Goal: Task Accomplishment & Management: Manage account settings

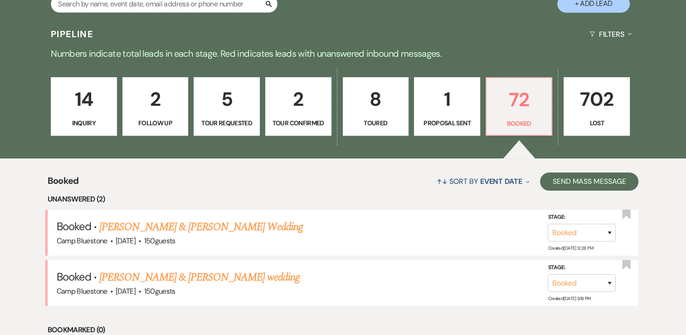
scroll to position [136, 0]
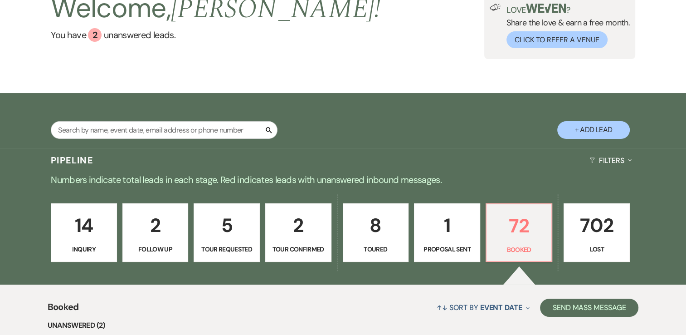
scroll to position [91, 0]
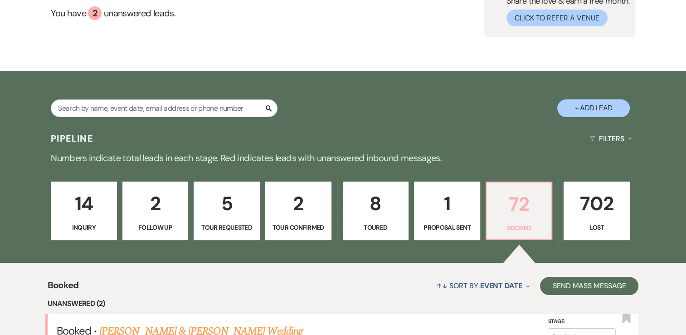
click at [521, 204] on p "72" at bounding box center [519, 204] width 54 height 30
click at [520, 201] on p "72" at bounding box center [519, 204] width 54 height 30
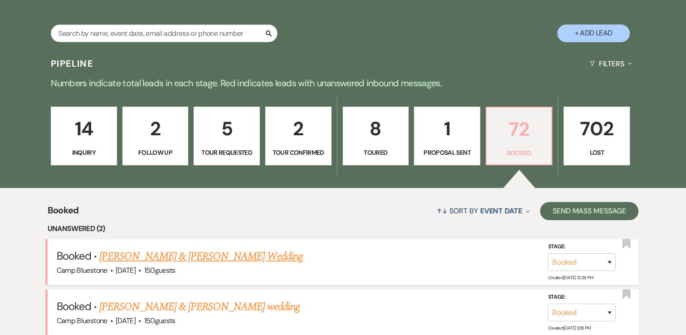
scroll to position [181, 0]
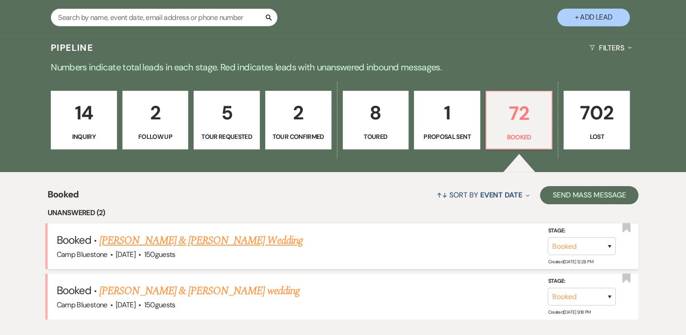
click at [223, 239] on link "[PERSON_NAME] & [PERSON_NAME] Wedding" at bounding box center [200, 240] width 203 height 16
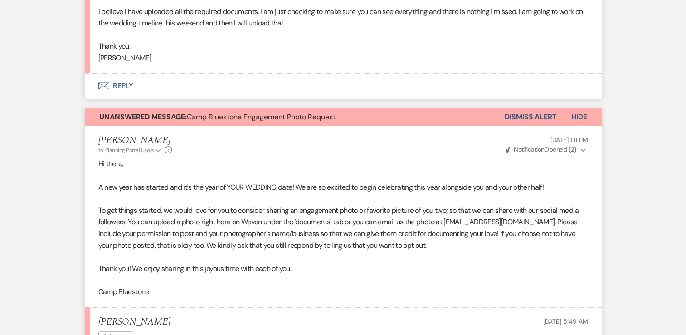
scroll to position [499, 0]
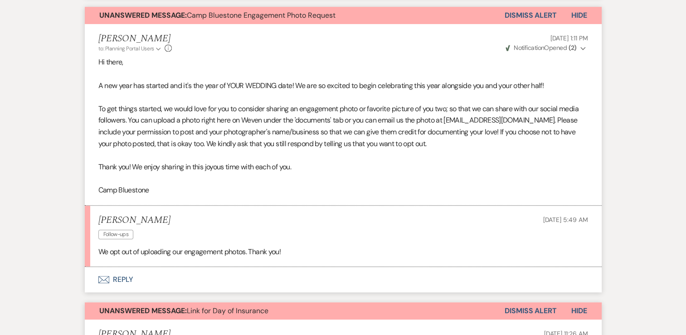
click at [123, 278] on button "Envelope Reply" at bounding box center [343, 279] width 517 height 25
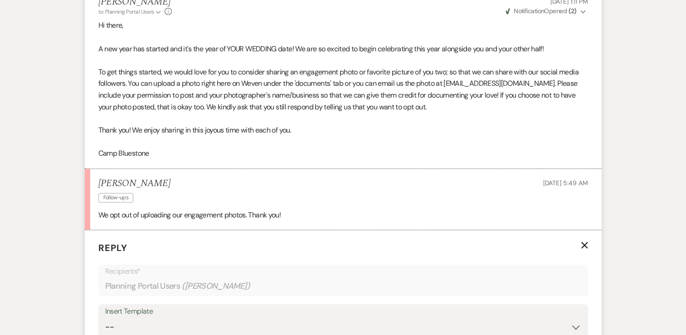
scroll to position [691, 0]
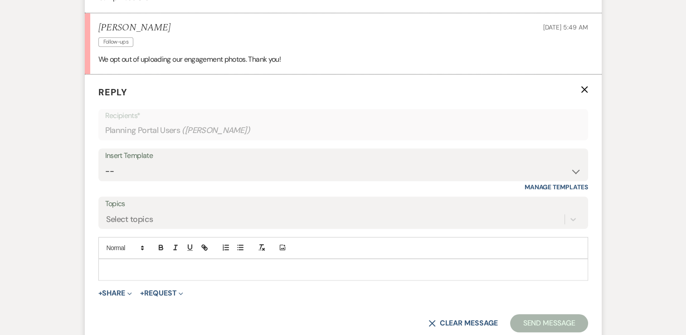
click at [127, 264] on p at bounding box center [343, 269] width 475 height 10
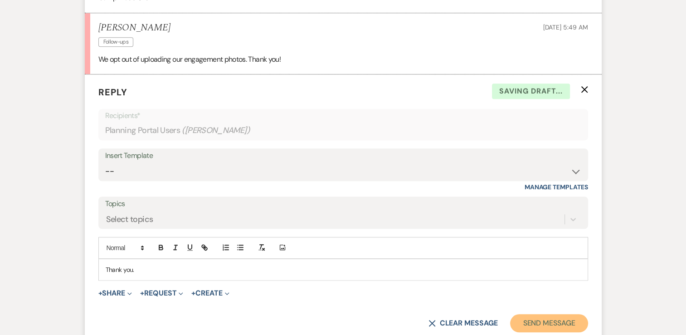
click at [571, 324] on button "Send Message" at bounding box center [549, 323] width 78 height 18
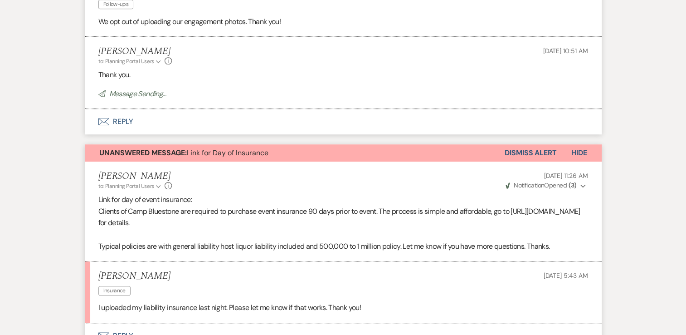
scroll to position [782, 0]
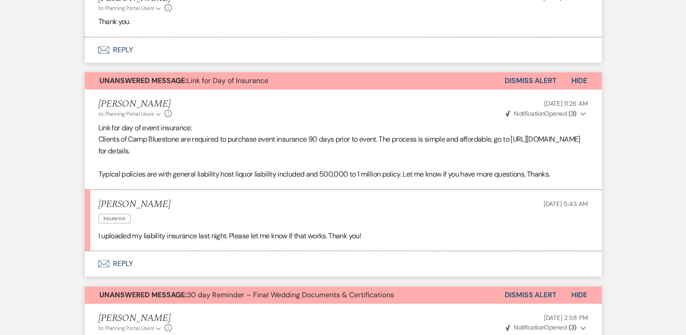
click at [542, 77] on button "Dismiss Alert" at bounding box center [531, 80] width 52 height 17
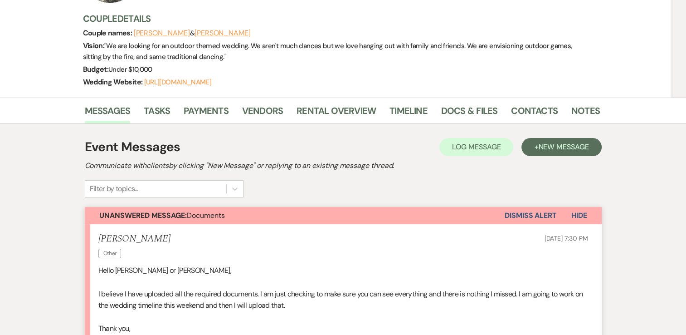
scroll to position [56, 0]
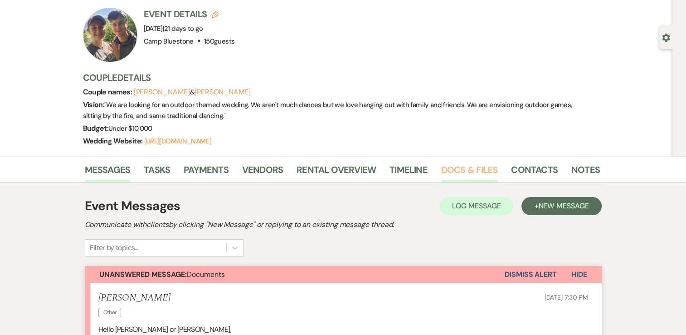
click at [463, 169] on link "Docs & Files" at bounding box center [469, 172] width 56 height 20
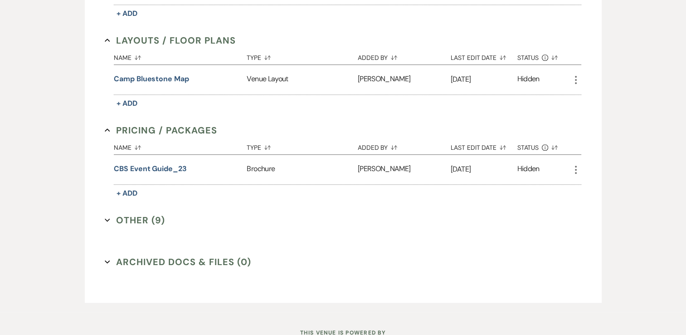
scroll to position [510, 0]
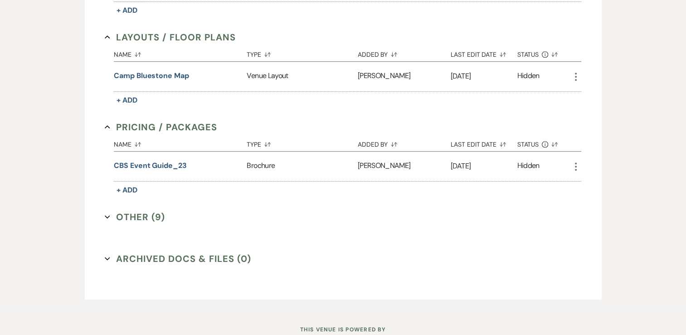
click at [127, 214] on button "Other (9) Expand" at bounding box center [135, 217] width 60 height 14
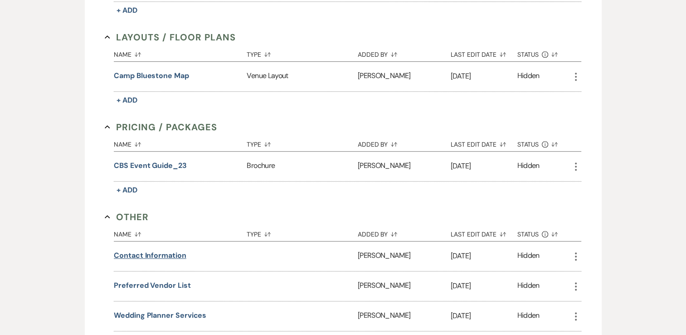
click at [161, 253] on button "Contact Information" at bounding box center [150, 255] width 72 height 11
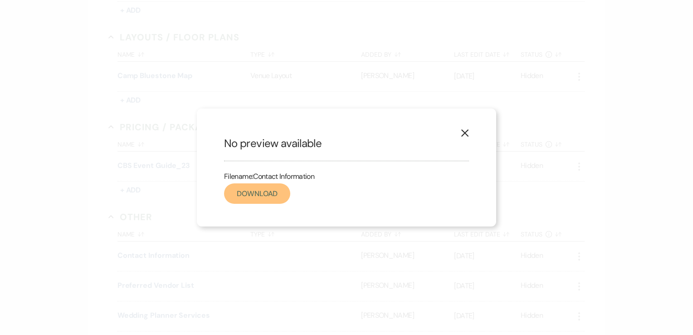
click at [264, 198] on link "Download" at bounding box center [257, 193] width 66 height 20
click at [466, 132] on use "button" at bounding box center [464, 132] width 7 height 7
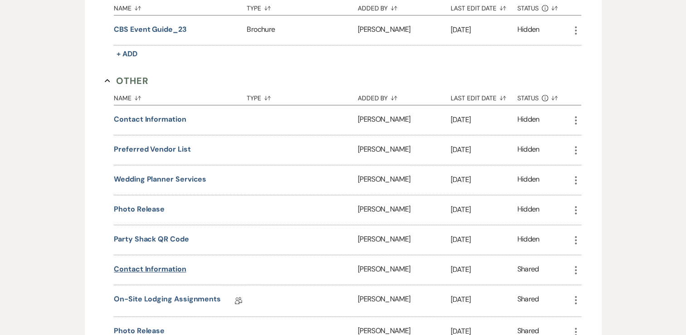
scroll to position [691, 0]
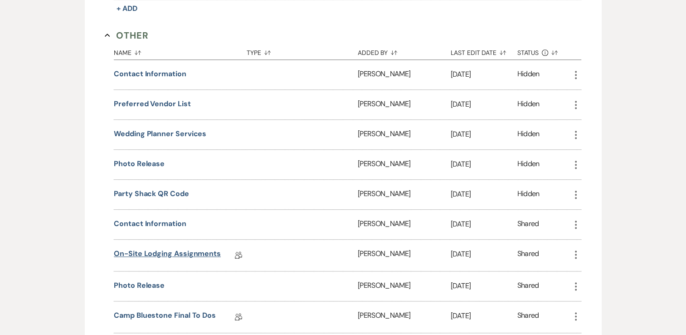
click at [154, 252] on link "On-Site Lodging Assignments" at bounding box center [167, 255] width 107 height 14
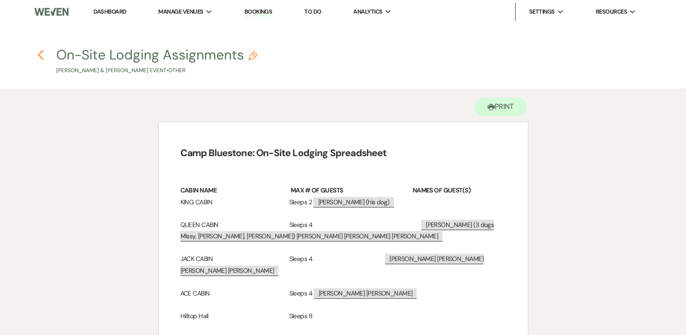
click at [41, 54] on icon "Previous" at bounding box center [40, 54] width 7 height 11
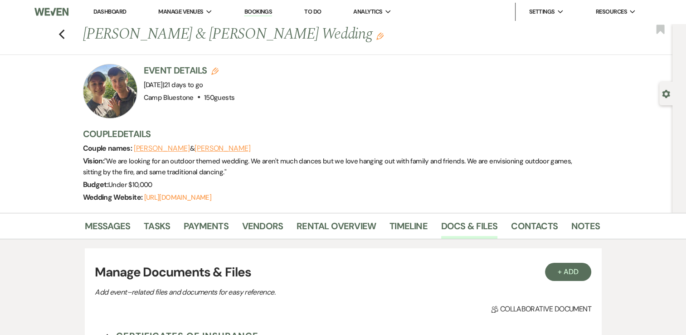
scroll to position [539, 0]
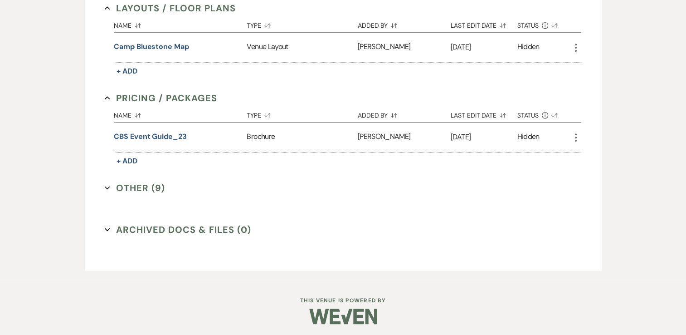
click at [132, 184] on button "Other (9) Expand" at bounding box center [135, 188] width 60 height 14
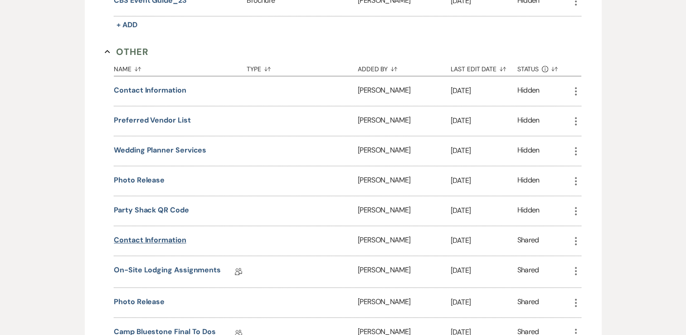
scroll to position [720, 0]
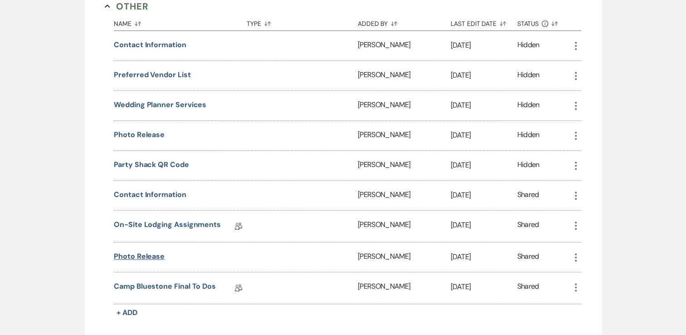
click at [145, 251] on button "Photo release" at bounding box center [139, 256] width 51 height 11
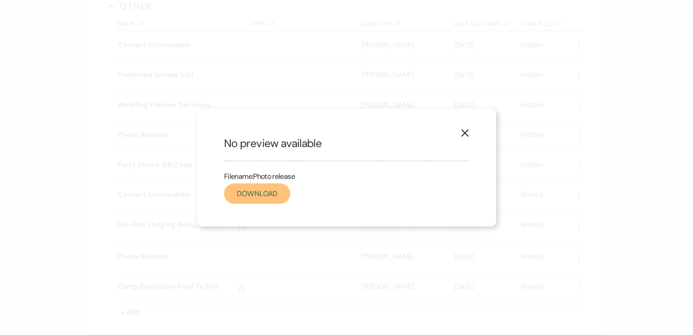
click at [254, 195] on link "Download" at bounding box center [257, 193] width 66 height 20
click at [464, 130] on icon "X" at bounding box center [465, 133] width 8 height 8
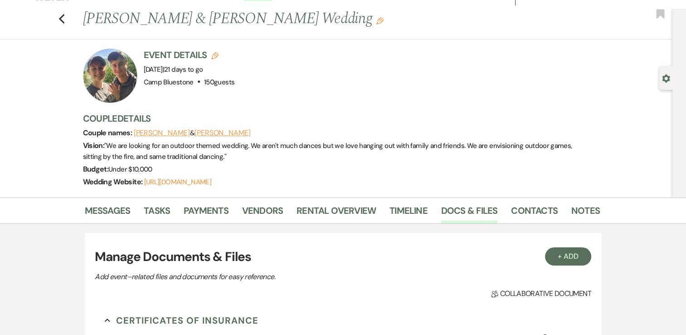
scroll to position [0, 0]
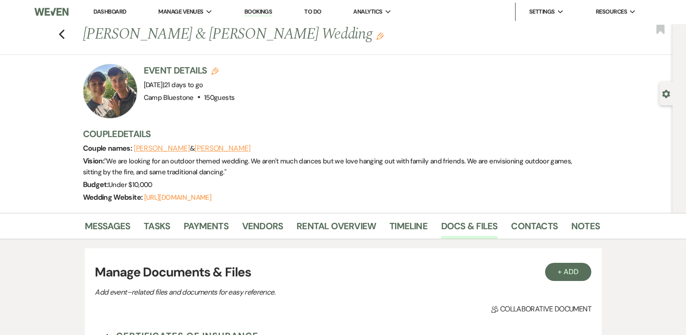
click at [376, 35] on use "button" at bounding box center [379, 36] width 7 height 7
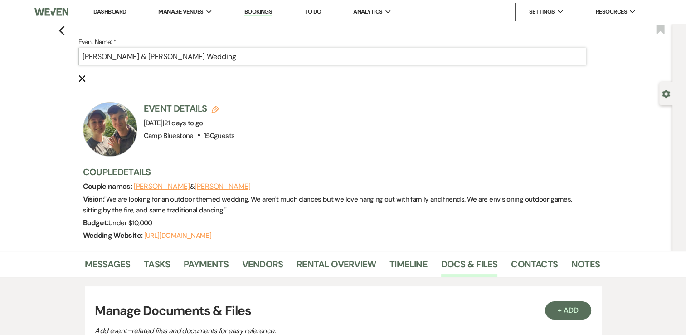
click at [247, 59] on input "[PERSON_NAME] & [PERSON_NAME] Wedding" at bounding box center [332, 57] width 508 height 18
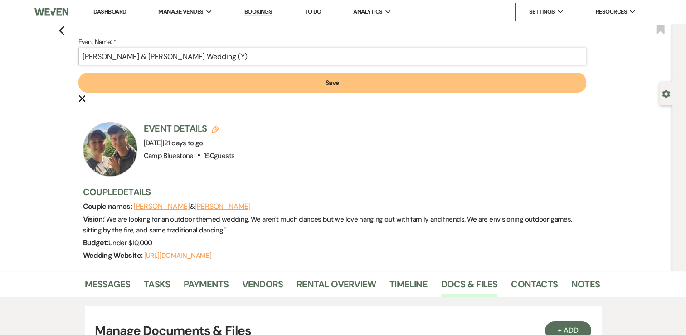
type input "[PERSON_NAME] & [PERSON_NAME] Wedding (Y)"
click at [261, 81] on button "Save" at bounding box center [332, 83] width 508 height 20
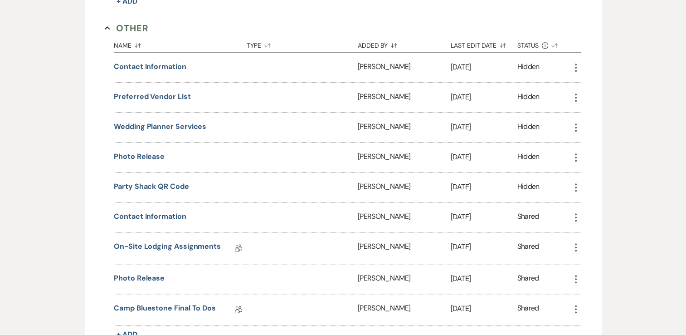
scroll to position [726, 0]
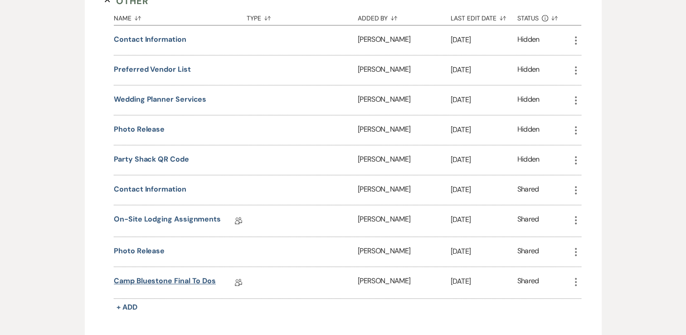
click at [201, 275] on link "Camp Bluestone Final To Dos" at bounding box center [165, 282] width 102 height 14
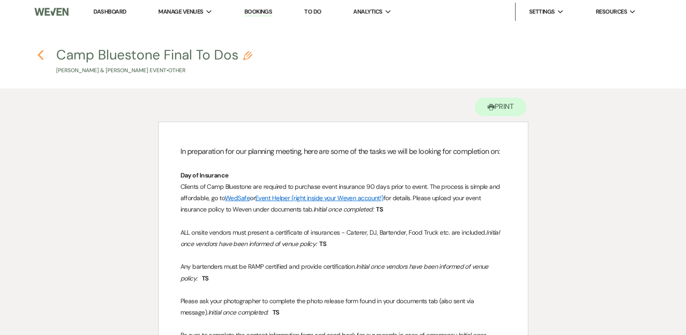
click at [41, 57] on use "button" at bounding box center [41, 55] width 6 height 10
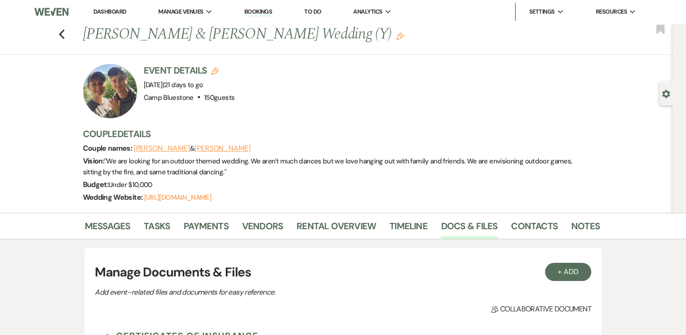
scroll to position [539, 0]
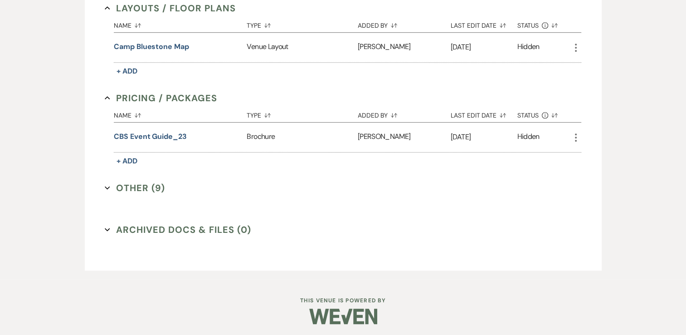
click at [148, 187] on button "Other (9) Expand" at bounding box center [135, 188] width 60 height 14
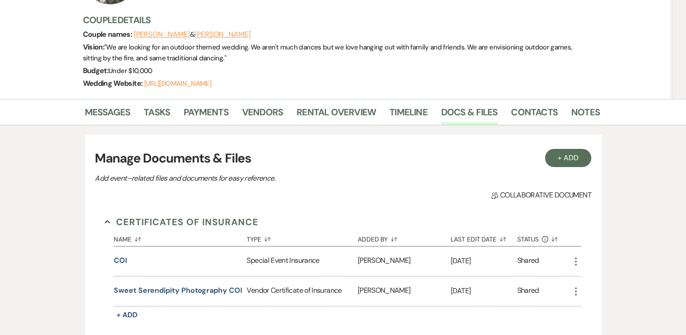
scroll to position [40, 0]
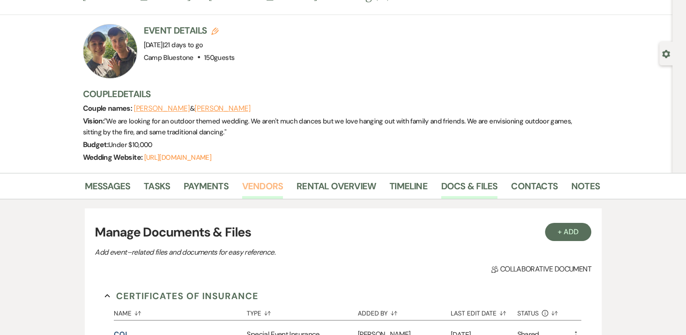
click at [261, 183] on link "Vendors" at bounding box center [262, 189] width 41 height 20
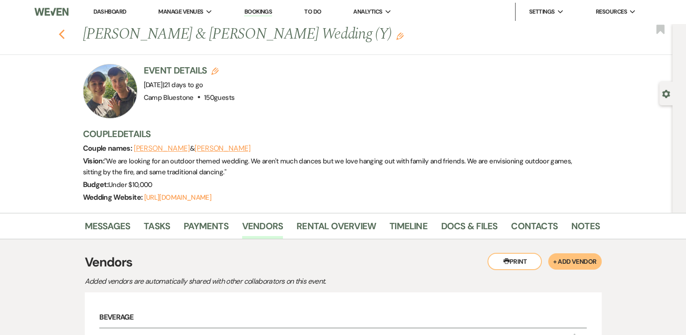
click at [64, 35] on use "button" at bounding box center [62, 34] width 6 height 10
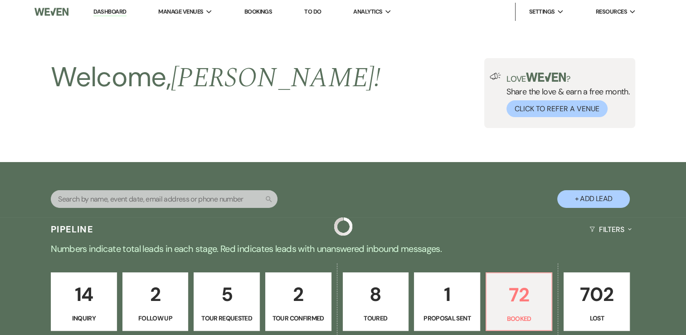
scroll to position [181, 0]
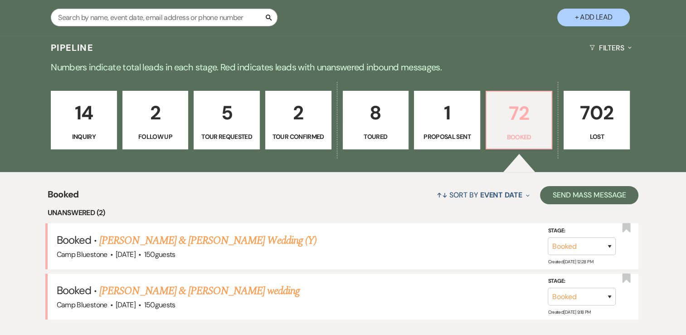
click at [517, 119] on p "72" at bounding box center [519, 113] width 54 height 30
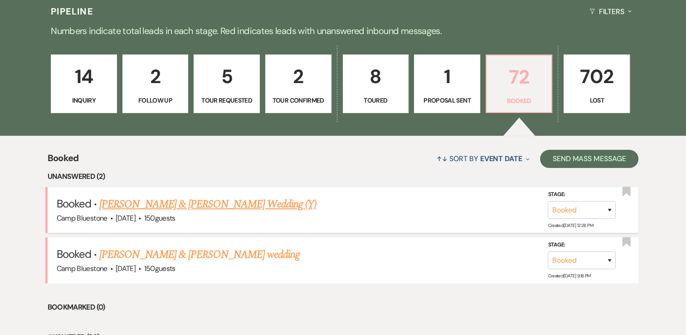
scroll to position [272, 0]
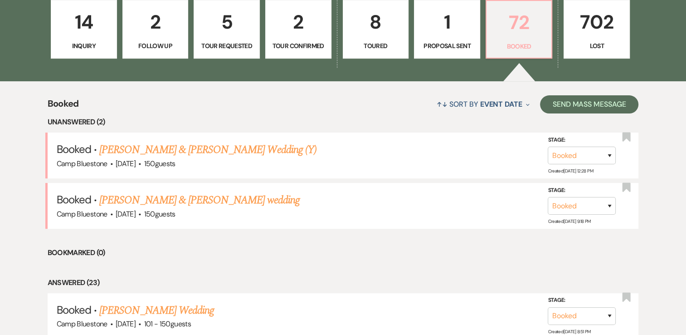
click at [516, 27] on p "72" at bounding box center [519, 22] width 54 height 30
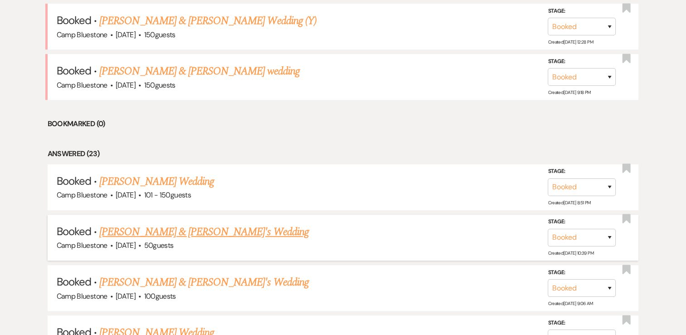
scroll to position [408, 0]
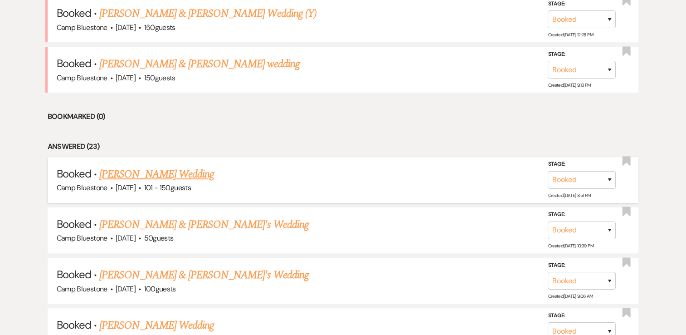
click at [190, 174] on link "[PERSON_NAME] Wedding" at bounding box center [156, 174] width 115 height 16
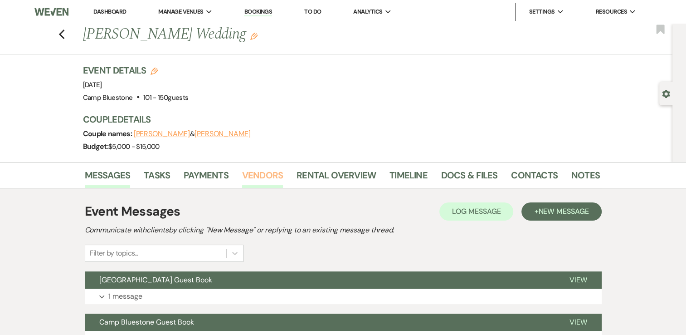
click at [261, 175] on link "Vendors" at bounding box center [262, 178] width 41 height 20
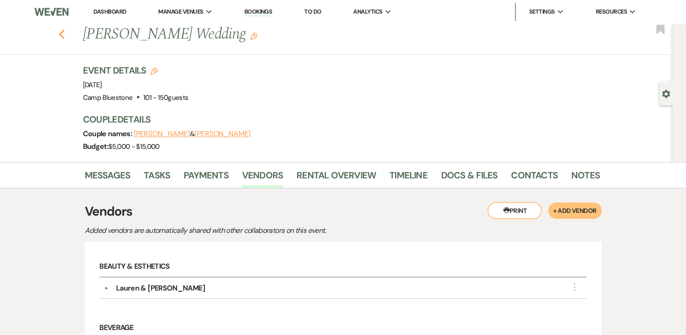
click at [64, 36] on use "button" at bounding box center [62, 34] width 6 height 10
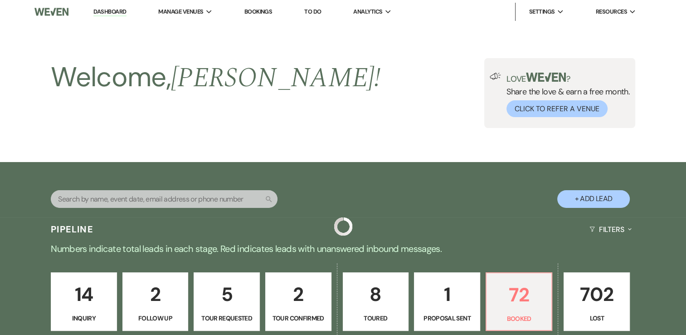
scroll to position [408, 0]
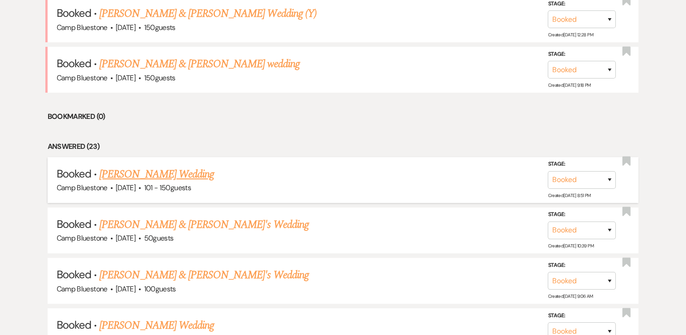
click at [188, 170] on link "[PERSON_NAME] Wedding" at bounding box center [156, 174] width 115 height 16
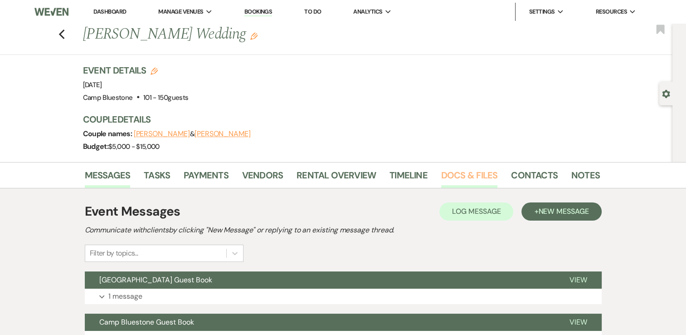
click at [452, 172] on link "Docs & Files" at bounding box center [469, 178] width 56 height 20
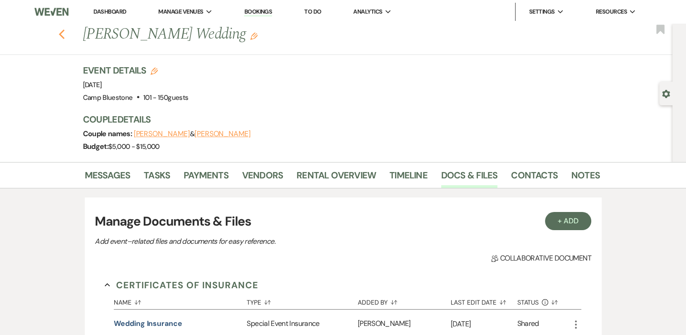
click at [65, 32] on icon "Previous" at bounding box center [62, 34] width 7 height 11
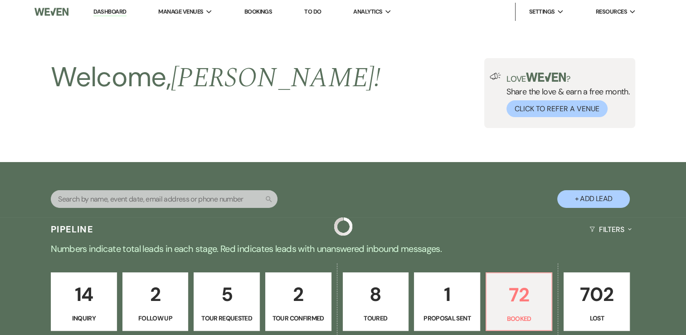
scroll to position [408, 0]
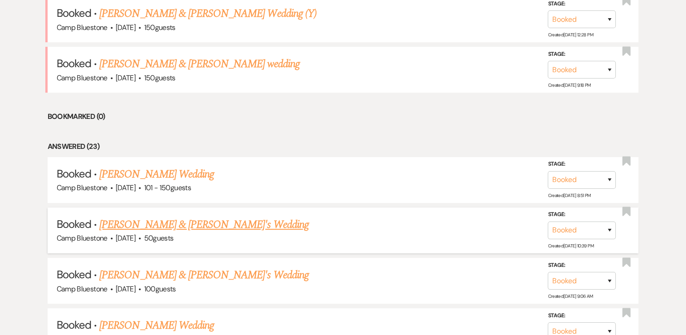
click at [178, 222] on link "[PERSON_NAME] & [PERSON_NAME]'s Wedding" at bounding box center [204, 224] width 210 height 16
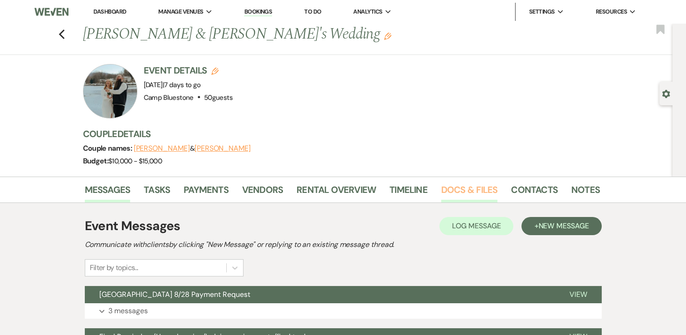
click at [453, 190] on link "Docs & Files" at bounding box center [469, 192] width 56 height 20
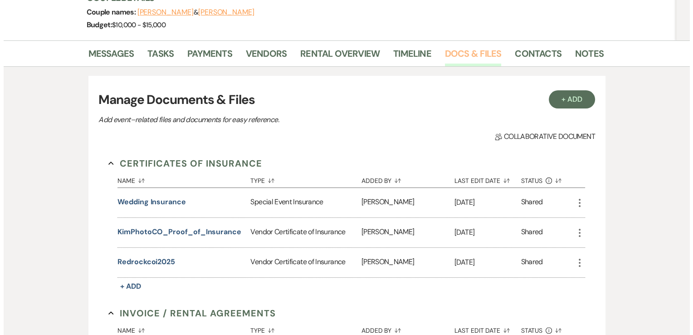
scroll to position [181, 0]
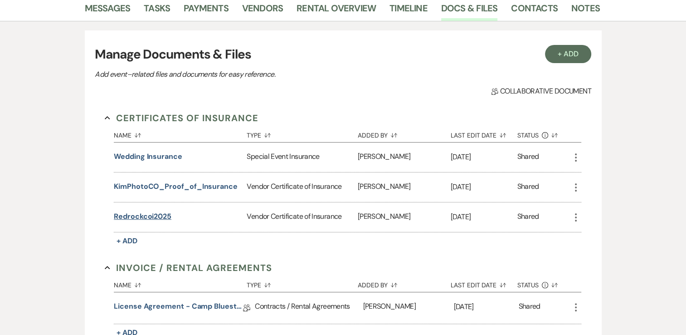
click at [136, 214] on button "redrockcoi2025" at bounding box center [143, 216] width 58 height 11
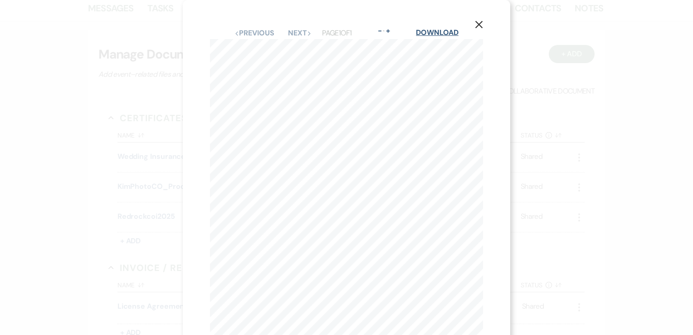
click at [433, 31] on link "Download" at bounding box center [437, 33] width 42 height 10
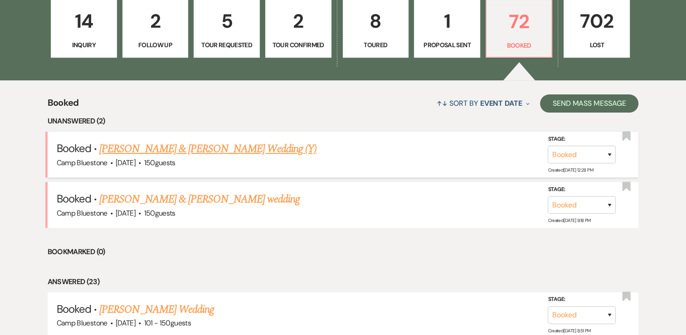
scroll to position [272, 0]
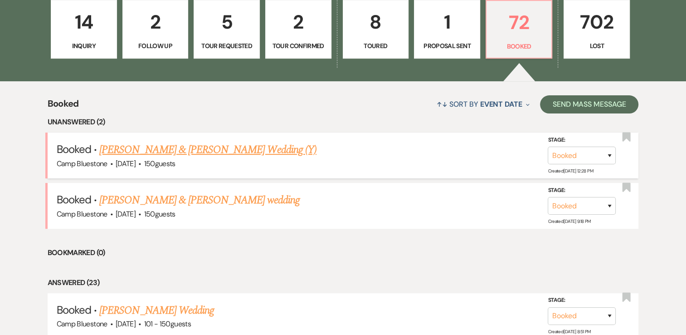
click at [233, 147] on link "[PERSON_NAME] & [PERSON_NAME] Wedding (Y)" at bounding box center [207, 149] width 217 height 16
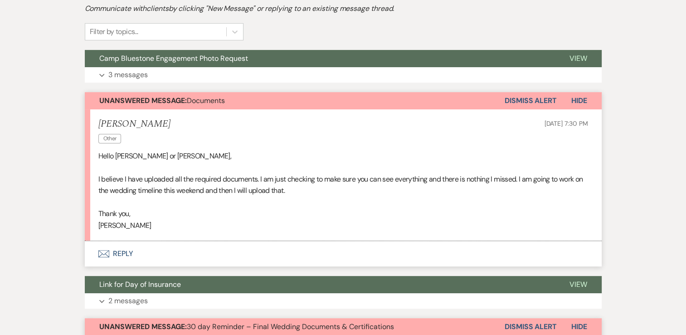
click at [545, 100] on button "Dismiss Alert" at bounding box center [531, 100] width 52 height 17
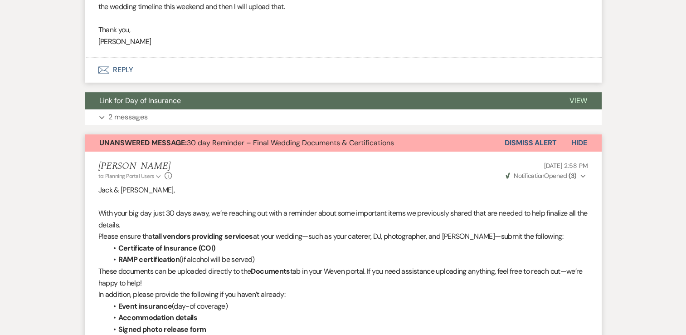
scroll to position [454, 0]
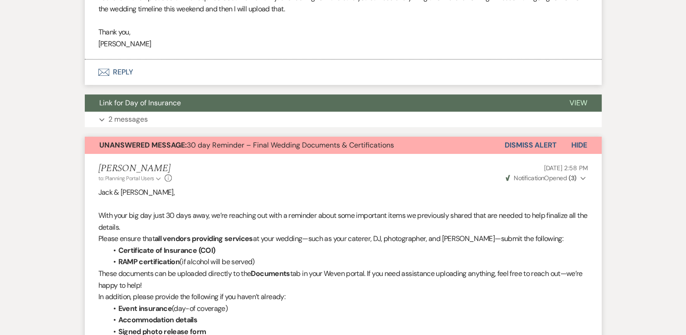
click at [513, 144] on button "Dismiss Alert" at bounding box center [531, 145] width 52 height 17
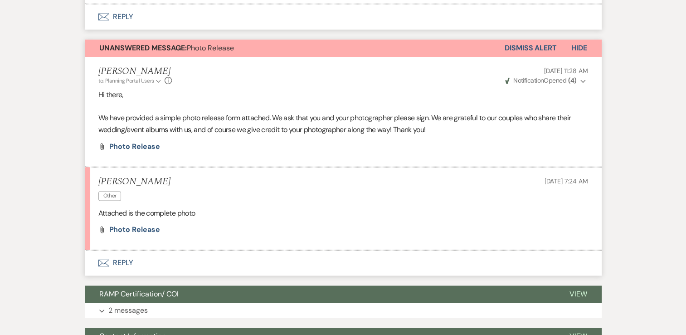
scroll to position [1088, 0]
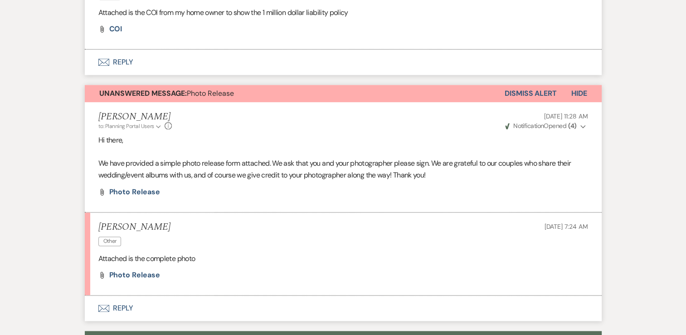
click at [529, 92] on button "Dismiss Alert" at bounding box center [531, 93] width 52 height 17
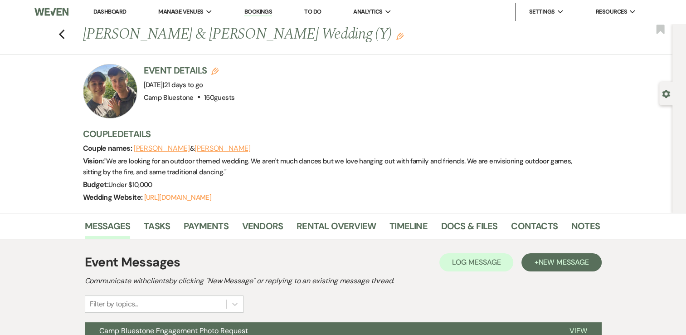
scroll to position [0, 0]
click at [470, 227] on link "Docs & Files" at bounding box center [469, 229] width 56 height 20
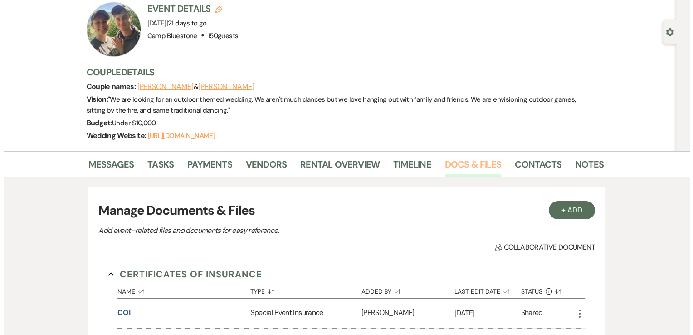
scroll to position [136, 0]
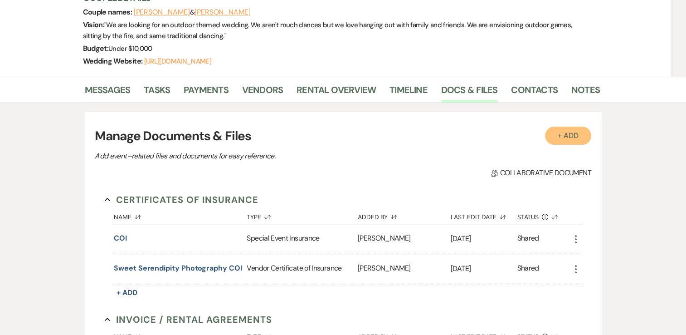
click at [559, 140] on button "+ Add" at bounding box center [568, 136] width 46 height 18
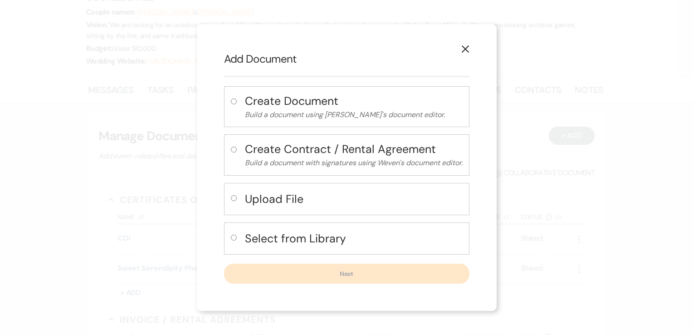
click at [275, 199] on h4 "Upload File" at bounding box center [354, 199] width 218 height 16
radio input "true"
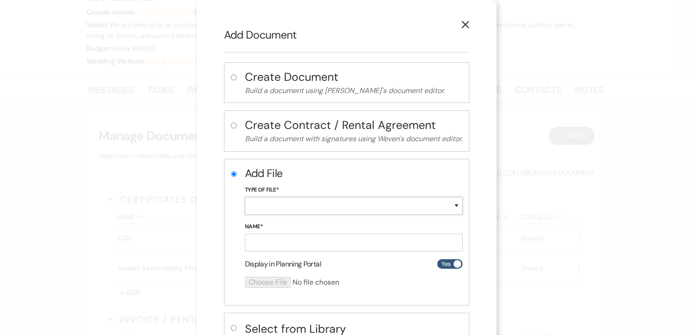
click at [270, 200] on select "Special Event Insurance Vendor Certificate of Insurance Contracts / Rental Agre…" at bounding box center [354, 206] width 218 height 18
select select "18"
click at [245, 197] on select "Special Event Insurance Vendor Certificate of Insurance Contracts / Rental Agre…" at bounding box center [354, 206] width 218 height 18
click at [258, 242] on input "Name*" at bounding box center [354, 243] width 218 height 18
type input "redrockcoi2025"
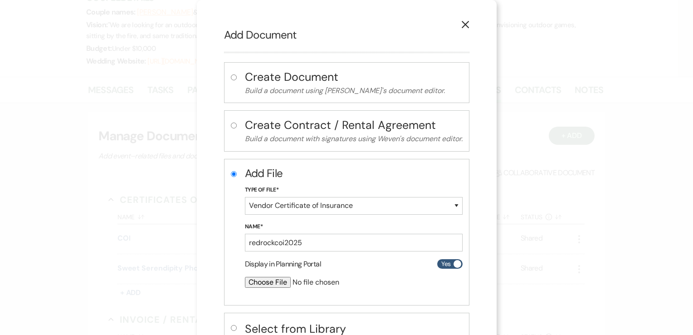
click at [258, 282] on input "file" at bounding box center [330, 282] width 170 height 11
type input "C:\fakepath\redrockcoi2025.pdf"
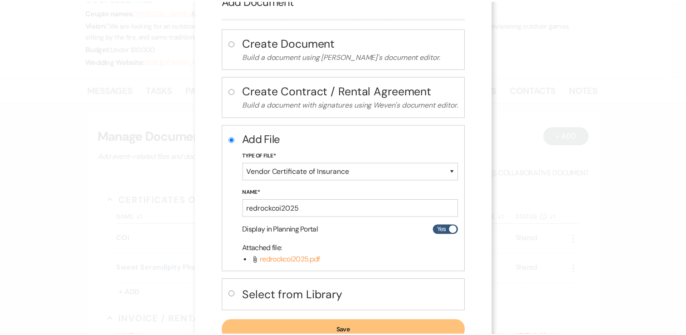
scroll to position [65, 0]
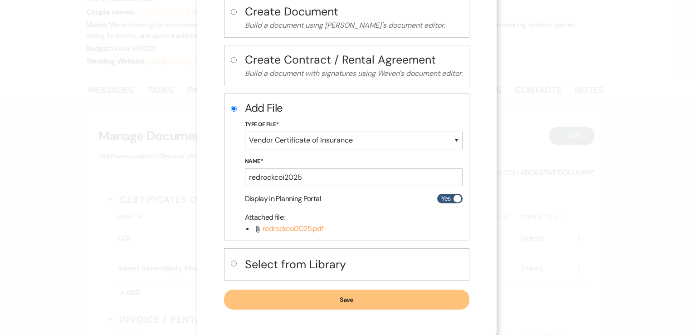
click at [332, 296] on button "Save" at bounding box center [346, 299] width 245 height 20
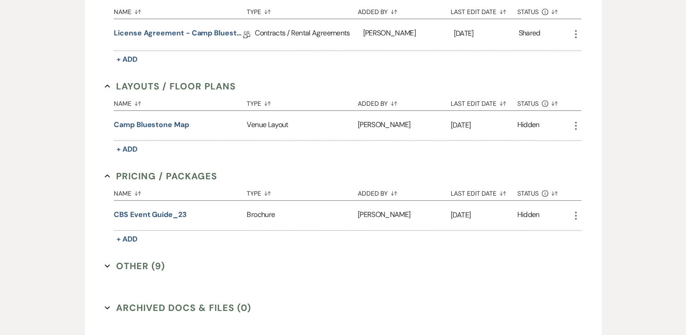
scroll to position [544, 0]
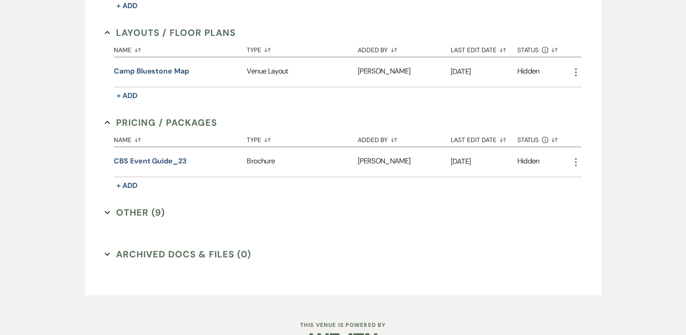
click at [143, 207] on button "Other (9) Expand" at bounding box center [135, 212] width 60 height 14
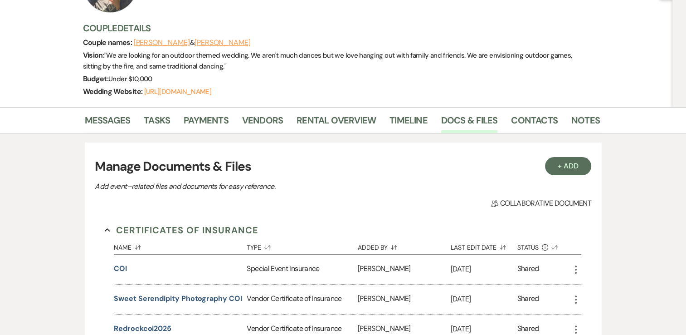
scroll to position [45, 0]
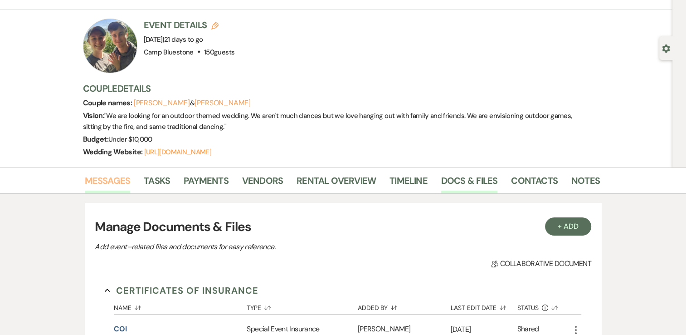
click at [108, 176] on link "Messages" at bounding box center [108, 183] width 46 height 20
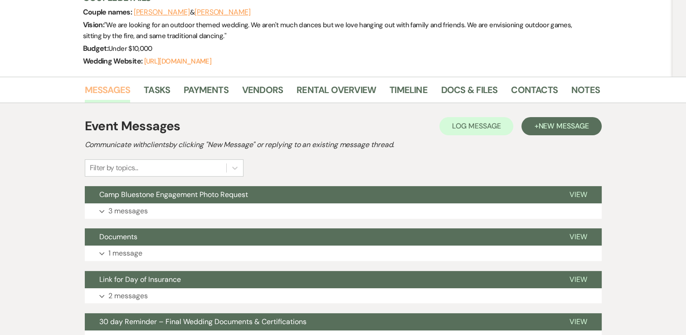
scroll to position [181, 0]
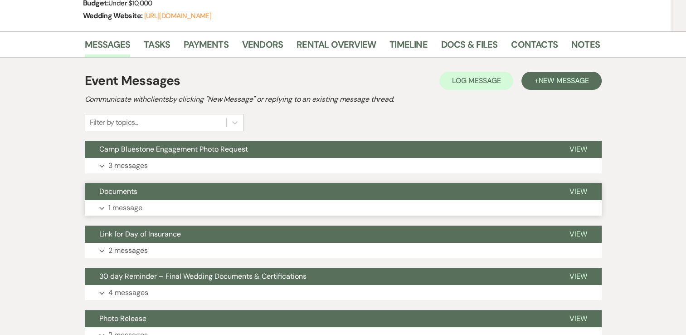
click at [122, 206] on p "1 message" at bounding box center [125, 208] width 34 height 12
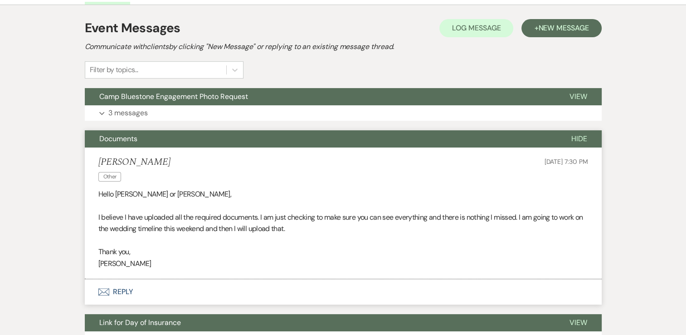
scroll to position [317, 0]
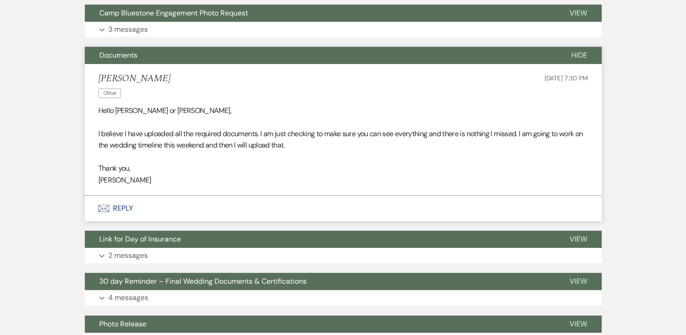
click at [120, 207] on button "Envelope Reply" at bounding box center [343, 207] width 517 height 25
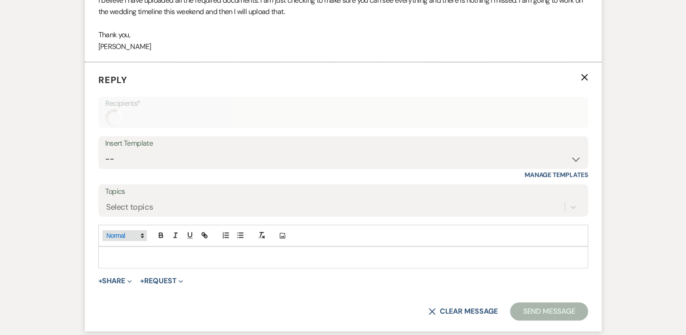
scroll to position [479, 0]
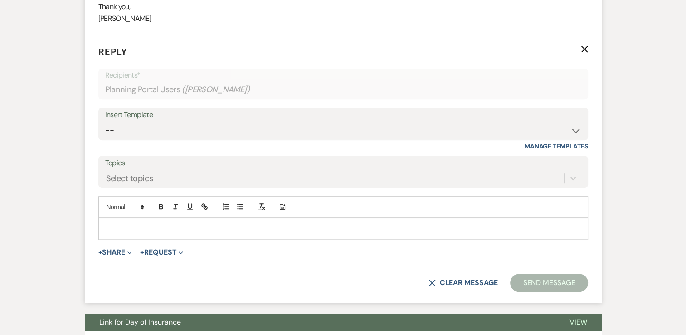
click at [141, 227] on p at bounding box center [343, 229] width 475 height 10
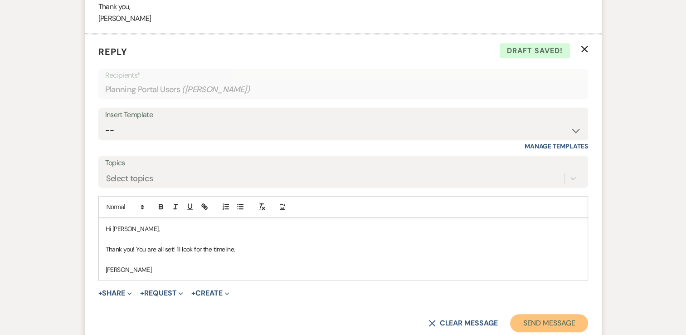
click at [529, 321] on button "Send Message" at bounding box center [549, 323] width 78 height 18
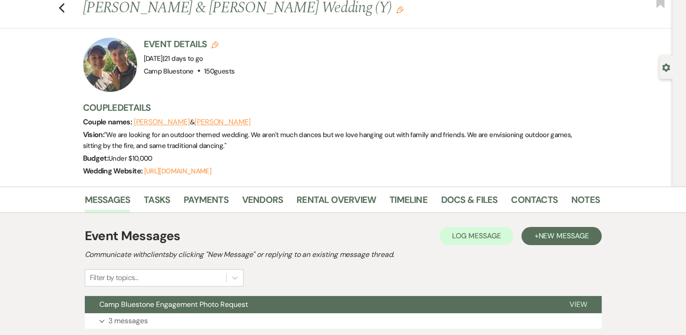
scroll to position [25, 0]
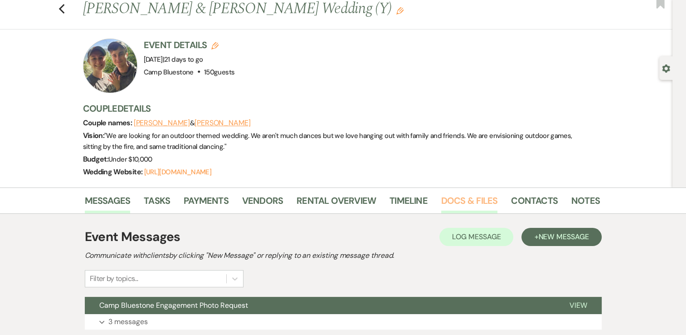
click at [473, 204] on link "Docs & Files" at bounding box center [469, 203] width 56 height 20
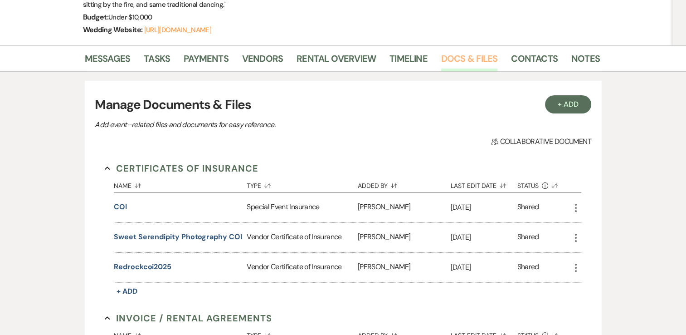
scroll to position [71, 0]
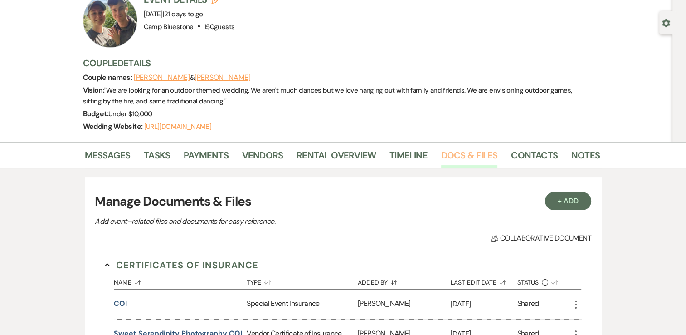
click at [454, 153] on link "Docs & Files" at bounding box center [469, 158] width 56 height 20
click at [118, 156] on link "Messages" at bounding box center [108, 158] width 46 height 20
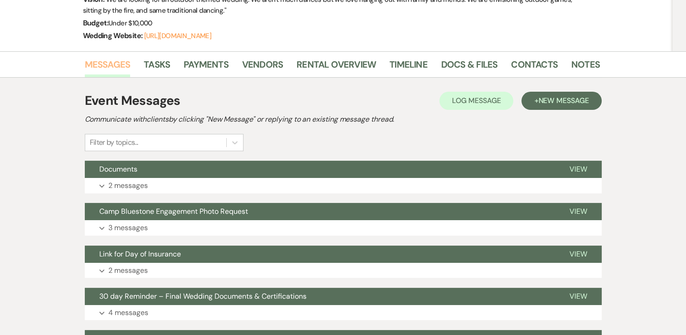
scroll to position [161, 0]
click at [120, 185] on p "2 messages" at bounding box center [127, 186] width 39 height 12
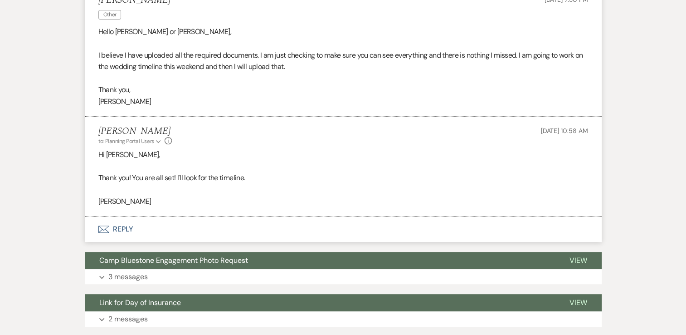
scroll to position [388, 0]
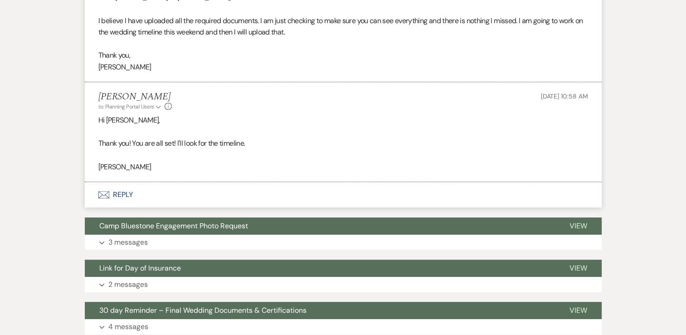
click at [125, 193] on button "Envelope Reply" at bounding box center [343, 194] width 517 height 25
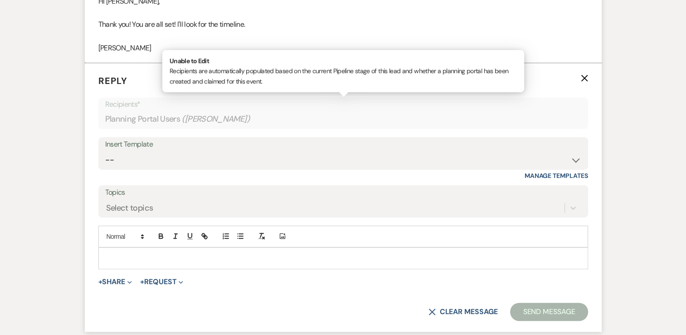
scroll to position [536, 0]
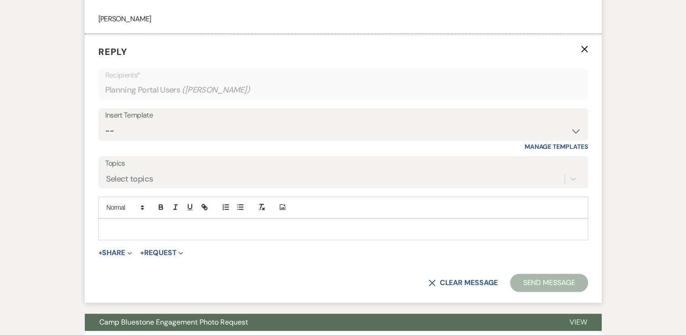
click at [291, 230] on p at bounding box center [343, 229] width 475 height 10
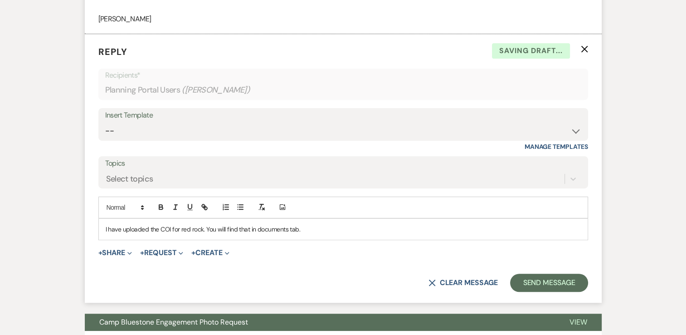
click at [327, 224] on p "I have uploaded the COI for red rock. You will find that in documents tab." at bounding box center [343, 229] width 475 height 10
click at [539, 282] on button "Send Message" at bounding box center [549, 282] width 78 height 18
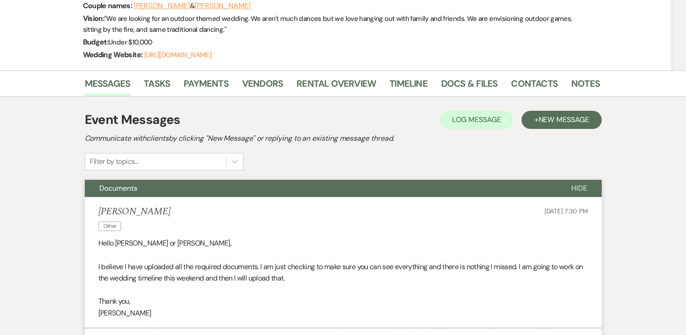
scroll to position [37, 0]
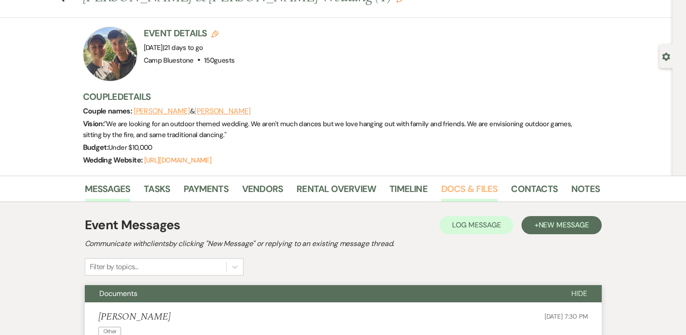
click at [457, 190] on link "Docs & Files" at bounding box center [469, 191] width 56 height 20
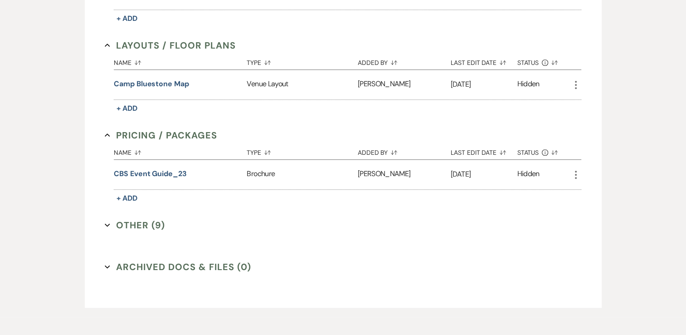
scroll to position [536, 0]
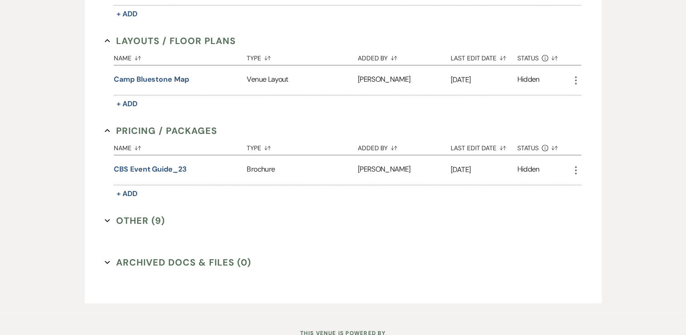
click at [137, 219] on button "Other (9) Expand" at bounding box center [135, 221] width 60 height 14
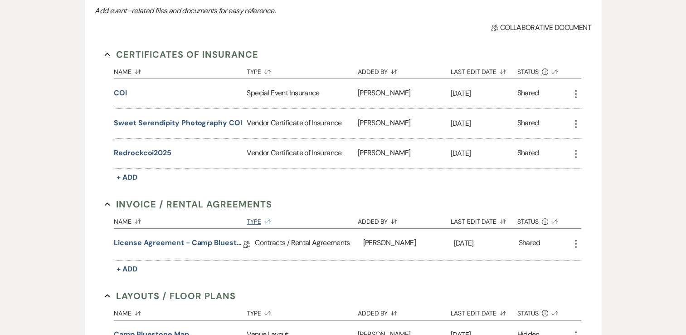
scroll to position [0, 0]
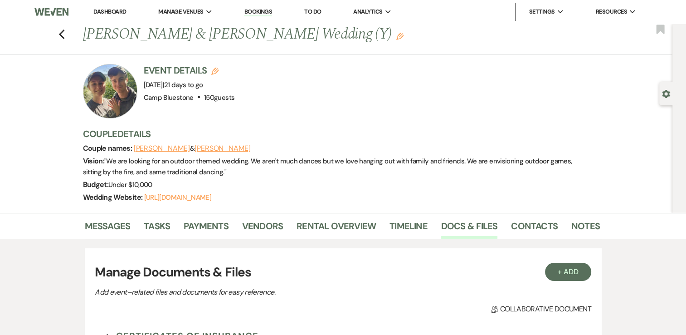
click at [106, 11] on link "Dashboard" at bounding box center [109, 12] width 33 height 8
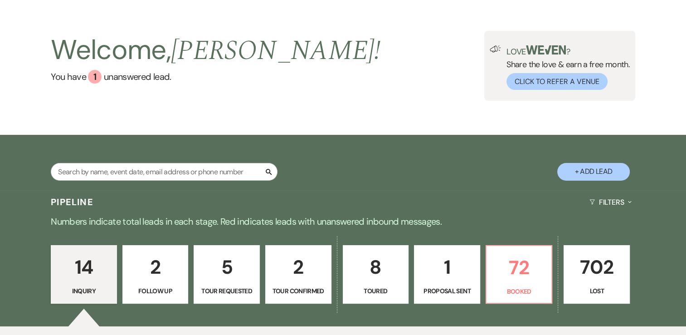
scroll to position [136, 0]
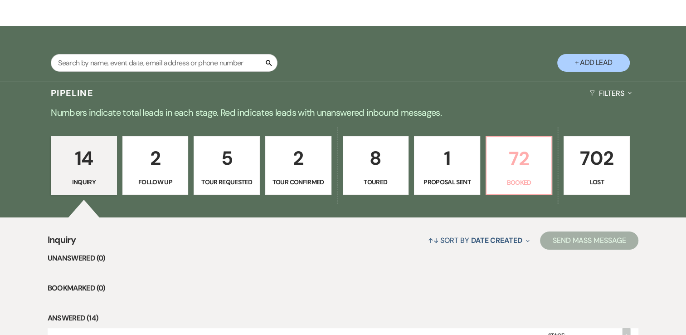
click at [515, 170] on p "72" at bounding box center [519, 158] width 54 height 30
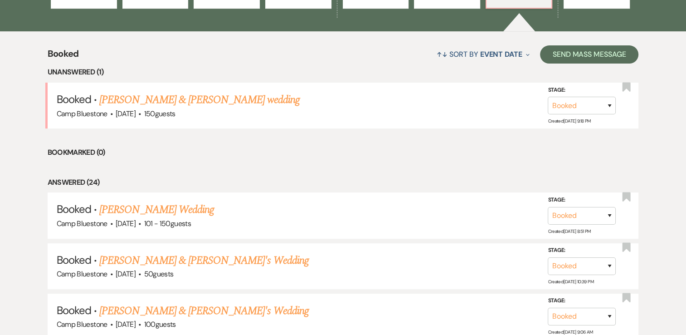
scroll to position [363, 0]
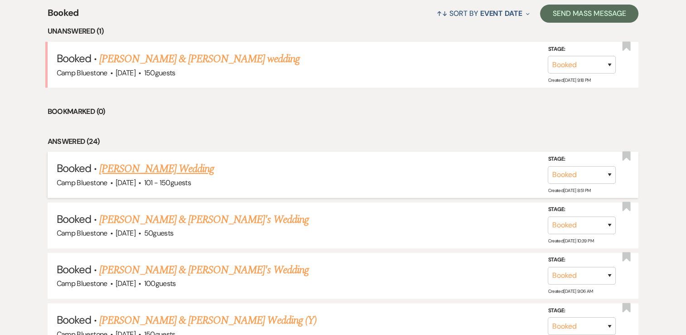
click at [178, 166] on link "[PERSON_NAME] Wedding" at bounding box center [156, 169] width 115 height 16
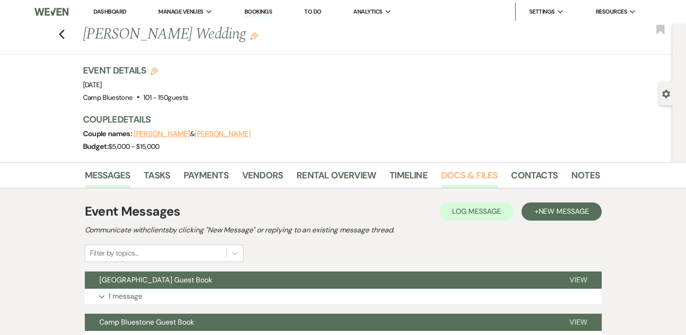
click at [455, 174] on link "Docs & Files" at bounding box center [469, 178] width 56 height 20
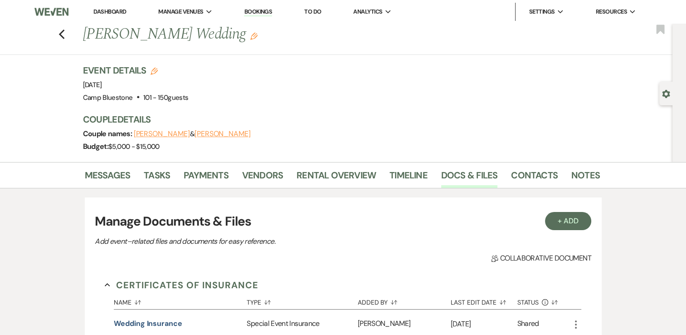
click at [250, 37] on use "button" at bounding box center [253, 36] width 7 height 7
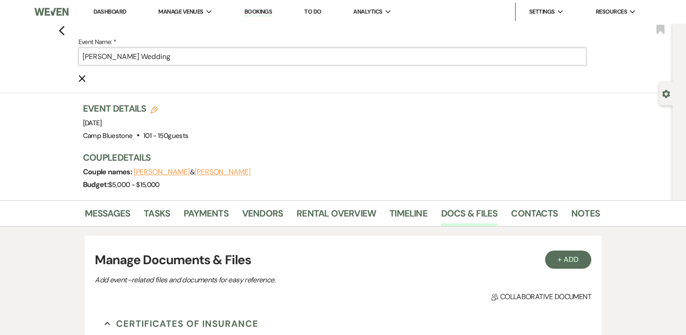
click at [229, 58] on input "[PERSON_NAME] Wedding" at bounding box center [332, 57] width 508 height 18
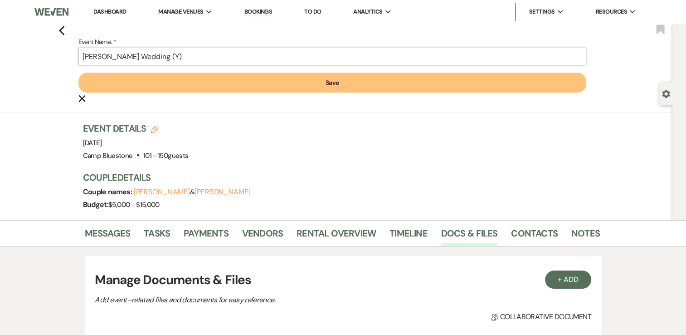
type input "[PERSON_NAME] Wedding (Y)"
click at [266, 84] on button "Save" at bounding box center [332, 83] width 508 height 20
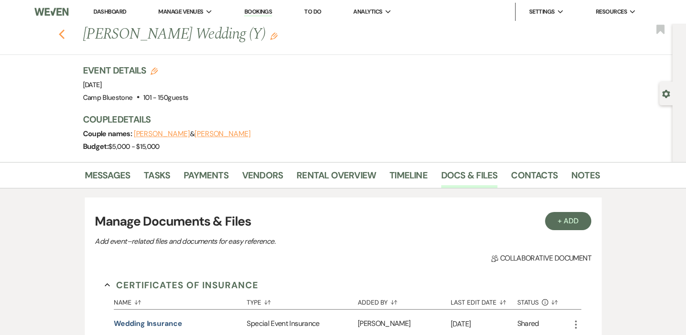
click at [65, 34] on icon "Previous" at bounding box center [62, 34] width 7 height 11
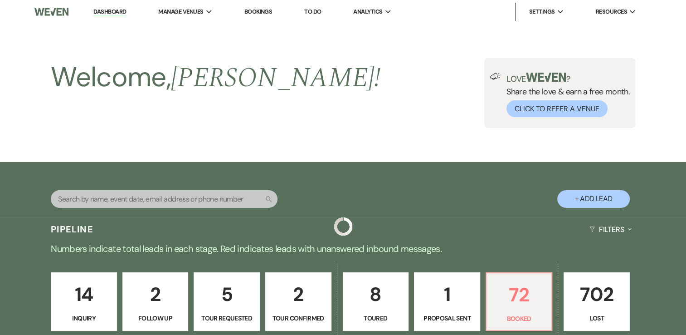
scroll to position [363, 0]
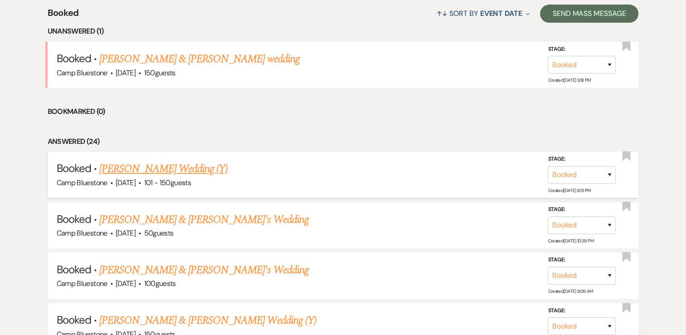
click at [195, 167] on link "[PERSON_NAME] Wedding (Y)" at bounding box center [163, 169] width 128 height 16
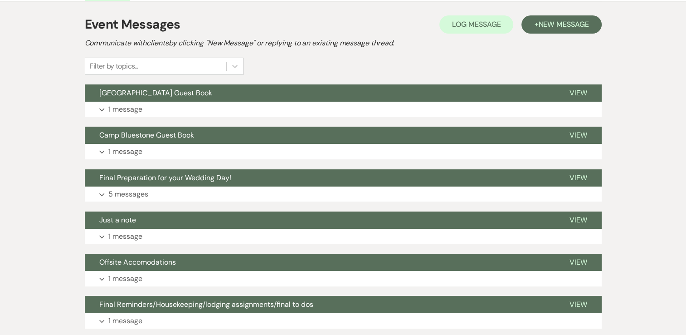
scroll to position [181, 0]
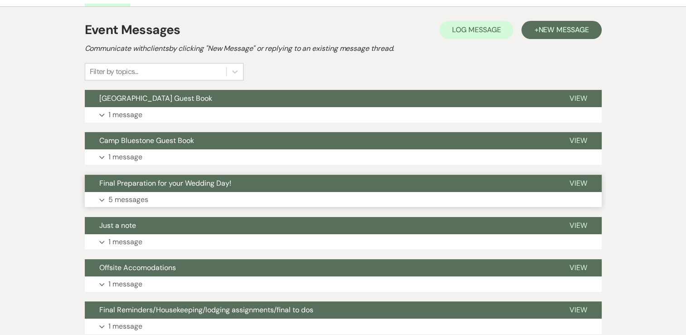
click at [129, 197] on p "5 messages" at bounding box center [128, 200] width 40 height 12
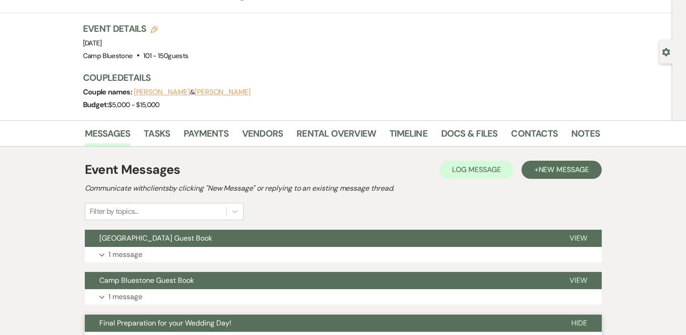
scroll to position [0, 0]
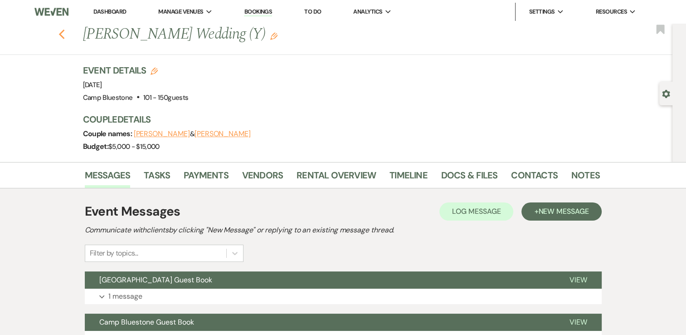
click at [64, 32] on use "button" at bounding box center [62, 34] width 6 height 10
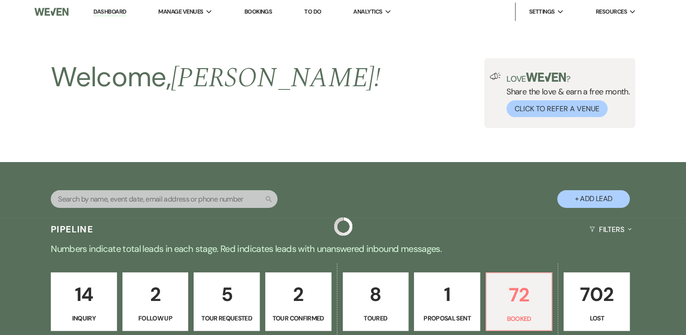
scroll to position [363, 0]
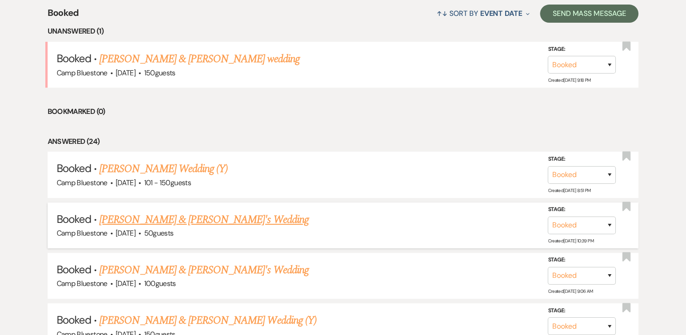
click at [151, 219] on link "[PERSON_NAME] & [PERSON_NAME]'s Wedding" at bounding box center [204, 219] width 210 height 16
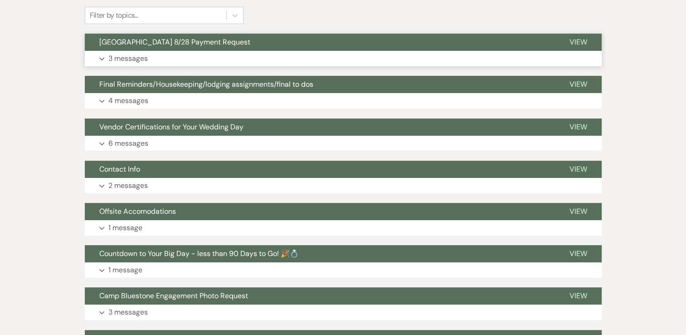
scroll to position [136, 0]
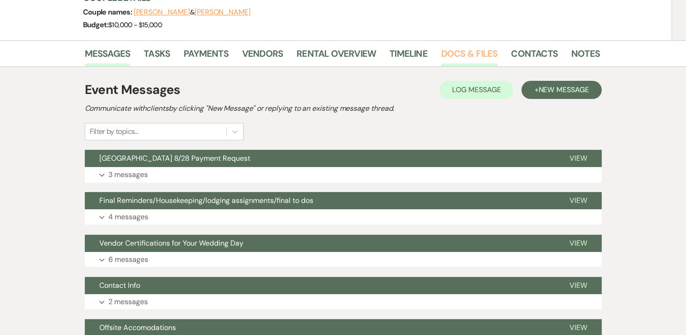
click at [452, 55] on link "Docs & Files" at bounding box center [469, 56] width 56 height 20
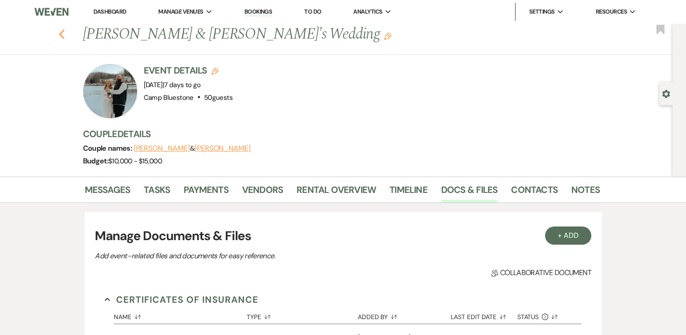
click at [65, 35] on icon "Previous" at bounding box center [62, 34] width 7 height 11
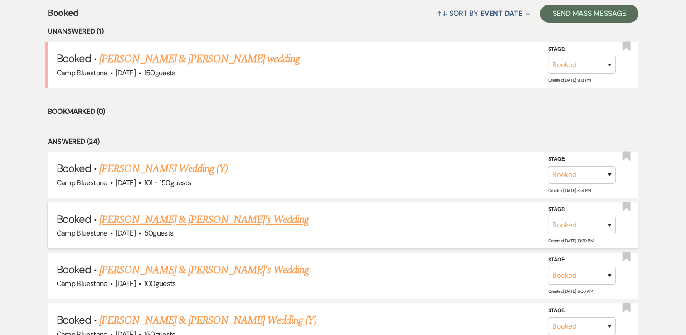
click at [151, 217] on link "[PERSON_NAME] & [PERSON_NAME]'s Wedding" at bounding box center [204, 219] width 210 height 16
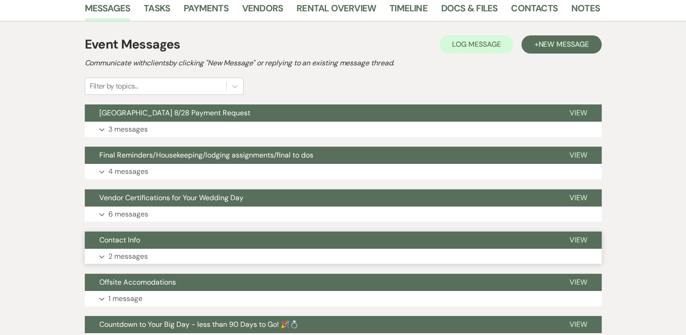
scroll to position [45, 0]
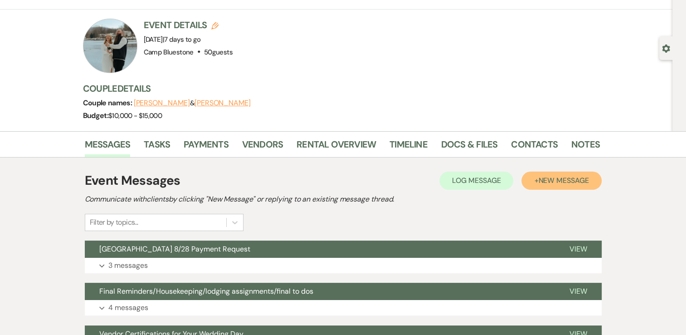
click at [585, 179] on span "New Message" at bounding box center [563, 181] width 50 height 10
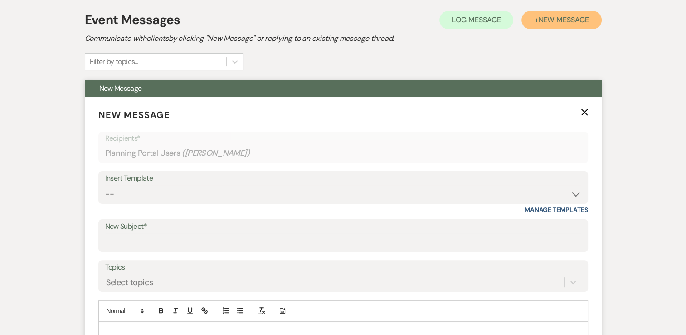
scroll to position [227, 0]
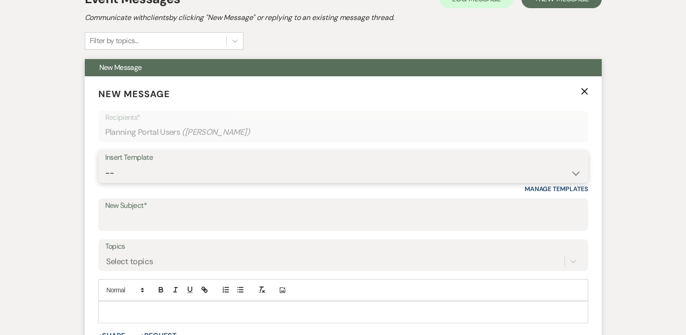
click at [405, 167] on select "-- Weven Planning Portal Introduction (Booked Events) Tour Request Response Con…" at bounding box center [343, 173] width 476 height 18
select select "628"
click at [105, 164] on select "-- Weven Planning Portal Introduction (Booked Events) Tour Request Response Con…" at bounding box center [343, 173] width 476 height 18
type input "Camp Bluestone Guest Book"
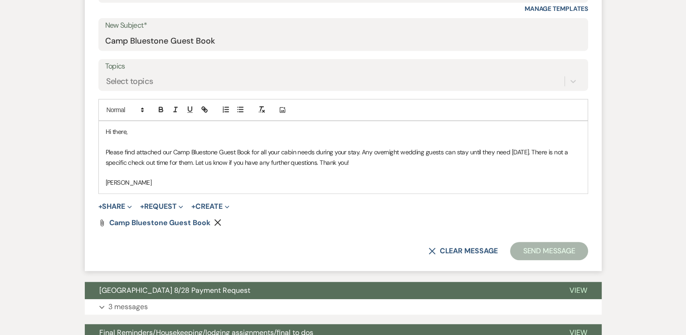
scroll to position [408, 0]
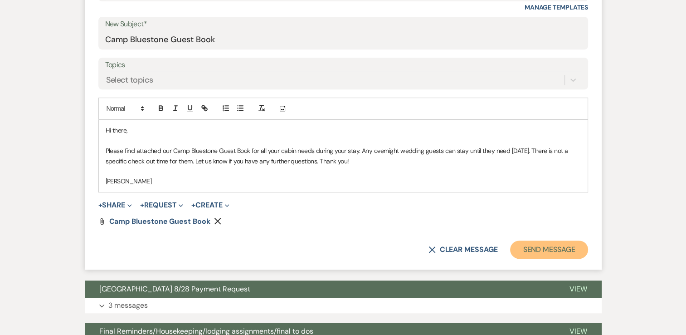
click at [545, 246] on button "Send Message" at bounding box center [549, 249] width 78 height 18
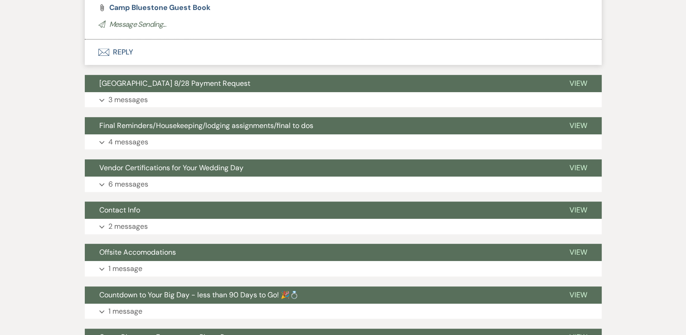
scroll to position [72, 0]
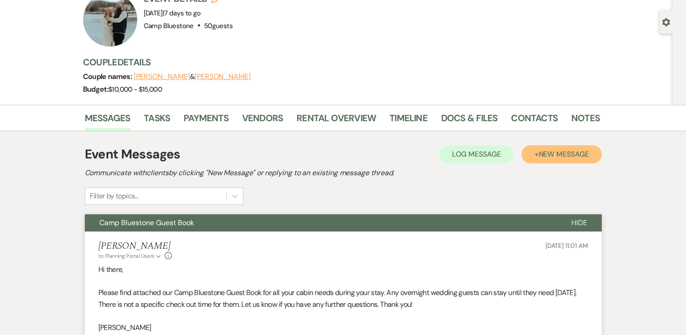
click at [562, 153] on span "New Message" at bounding box center [563, 154] width 50 height 10
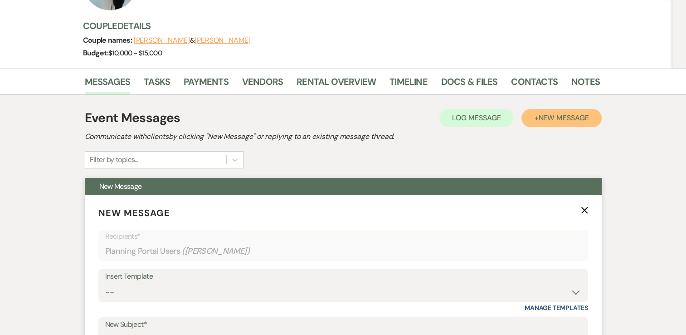
scroll to position [162, 0]
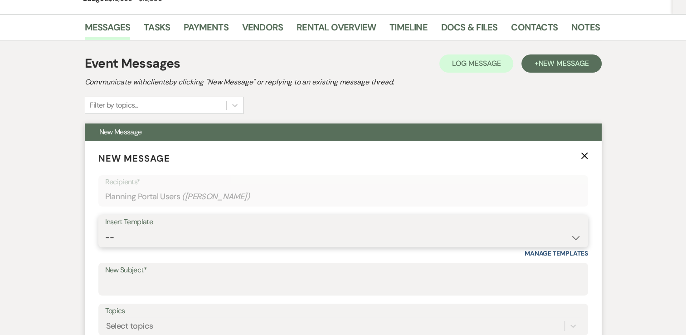
click at [278, 229] on select "-- Weven Planning Portal Introduction (Booked Events) Tour Request Response Con…" at bounding box center [343, 238] width 476 height 18
select select "2341"
click at [105, 229] on select "-- Weven Planning Portal Introduction (Booked Events) Tour Request Response Con…" at bounding box center [343, 238] width 476 height 18
type input "[GEOGRAPHIC_DATA] Guest Book"
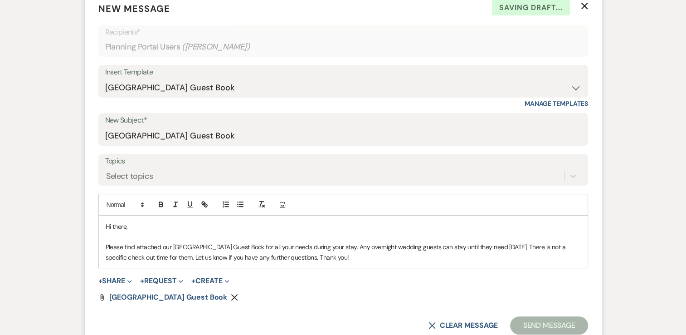
scroll to position [389, 0]
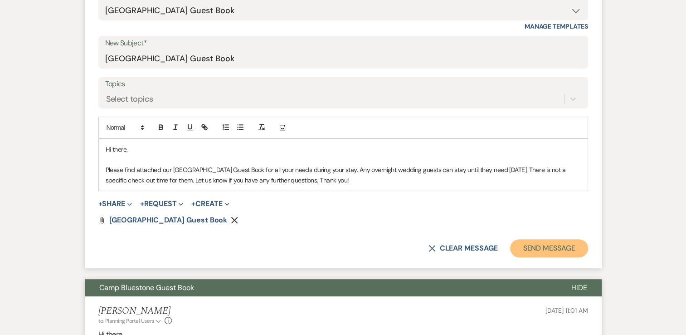
click at [537, 247] on button "Send Message" at bounding box center [549, 248] width 78 height 18
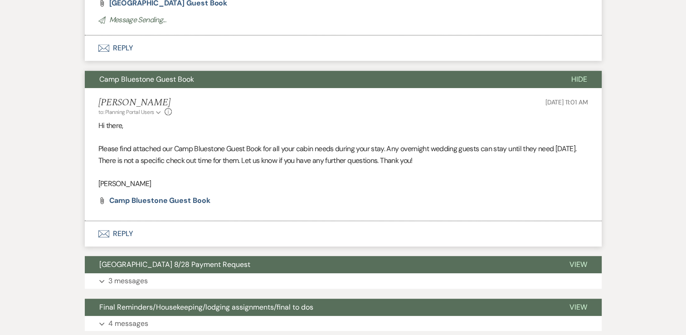
scroll to position [53, 0]
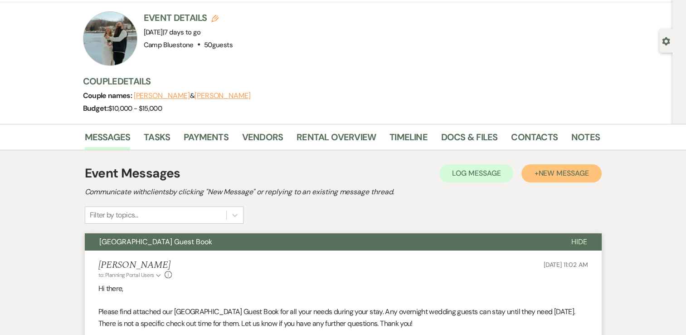
click at [547, 171] on span "New Message" at bounding box center [563, 173] width 50 height 10
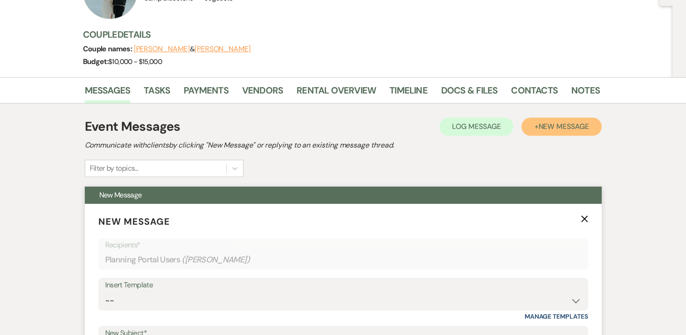
scroll to position [189, 0]
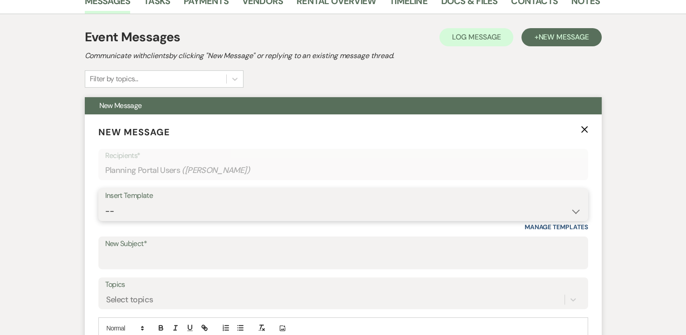
click at [273, 206] on select "-- Weven Planning Portal Introduction (Booked Events) Tour Request Response Con…" at bounding box center [343, 211] width 476 height 18
select select "3578"
click at [105, 202] on select "-- Weven Planning Portal Introduction (Booked Events) Tour Request Response Con…" at bounding box center [343, 211] width 476 height 18
type input "Digital Guide to Camp"
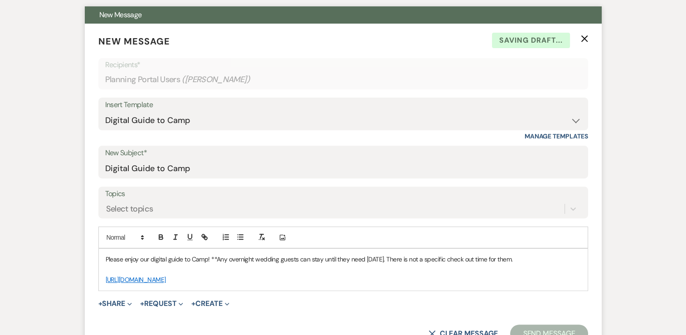
scroll to position [325, 0]
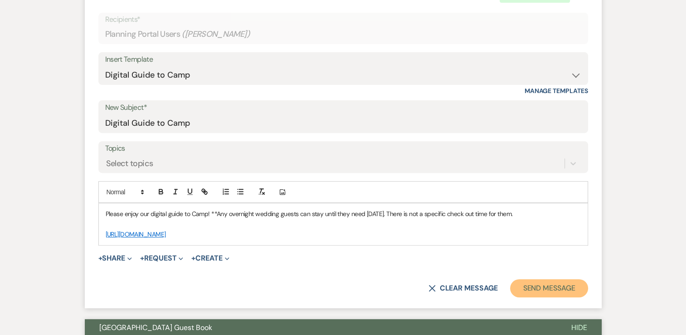
click at [547, 295] on button "Send Message" at bounding box center [549, 288] width 78 height 18
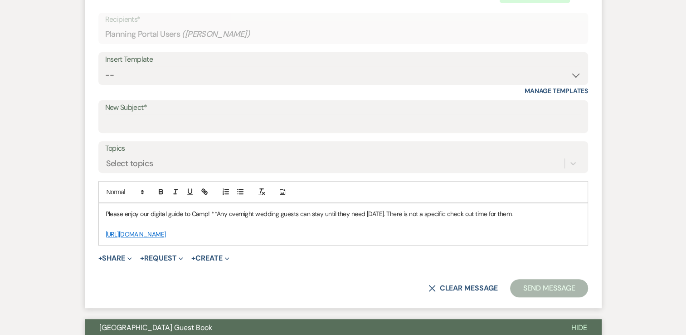
scroll to position [0, 0]
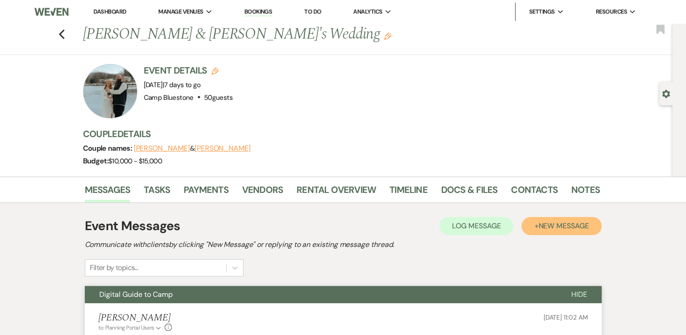
click at [551, 226] on span "New Message" at bounding box center [563, 226] width 50 height 10
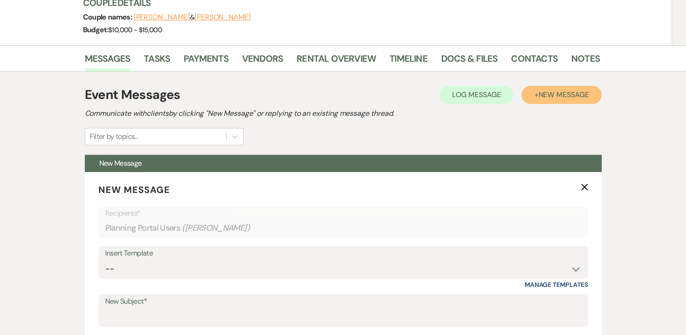
scroll to position [136, 0]
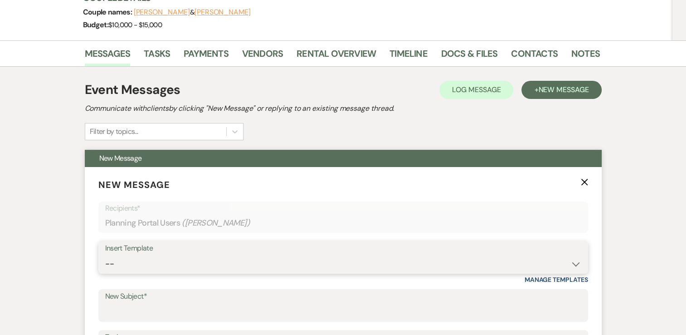
click at [448, 257] on select "-- Weven Planning Portal Introduction (Booked Events) Tour Request Response Con…" at bounding box center [343, 264] width 476 height 18
select select "6070"
click at [105, 255] on select "-- Weven Planning Portal Introduction (Booked Events) Tour Request Response Con…" at bounding box center [343, 264] width 476 height 18
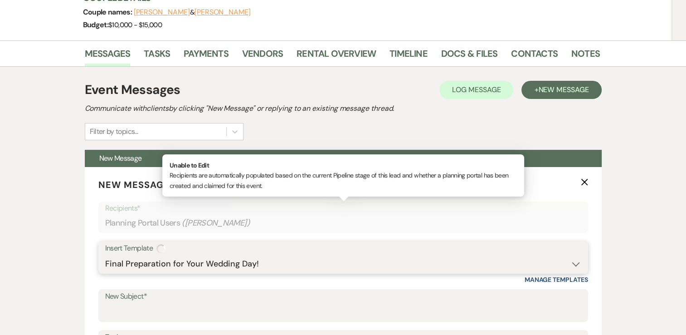
type input "Final Preparation for your Wedding Day!"
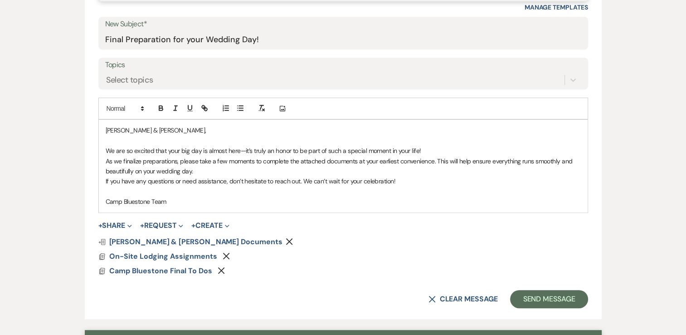
scroll to position [91, 0]
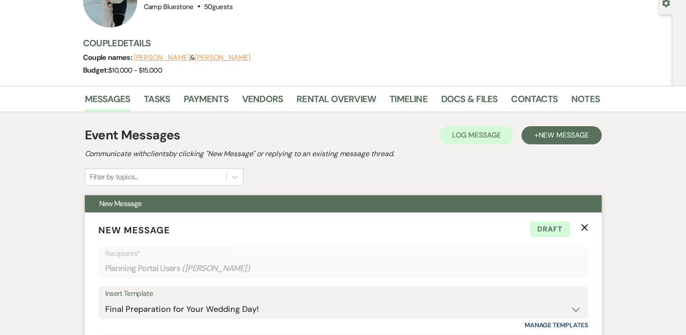
click at [583, 228] on use "button" at bounding box center [584, 227] width 7 height 7
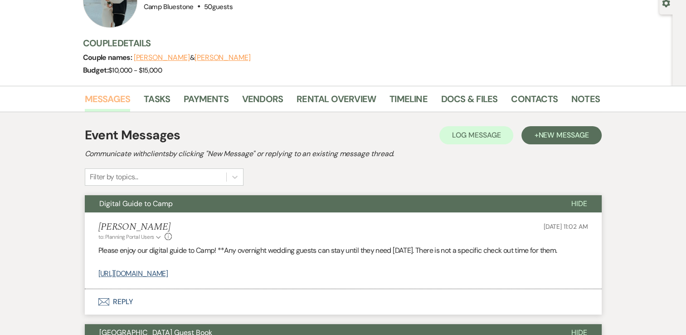
click at [98, 94] on link "Messages" at bounding box center [108, 102] width 46 height 20
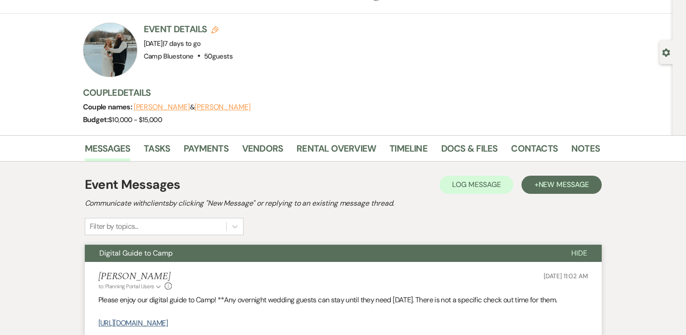
scroll to position [0, 0]
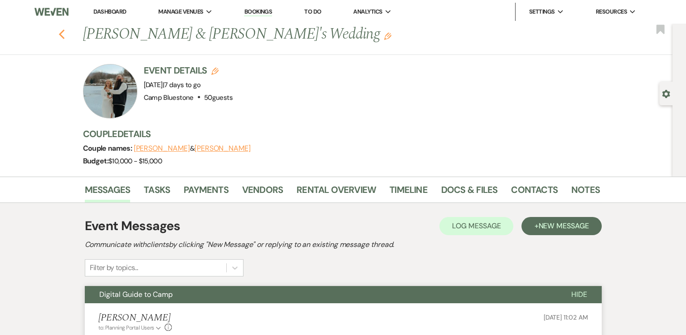
click at [65, 33] on icon "Previous" at bounding box center [62, 34] width 7 height 11
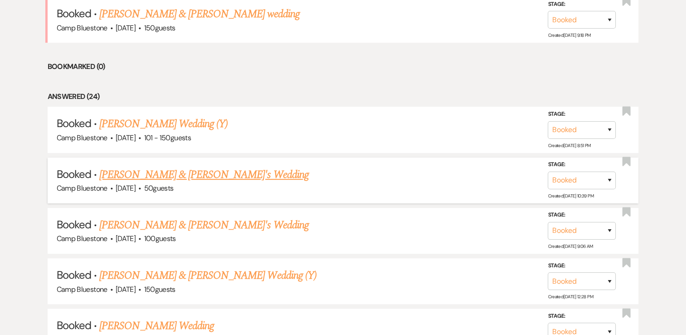
scroll to position [408, 0]
click at [162, 224] on link "[PERSON_NAME] & [PERSON_NAME]'s Wedding" at bounding box center [204, 224] width 210 height 16
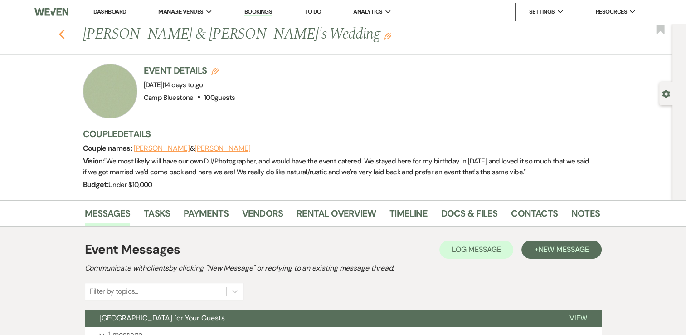
click at [65, 34] on icon "Previous" at bounding box center [62, 34] width 7 height 11
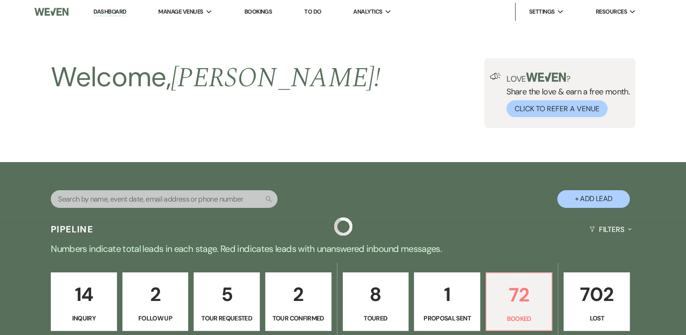
scroll to position [408, 0]
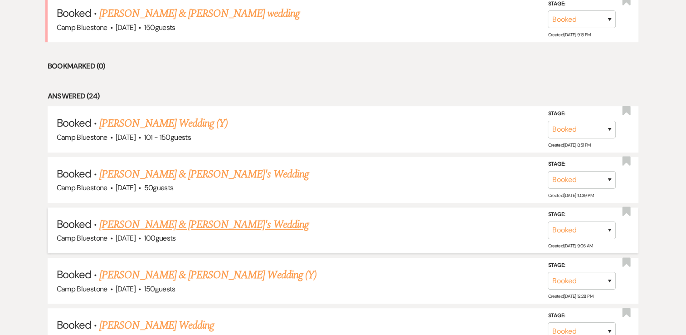
click at [209, 224] on link "[PERSON_NAME] & [PERSON_NAME]'s Wedding" at bounding box center [204, 224] width 210 height 16
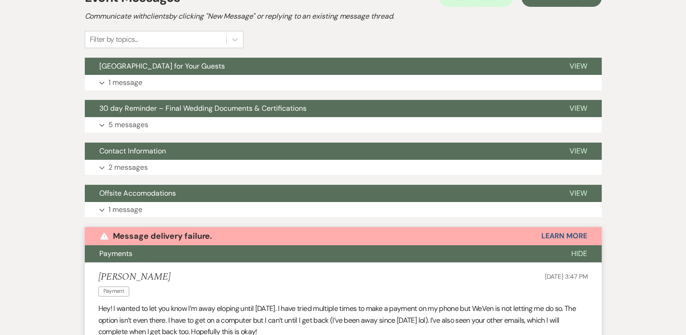
scroll to position [141, 0]
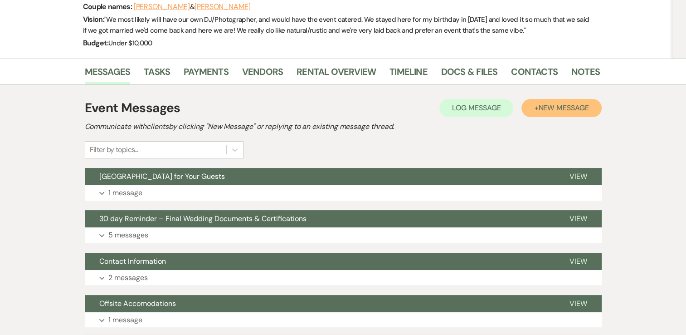
click at [561, 110] on span "New Message" at bounding box center [563, 108] width 50 height 10
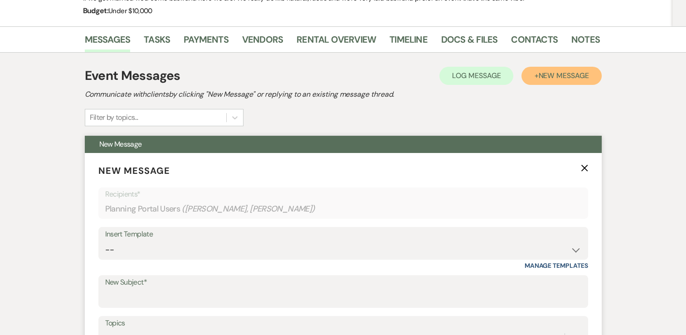
scroll to position [187, 0]
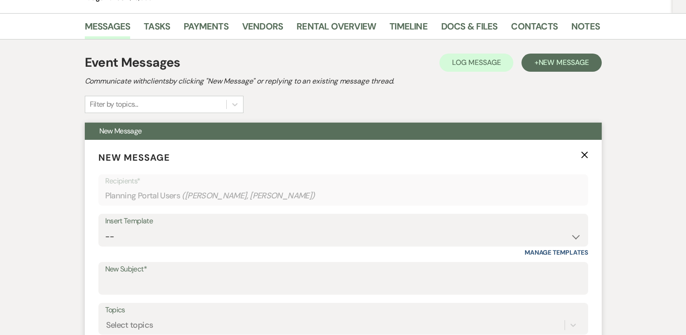
click at [441, 225] on div "Insert Template" at bounding box center [343, 221] width 476 height 13
click at [485, 228] on select "-- Weven Planning Portal Introduction (Booked Events) Tour Request Response Con…" at bounding box center [343, 237] width 476 height 18
select select "628"
click at [105, 228] on select "-- Weven Planning Portal Introduction (Booked Events) Tour Request Response Con…" at bounding box center [343, 237] width 476 height 18
type input "Camp Bluestone Guest Book"
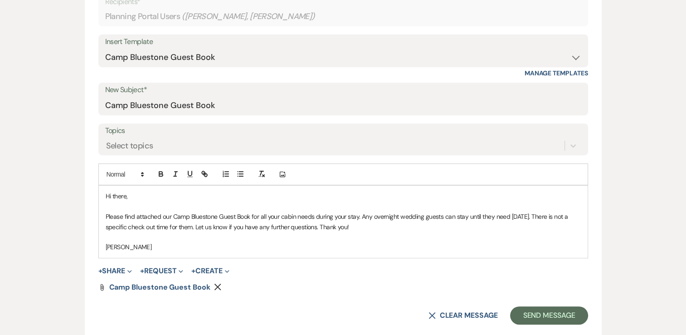
scroll to position [368, 0]
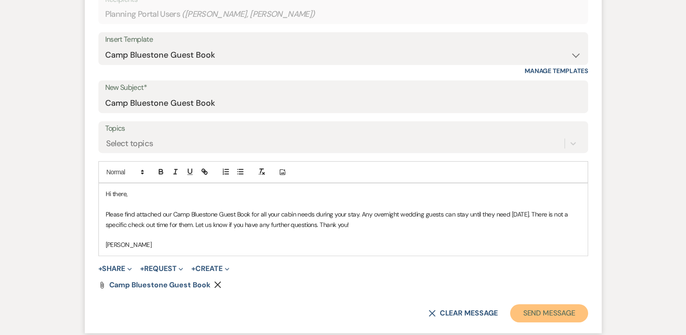
click at [567, 313] on button "Send Message" at bounding box center [549, 313] width 78 height 18
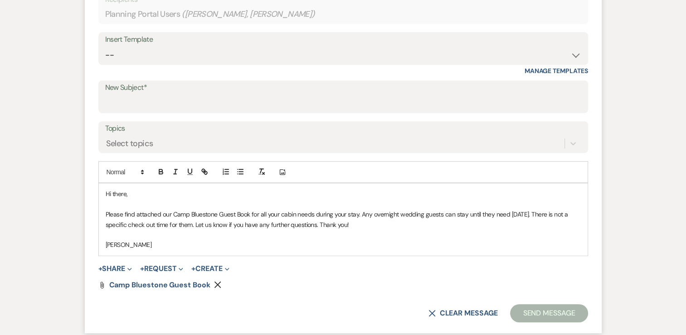
scroll to position [32, 0]
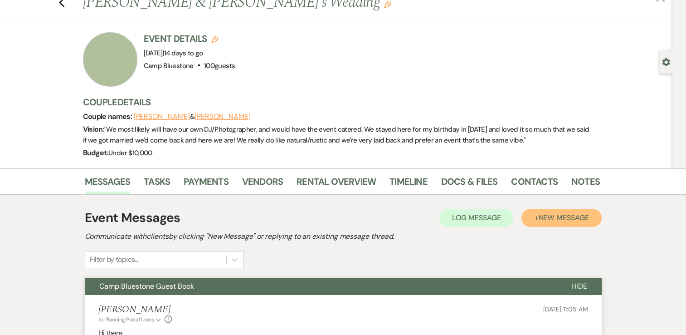
click at [548, 213] on span "New Message" at bounding box center [563, 218] width 50 height 10
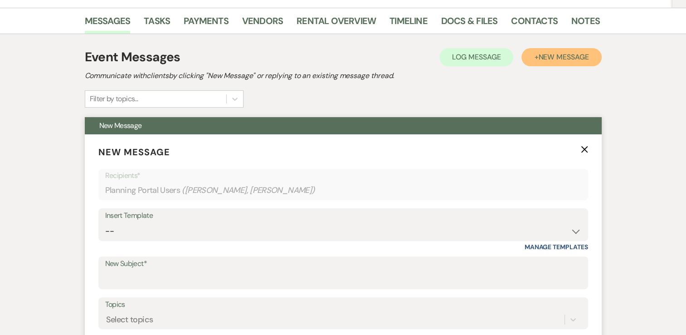
scroll to position [213, 0]
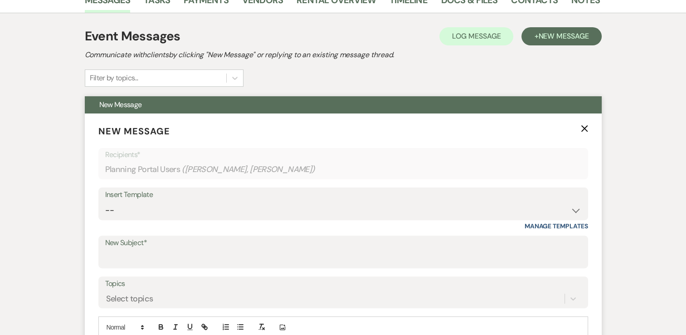
click at [487, 200] on div "Insert Template" at bounding box center [343, 194] width 476 height 13
click at [525, 203] on select "-- Weven Planning Portal Introduction (Booked Events) Tour Request Response Con…" at bounding box center [343, 210] width 476 height 18
select select "2341"
click at [105, 201] on select "-- Weven Planning Portal Introduction (Booked Events) Tour Request Response Con…" at bounding box center [343, 210] width 476 height 18
type input "[GEOGRAPHIC_DATA] Guest Book"
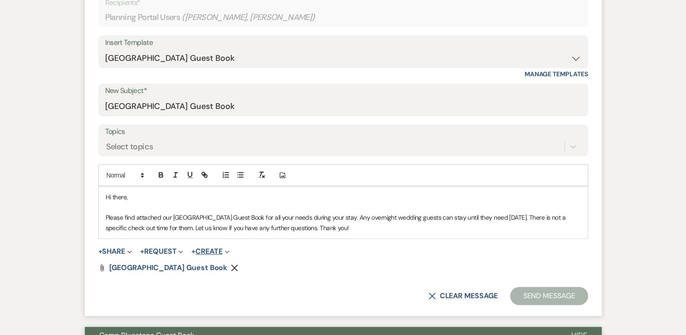
scroll to position [395, 0]
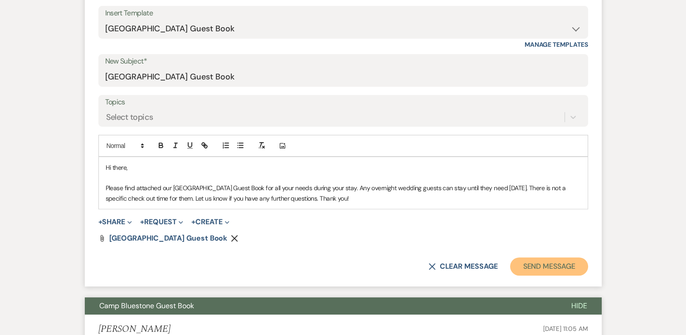
click at [545, 263] on button "Send Message" at bounding box center [549, 266] width 78 height 18
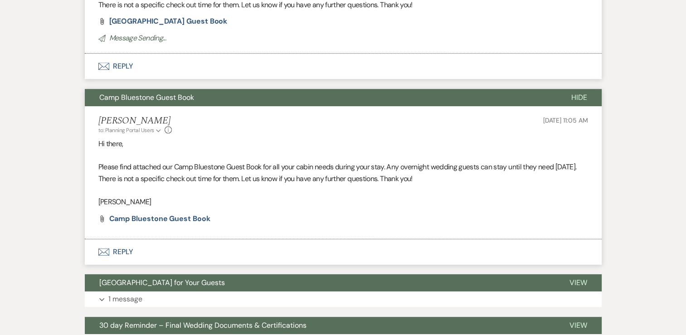
scroll to position [58, 0]
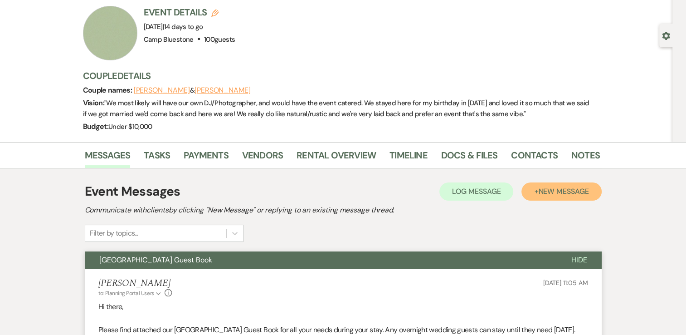
click at [568, 186] on span "New Message" at bounding box center [563, 191] width 50 height 10
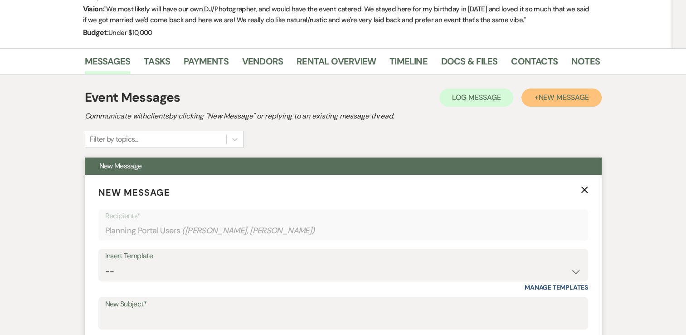
scroll to position [194, 0]
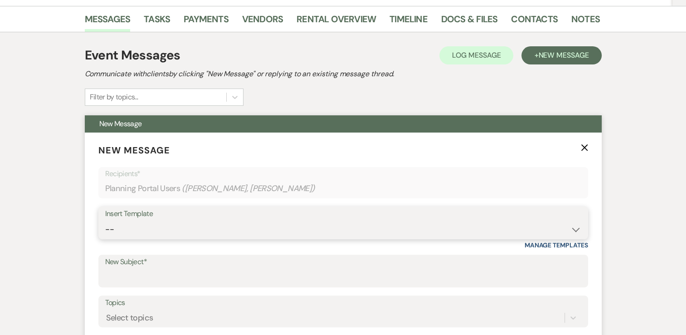
click at [435, 221] on select "-- Weven Planning Portal Introduction (Booked Events) Tour Request Response Con…" at bounding box center [343, 229] width 476 height 18
select select "3578"
click at [105, 220] on select "-- Weven Planning Portal Introduction (Booked Events) Tour Request Response Con…" at bounding box center [343, 229] width 476 height 18
type input "Digital Guide to Camp"
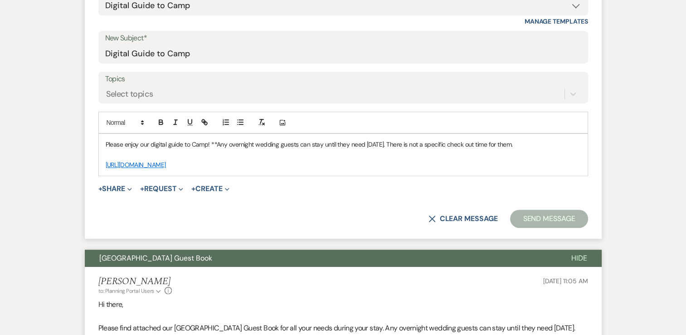
scroll to position [421, 0]
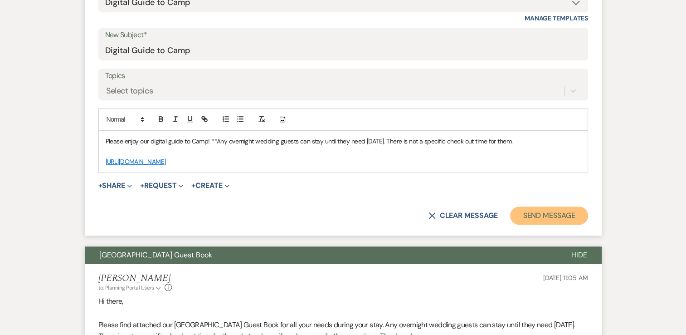
click at [549, 223] on button "Send Message" at bounding box center [549, 215] width 78 height 18
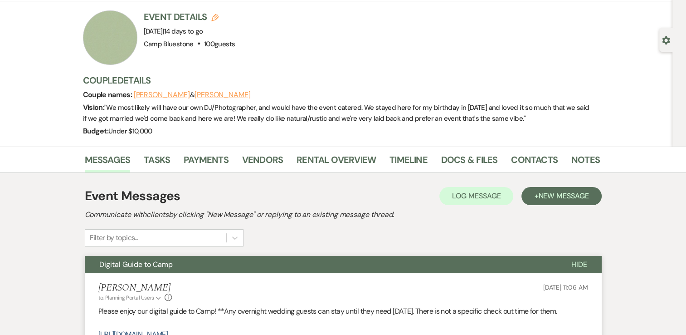
scroll to position [0, 0]
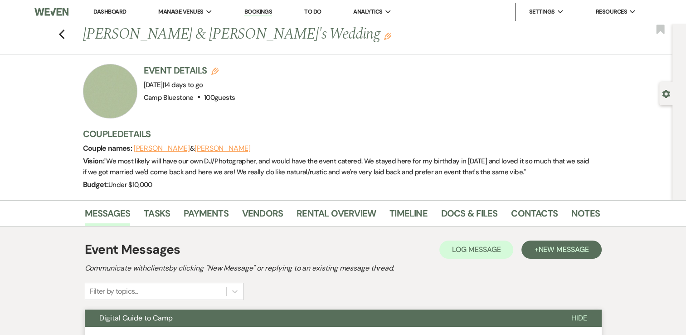
click at [112, 9] on link "Dashboard" at bounding box center [109, 12] width 33 height 8
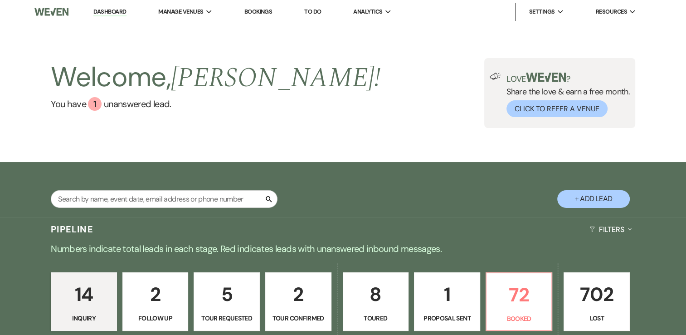
click at [112, 11] on link "Dashboard" at bounding box center [109, 12] width 33 height 9
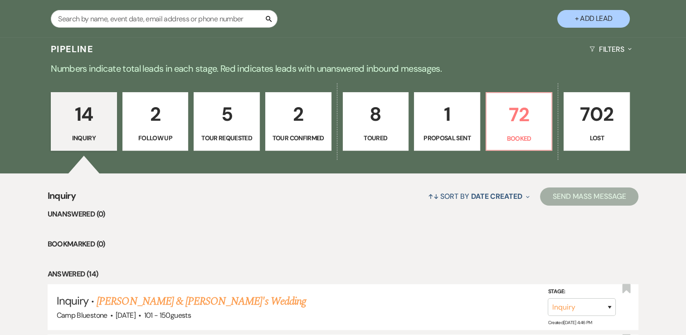
scroll to position [181, 0]
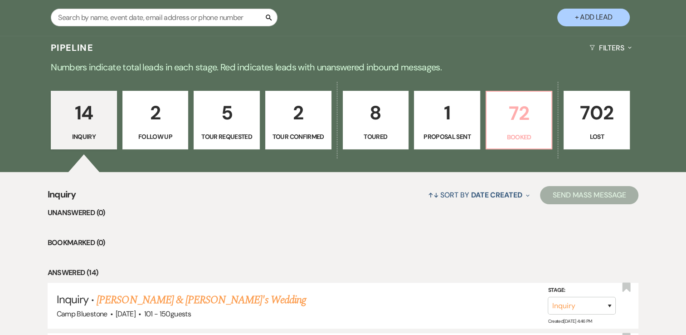
click at [524, 117] on p "72" at bounding box center [519, 113] width 54 height 30
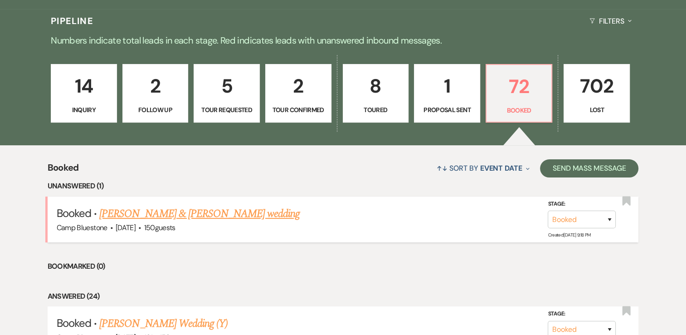
scroll to position [227, 0]
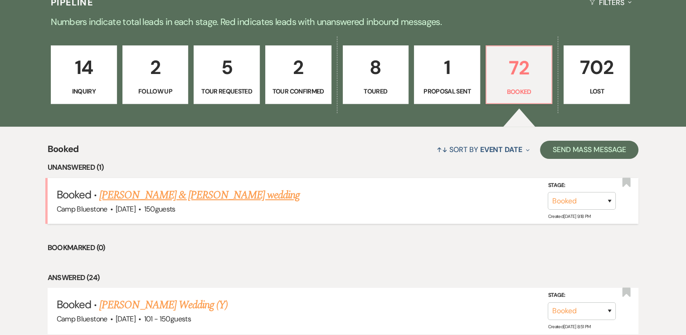
click at [264, 189] on link "[PERSON_NAME] & [PERSON_NAME] wedding" at bounding box center [199, 195] width 200 height 16
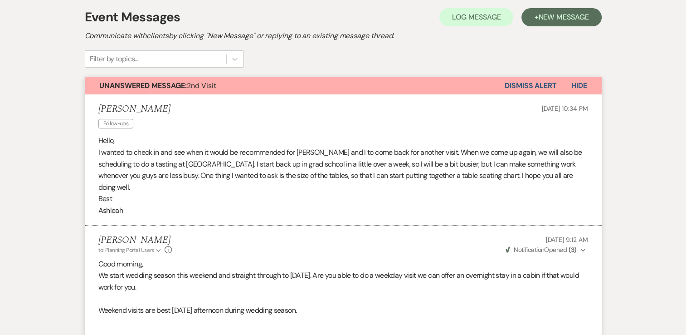
scroll to position [181, 0]
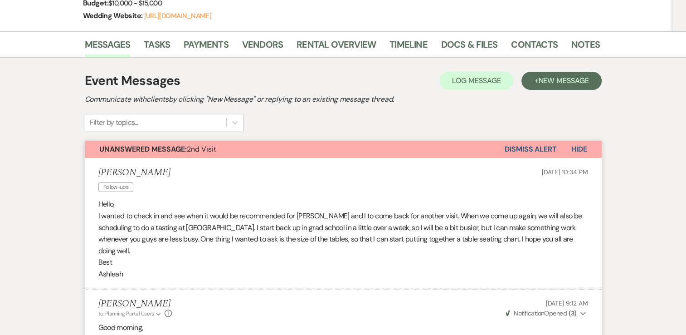
click at [533, 145] on button "Dismiss Alert" at bounding box center [531, 149] width 52 height 17
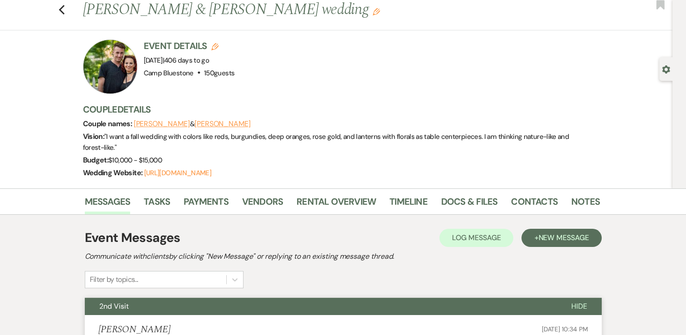
scroll to position [0, 0]
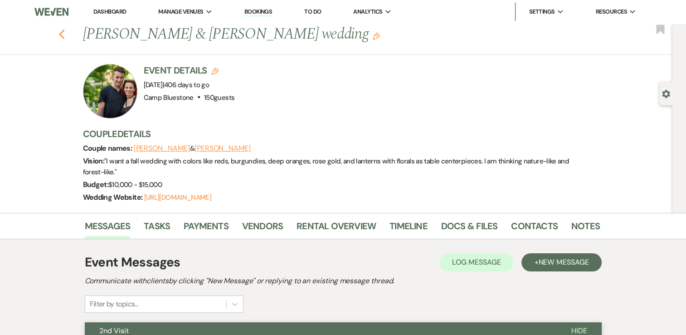
click at [64, 36] on use "button" at bounding box center [62, 34] width 6 height 10
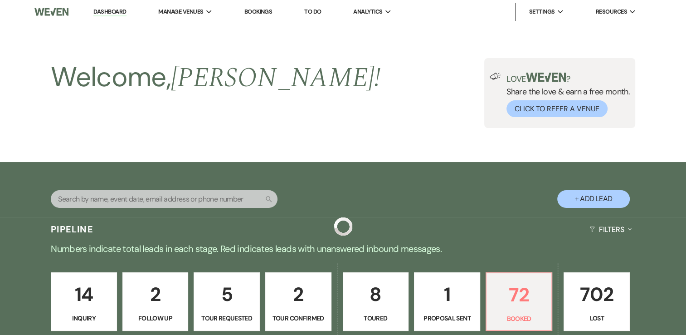
scroll to position [227, 0]
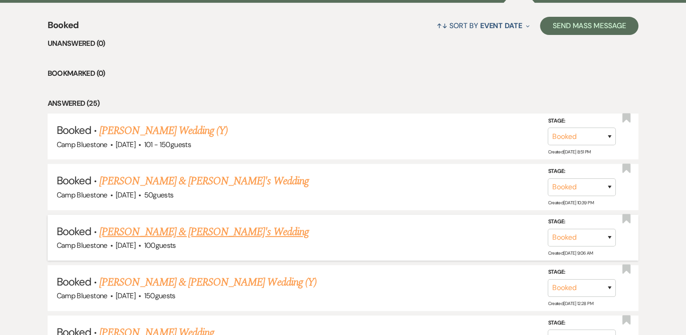
scroll to position [363, 0]
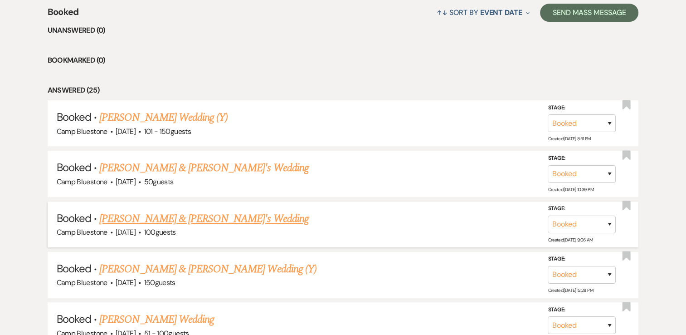
click at [218, 218] on link "[PERSON_NAME] & [PERSON_NAME]'s Wedding" at bounding box center [204, 218] width 210 height 16
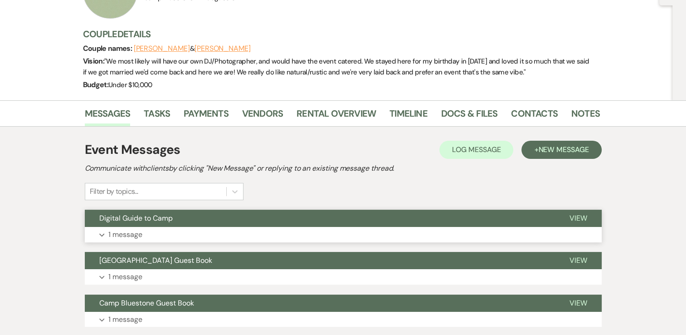
scroll to position [42, 0]
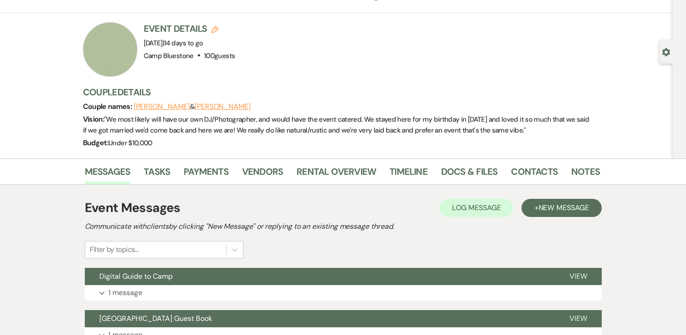
click at [361, 56] on div "Event Details Edit Event Date: [DATE] | 14 days to go Venue: [GEOGRAPHIC_DATA] …" at bounding box center [337, 49] width 508 height 54
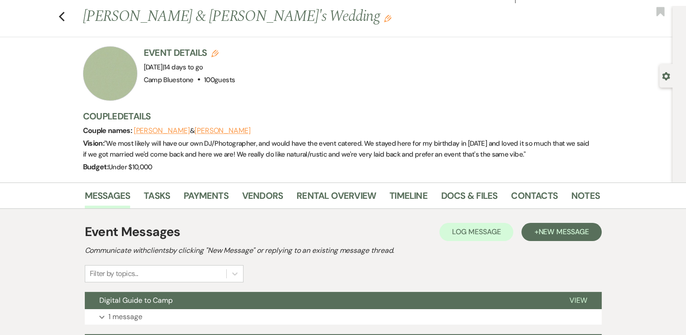
scroll to position [0, 0]
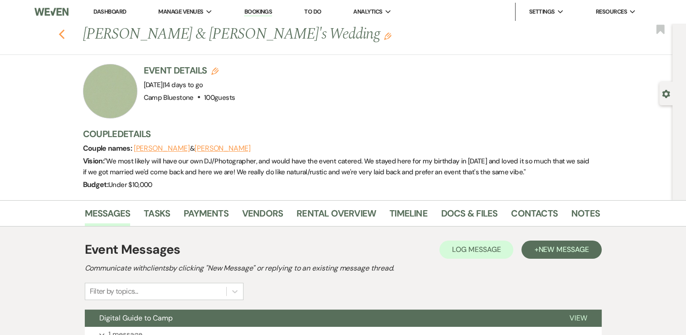
click at [65, 31] on icon "Previous" at bounding box center [62, 34] width 7 height 11
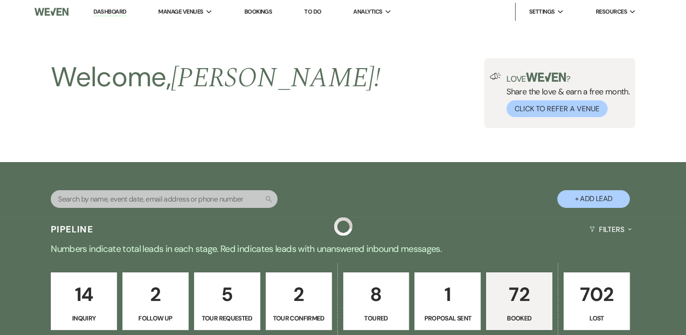
scroll to position [363, 0]
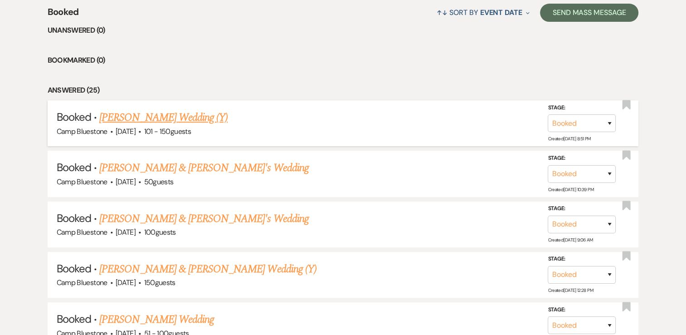
click at [195, 115] on link "[PERSON_NAME] Wedding (Y)" at bounding box center [163, 117] width 128 height 16
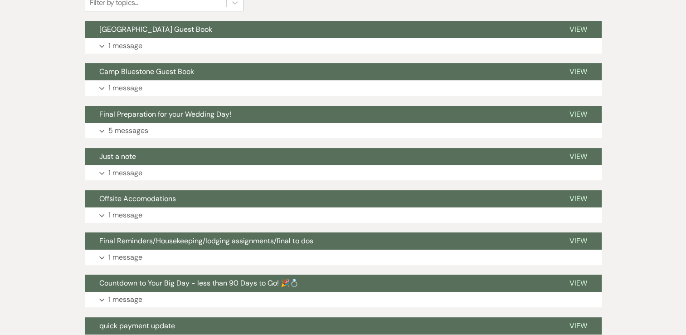
scroll to position [136, 0]
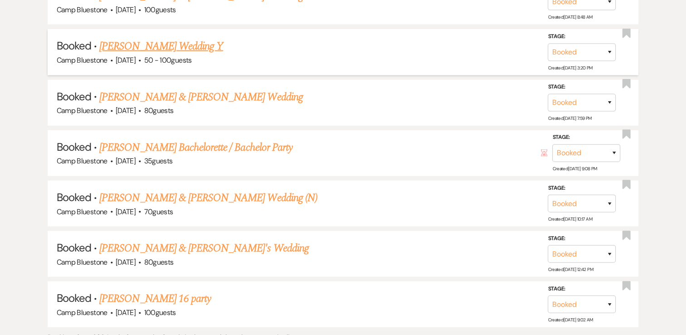
scroll to position [2400, 0]
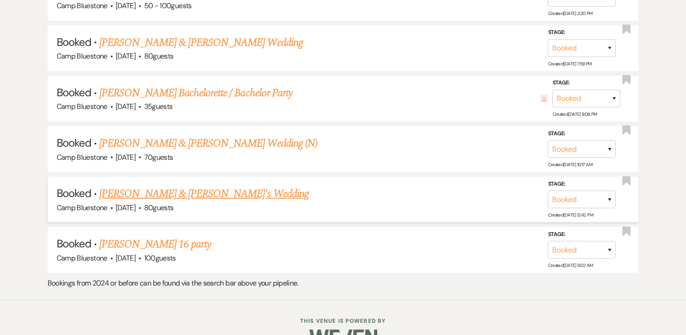
click at [178, 185] on link "[PERSON_NAME] & [PERSON_NAME]'s Wedding" at bounding box center [204, 193] width 210 height 16
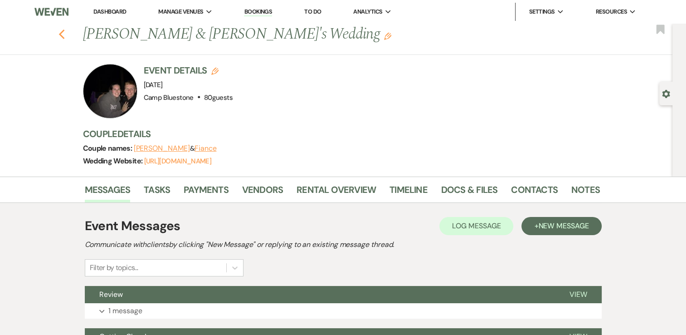
click at [63, 34] on use "button" at bounding box center [62, 34] width 6 height 10
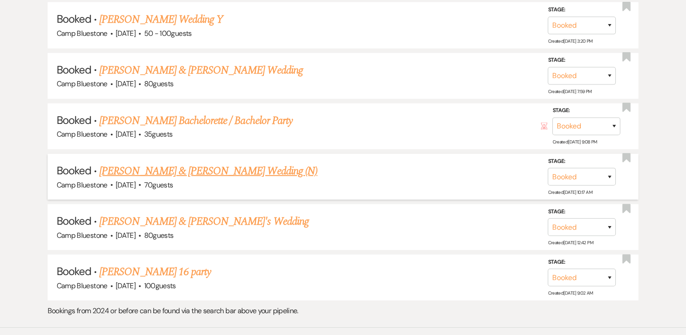
scroll to position [2389, 0]
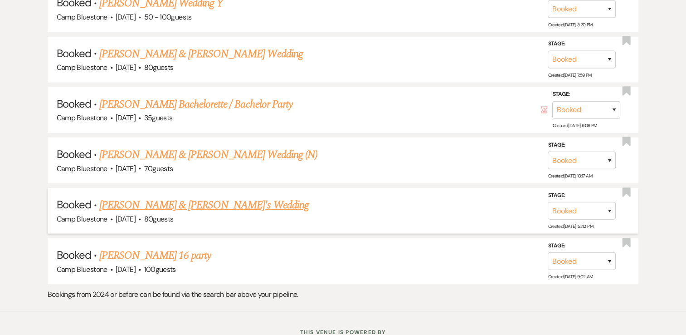
click at [150, 197] on link "[PERSON_NAME] & [PERSON_NAME]'s Wedding" at bounding box center [204, 205] width 210 height 16
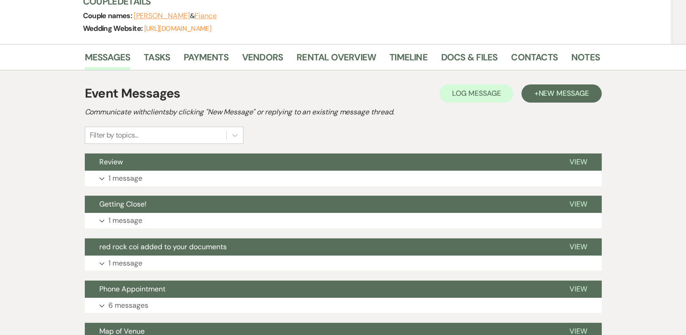
scroll to position [136, 0]
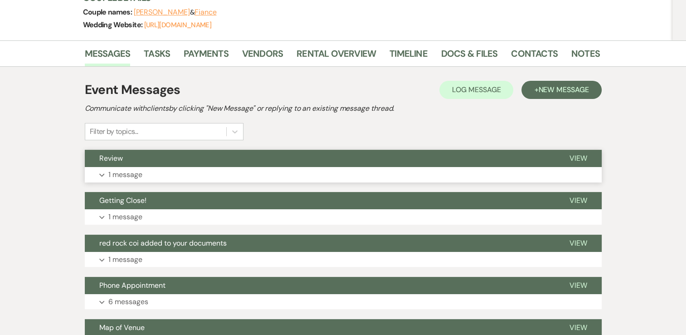
click at [124, 176] on p "1 message" at bounding box center [125, 175] width 34 height 12
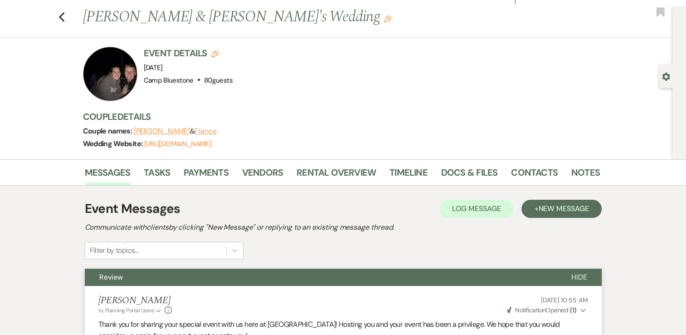
scroll to position [0, 0]
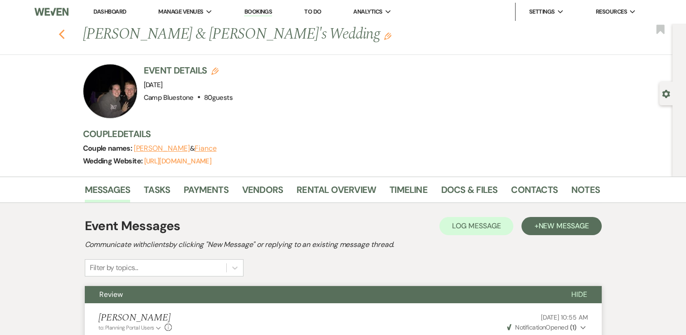
click at [65, 33] on icon "Previous" at bounding box center [62, 34] width 7 height 11
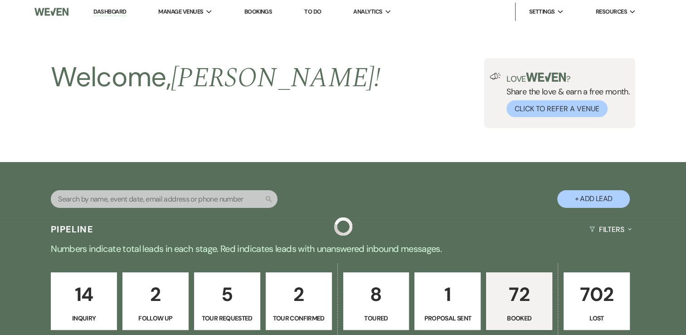
scroll to position [2389, 0]
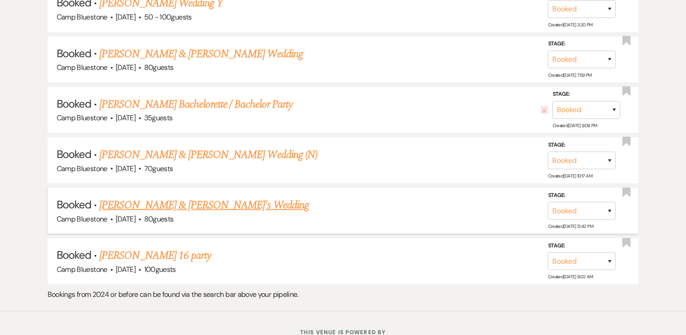
click at [206, 197] on link "[PERSON_NAME] & [PERSON_NAME]'s Wedding" at bounding box center [204, 205] width 210 height 16
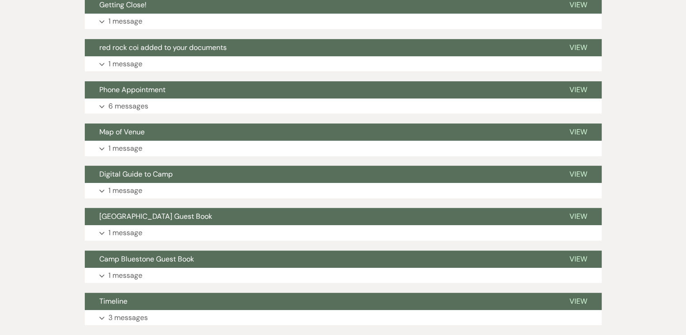
scroll to position [59, 0]
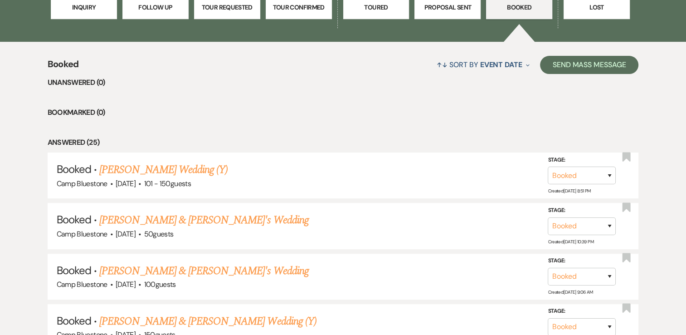
scroll to position [393, 0]
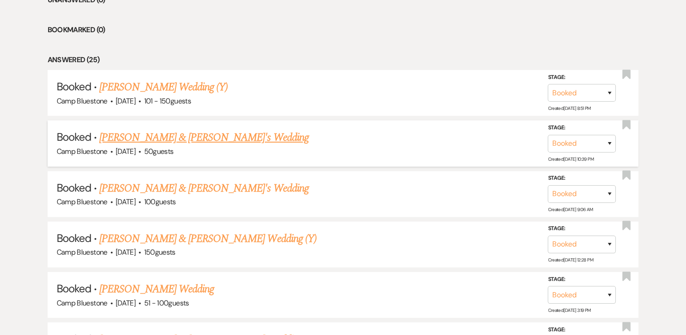
click at [156, 133] on link "[PERSON_NAME] & [PERSON_NAME]'s Wedding" at bounding box center [204, 137] width 210 height 16
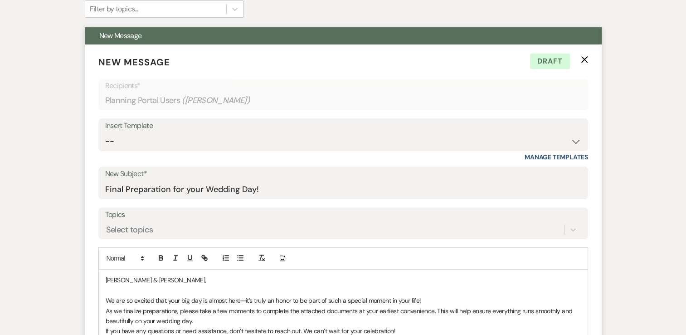
scroll to position [257, 0]
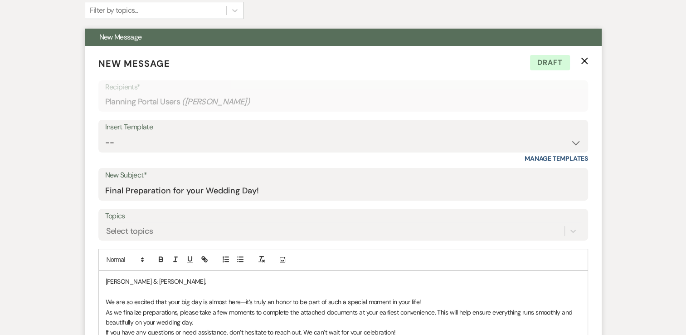
click at [584, 57] on icon "X" at bounding box center [584, 60] width 7 height 7
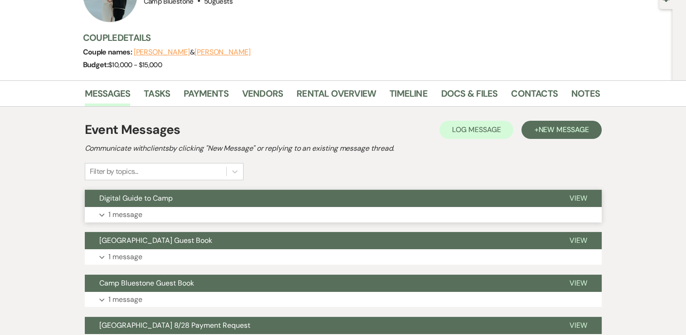
scroll to position [0, 0]
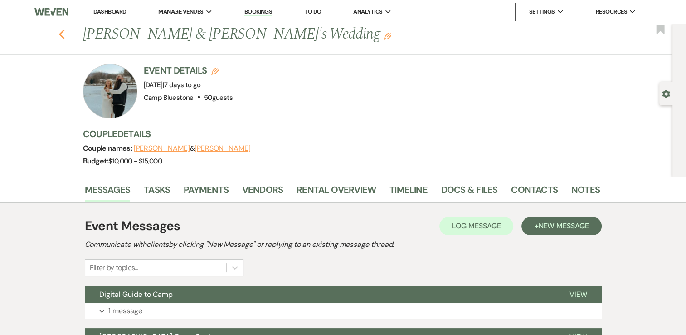
click at [64, 37] on icon "Previous" at bounding box center [62, 34] width 7 height 11
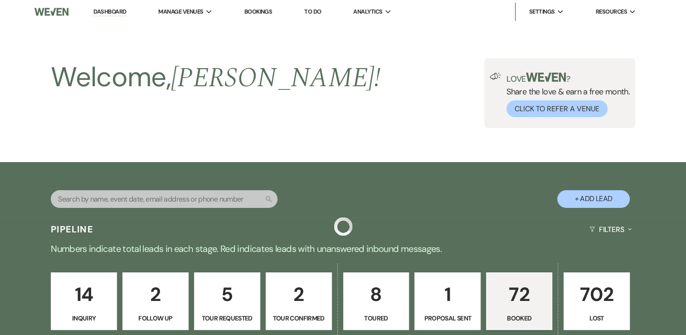
scroll to position [393, 0]
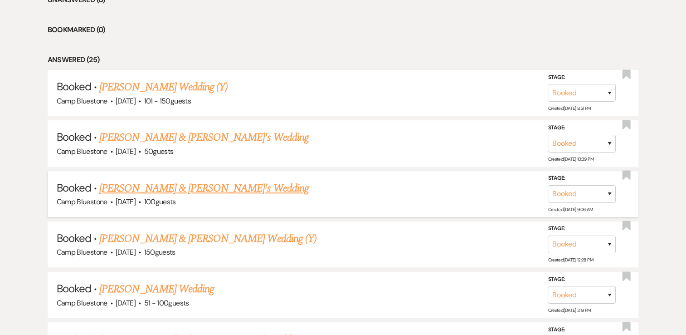
click at [176, 190] on link "[PERSON_NAME] & [PERSON_NAME]'s Wedding" at bounding box center [204, 188] width 210 height 16
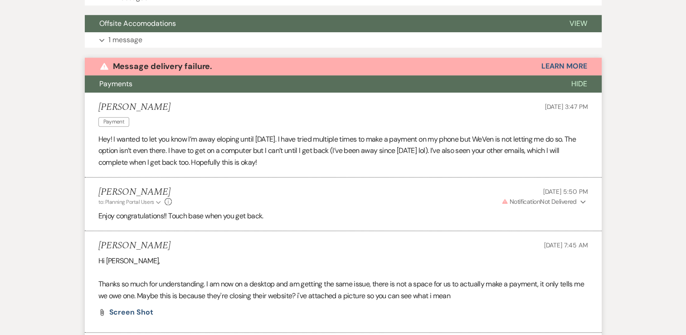
scroll to position [541, 0]
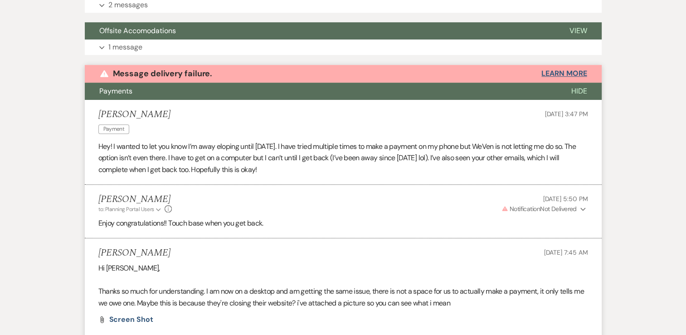
click at [553, 75] on button "Learn More" at bounding box center [563, 73] width 45 height 7
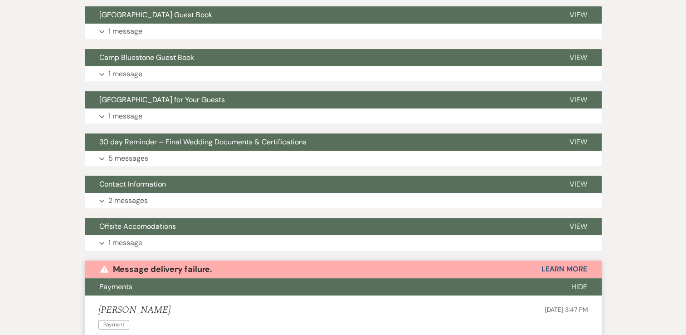
scroll to position [341, 0]
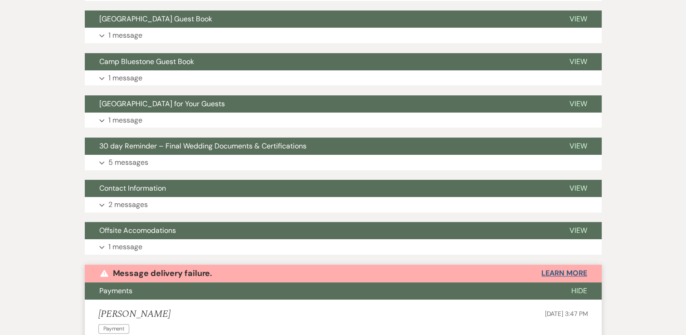
click at [555, 269] on button "Learn More" at bounding box center [563, 272] width 45 height 7
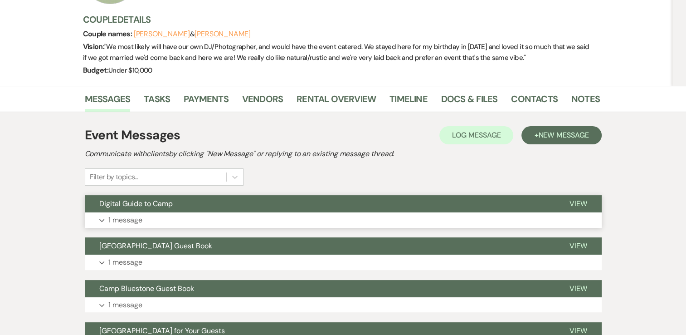
scroll to position [205, 0]
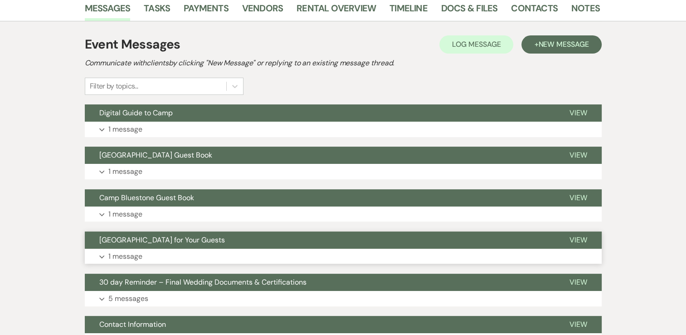
click at [131, 257] on p "1 message" at bounding box center [125, 256] width 34 height 12
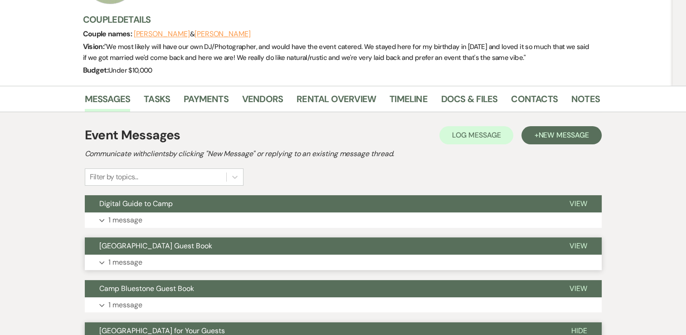
scroll to position [0, 0]
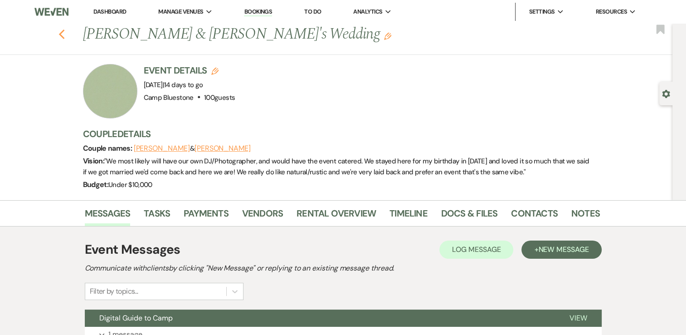
click at [64, 34] on use "button" at bounding box center [62, 34] width 6 height 10
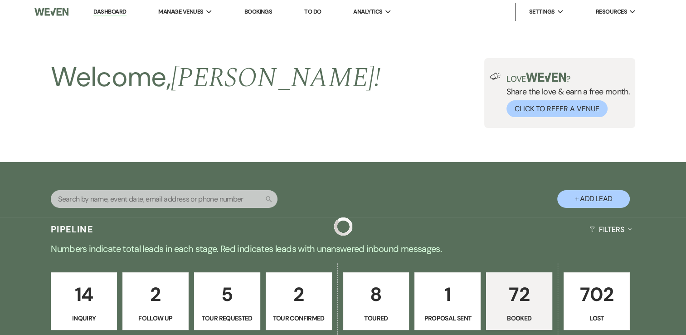
scroll to position [393, 0]
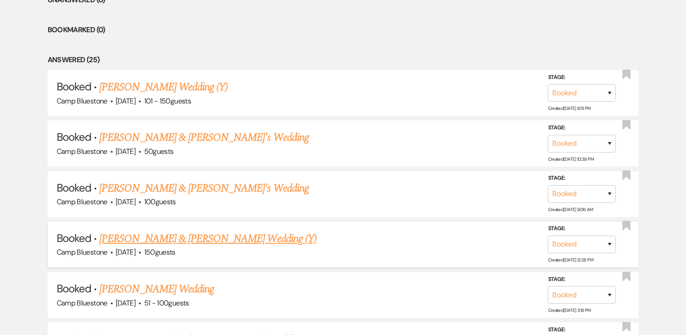
click at [225, 236] on link "[PERSON_NAME] & [PERSON_NAME] Wedding (Y)" at bounding box center [207, 238] width 217 height 16
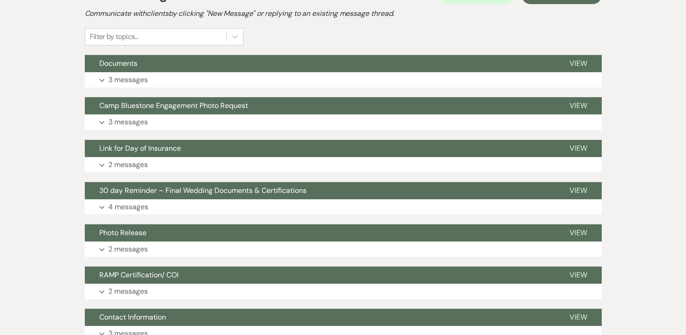
scroll to position [166, 0]
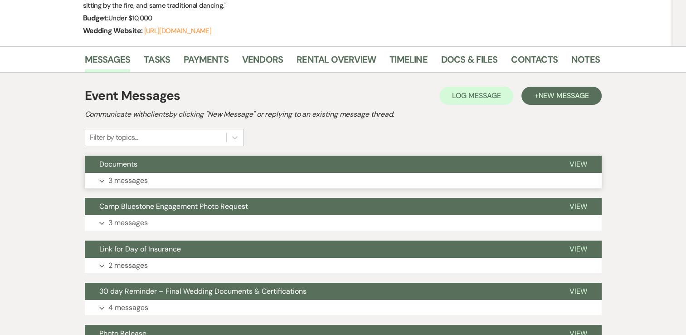
click at [128, 181] on p "3 messages" at bounding box center [127, 181] width 39 height 12
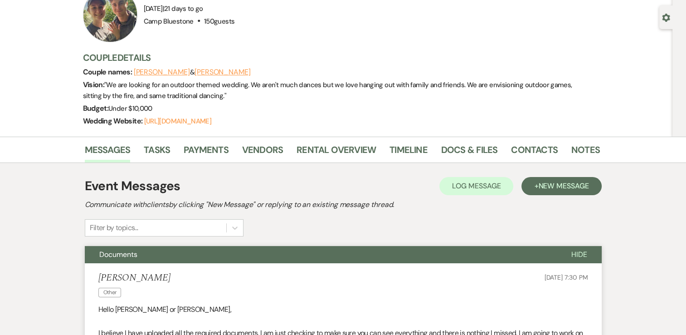
scroll to position [76, 0]
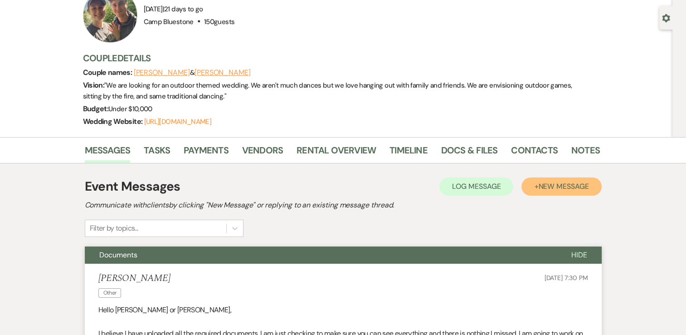
click at [550, 187] on span "New Message" at bounding box center [563, 186] width 50 height 10
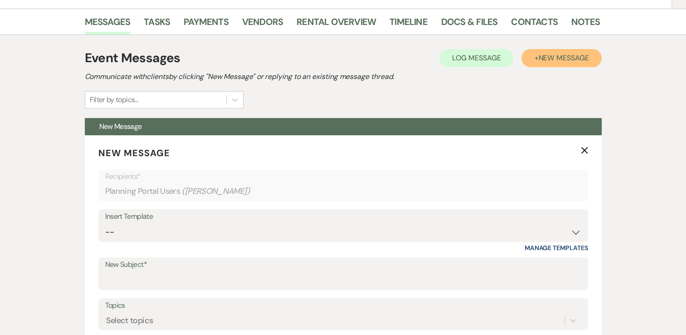
scroll to position [212, 0]
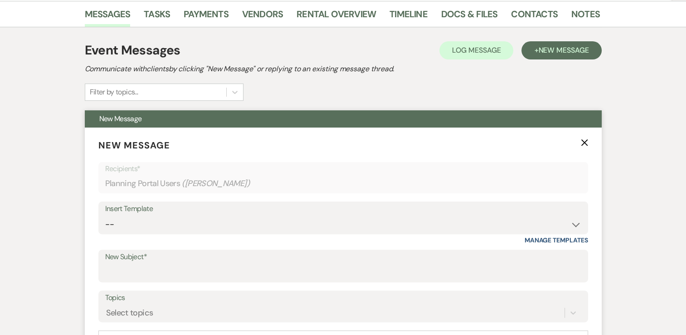
click at [464, 214] on div "Insert Template" at bounding box center [343, 208] width 476 height 13
click at [537, 215] on div "Insert Template" at bounding box center [343, 208] width 476 height 13
click at [498, 225] on select "-- Weven Planning Portal Introduction (Booked Events) Tour Request Response Con…" at bounding box center [343, 224] width 476 height 18
select select "6070"
click at [105, 215] on select "-- Weven Planning Portal Introduction (Booked Events) Tour Request Response Con…" at bounding box center [343, 224] width 476 height 18
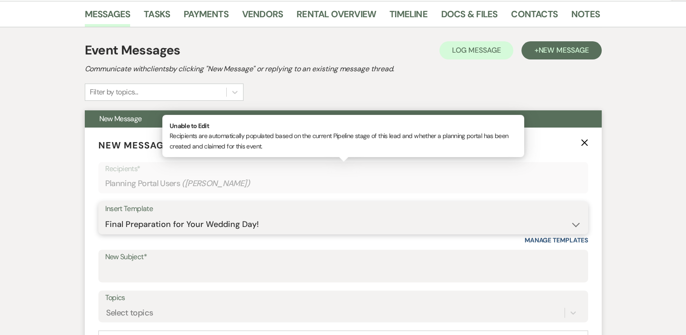
type input "Final Preparation for your Wedding Day!"
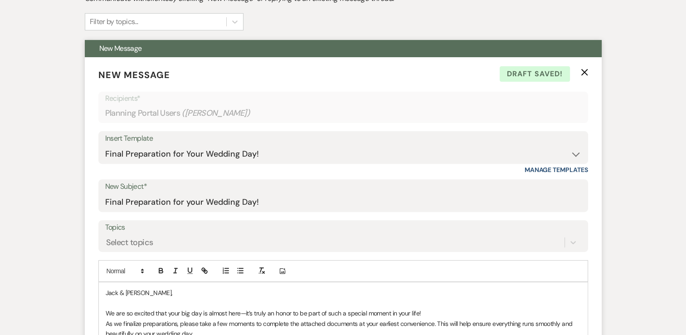
scroll to position [257, 0]
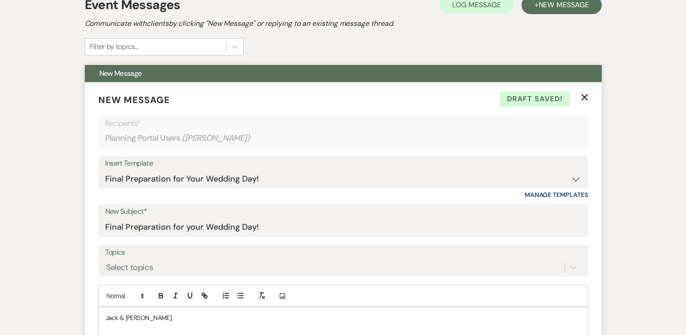
click at [585, 94] on icon "X" at bounding box center [584, 96] width 7 height 7
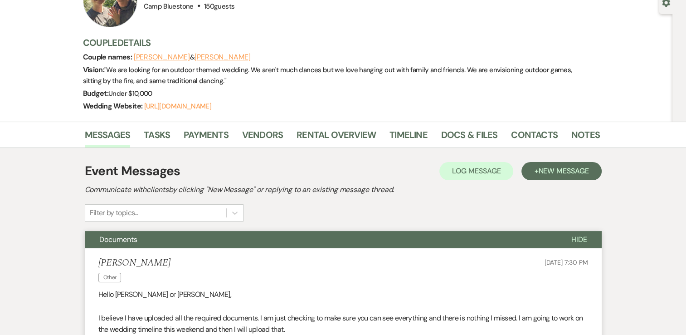
scroll to position [76, 0]
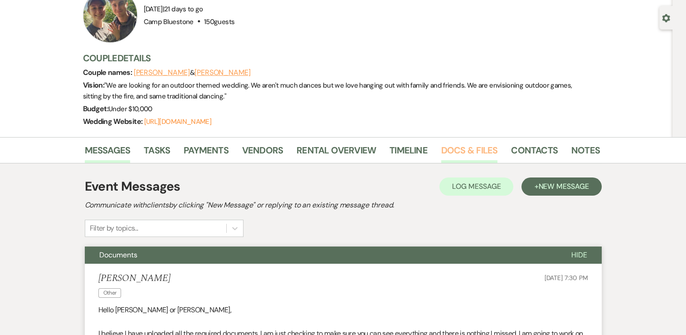
click at [455, 148] on link "Docs & Files" at bounding box center [469, 153] width 56 height 20
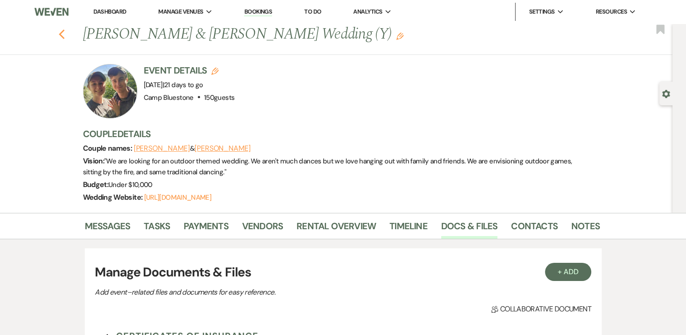
click at [63, 37] on icon "Previous" at bounding box center [62, 34] width 7 height 11
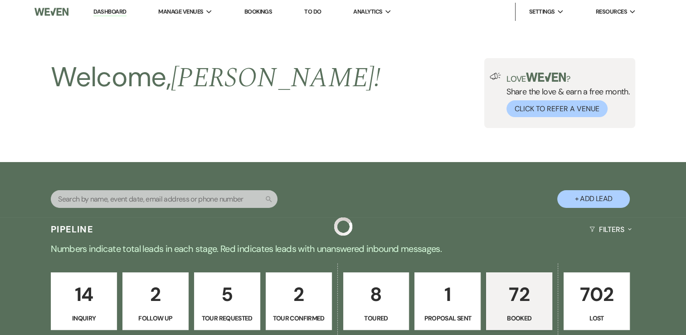
scroll to position [393, 0]
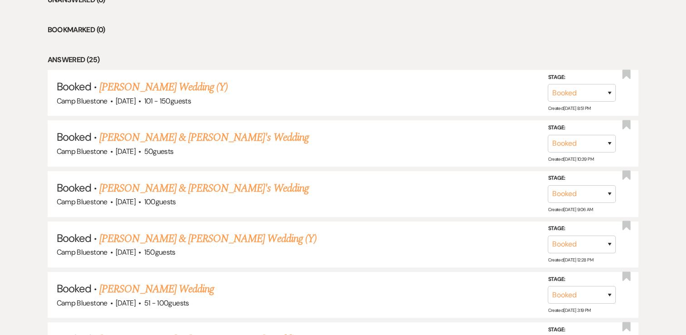
click at [300, 34] on li "Bookmarked (0)" at bounding box center [343, 30] width 591 height 12
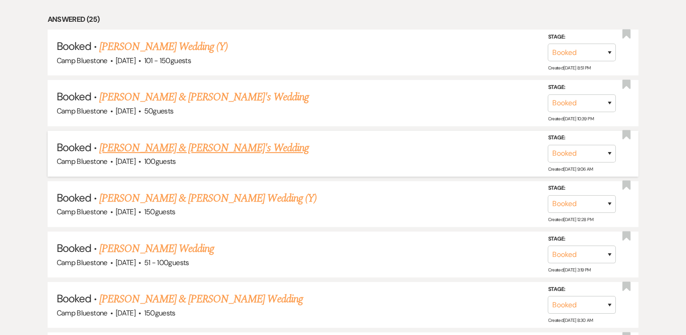
scroll to position [439, 0]
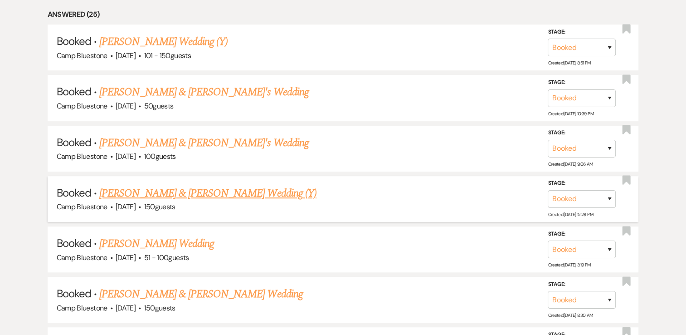
click at [234, 193] on link "[PERSON_NAME] & [PERSON_NAME] Wedding (Y)" at bounding box center [207, 193] width 217 height 16
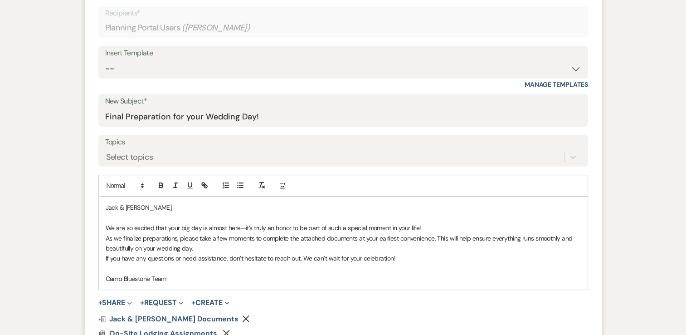
scroll to position [257, 0]
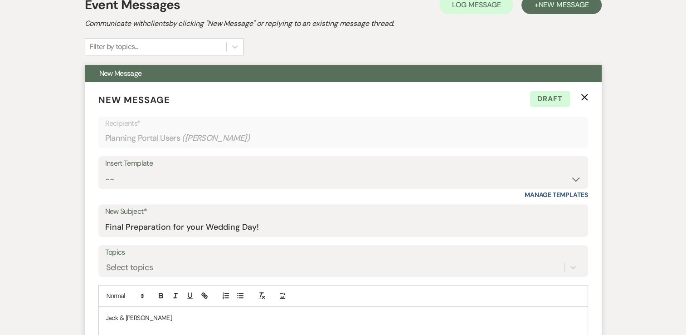
click at [584, 98] on use "button" at bounding box center [584, 97] width 7 height 7
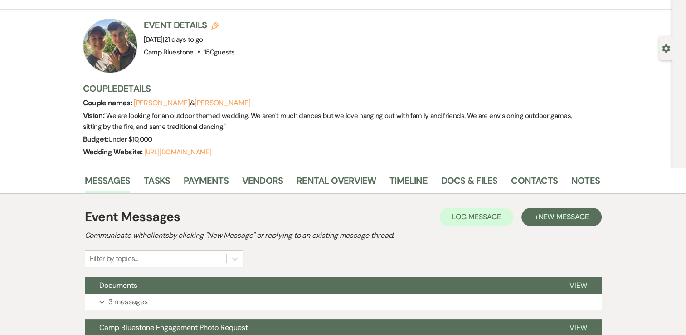
scroll to position [91, 0]
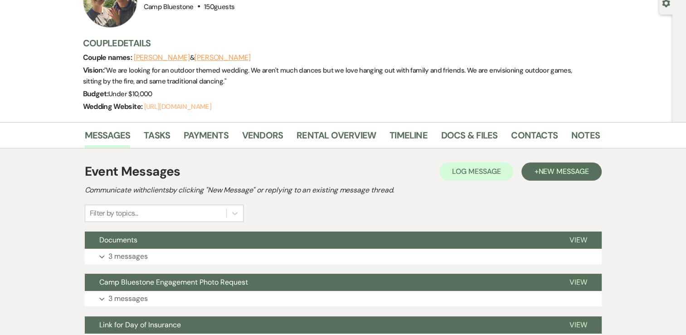
click at [198, 108] on link "[URL][DOMAIN_NAME]" at bounding box center [177, 106] width 67 height 9
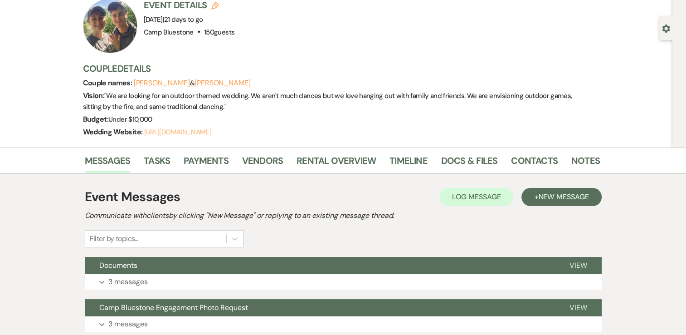
scroll to position [0, 0]
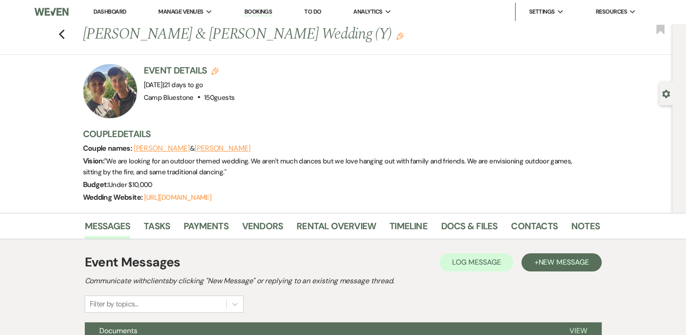
click at [385, 97] on div "Event Details Edit Event Date: [DATE] | 21 days to go Venue: [GEOGRAPHIC_DATA] …" at bounding box center [337, 91] width 508 height 54
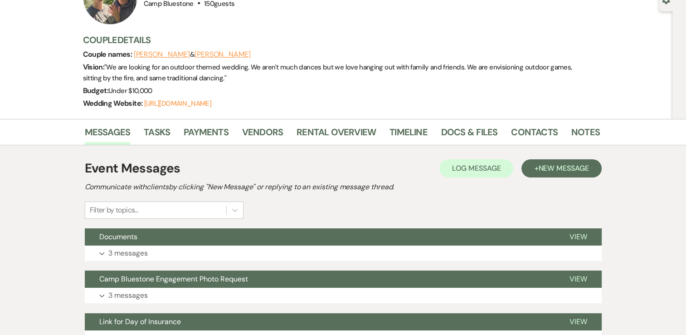
scroll to position [136, 0]
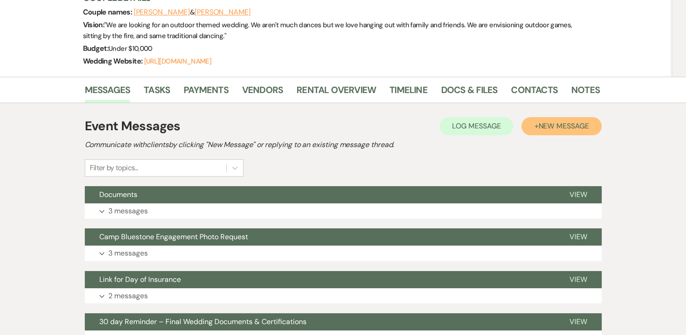
click at [550, 122] on span "New Message" at bounding box center [563, 126] width 50 height 10
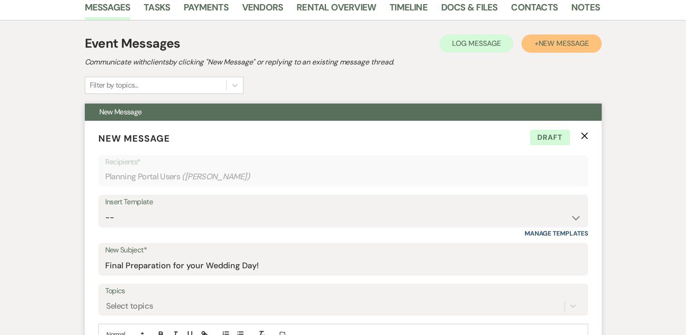
scroll to position [227, 0]
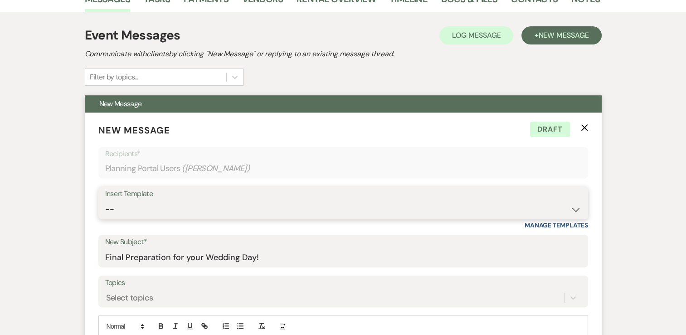
click at [559, 204] on select "-- Weven Planning Portal Introduction (Booked Events) Tour Request Response Con…" at bounding box center [343, 209] width 476 height 18
select select "628"
click at [105, 200] on select "-- Weven Planning Portal Introduction (Booked Events) Tour Request Response Con…" at bounding box center [343, 209] width 476 height 18
type input "Camp Bluestone Guest Book"
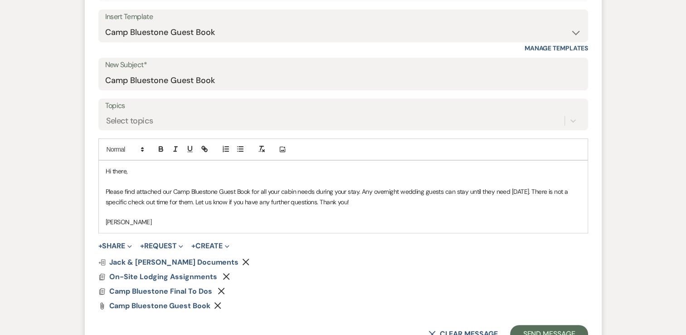
scroll to position [408, 0]
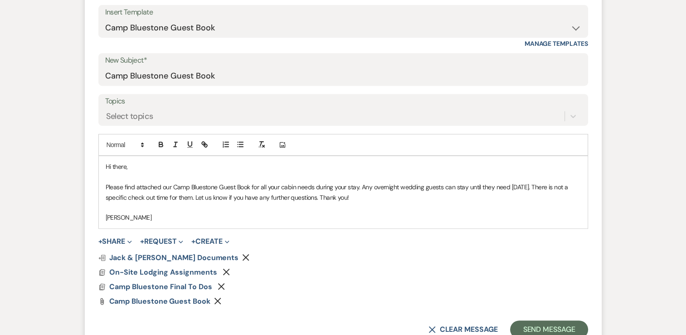
click at [220, 286] on use "button" at bounding box center [221, 286] width 7 height 7
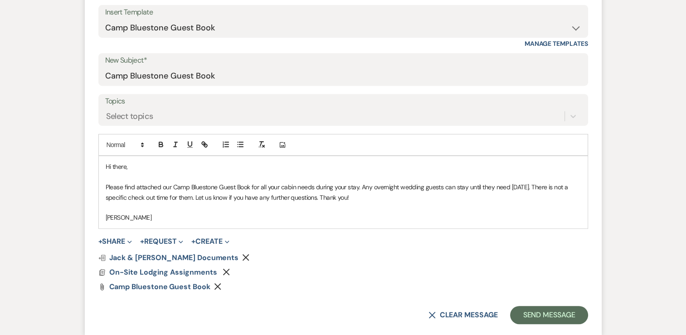
click at [223, 269] on icon "Remove" at bounding box center [226, 271] width 7 height 7
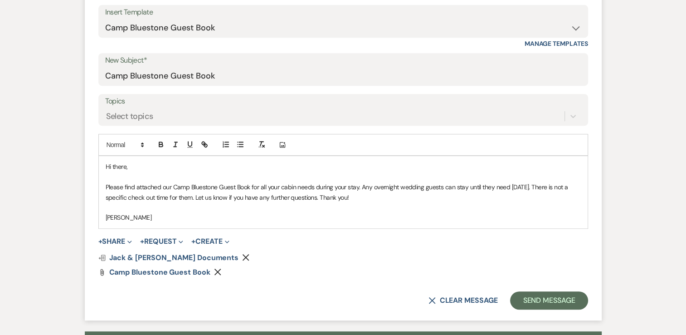
click at [242, 256] on icon "Remove" at bounding box center [245, 257] width 7 height 7
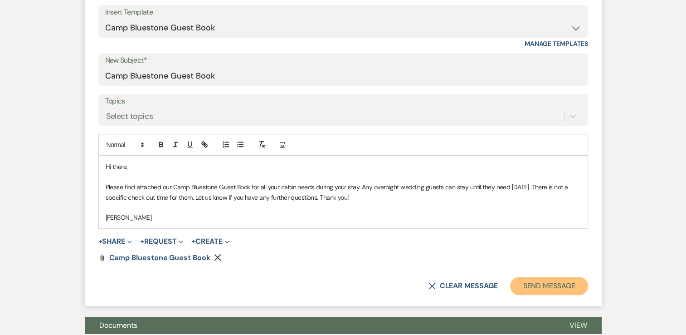
click at [541, 283] on button "Send Message" at bounding box center [549, 286] width 78 height 18
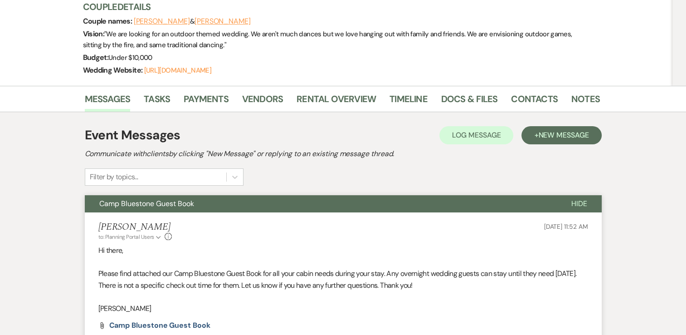
scroll to position [117, 0]
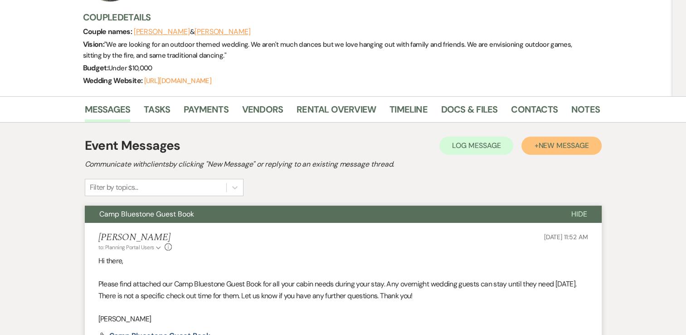
click at [557, 150] on button "+ New Message" at bounding box center [562, 146] width 80 height 18
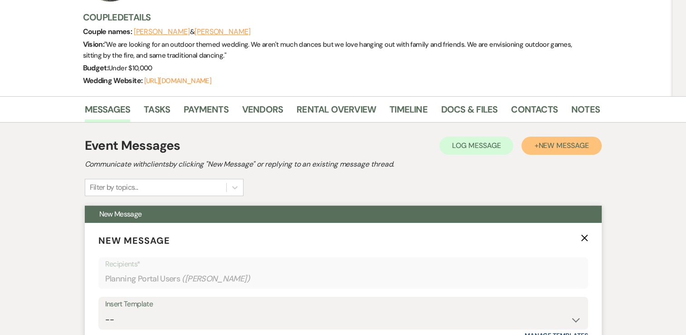
scroll to position [207, 0]
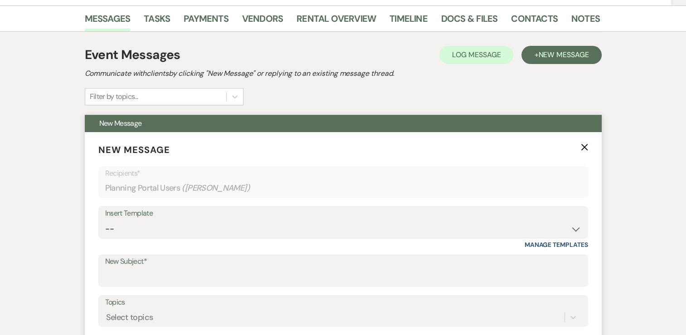
click at [484, 213] on div "Insert Template" at bounding box center [343, 213] width 476 height 13
click at [486, 213] on div "Insert Template" at bounding box center [343, 213] width 476 height 13
click at [557, 220] on select "-- Weven Planning Portal Introduction (Booked Events) Tour Request Response Con…" at bounding box center [343, 229] width 476 height 18
select select "2341"
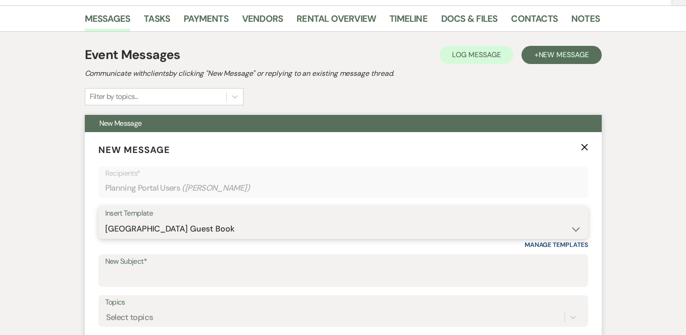
click at [105, 220] on select "-- Weven Planning Portal Introduction (Booked Events) Tour Request Response Con…" at bounding box center [343, 229] width 476 height 18
type input "[GEOGRAPHIC_DATA] Guest Book"
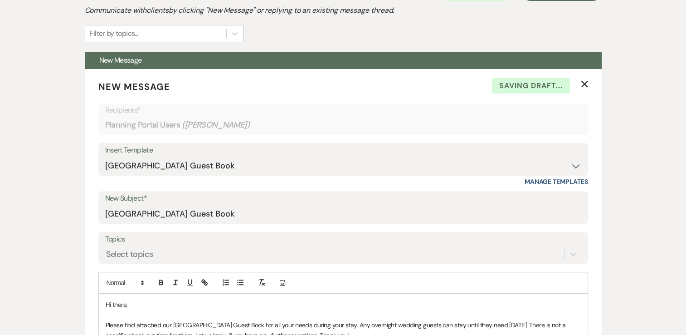
scroll to position [389, 0]
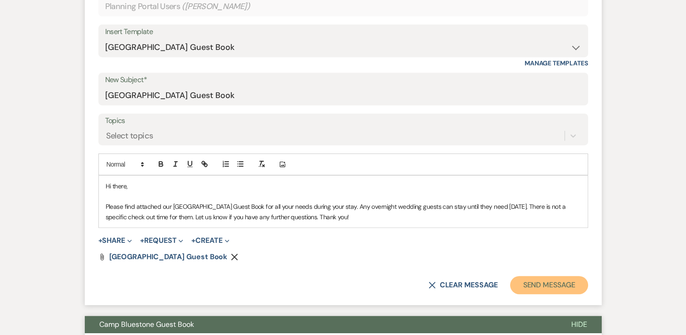
click at [564, 282] on button "Send Message" at bounding box center [549, 285] width 78 height 18
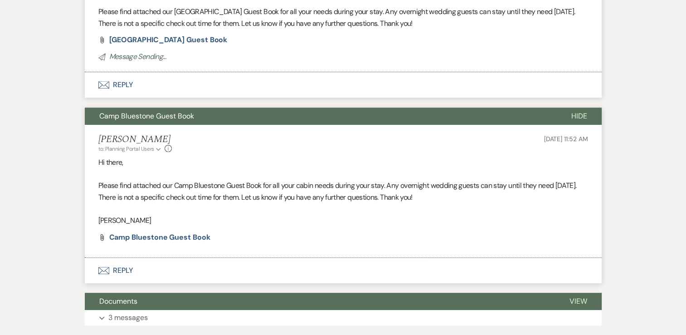
scroll to position [52, 0]
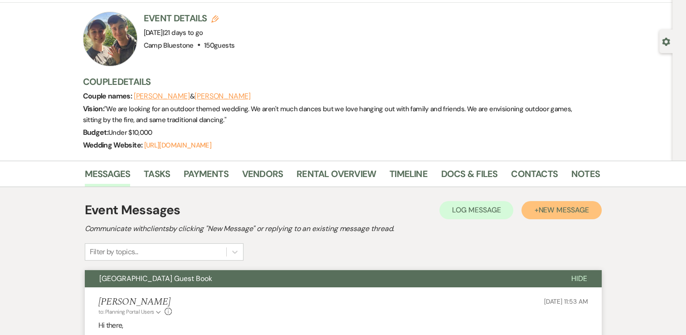
click at [542, 208] on span "New Message" at bounding box center [563, 210] width 50 height 10
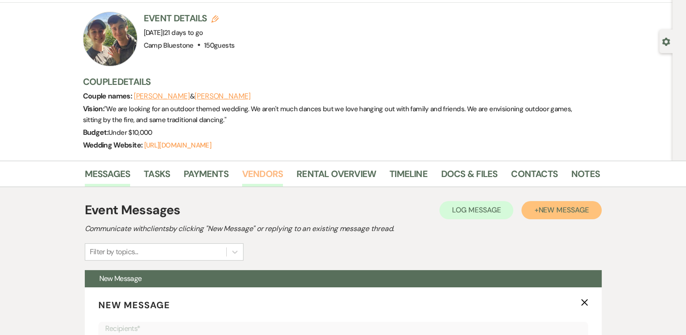
scroll to position [234, 0]
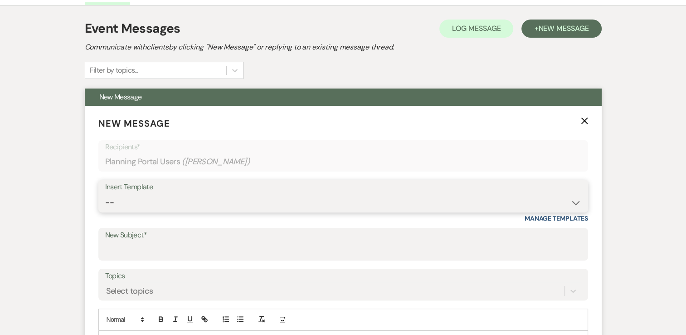
click at [491, 195] on select "-- Weven Planning Portal Introduction (Booked Events) Tour Request Response Con…" at bounding box center [343, 203] width 476 height 18
select select "3578"
click at [105, 194] on select "-- Weven Planning Portal Introduction (Booked Events) Tour Request Response Con…" at bounding box center [343, 203] width 476 height 18
type input "Digital Guide to Camp"
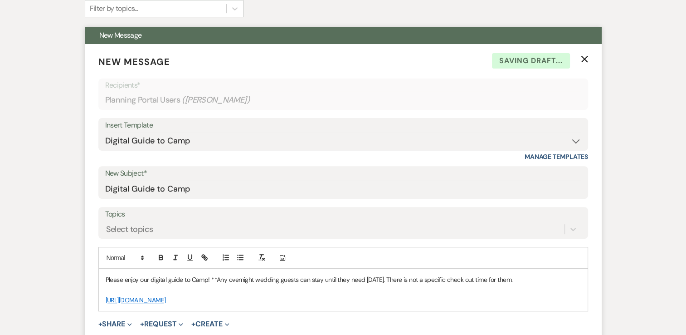
scroll to position [415, 0]
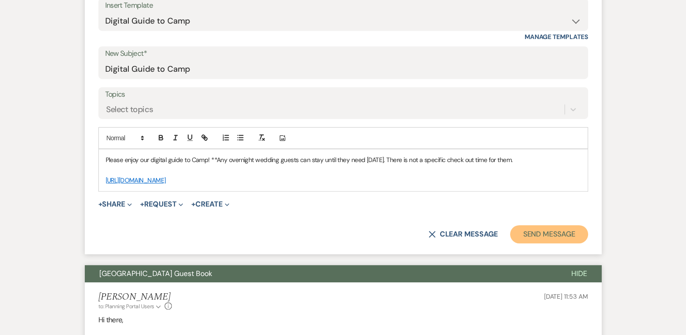
click at [552, 242] on button "Send Message" at bounding box center [549, 234] width 78 height 18
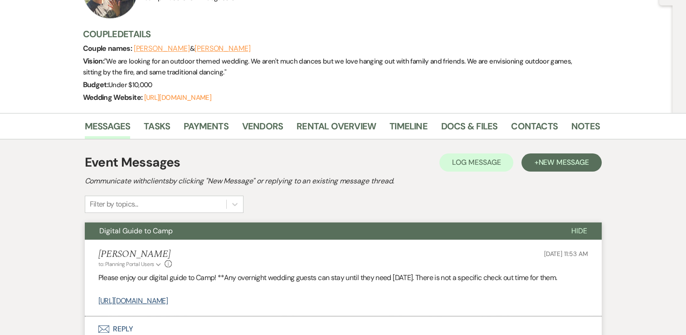
scroll to position [78, 0]
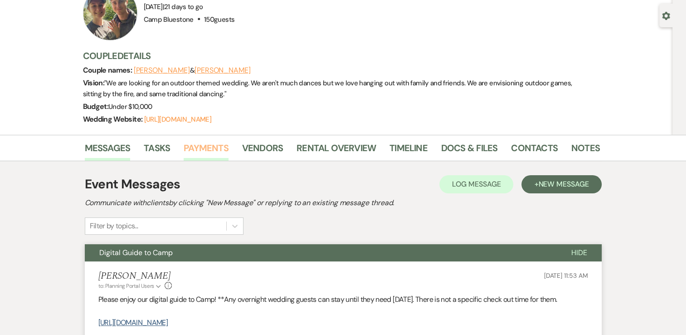
click at [199, 145] on link "Payments" at bounding box center [206, 151] width 45 height 20
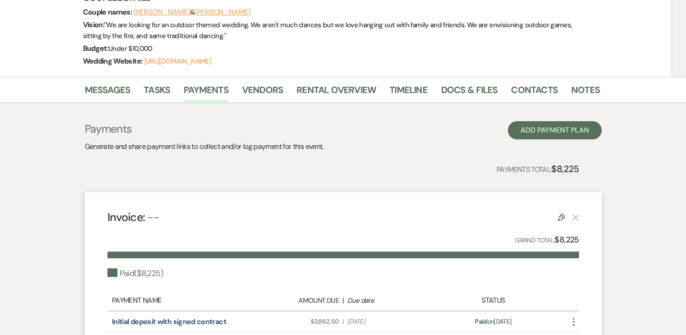
click at [624, 208] on div "Messages Tasks Payments Vendors Rental Overview Timeline Docs & Files Contacts …" at bounding box center [343, 251] width 686 height 348
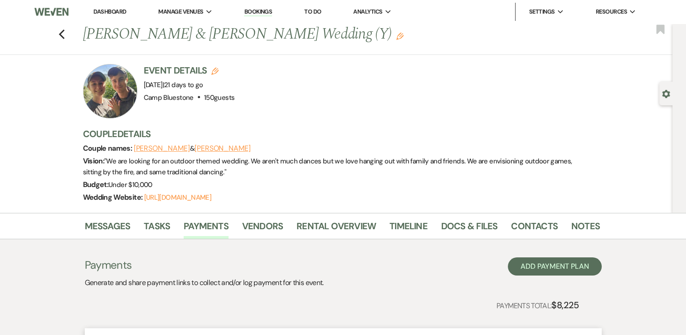
click at [108, 12] on link "Dashboard" at bounding box center [109, 12] width 33 height 8
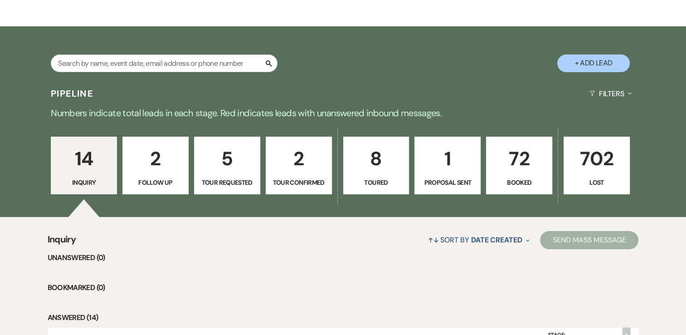
scroll to position [136, 0]
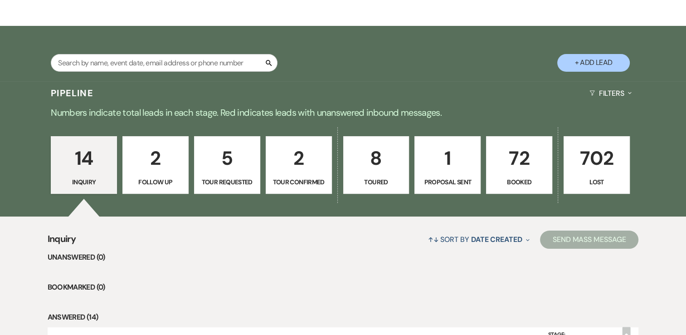
click at [515, 168] on p "72" at bounding box center [519, 158] width 54 height 30
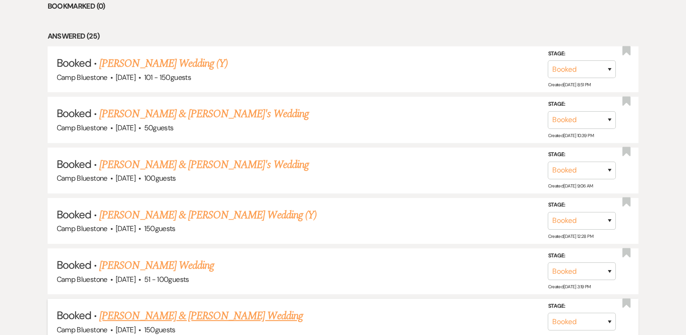
scroll to position [499, 0]
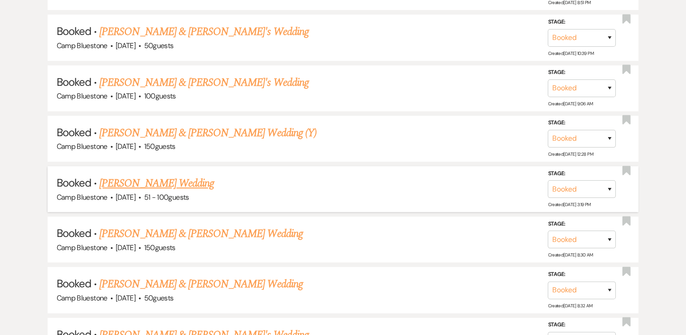
click at [187, 183] on link "[PERSON_NAME] Wedding" at bounding box center [156, 183] width 115 height 16
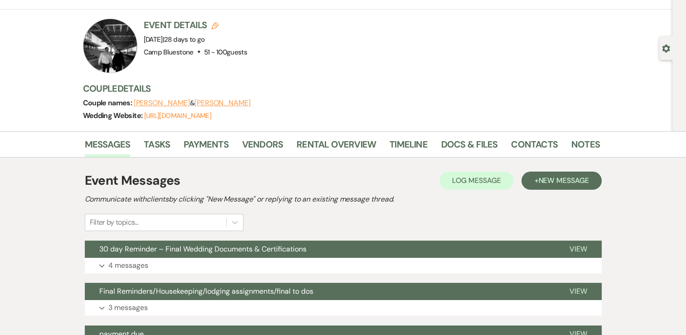
scroll to position [91, 0]
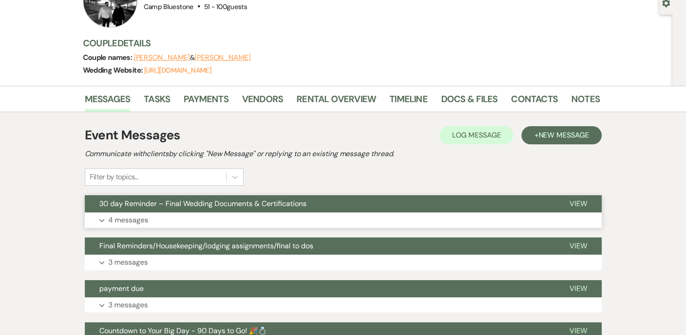
click at [126, 219] on p "4 messages" at bounding box center [128, 220] width 40 height 12
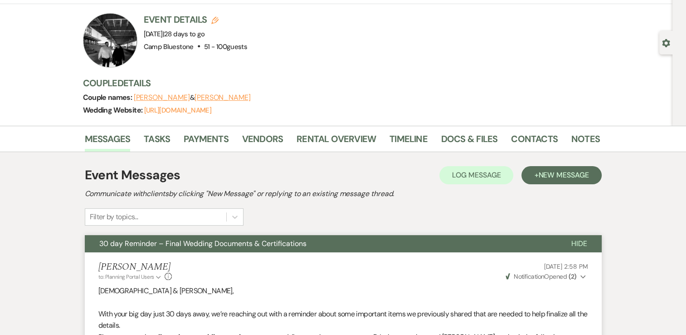
scroll to position [45, 0]
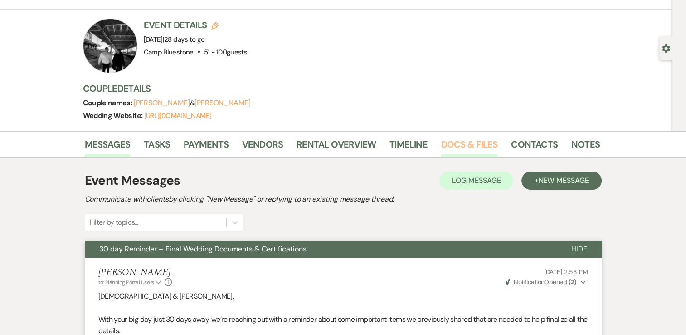
click at [462, 144] on link "Docs & Files" at bounding box center [469, 147] width 56 height 20
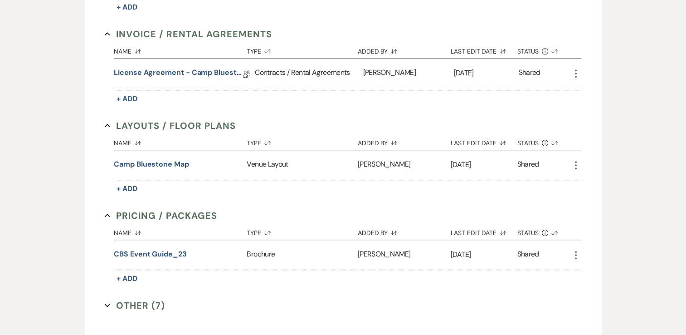
scroll to position [454, 0]
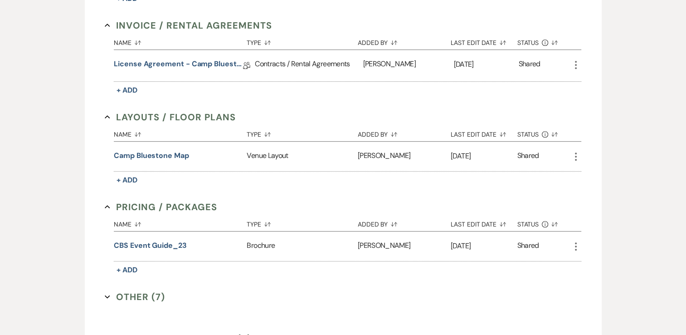
click at [124, 290] on button "Other (7) Expand" at bounding box center [135, 297] width 60 height 14
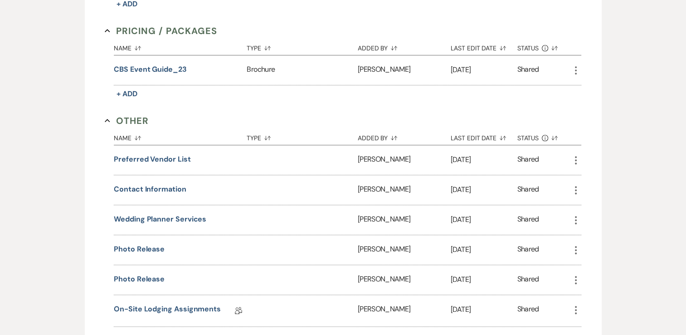
scroll to position [635, 0]
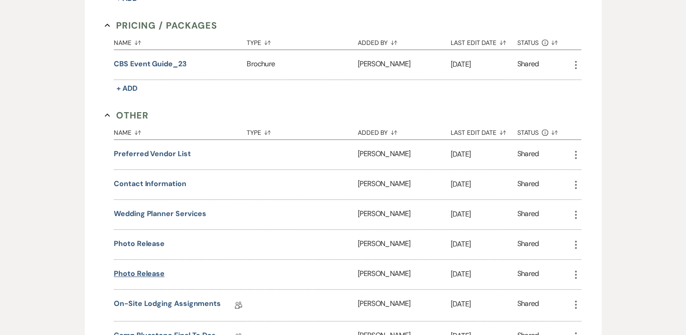
click at [153, 268] on button "photo release" at bounding box center [139, 273] width 51 height 11
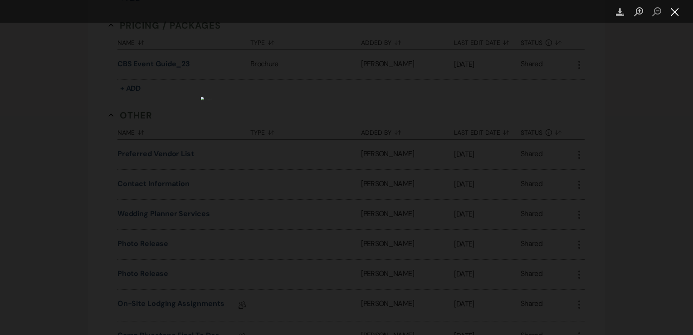
click at [673, 12] on button "Close lightbox" at bounding box center [675, 12] width 18 height 16
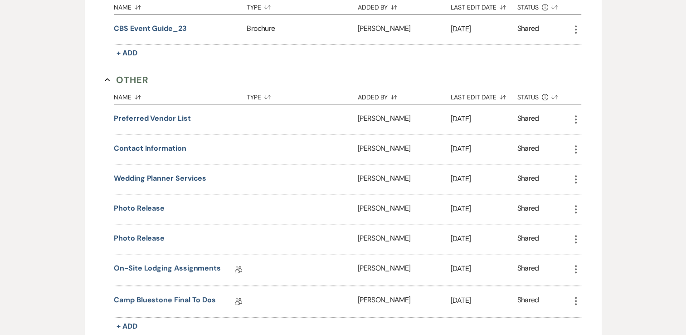
scroll to position [726, 0]
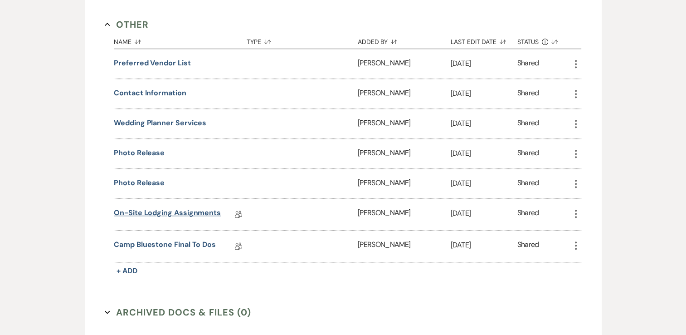
click at [205, 210] on link "On-Site Lodging Assignments" at bounding box center [167, 214] width 107 height 14
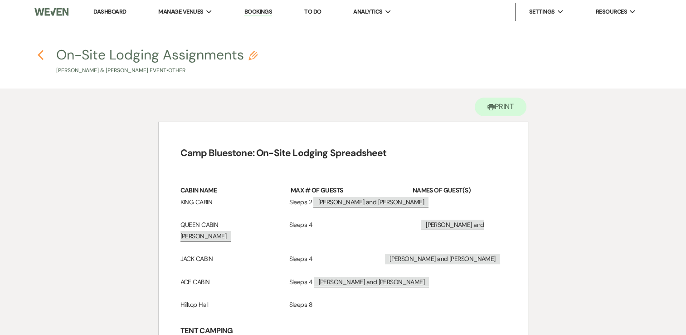
click at [41, 52] on use "button" at bounding box center [41, 55] width 6 height 10
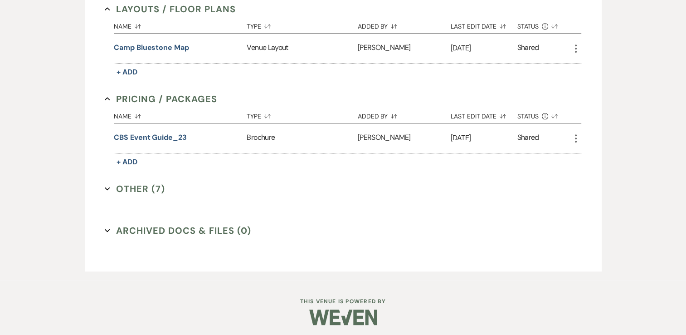
click at [146, 189] on button "Other (7) Expand" at bounding box center [135, 189] width 60 height 14
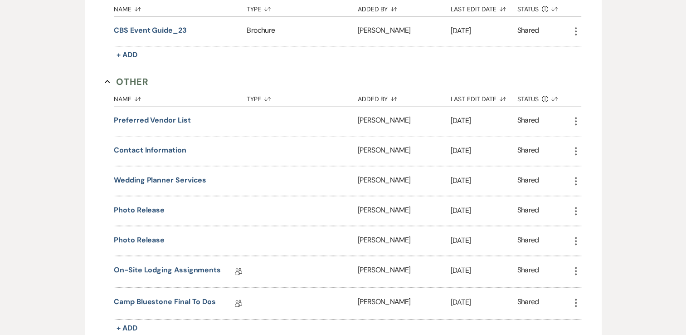
scroll to position [743, 0]
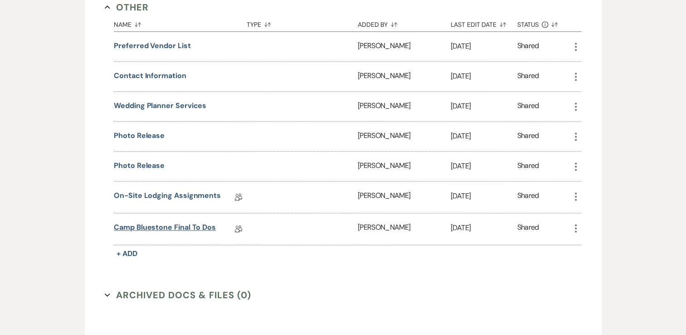
click at [174, 224] on link "Camp Bluestone Final To Dos" at bounding box center [165, 229] width 102 height 14
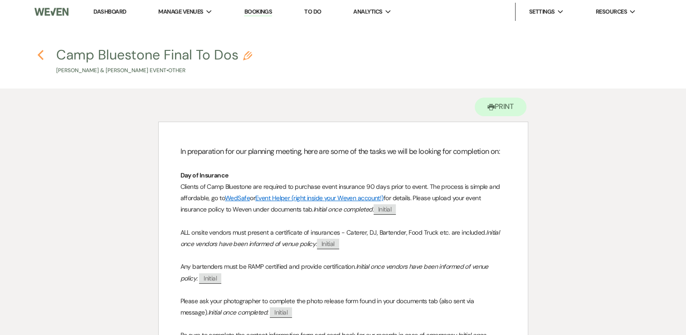
click at [41, 52] on use "button" at bounding box center [41, 55] width 6 height 10
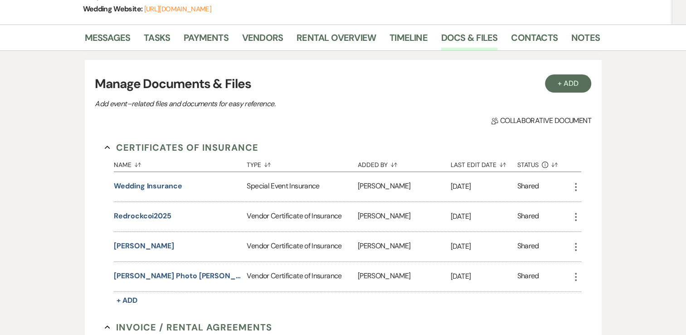
scroll to position [108, 0]
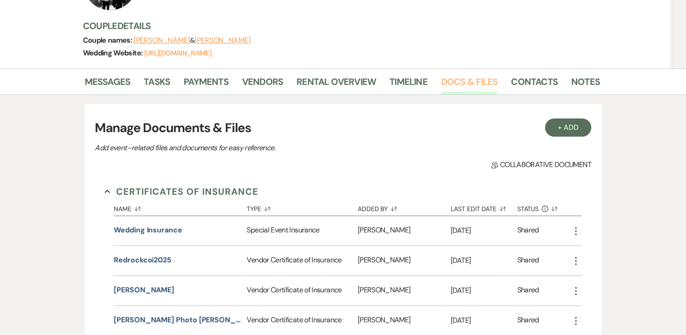
click at [466, 81] on link "Docs & Files" at bounding box center [469, 84] width 56 height 20
click at [408, 84] on link "Timeline" at bounding box center [409, 84] width 38 height 20
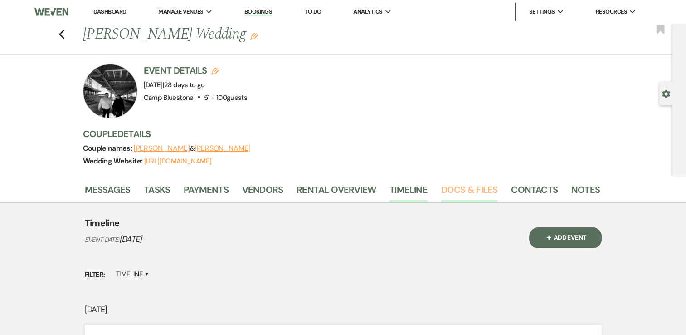
click at [476, 190] on link "Docs & Files" at bounding box center [469, 192] width 56 height 20
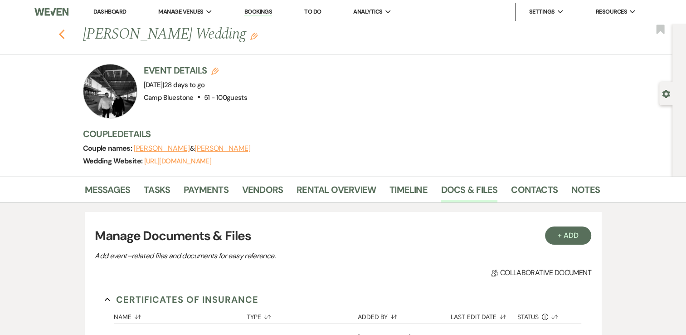
click at [63, 33] on icon "Previous" at bounding box center [62, 34] width 7 height 11
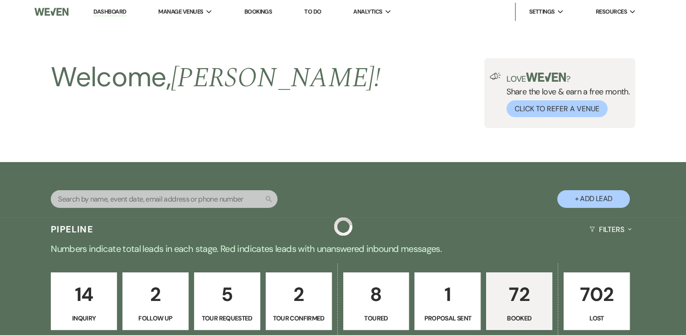
scroll to position [499, 0]
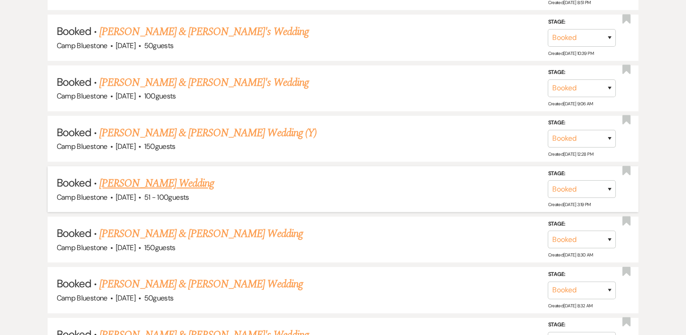
click at [189, 182] on link "[PERSON_NAME] Wedding" at bounding box center [156, 183] width 115 height 16
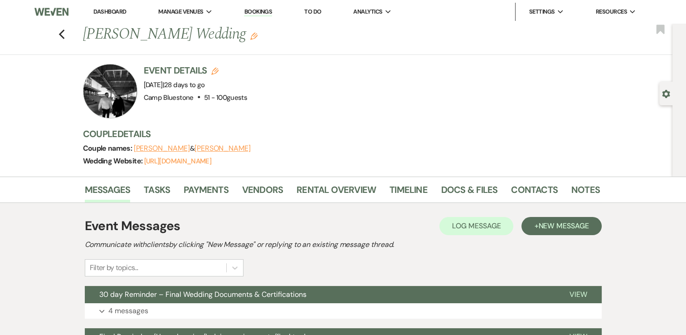
scroll to position [136, 0]
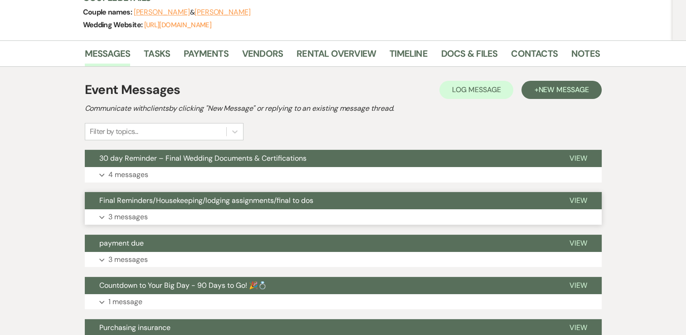
click at [138, 215] on p "3 messages" at bounding box center [127, 217] width 39 height 12
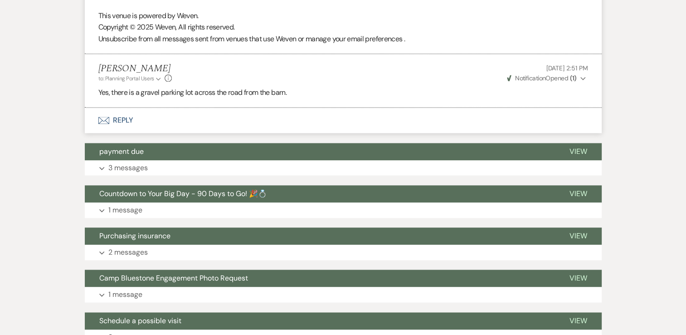
scroll to position [1179, 0]
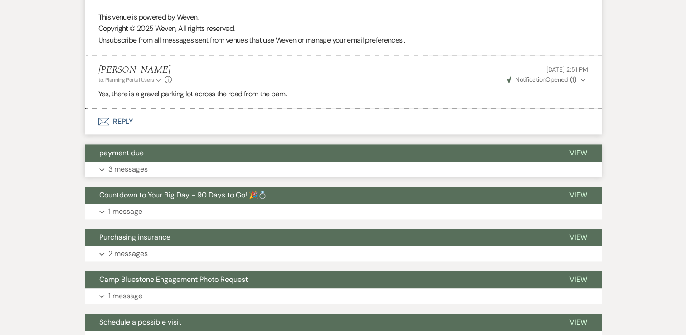
click at [141, 167] on p "3 messages" at bounding box center [127, 169] width 39 height 12
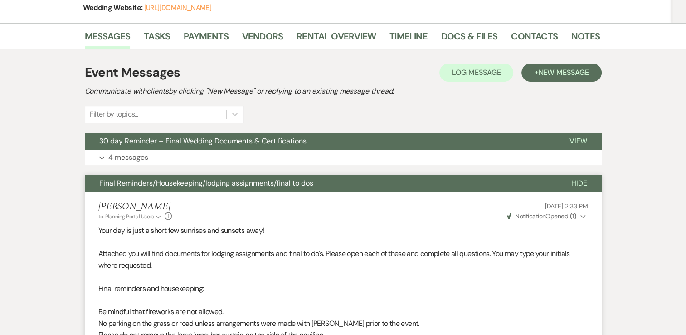
scroll to position [0, 0]
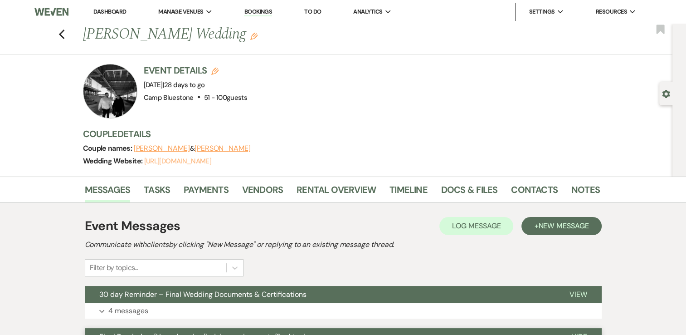
click at [211, 161] on link "[URL][DOMAIN_NAME]" at bounding box center [177, 160] width 67 height 9
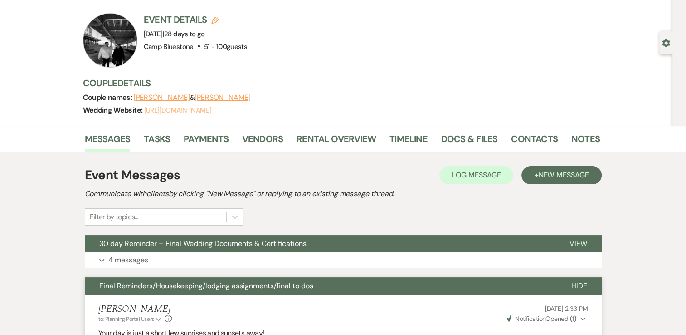
scroll to position [45, 0]
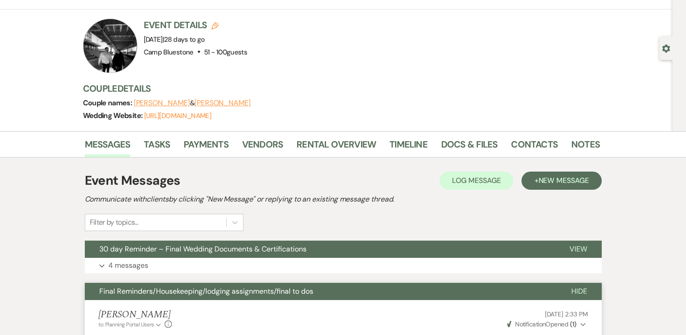
click at [492, 66] on div "Event Details Edit Event Date: [DATE] | 28 days to go Venue: [GEOGRAPHIC_DATA] …" at bounding box center [337, 46] width 508 height 54
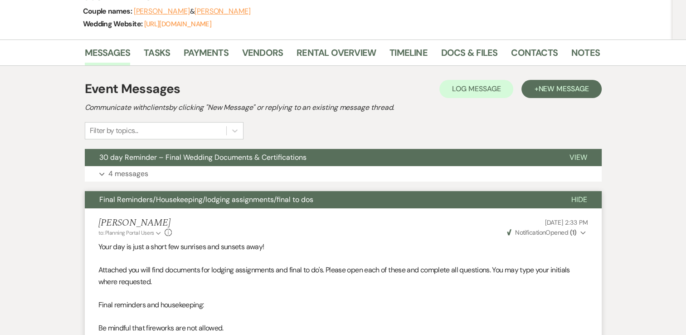
scroll to position [136, 0]
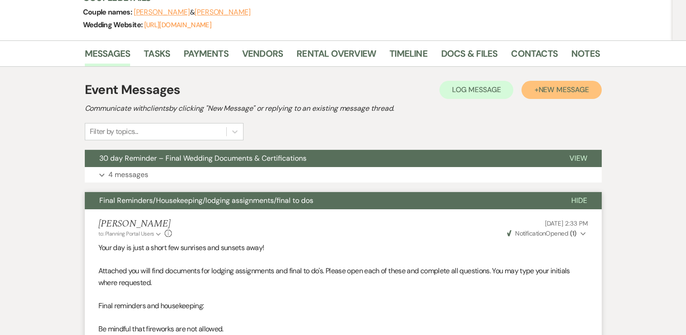
click at [536, 90] on button "+ New Message" at bounding box center [562, 90] width 80 height 18
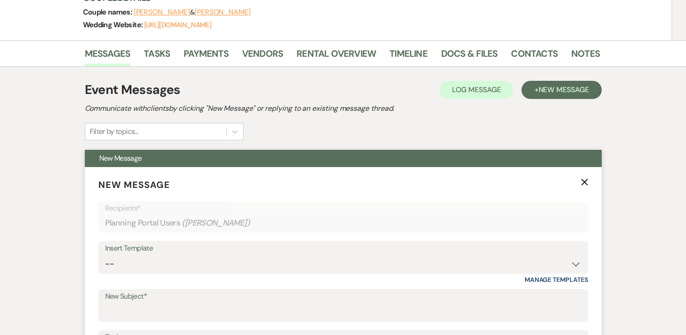
click at [395, 249] on div "Insert Template" at bounding box center [343, 248] width 476 height 13
click at [378, 250] on div "Insert Template" at bounding box center [343, 248] width 476 height 13
click at [551, 251] on div "Insert Template" at bounding box center [343, 248] width 476 height 13
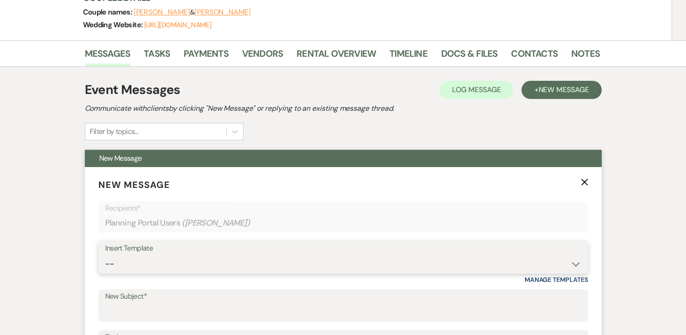
click at [576, 263] on select "-- Weven Planning Portal Introduction (Booked Events) Tour Request Response Con…" at bounding box center [343, 264] width 476 height 18
select select "6070"
click at [105, 255] on select "-- Weven Planning Portal Introduction (Booked Events) Tour Request Response Con…" at bounding box center [343, 264] width 476 height 18
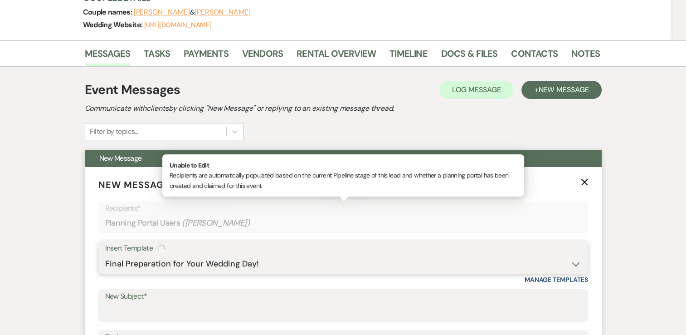
type input "Final Preparation for your Wedding Day!"
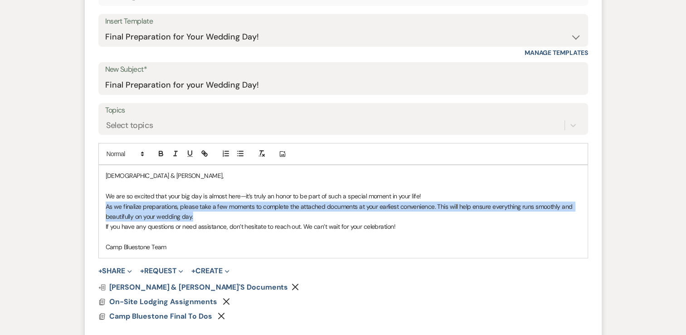
drag, startPoint x: 104, startPoint y: 205, endPoint x: 195, endPoint y: 215, distance: 91.3
click at [195, 215] on div "[PERSON_NAME] & [PERSON_NAME], We are so excited that your big day is almost he…" at bounding box center [343, 211] width 489 height 92
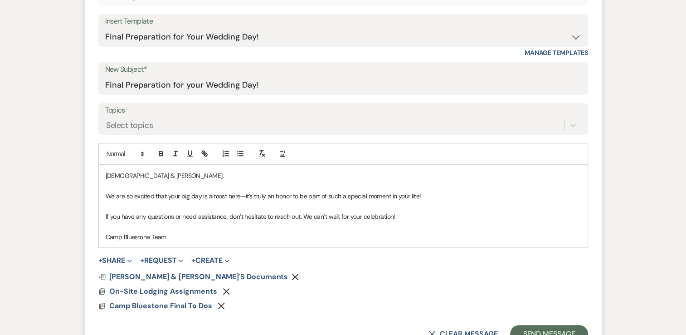
click at [191, 226] on p at bounding box center [343, 226] width 475 height 10
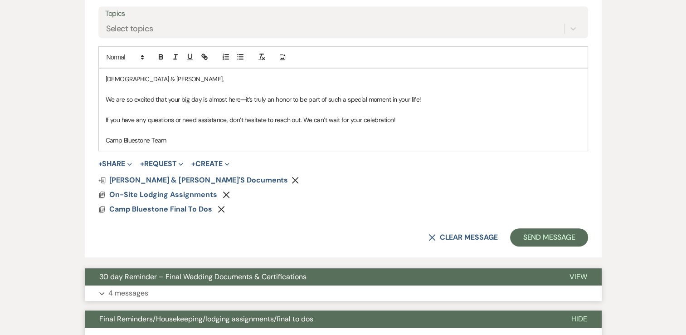
scroll to position [499, 0]
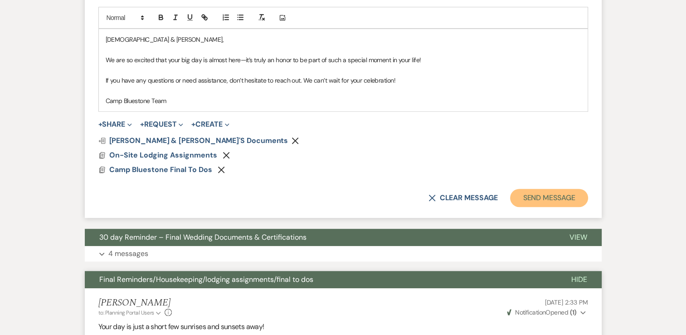
click at [533, 193] on button "Send Message" at bounding box center [549, 198] width 78 height 18
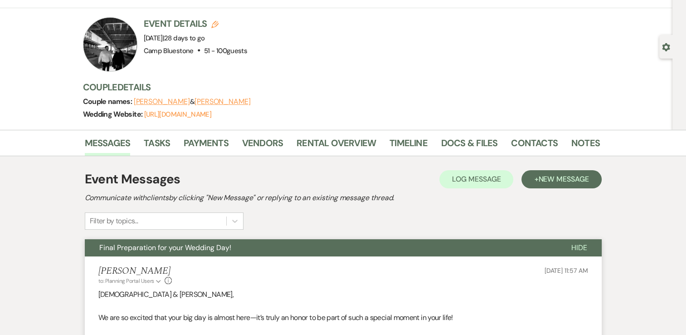
scroll to position [45, 0]
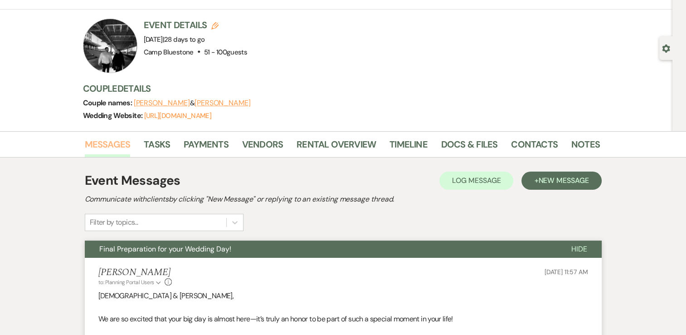
click at [108, 143] on link "Messages" at bounding box center [108, 147] width 46 height 20
click at [454, 145] on link "Docs & Files" at bounding box center [469, 147] width 56 height 20
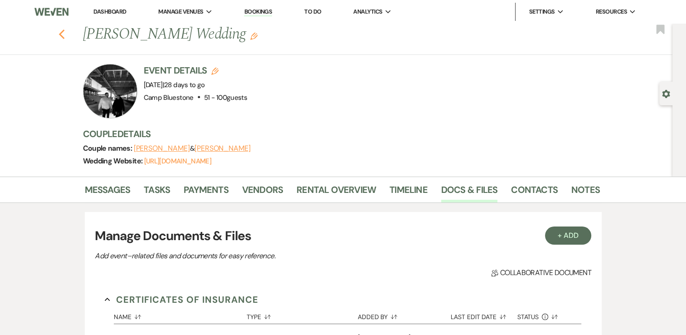
click at [65, 34] on icon "Previous" at bounding box center [62, 34] width 7 height 11
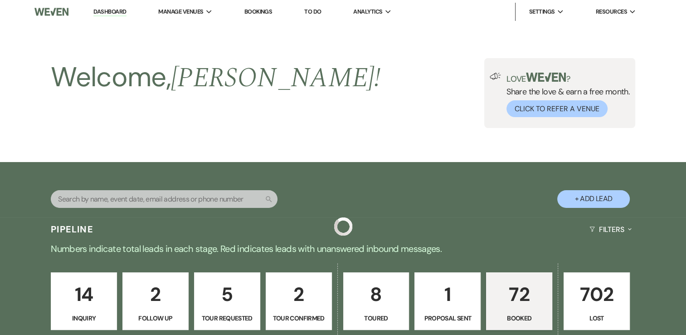
scroll to position [499, 0]
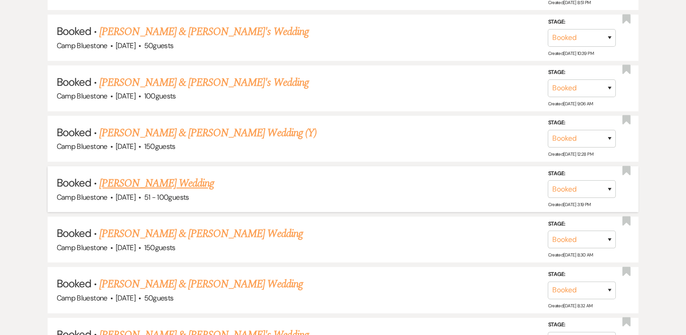
click at [174, 178] on link "[PERSON_NAME] Wedding" at bounding box center [156, 183] width 115 height 16
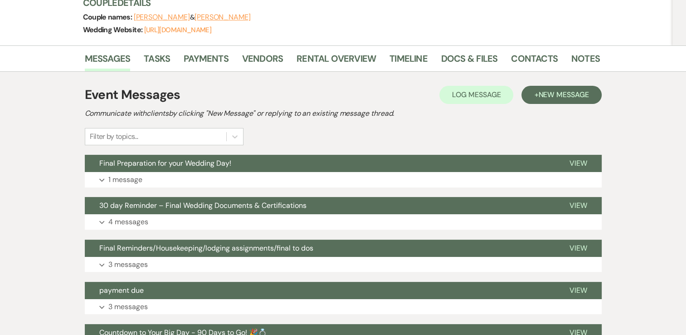
scroll to position [87, 0]
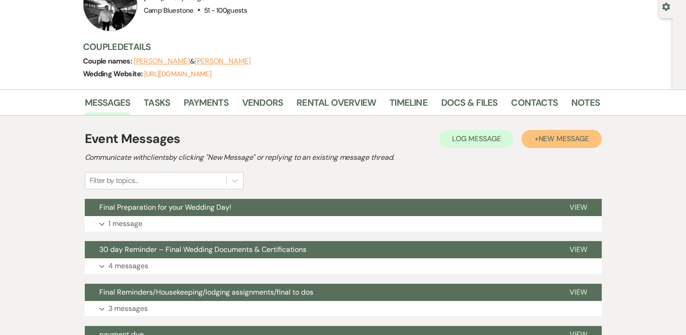
click at [550, 142] on span "New Message" at bounding box center [563, 139] width 50 height 10
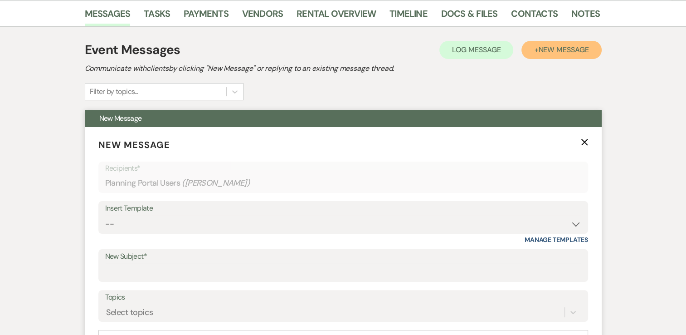
scroll to position [178, 0]
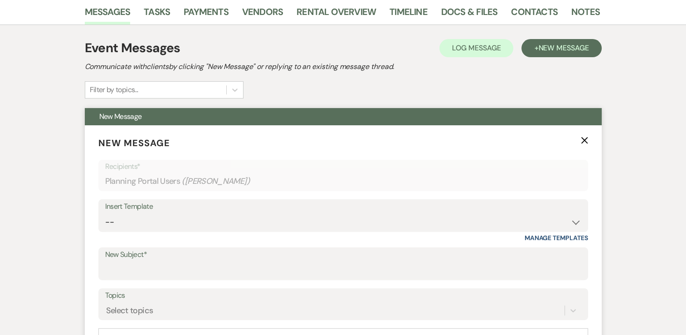
click at [406, 211] on div "Insert Template" at bounding box center [343, 206] width 476 height 13
click at [397, 217] on select "-- Weven Planning Portal Introduction (Booked Events) Tour Request Response Con…" at bounding box center [343, 222] width 476 height 18
select select "2304"
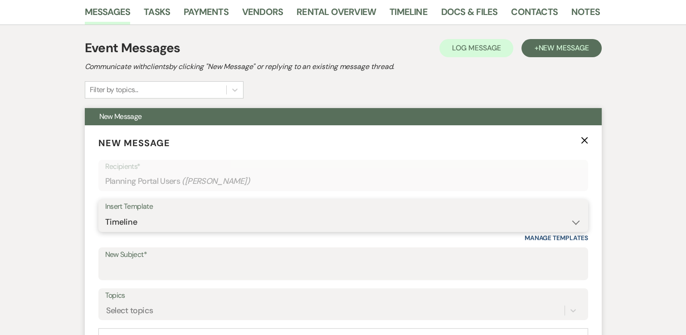
click at [105, 213] on select "-- Weven Planning Portal Introduction (Booked Events) Tour Request Response Con…" at bounding box center [343, 222] width 476 height 18
type input "Timeline"
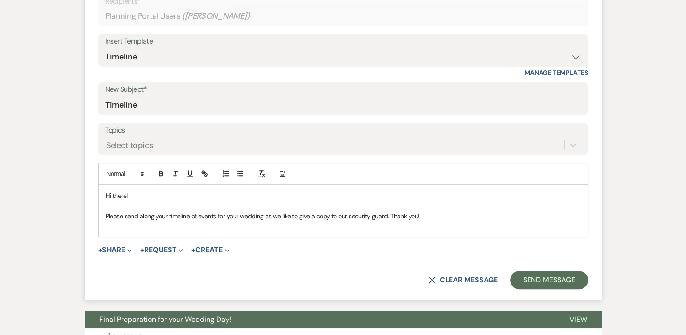
scroll to position [359, 0]
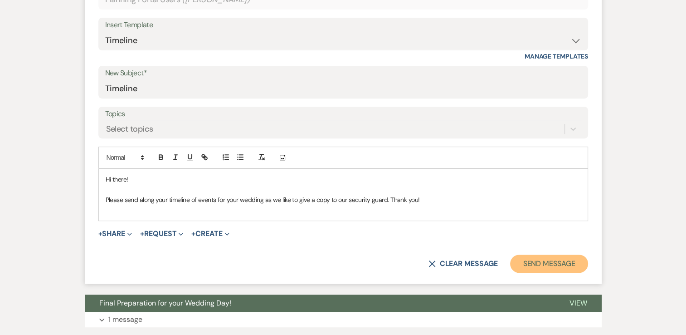
click at [557, 262] on button "Send Message" at bounding box center [549, 263] width 78 height 18
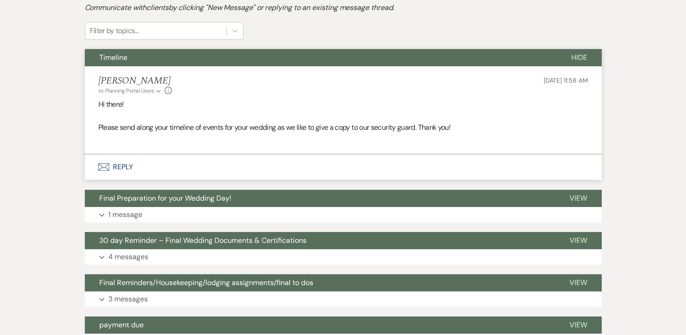
scroll to position [249, 0]
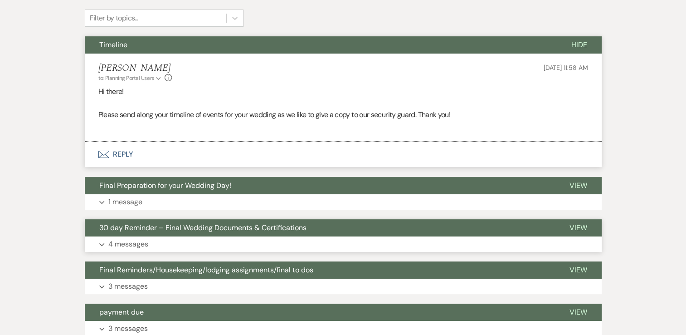
click at [133, 239] on p "4 messages" at bounding box center [128, 244] width 40 height 12
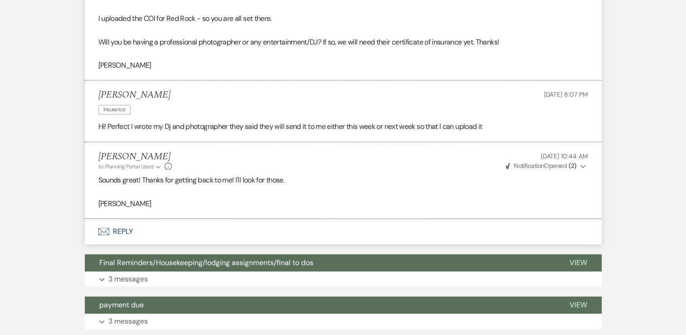
scroll to position [794, 0]
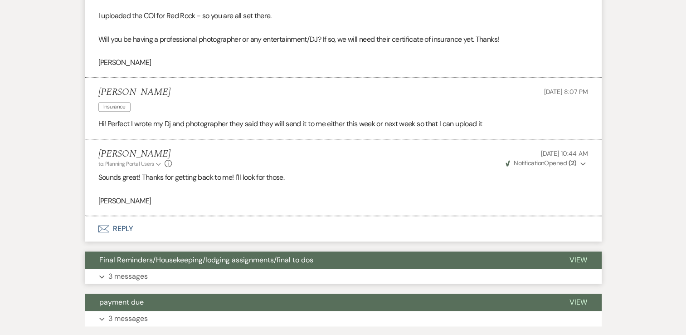
click at [145, 274] on p "3 messages" at bounding box center [127, 276] width 39 height 12
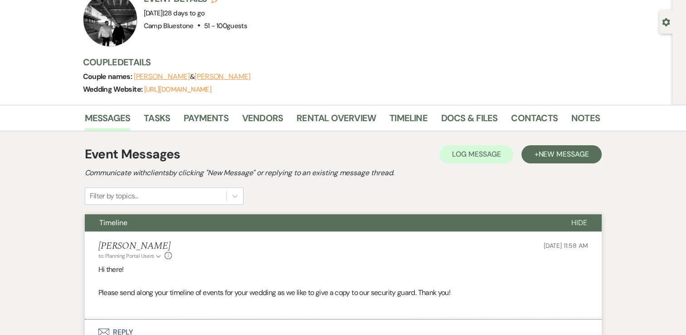
scroll to position [68, 0]
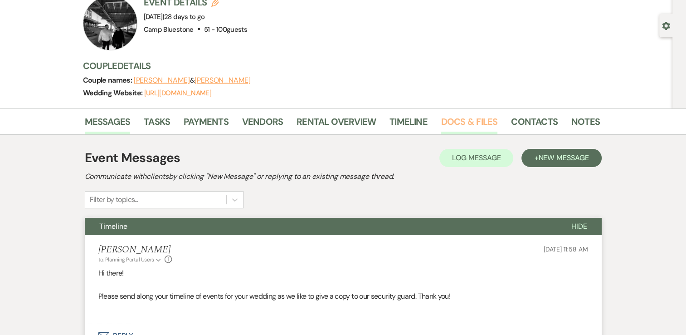
click at [448, 122] on link "Docs & Files" at bounding box center [469, 124] width 56 height 20
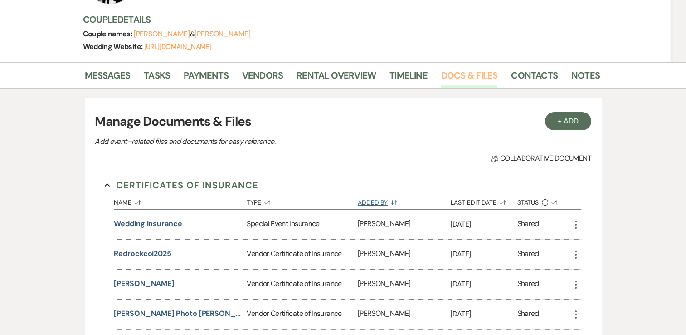
scroll to position [159, 0]
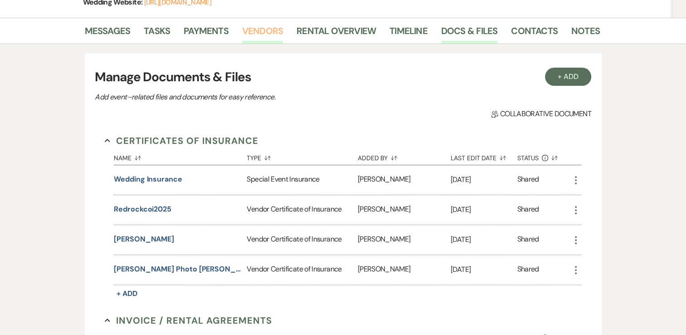
click at [266, 34] on link "Vendors" at bounding box center [262, 34] width 41 height 20
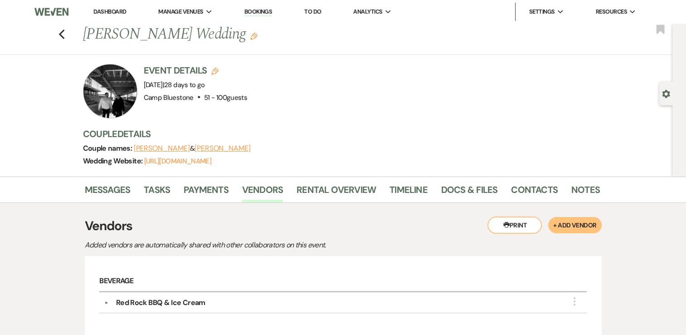
click at [69, 32] on div "Previous [PERSON_NAME] Wedding Edit Bookmark" at bounding box center [333, 39] width 677 height 31
click at [64, 33] on use "button" at bounding box center [62, 34] width 6 height 10
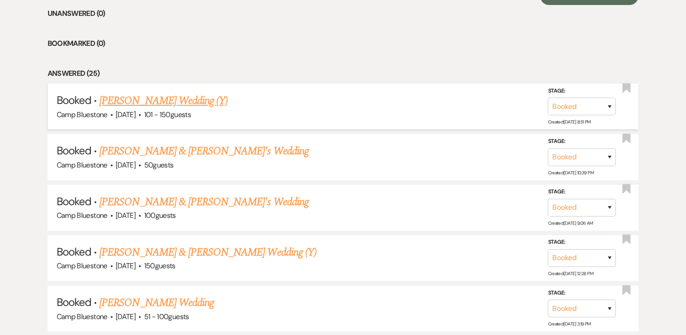
scroll to position [454, 0]
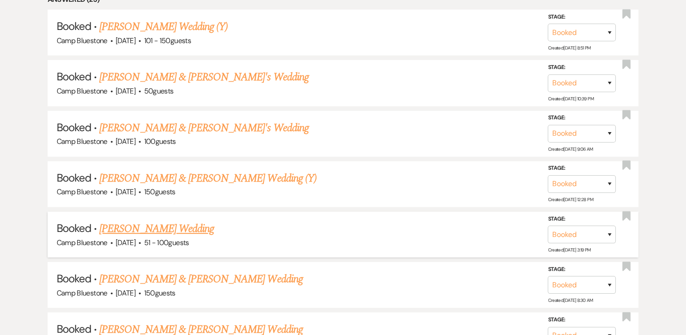
click at [167, 223] on link "[PERSON_NAME] Wedding" at bounding box center [156, 228] width 115 height 16
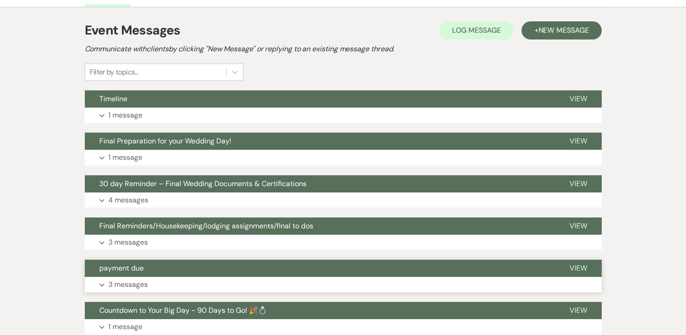
scroll to position [45, 0]
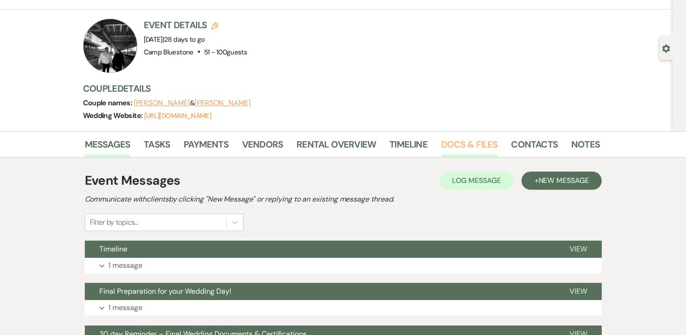
click at [463, 142] on link "Docs & Files" at bounding box center [469, 147] width 56 height 20
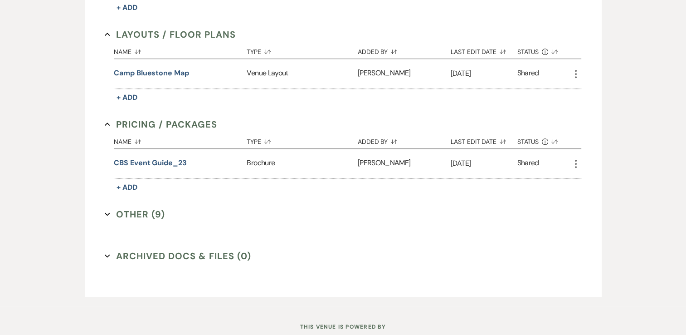
scroll to position [544, 0]
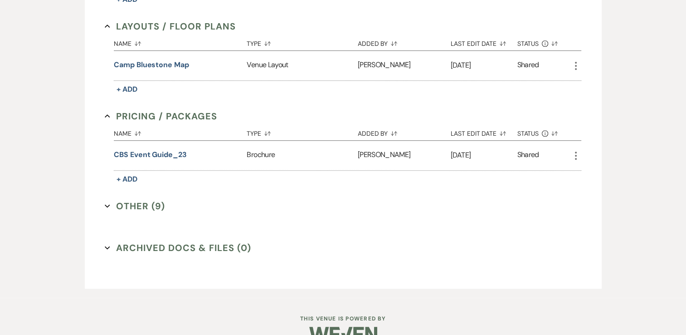
click at [120, 203] on button "Other (9) Expand" at bounding box center [135, 206] width 60 height 14
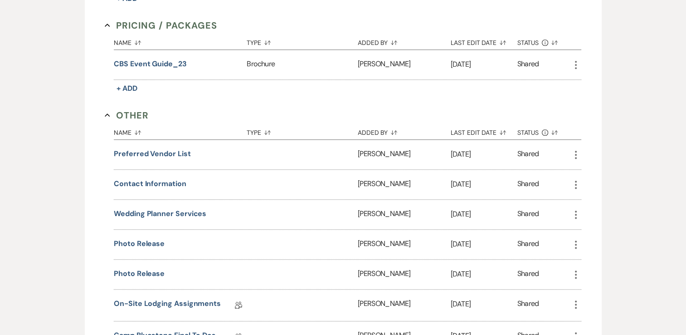
scroll to position [680, 0]
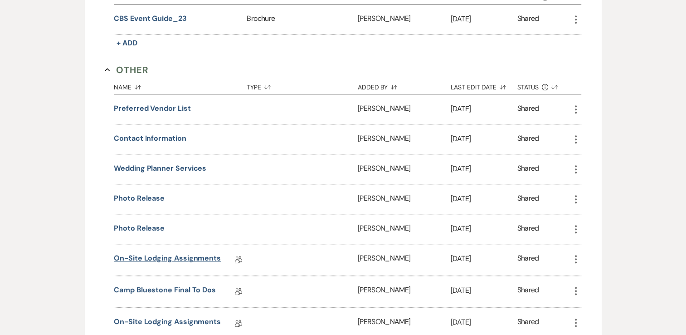
click at [209, 255] on link "On-Site Lodging Assignments" at bounding box center [167, 260] width 107 height 14
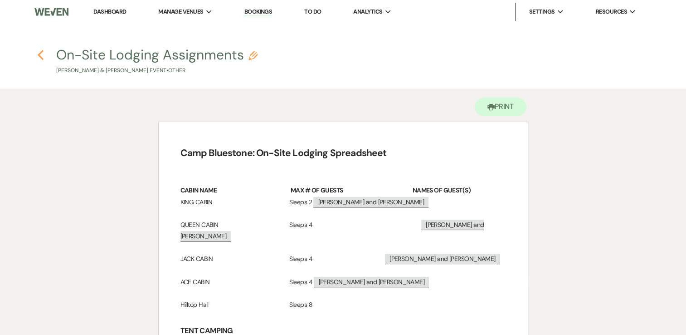
click at [40, 57] on use "button" at bounding box center [41, 55] width 6 height 10
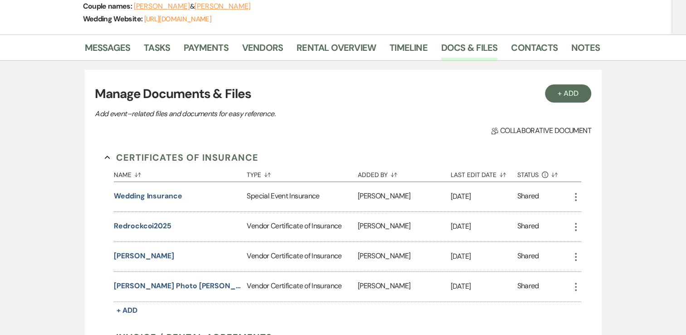
scroll to position [17, 0]
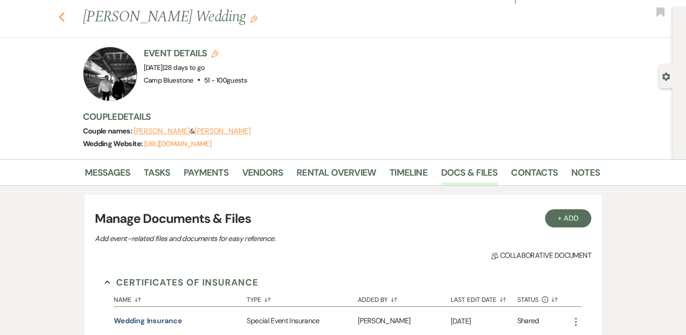
click at [63, 18] on use "button" at bounding box center [62, 17] width 6 height 10
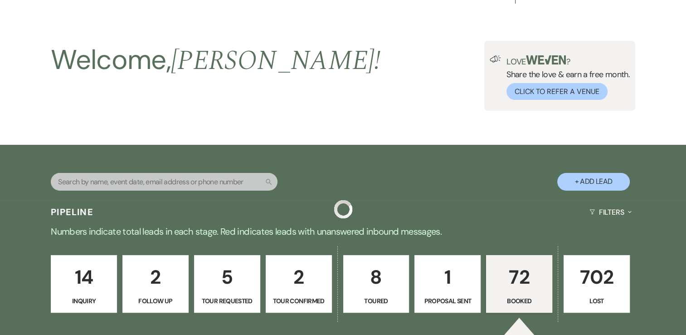
scroll to position [454, 0]
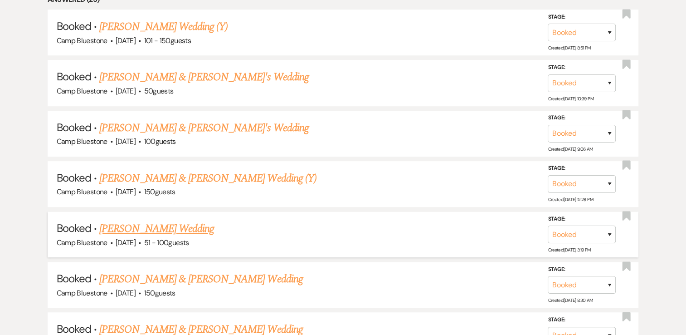
click at [149, 229] on link "[PERSON_NAME] Wedding" at bounding box center [156, 228] width 115 height 16
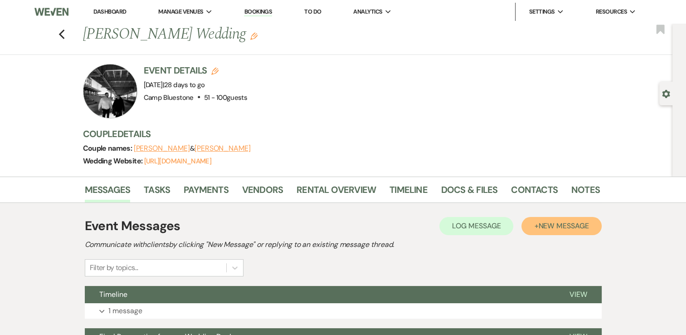
click at [563, 224] on span "New Message" at bounding box center [563, 226] width 50 height 10
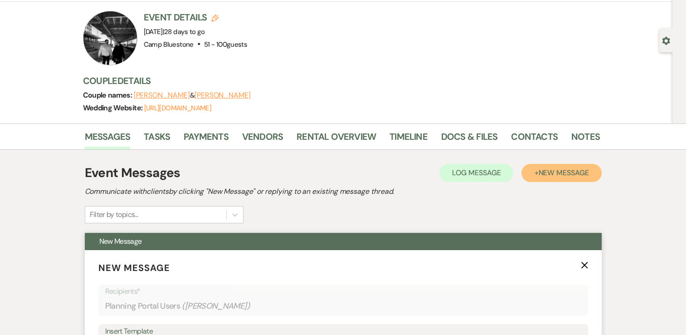
scroll to position [136, 0]
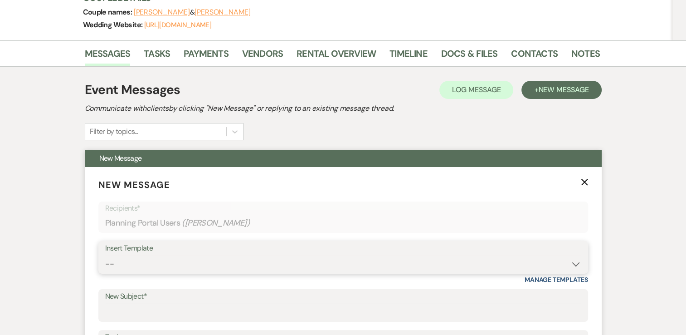
click at [483, 255] on select "-- Weven Planning Portal Introduction (Booked Events) Tour Request Response Con…" at bounding box center [343, 264] width 476 height 18
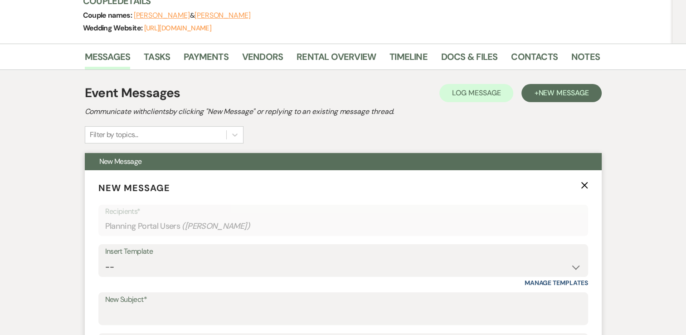
scroll to position [0, 0]
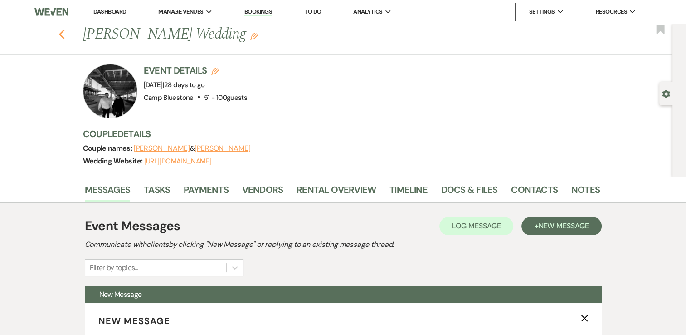
click at [65, 34] on icon "Previous" at bounding box center [62, 34] width 7 height 11
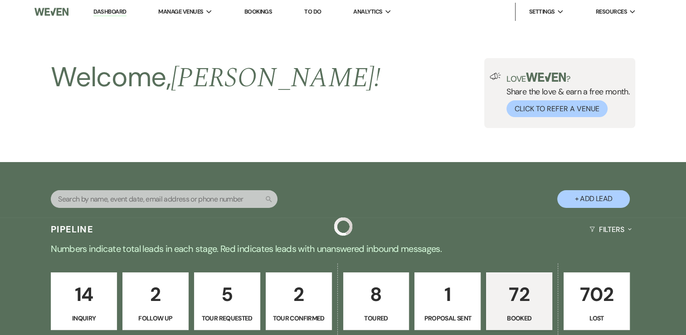
scroll to position [454, 0]
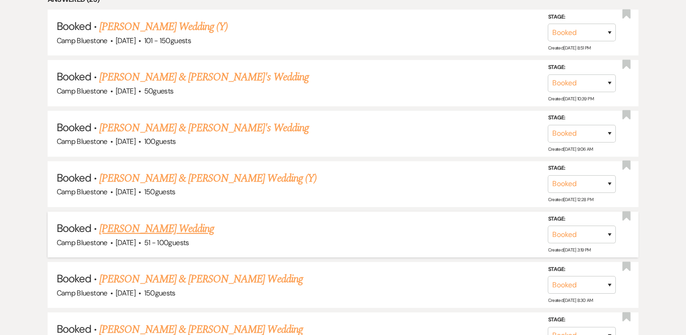
click at [146, 228] on link "[PERSON_NAME] Wedding" at bounding box center [156, 228] width 115 height 16
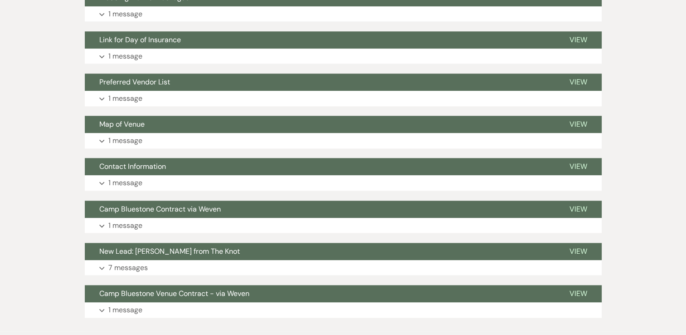
scroll to position [862, 0]
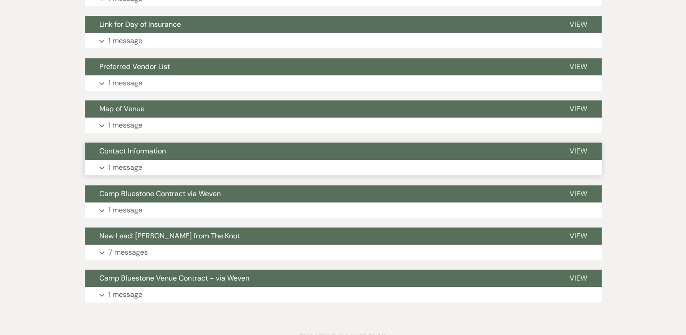
click at [136, 165] on p "1 message" at bounding box center [125, 167] width 34 height 12
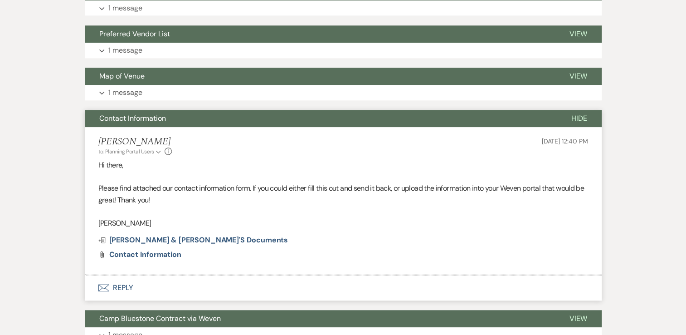
scroll to position [907, 0]
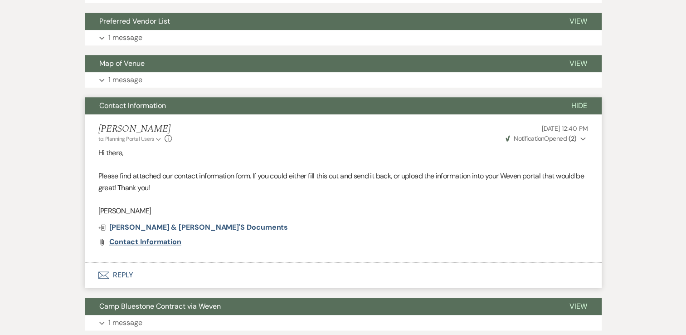
click at [163, 240] on span "Contact Information" at bounding box center [145, 242] width 72 height 10
click at [120, 273] on button "Envelope Reply" at bounding box center [343, 274] width 517 height 25
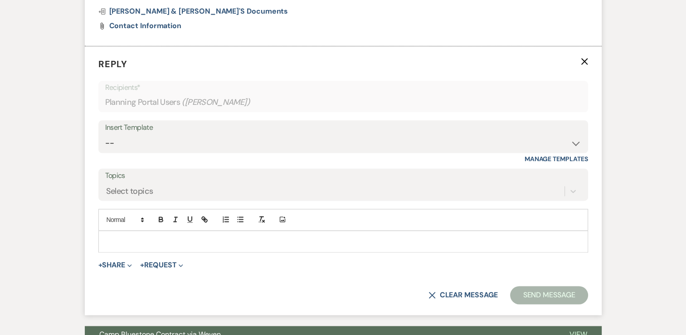
scroll to position [1136, 0]
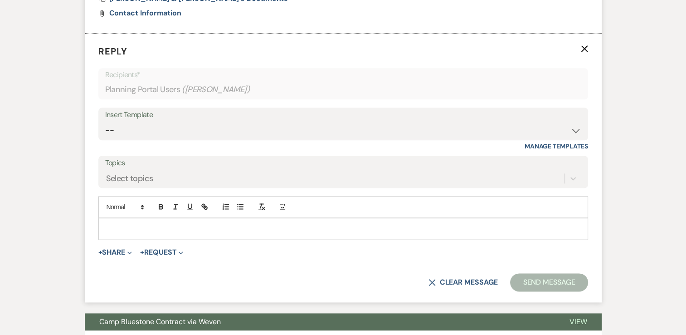
click at [153, 229] on p at bounding box center [343, 229] width 475 height 10
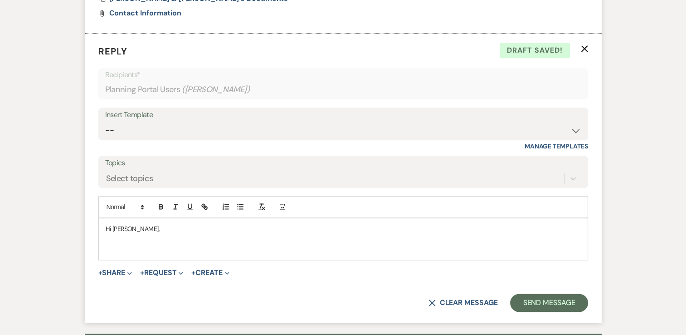
click at [102, 250] on div "Hi [PERSON_NAME]," at bounding box center [343, 238] width 489 height 41
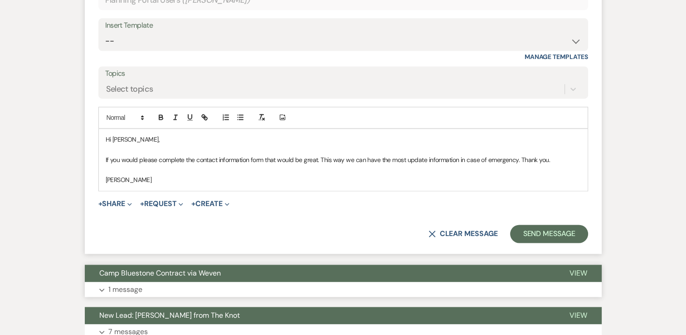
scroll to position [1226, 0]
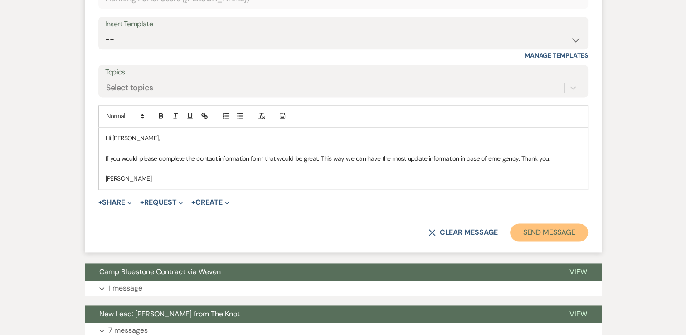
click at [562, 228] on button "Send Message" at bounding box center [549, 232] width 78 height 18
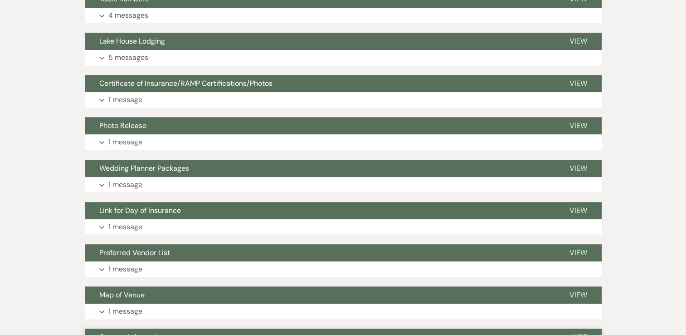
scroll to position [670, 0]
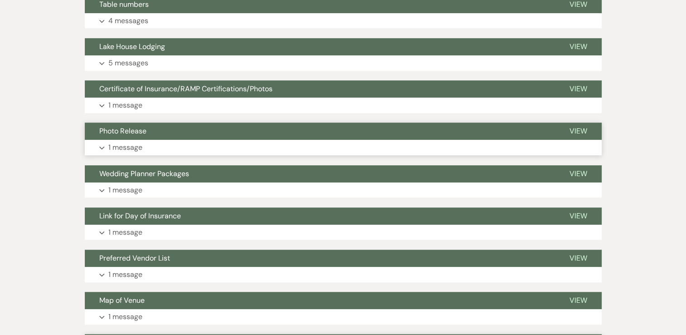
click at [130, 148] on p "1 message" at bounding box center [125, 147] width 34 height 12
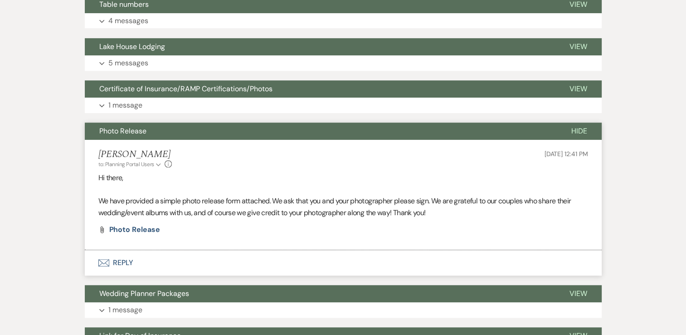
scroll to position [716, 0]
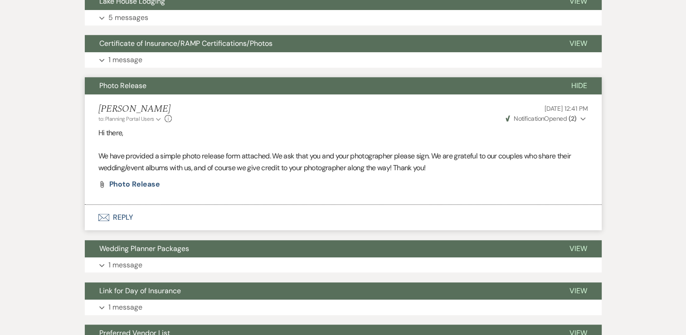
click at [121, 215] on button "Envelope Reply" at bounding box center [343, 217] width 517 height 25
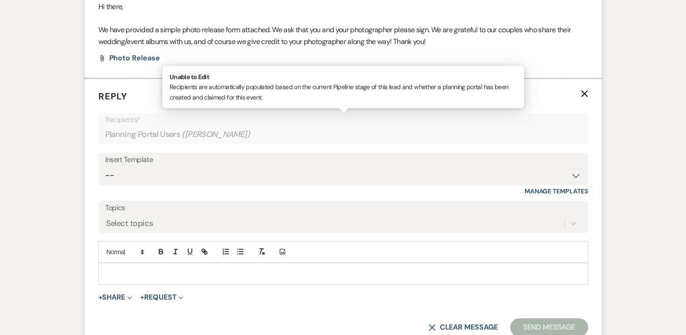
scroll to position [886, 0]
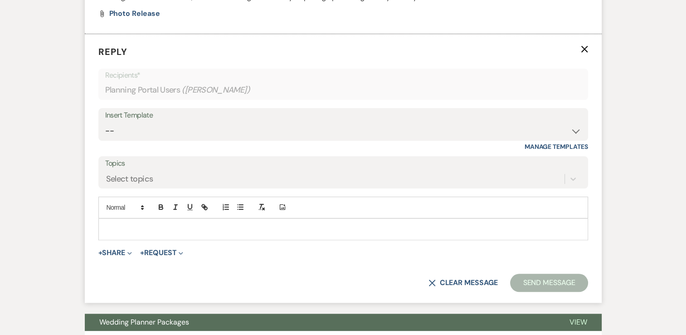
click at [136, 230] on p at bounding box center [343, 229] width 475 height 10
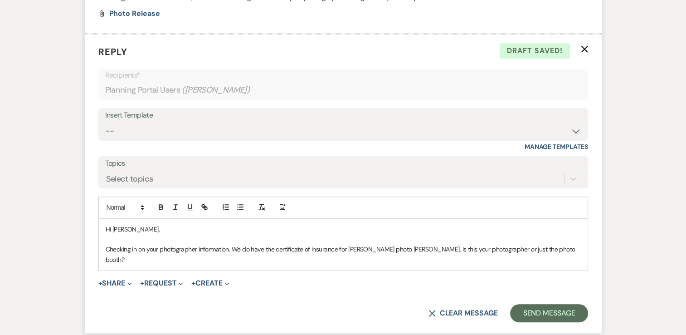
click at [229, 248] on p "Checking in on your photographer information. We do have the certificate of ins…" at bounding box center [343, 254] width 475 height 20
drag, startPoint x: 105, startPoint y: 248, endPoint x: 229, endPoint y: 255, distance: 123.5
click at [229, 255] on div "Hi [PERSON_NAME], Checking in on your photographer information. We do have the …" at bounding box center [343, 245] width 489 height 52
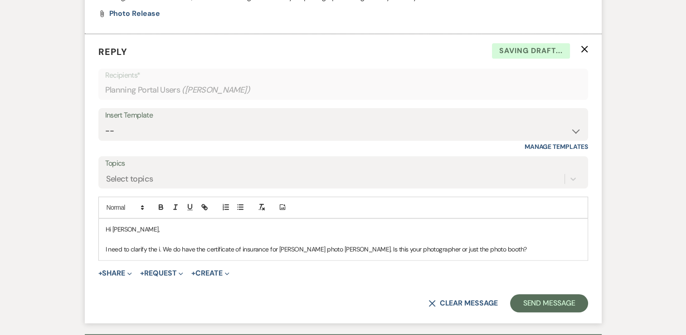
click at [219, 229] on p "Hi [PERSON_NAME]," at bounding box center [343, 229] width 475 height 10
click at [161, 249] on p "I need to clarify the i. We do have the certificate of insurance for [PERSON_NA…" at bounding box center [343, 249] width 475 height 10
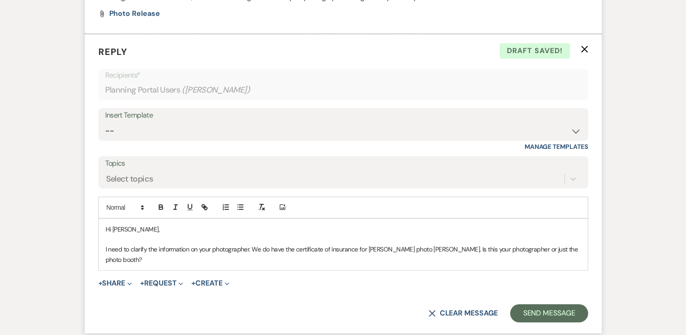
click at [270, 248] on p "I need to clarify the information on your photographer. We do have the certific…" at bounding box center [343, 254] width 475 height 20
click at [552, 250] on p "I need to clarify the information on your photographer. We have the certificate…" at bounding box center [343, 254] width 475 height 20
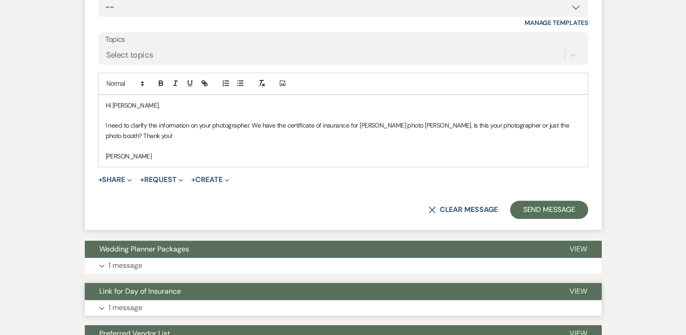
scroll to position [1022, 0]
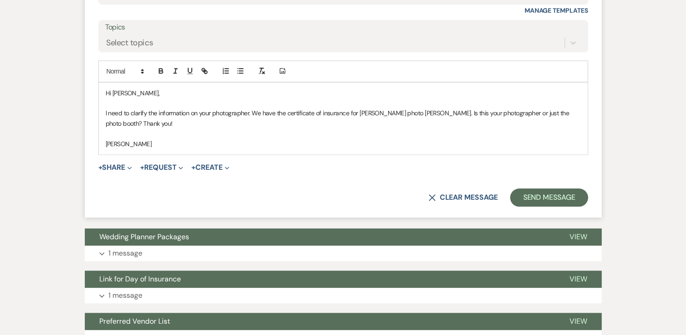
click at [544, 110] on p "I need to clarify the information on your photographer. We have the certificate…" at bounding box center [343, 118] width 475 height 20
click at [206, 137] on p at bounding box center [343, 133] width 475 height 10
drag, startPoint x: 425, startPoint y: 114, endPoint x: 438, endPoint y: 113, distance: 12.7
click at [438, 113] on p "I need to clarify the information on your photographer. We have the certificate…" at bounding box center [343, 118] width 475 height 20
click at [181, 119] on p "I need to clarify the information on your photographer. We have the certificate…" at bounding box center [343, 118] width 475 height 20
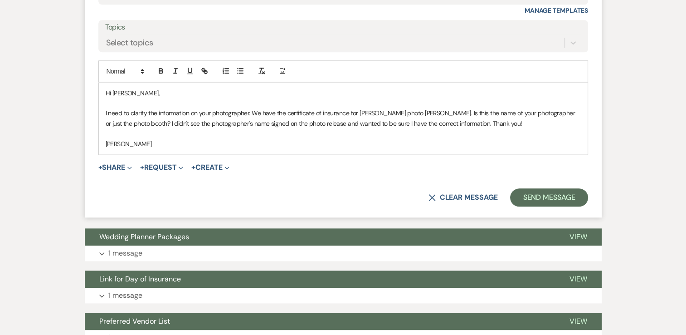
click at [212, 139] on p "[PERSON_NAME]" at bounding box center [343, 144] width 475 height 10
click at [483, 118] on p "I need to clarify the information on your photographer. We have the certificate…" at bounding box center [343, 118] width 475 height 20
click at [532, 192] on button "Send Message" at bounding box center [549, 197] width 78 height 18
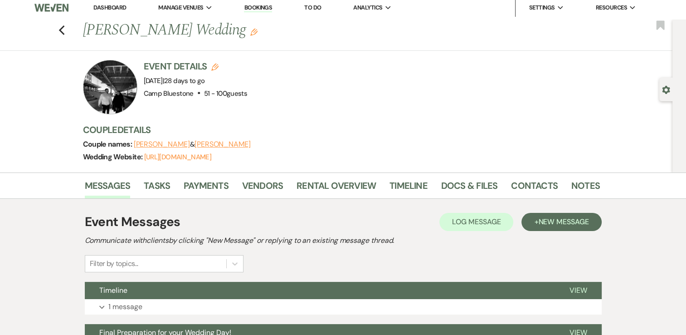
scroll to position [0, 0]
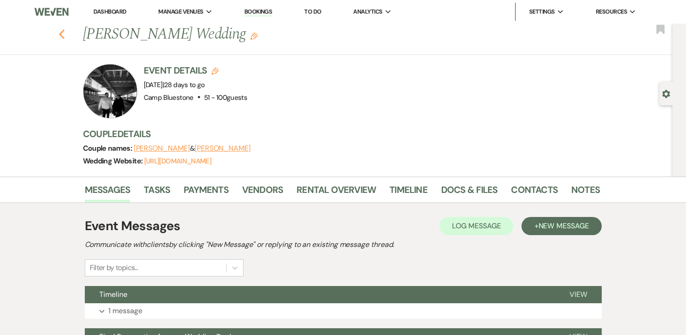
click at [65, 33] on icon "Previous" at bounding box center [62, 34] width 7 height 11
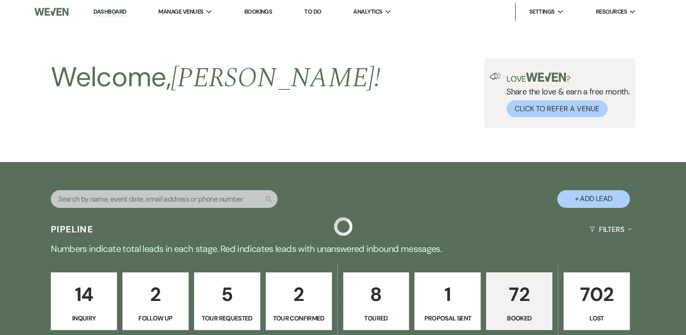
scroll to position [454, 0]
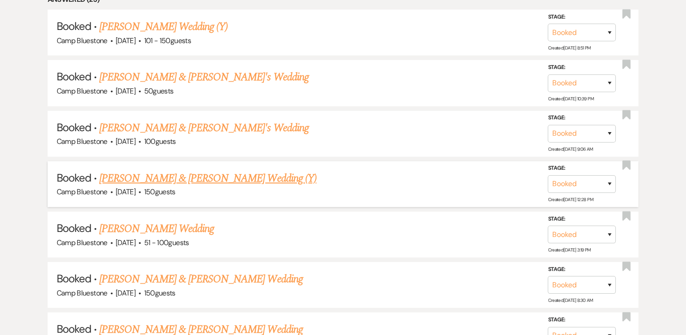
click at [217, 175] on link "[PERSON_NAME] & [PERSON_NAME] Wedding (Y)" at bounding box center [207, 178] width 217 height 16
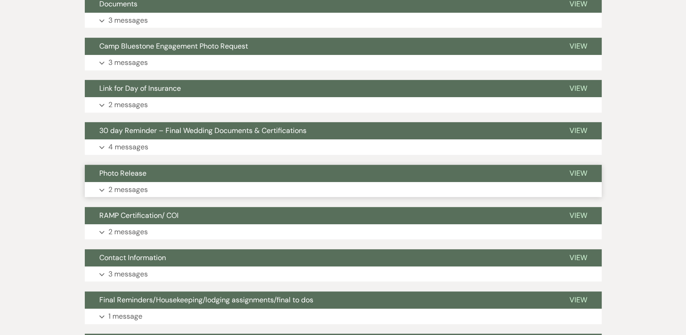
scroll to position [227, 0]
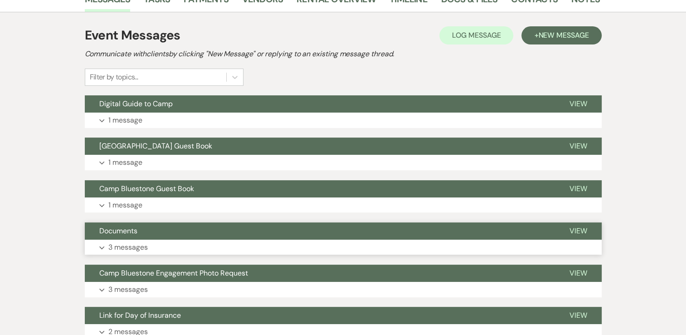
click at [116, 249] on p "3 messages" at bounding box center [127, 247] width 39 height 12
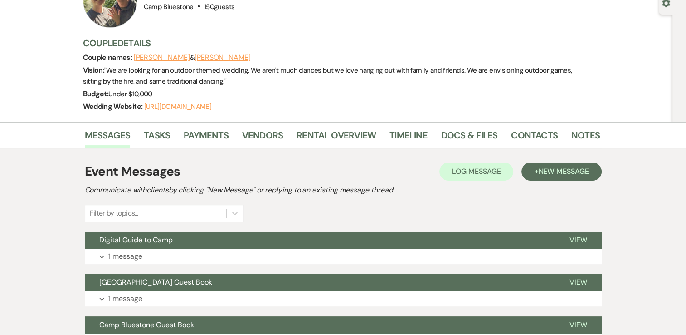
scroll to position [0, 0]
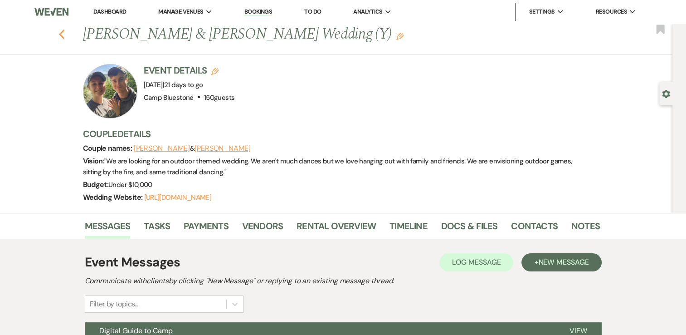
click at [65, 34] on icon "Previous" at bounding box center [62, 34] width 7 height 11
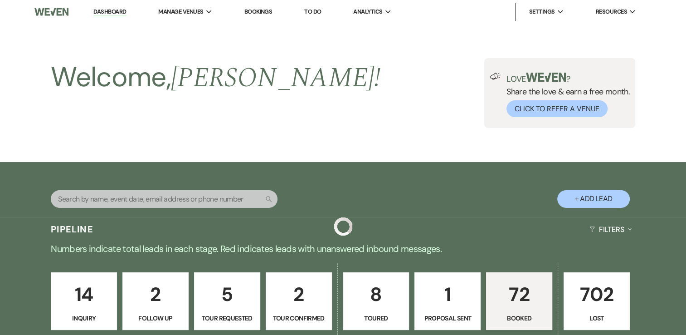
scroll to position [454, 0]
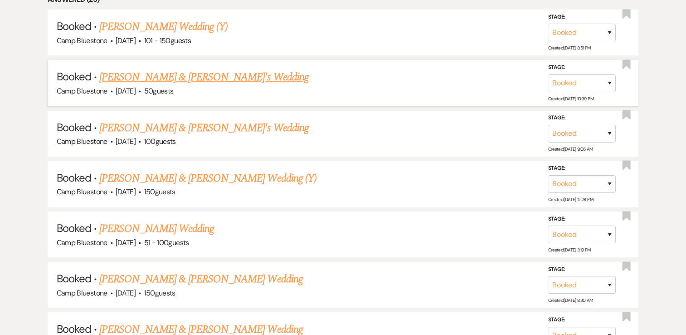
click at [168, 78] on link "[PERSON_NAME] & [PERSON_NAME]'s Wedding" at bounding box center [204, 77] width 210 height 16
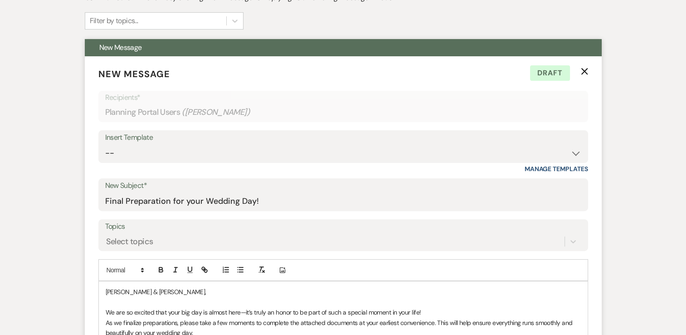
scroll to position [227, 0]
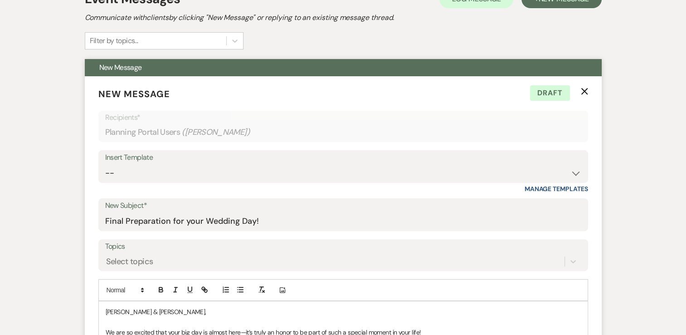
click at [588, 88] on form "New Message X Draft Recipients* Planning Portal Users ( [PERSON_NAME] ) Insert …" at bounding box center [343, 288] width 517 height 424
click at [584, 89] on icon "X" at bounding box center [584, 91] width 7 height 7
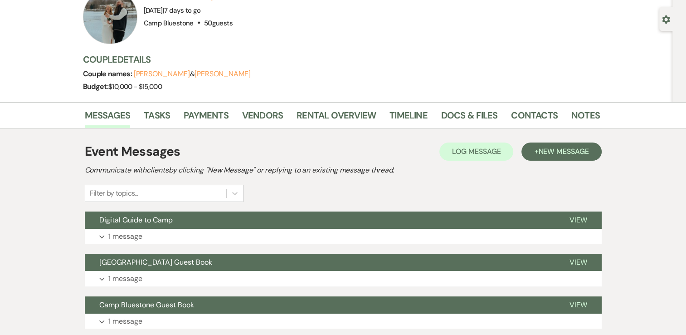
scroll to position [45, 0]
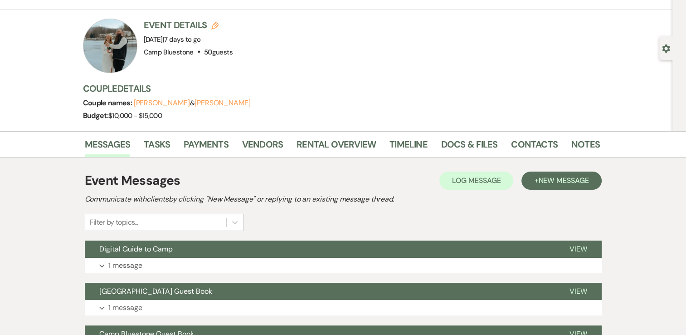
click at [481, 136] on li "Docs & Files" at bounding box center [476, 146] width 70 height 22
click at [478, 140] on link "Docs & Files" at bounding box center [469, 147] width 56 height 20
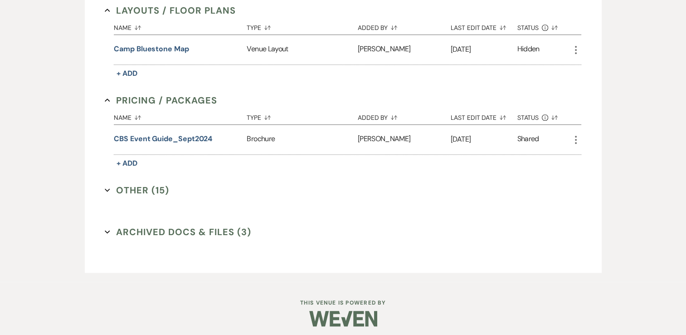
scroll to position [532, 0]
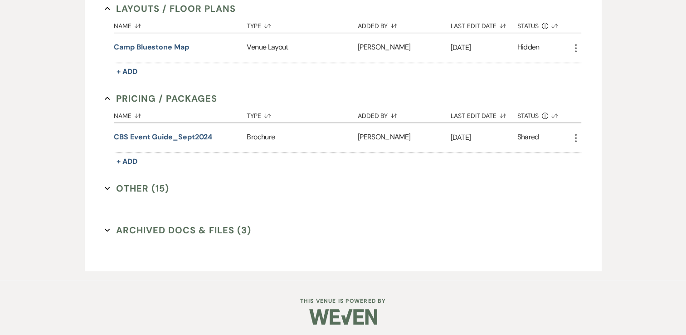
click at [142, 184] on button "Other (15) Expand" at bounding box center [137, 188] width 64 height 14
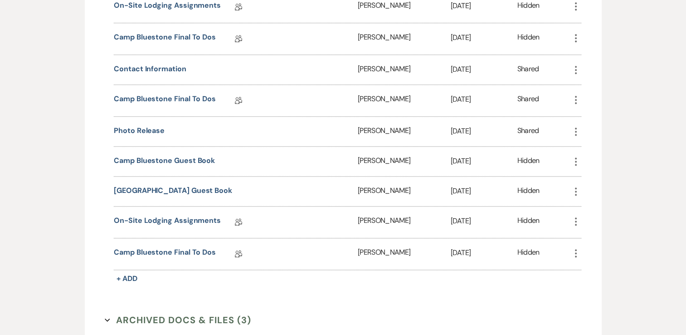
scroll to position [940, 0]
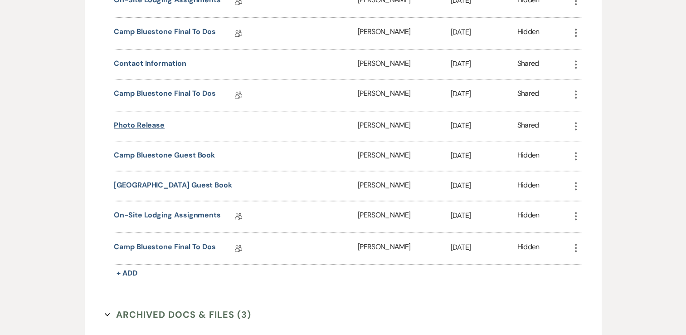
click at [152, 120] on button "Photo Release" at bounding box center [139, 125] width 51 height 11
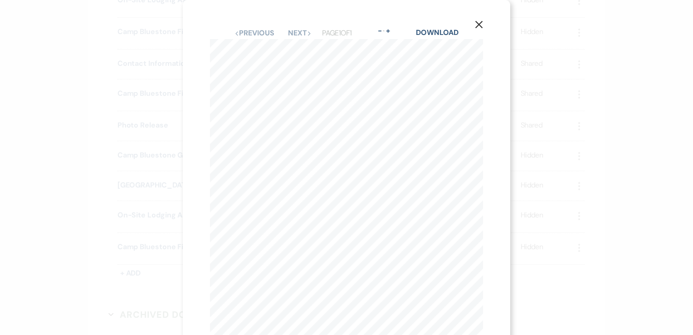
click at [478, 23] on icon "X" at bounding box center [479, 24] width 8 height 8
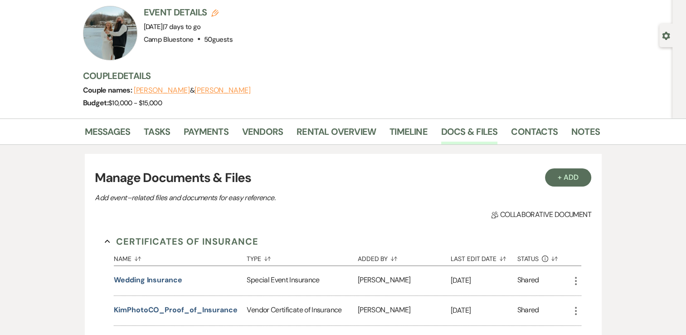
scroll to position [0, 0]
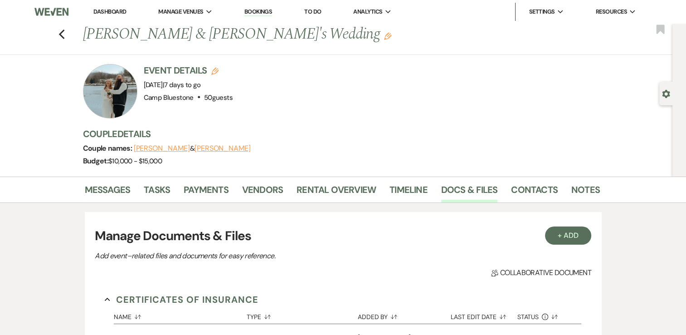
click at [384, 36] on icon "Edit" at bounding box center [387, 36] width 7 height 7
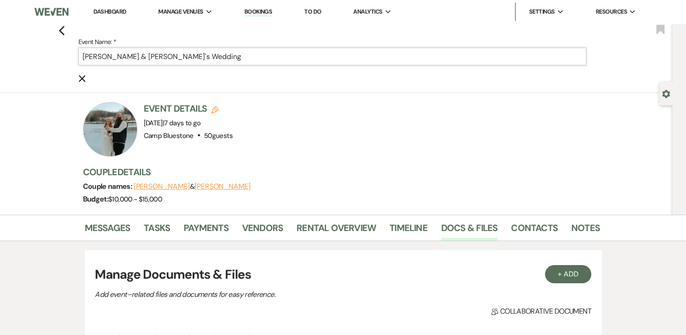
click at [212, 56] on input "[PERSON_NAME] & [PERSON_NAME]'s Wedding" at bounding box center [332, 57] width 508 height 18
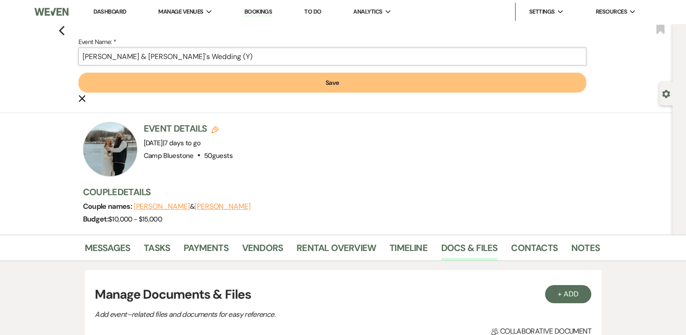
type input "[PERSON_NAME] & [PERSON_NAME]'s Wedding (Y)"
click at [278, 80] on button "Save" at bounding box center [332, 83] width 508 height 20
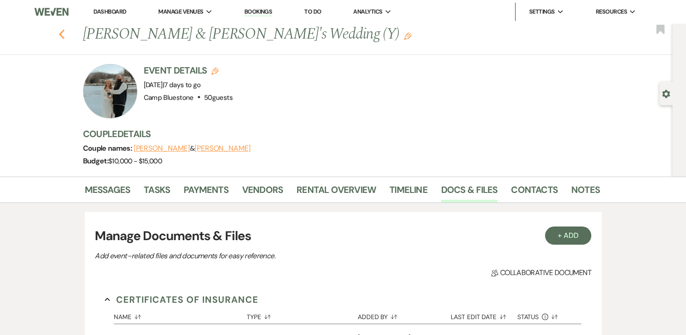
click at [64, 35] on use "button" at bounding box center [62, 34] width 6 height 10
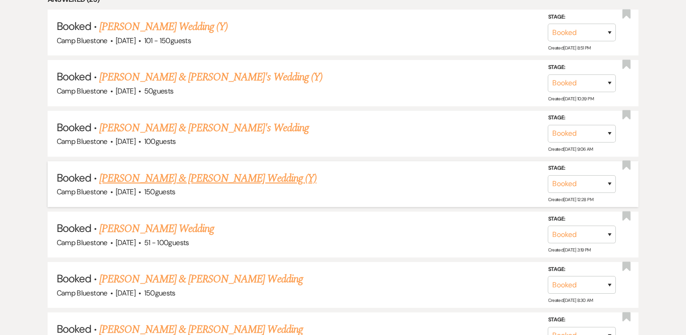
scroll to position [408, 0]
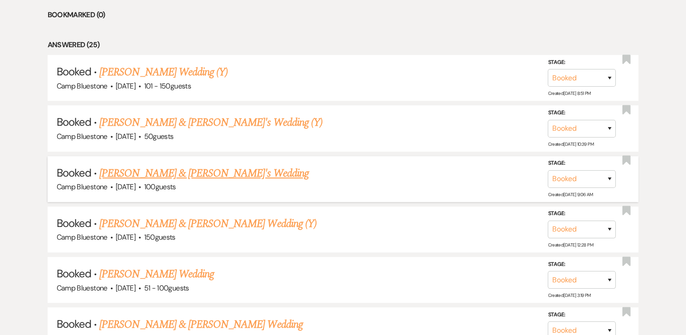
click at [212, 171] on link "[PERSON_NAME] & [PERSON_NAME]'s Wedding" at bounding box center [204, 173] width 210 height 16
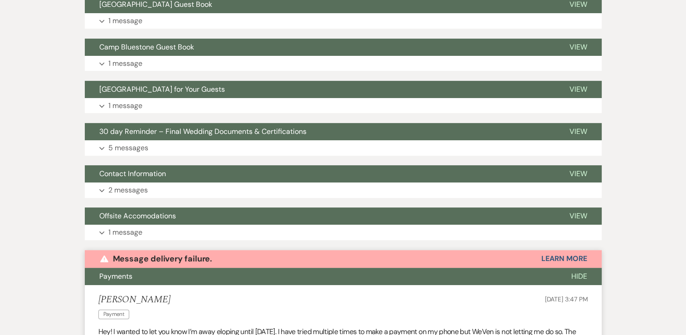
scroll to position [87, 0]
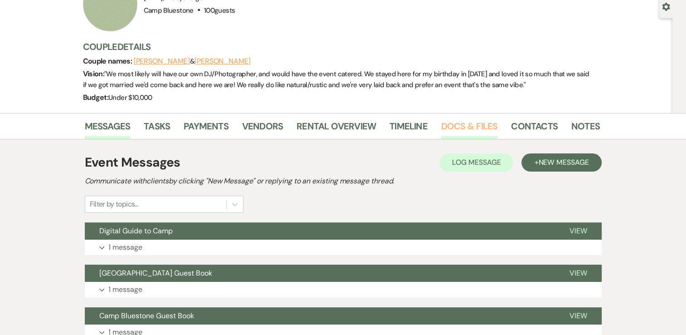
click at [452, 122] on link "Docs & Files" at bounding box center [469, 129] width 56 height 20
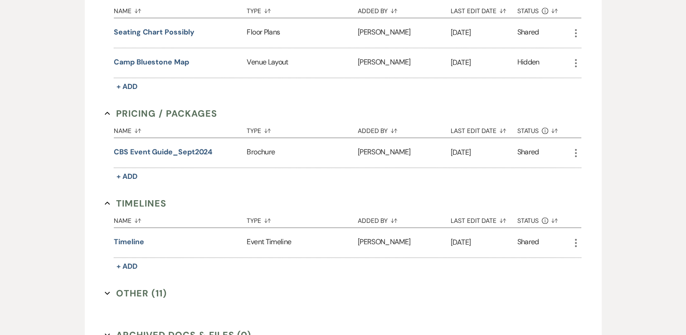
scroll to position [631, 0]
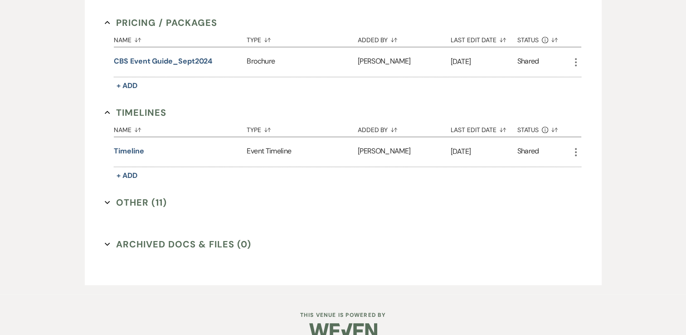
click at [147, 200] on button "Other (11) Expand" at bounding box center [136, 202] width 62 height 14
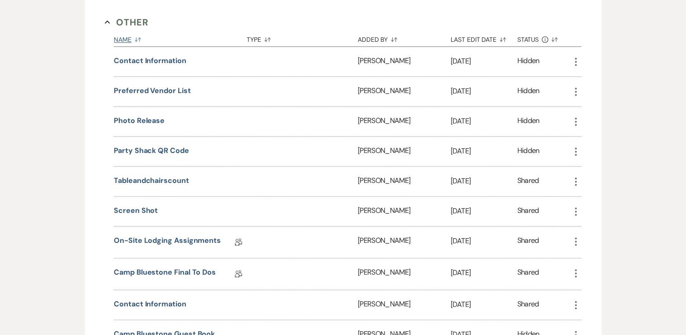
scroll to position [813, 0]
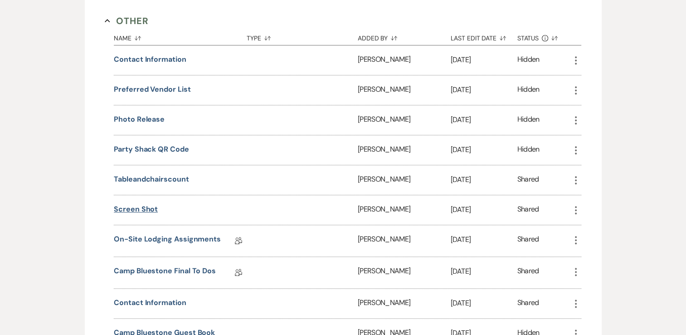
click at [145, 204] on button "screen shot" at bounding box center [136, 209] width 44 height 11
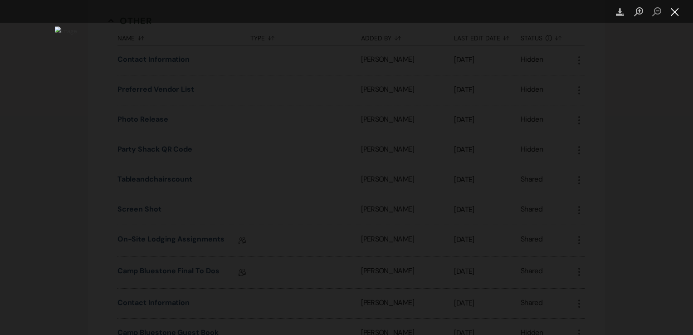
click at [668, 11] on button "Close lightbox" at bounding box center [675, 12] width 18 height 16
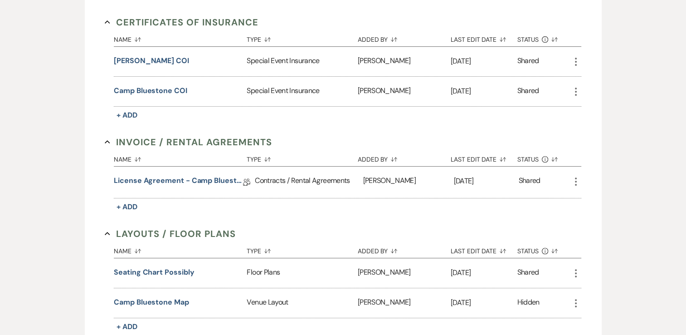
scroll to position [268, 0]
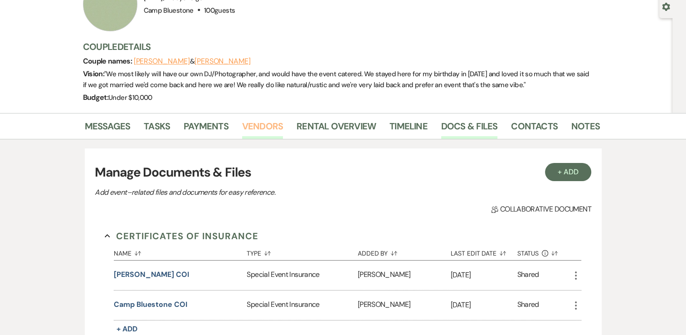
click at [266, 125] on link "Vendors" at bounding box center [262, 129] width 41 height 20
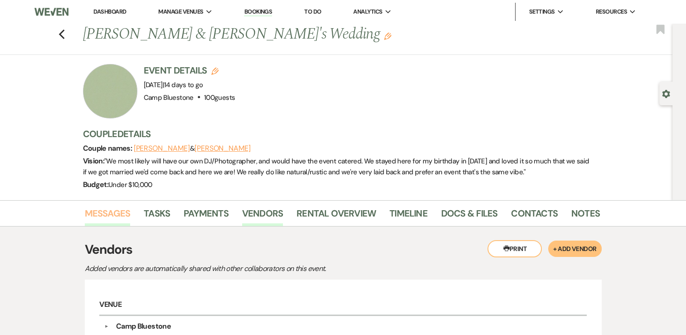
click at [102, 214] on link "Messages" at bounding box center [108, 216] width 46 height 20
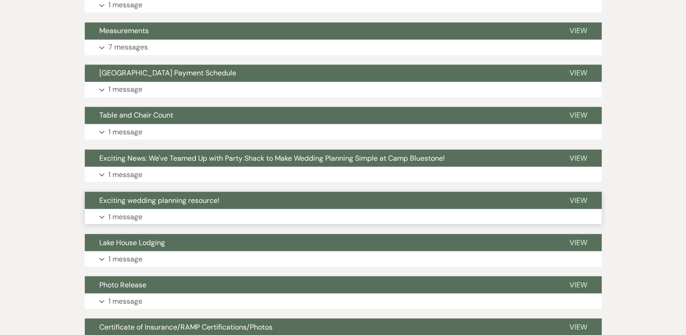
scroll to position [1629, 0]
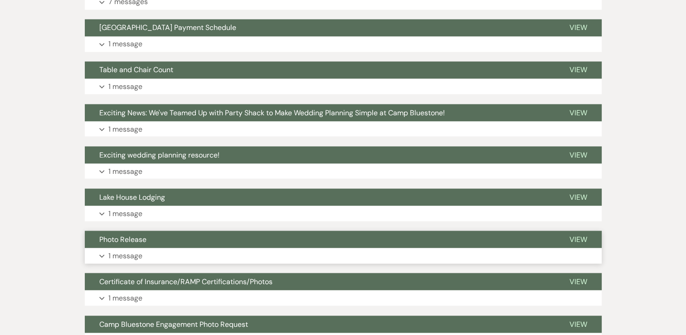
click at [130, 252] on p "1 message" at bounding box center [125, 255] width 34 height 12
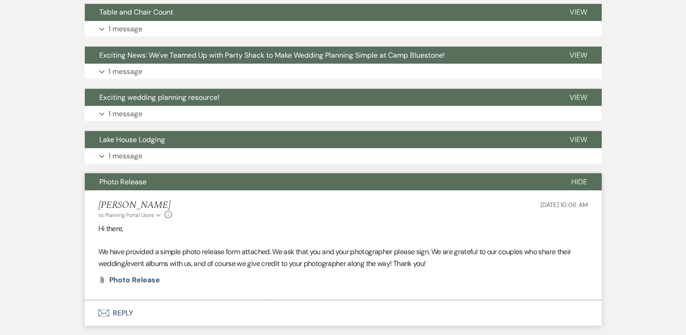
scroll to position [1810, 0]
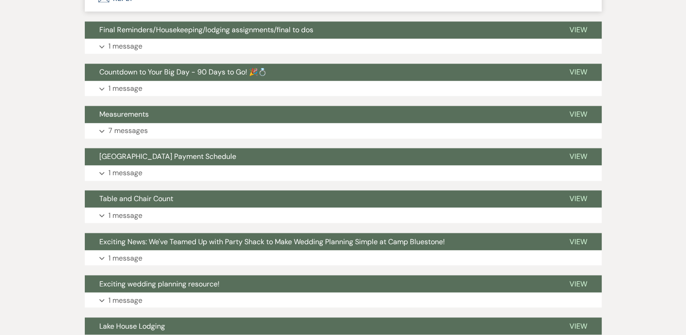
scroll to position [1402, 0]
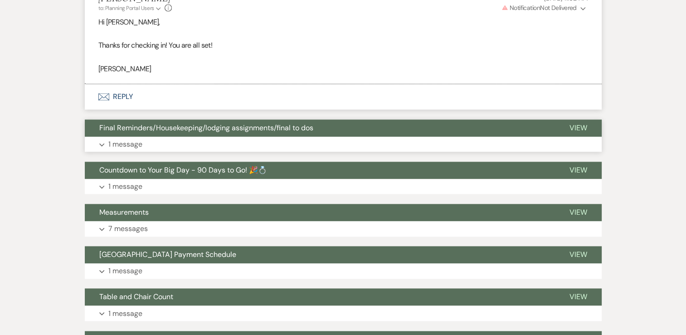
click at [118, 141] on p "1 message" at bounding box center [125, 144] width 34 height 12
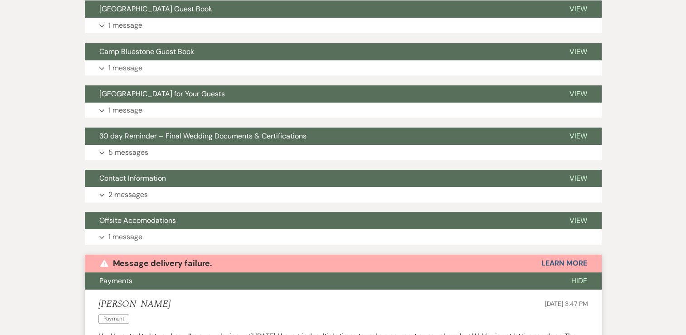
scroll to position [359, 0]
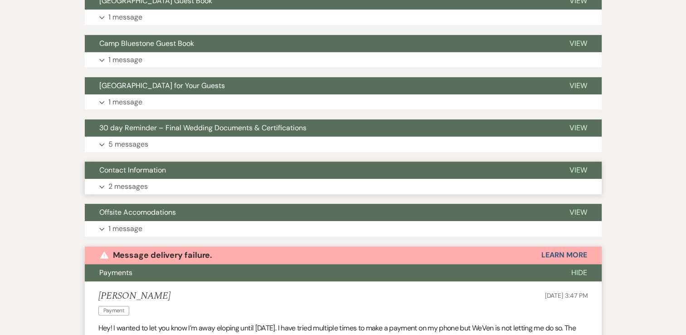
click at [123, 182] on p "2 messages" at bounding box center [127, 186] width 39 height 12
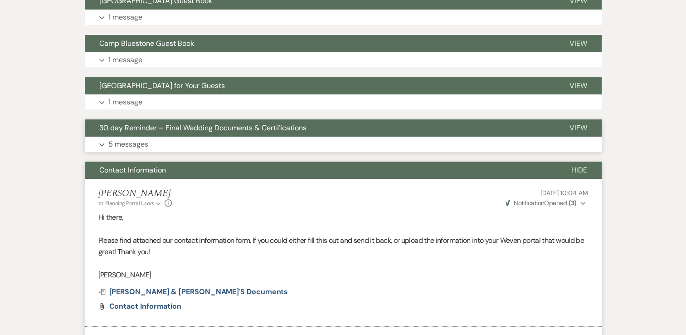
click at [125, 144] on p "5 messages" at bounding box center [128, 144] width 40 height 12
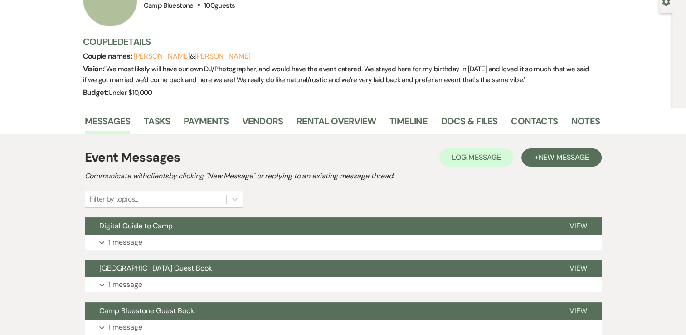
scroll to position [0, 0]
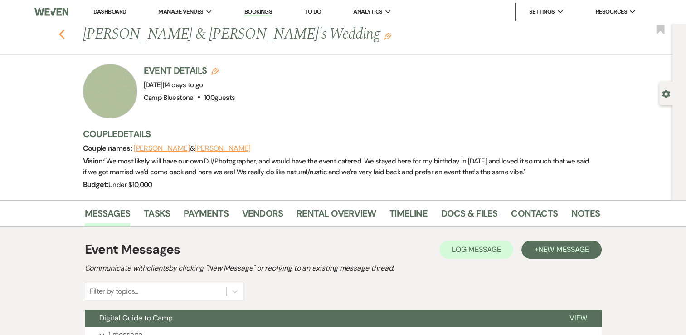
click at [64, 32] on use "button" at bounding box center [62, 34] width 6 height 10
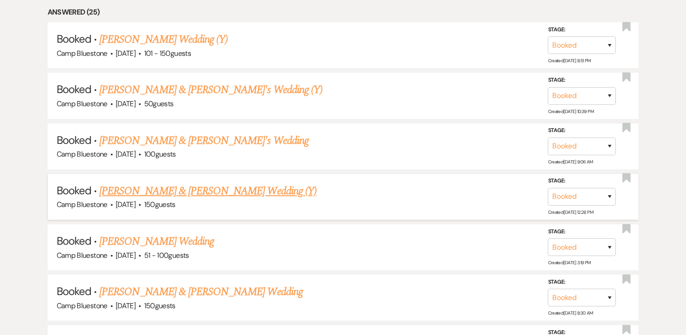
scroll to position [499, 0]
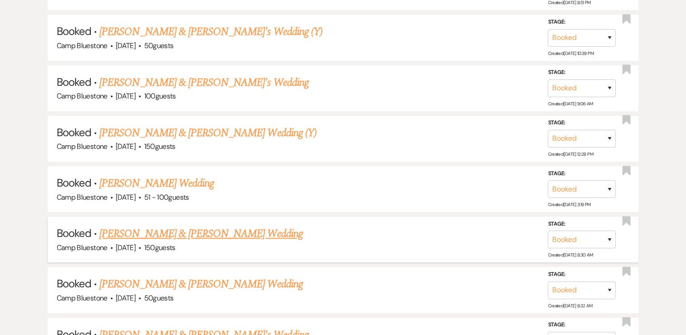
click at [242, 231] on link "[PERSON_NAME] & [PERSON_NAME] Wedding" at bounding box center [200, 233] width 203 height 16
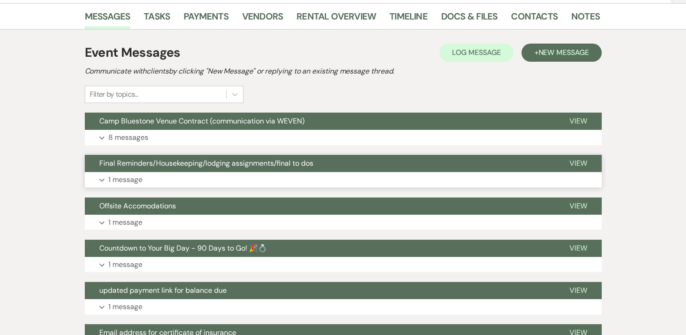
scroll to position [136, 0]
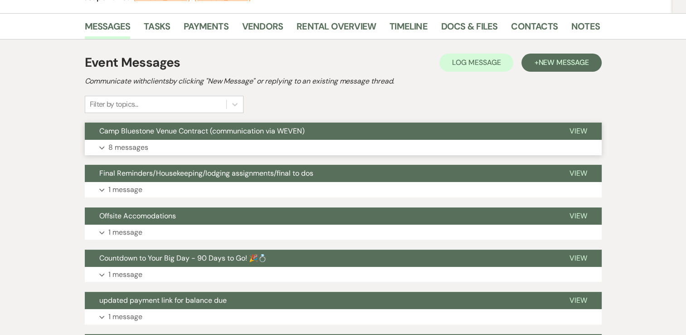
click at [133, 148] on p "8 messages" at bounding box center [128, 147] width 40 height 12
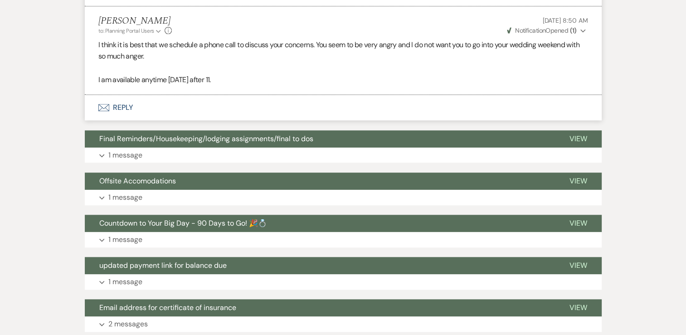
scroll to position [998, 0]
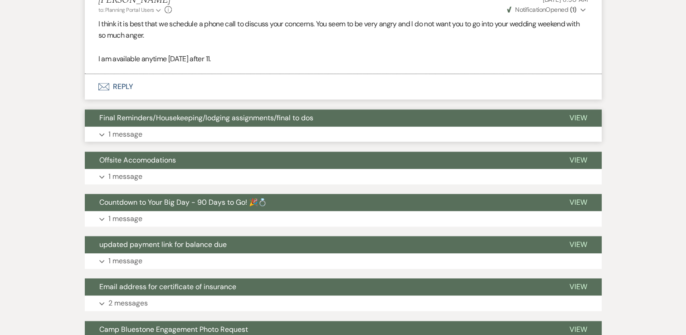
click at [135, 133] on p "1 message" at bounding box center [125, 134] width 34 height 12
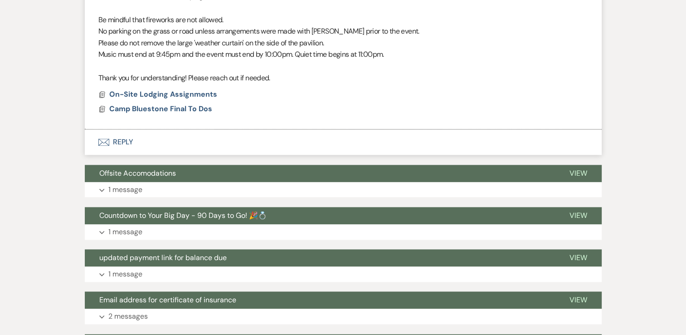
scroll to position [1224, 0]
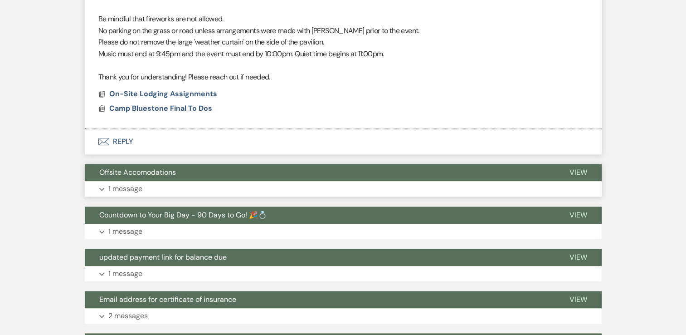
click at [121, 184] on p "1 message" at bounding box center [125, 189] width 34 height 12
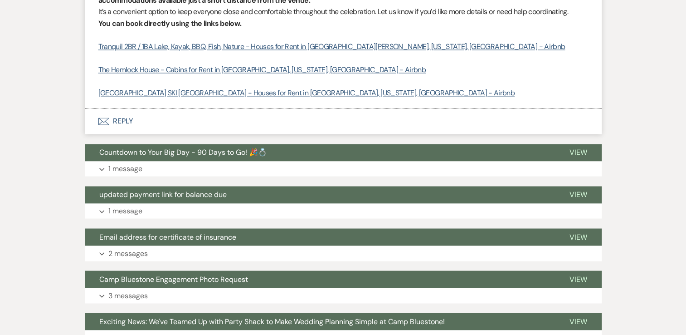
scroll to position [1497, 0]
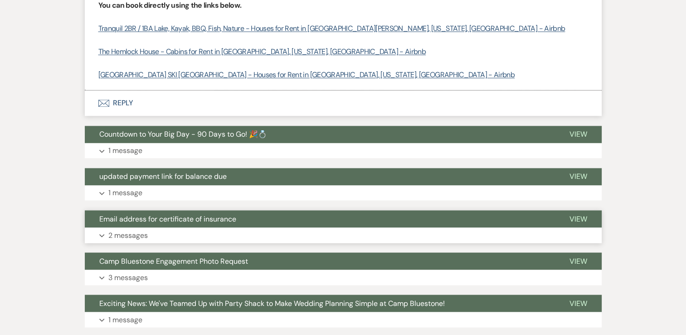
click at [123, 233] on p "2 messages" at bounding box center [127, 235] width 39 height 12
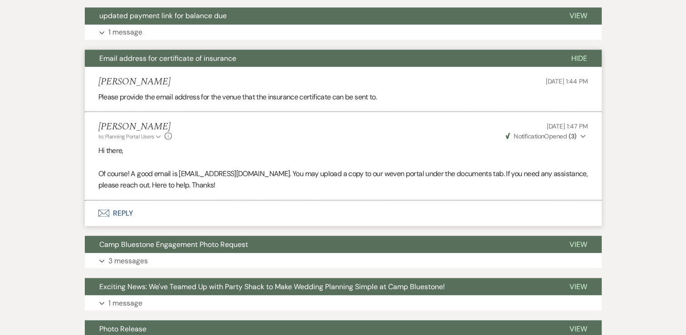
scroll to position [1678, 0]
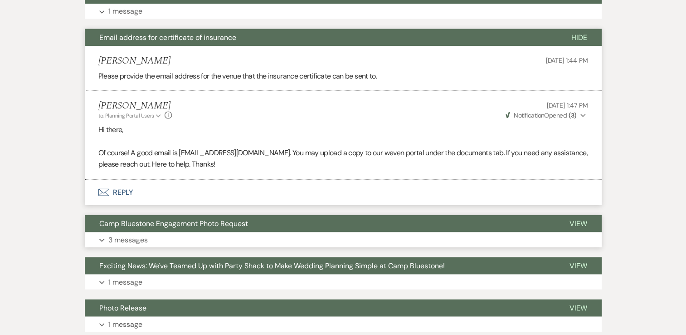
click at [129, 236] on p "3 messages" at bounding box center [127, 240] width 39 height 12
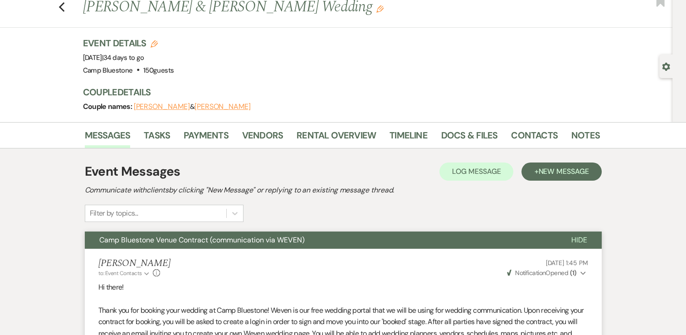
scroll to position [0, 0]
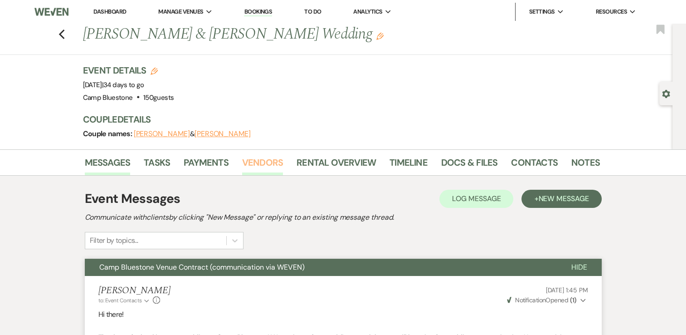
click at [254, 162] on link "Vendors" at bounding box center [262, 165] width 41 height 20
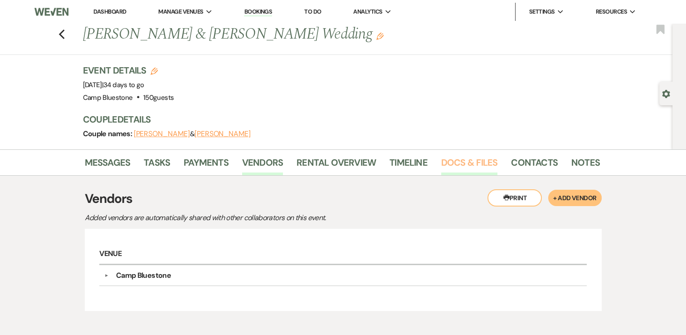
click at [469, 161] on link "Docs & Files" at bounding box center [469, 165] width 56 height 20
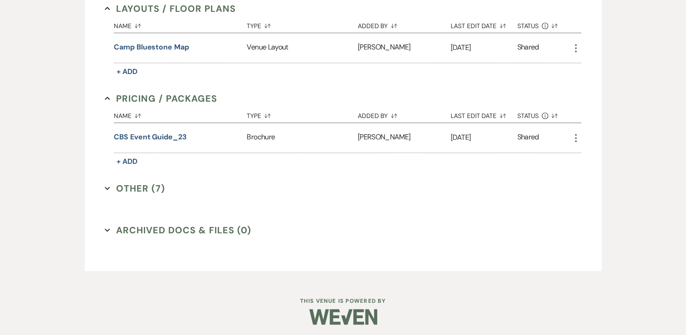
scroll to position [446, 0]
click at [147, 183] on button "Other (7) Expand" at bounding box center [135, 187] width 60 height 14
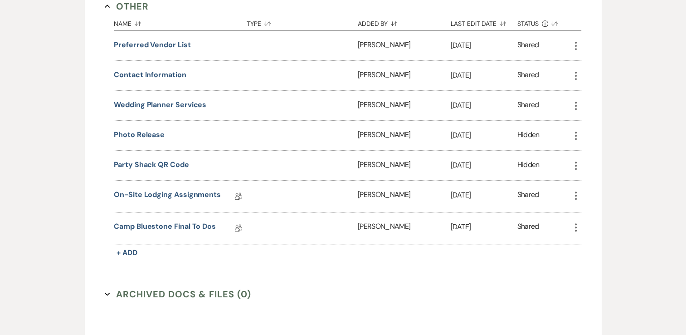
scroll to position [627, 0]
click at [189, 192] on link "On-Site Lodging Assignments" at bounding box center [167, 196] width 107 height 14
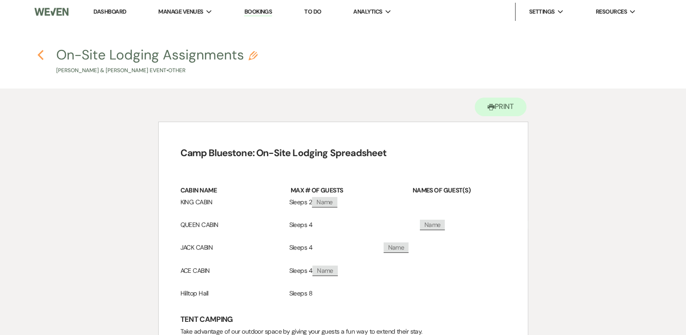
click at [42, 51] on use "button" at bounding box center [41, 55] width 6 height 10
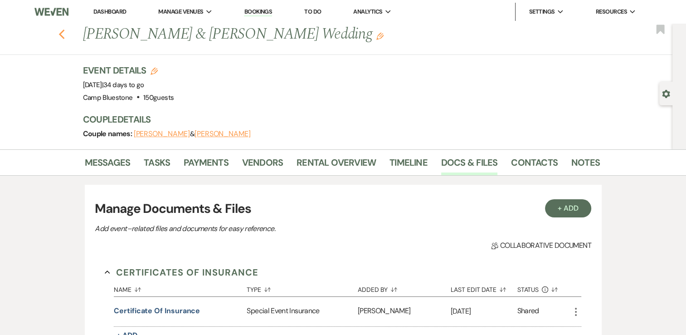
click at [64, 32] on use "button" at bounding box center [62, 34] width 6 height 10
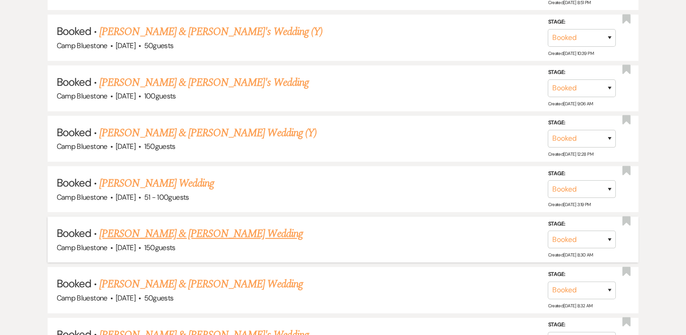
click at [259, 233] on link "[PERSON_NAME] & [PERSON_NAME] Wedding" at bounding box center [200, 233] width 203 height 16
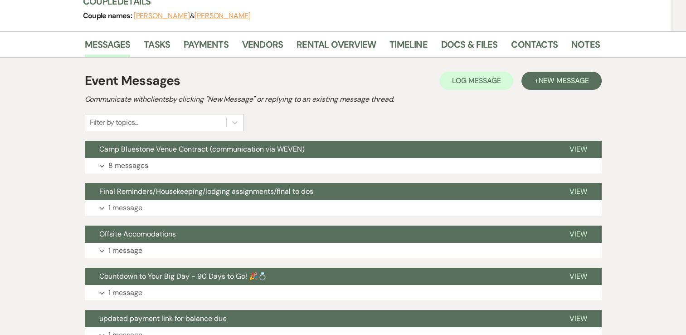
scroll to position [136, 0]
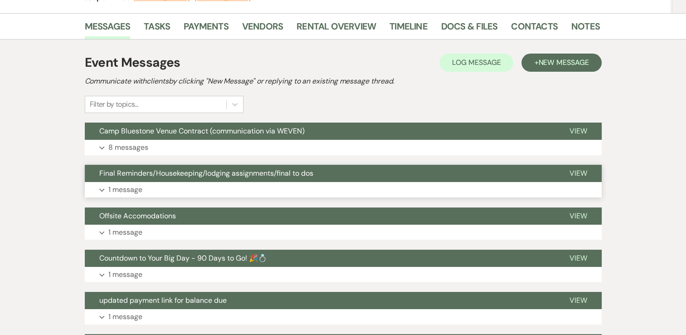
click at [124, 186] on p "1 message" at bounding box center [125, 190] width 34 height 12
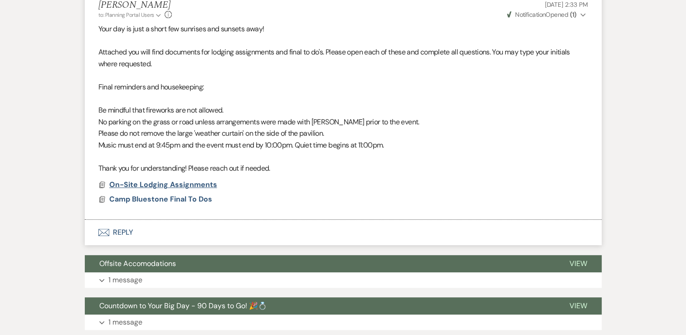
scroll to position [408, 0]
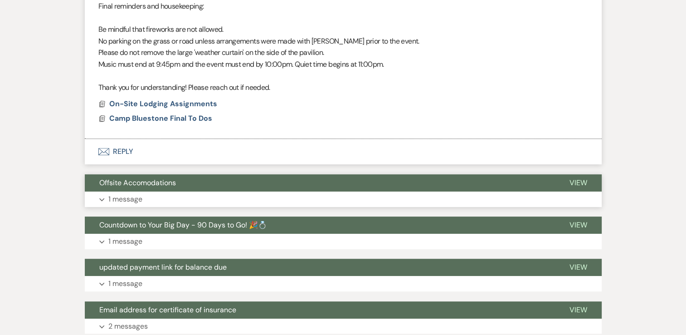
click at [131, 200] on p "1 message" at bounding box center [125, 199] width 34 height 12
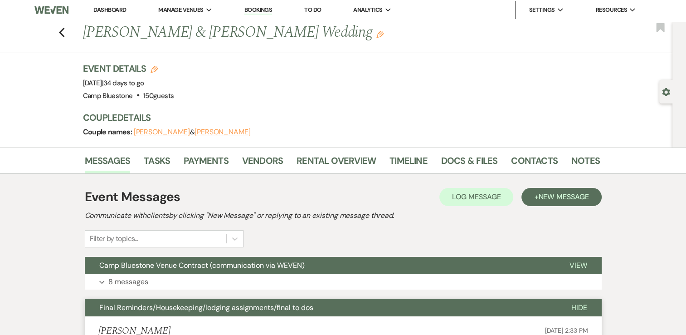
scroll to position [0, 0]
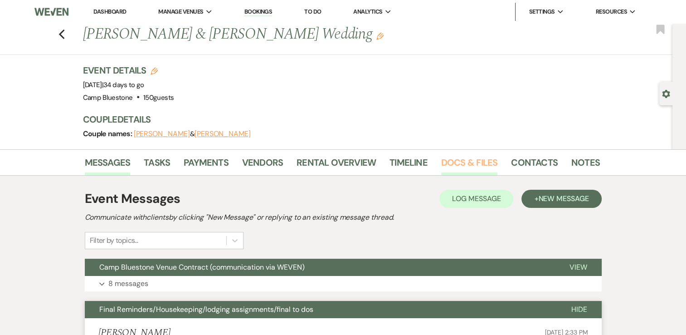
click at [442, 159] on link "Docs & Files" at bounding box center [469, 165] width 56 height 20
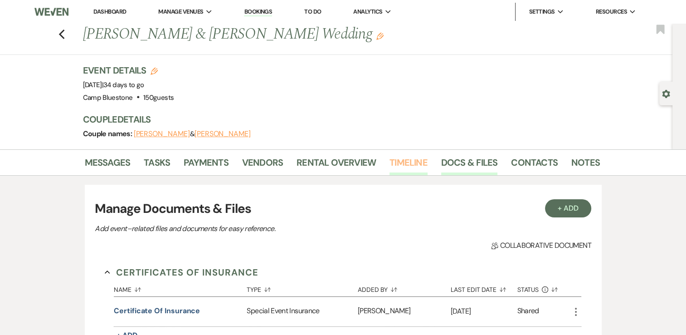
click at [400, 166] on link "Timeline" at bounding box center [409, 165] width 38 height 20
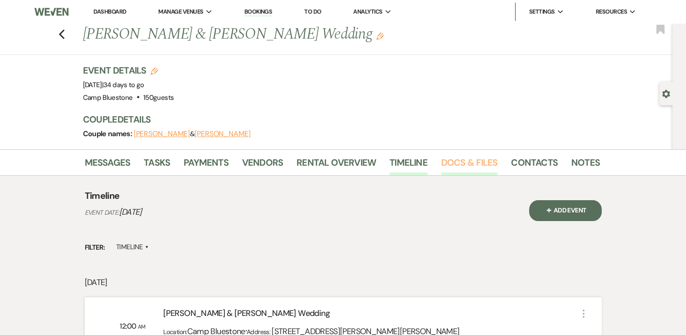
click at [450, 161] on link "Docs & Files" at bounding box center [469, 165] width 56 height 20
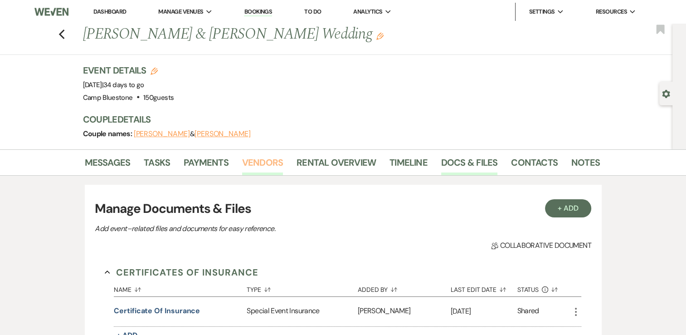
click at [245, 161] on link "Vendors" at bounding box center [262, 165] width 41 height 20
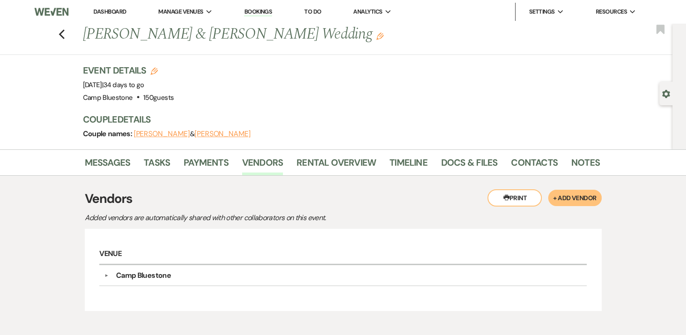
drag, startPoint x: 66, startPoint y: 36, endPoint x: 171, endPoint y: 144, distance: 151.4
click at [65, 36] on icon "Previous" at bounding box center [62, 34] width 7 height 11
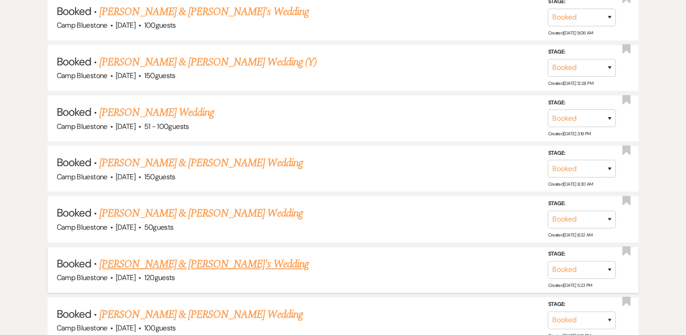
scroll to position [590, 0]
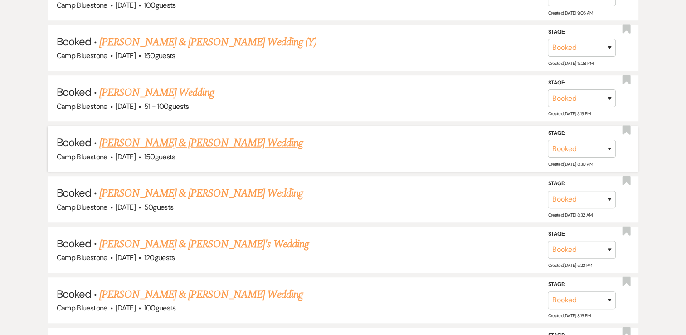
click at [223, 139] on link "[PERSON_NAME] & [PERSON_NAME] Wedding" at bounding box center [200, 143] width 203 height 16
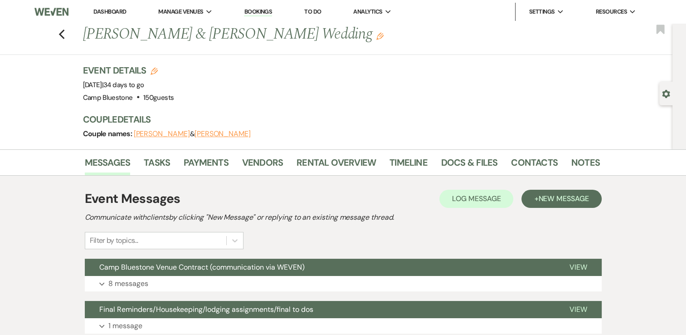
click at [376, 34] on icon "Edit" at bounding box center [379, 36] width 7 height 7
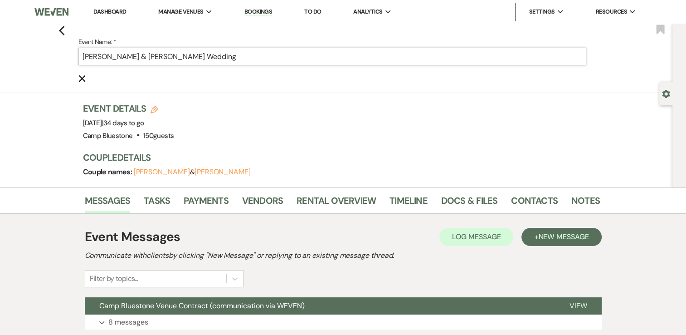
click at [165, 55] on input "[PERSON_NAME] & [PERSON_NAME] Wedding" at bounding box center [332, 57] width 508 height 18
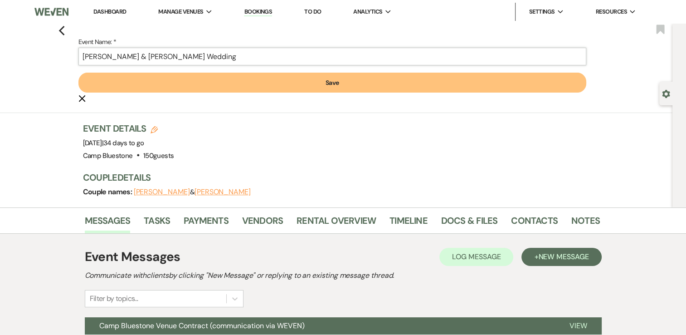
click at [261, 57] on input "[PERSON_NAME] & [PERSON_NAME] Wedding" at bounding box center [332, 57] width 508 height 18
type input "[PERSON_NAME] & [PERSON_NAME] Wedding (*)"
click at [259, 79] on button "Save" at bounding box center [332, 83] width 508 height 20
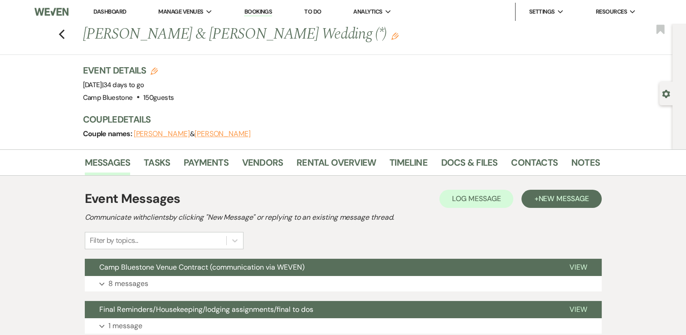
click at [64, 36] on use "button" at bounding box center [62, 34] width 6 height 10
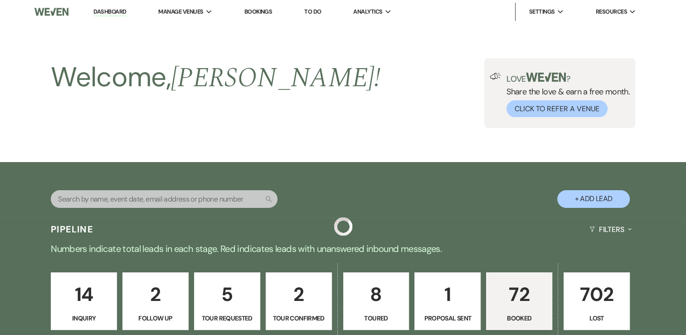
scroll to position [590, 0]
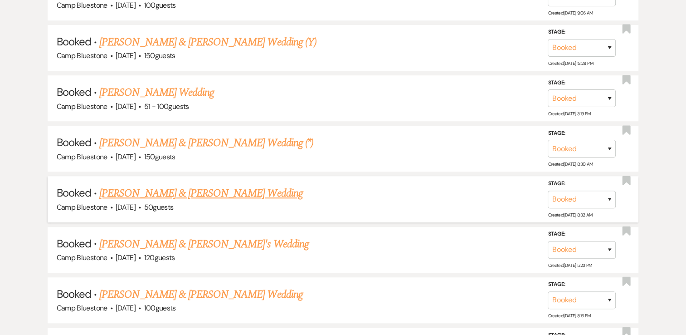
click at [241, 189] on link "[PERSON_NAME] & [PERSON_NAME] Wedding" at bounding box center [200, 193] width 203 height 16
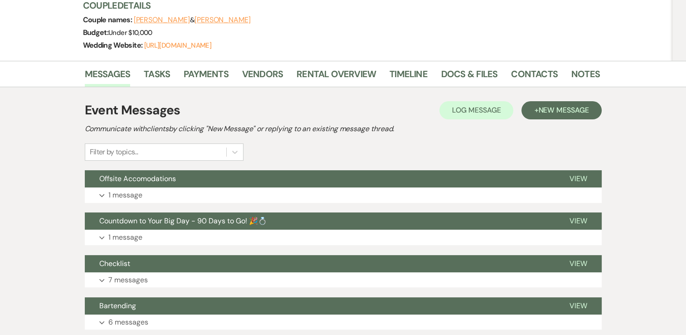
scroll to position [136, 0]
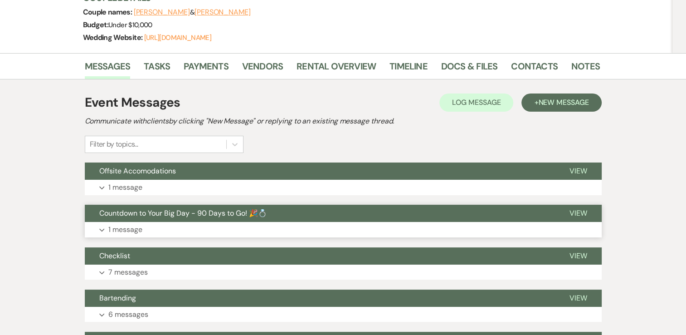
click at [123, 229] on p "1 message" at bounding box center [125, 230] width 34 height 12
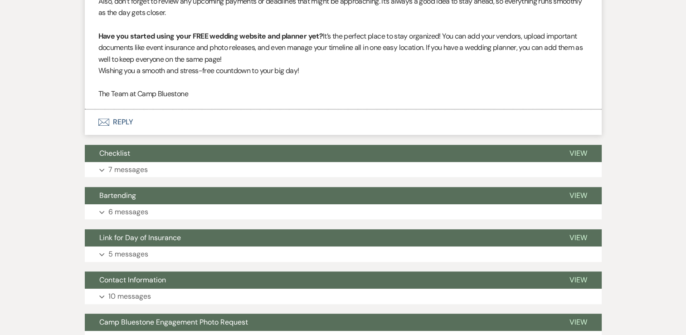
scroll to position [454, 0]
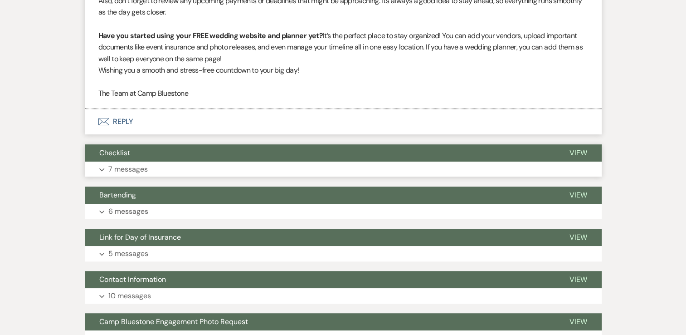
click at [131, 167] on p "7 messages" at bounding box center [127, 169] width 39 height 12
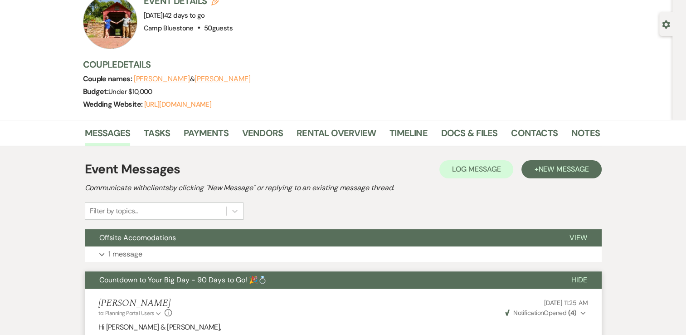
scroll to position [0, 0]
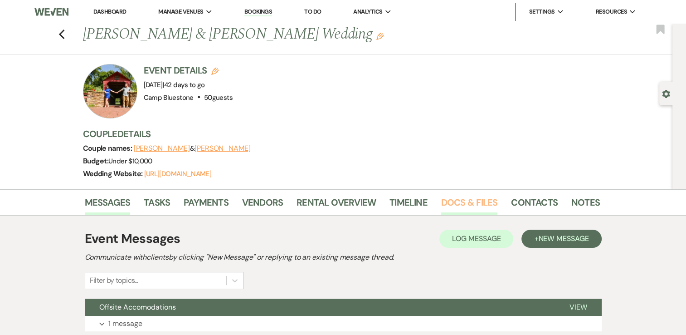
click at [449, 203] on link "Docs & Files" at bounding box center [469, 205] width 56 height 20
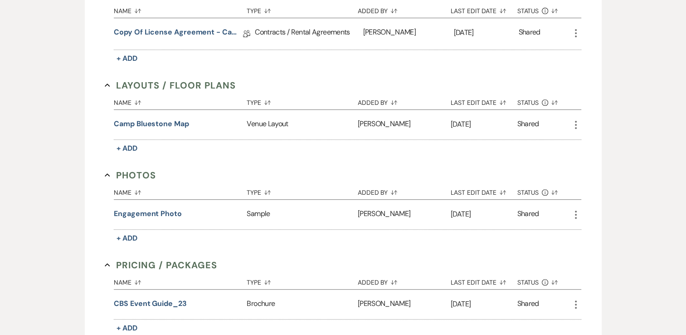
scroll to position [499, 0]
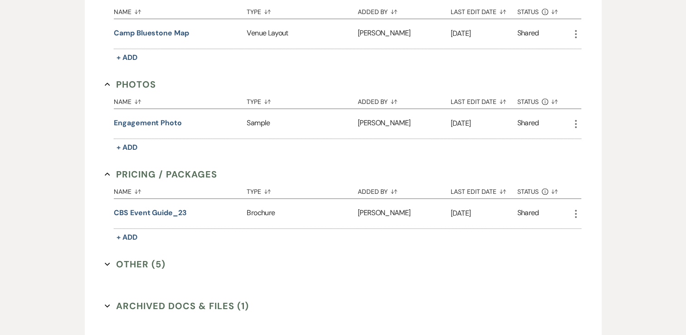
click at [130, 262] on button "Other (5) Expand" at bounding box center [135, 264] width 61 height 14
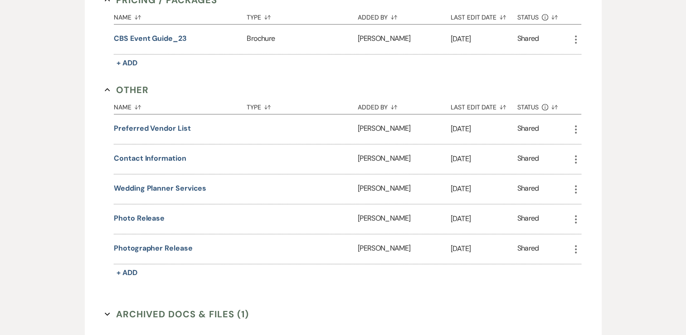
scroll to position [680, 0]
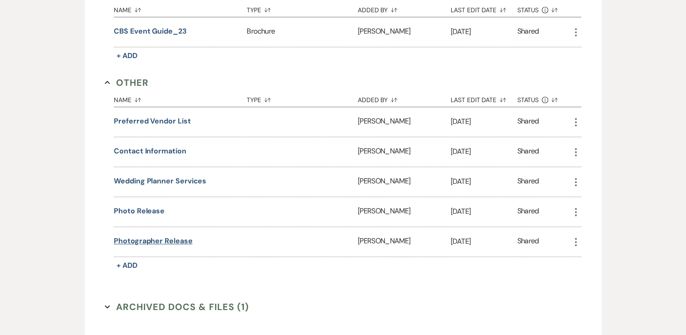
click at [176, 239] on button "Photographer release" at bounding box center [153, 240] width 78 height 11
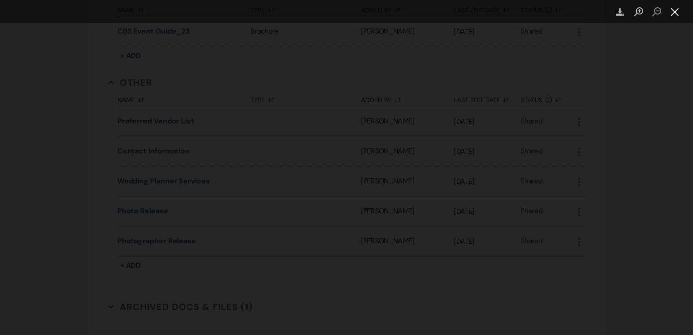
click at [675, 12] on button "Close lightbox" at bounding box center [675, 12] width 18 height 16
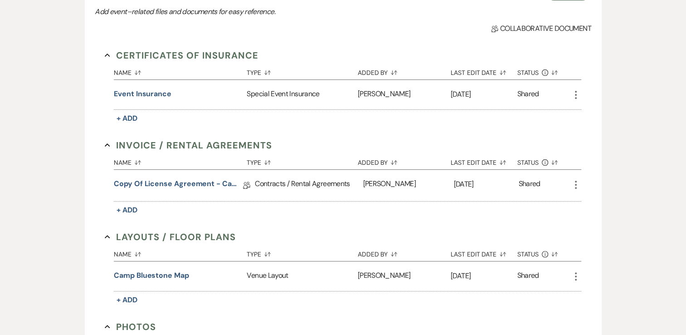
scroll to position [30, 0]
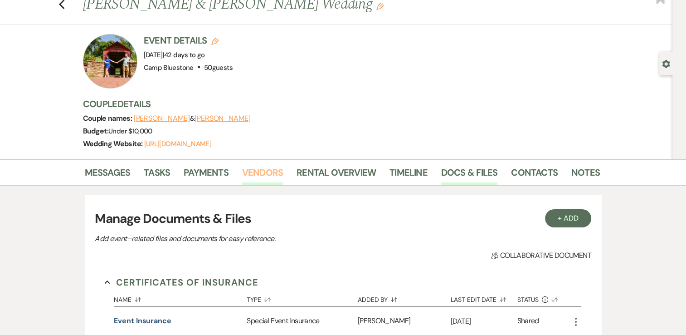
click at [266, 172] on link "Vendors" at bounding box center [262, 175] width 41 height 20
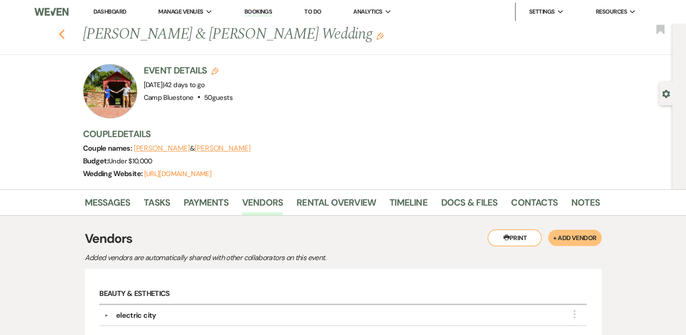
click at [64, 31] on use "button" at bounding box center [62, 34] width 6 height 10
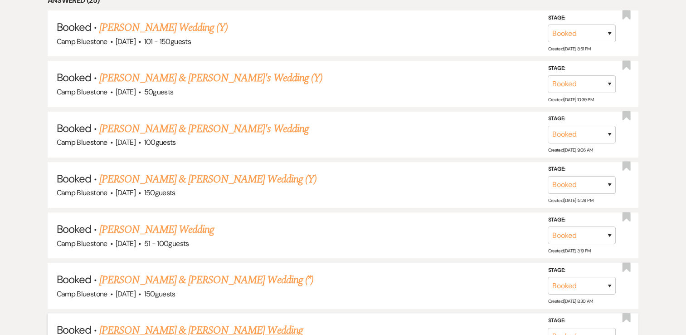
scroll to position [590, 0]
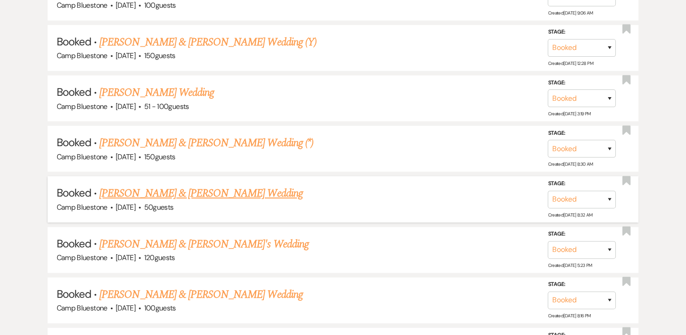
click at [205, 188] on link "[PERSON_NAME] & [PERSON_NAME] Wedding" at bounding box center [200, 193] width 203 height 16
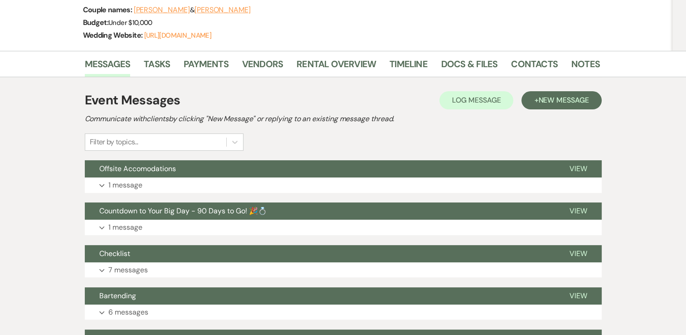
scroll to position [136, 0]
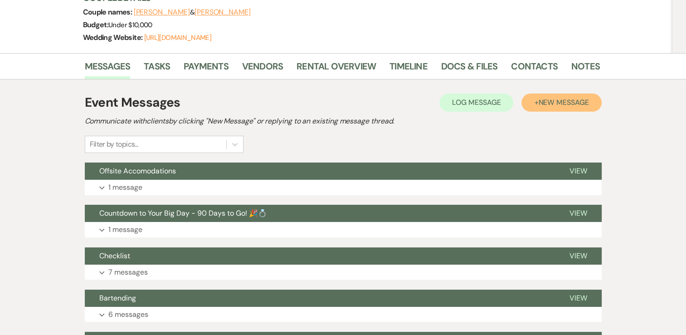
click at [577, 102] on span "New Message" at bounding box center [563, 103] width 50 height 10
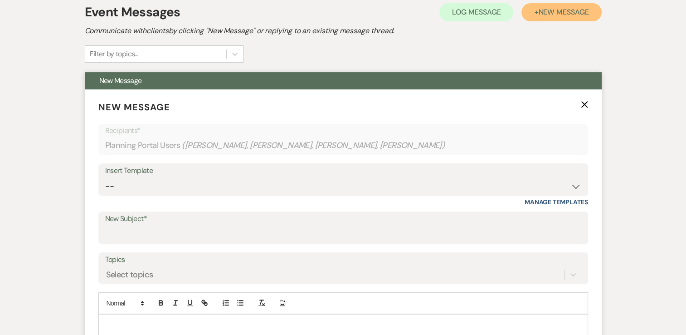
scroll to position [227, 0]
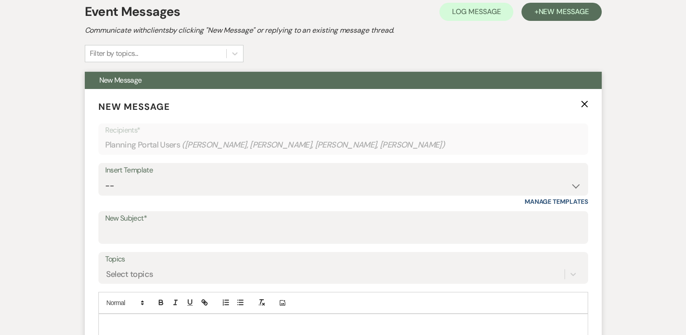
click at [522, 171] on div "Insert Template" at bounding box center [343, 170] width 476 height 13
click at [510, 176] on div "Insert Template" at bounding box center [343, 170] width 476 height 13
click at [274, 176] on div "Insert Template" at bounding box center [343, 170] width 476 height 13
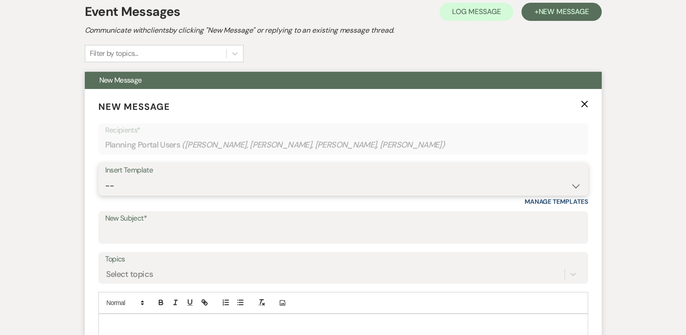
click at [575, 185] on select "-- Weven Planning Portal Introduction (Booked Events) Tour Request Response Con…" at bounding box center [343, 186] width 476 height 18
select select "6072"
click at [105, 177] on select "-- Weven Planning Portal Introduction (Booked Events) Tour Request Response Con…" at bounding box center [343, 186] width 476 height 18
type input "30 day Reminder – Final Wedding Documents & Certifications"
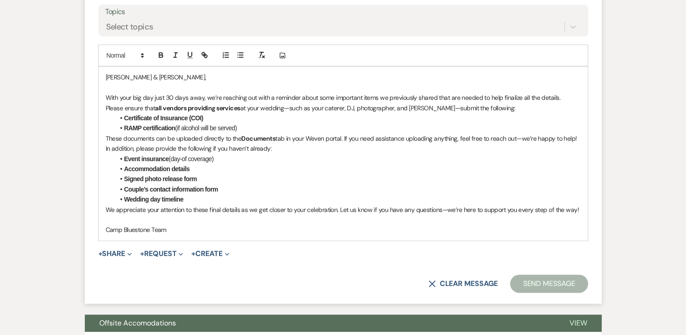
scroll to position [499, 0]
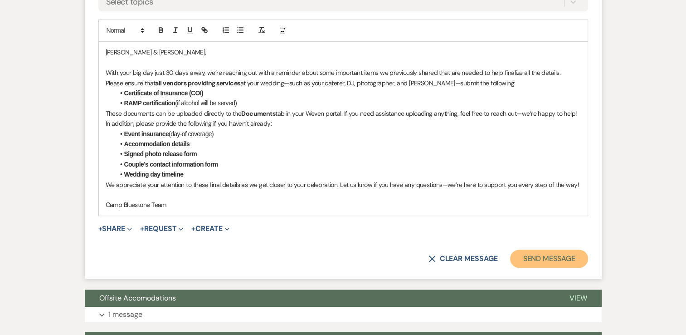
click at [545, 257] on button "Send Message" at bounding box center [549, 258] width 78 height 18
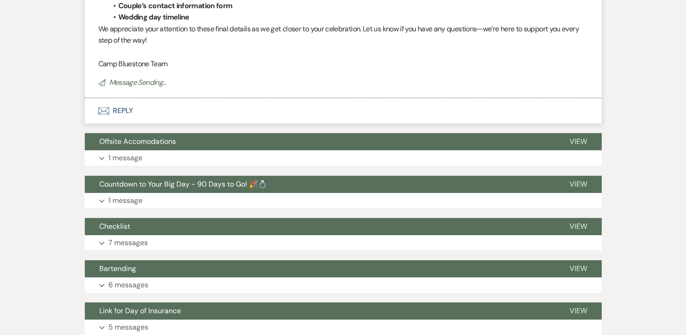
scroll to position [162, 0]
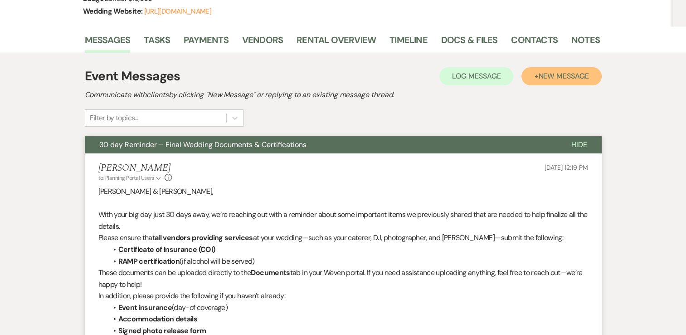
click at [579, 78] on span "New Message" at bounding box center [563, 76] width 50 height 10
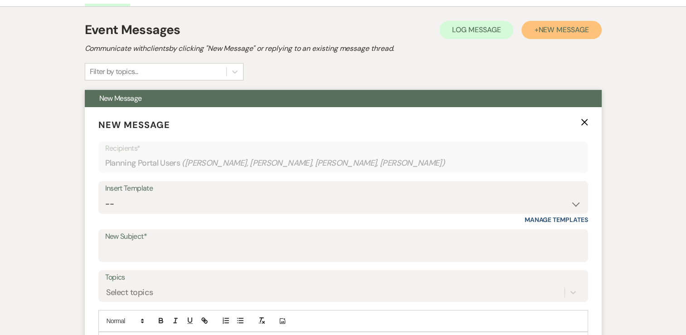
scroll to position [253, 0]
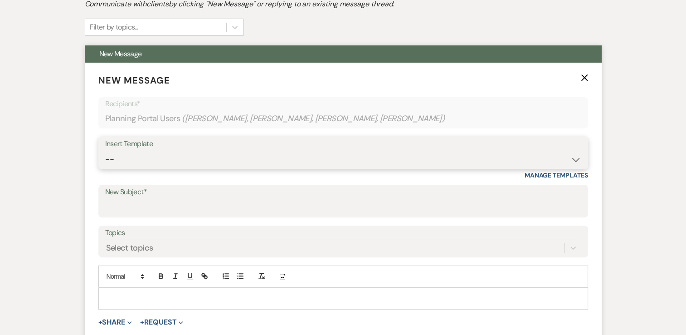
click at [526, 151] on select "-- Weven Planning Portal Introduction (Booked Events) Tour Request Response Con…" at bounding box center [343, 160] width 476 height 18
select select "6070"
click at [105, 151] on select "-- Weven Planning Portal Introduction (Booked Events) Tour Request Response Con…" at bounding box center [343, 160] width 476 height 18
type input "Final Preparation for your Wedding Day!"
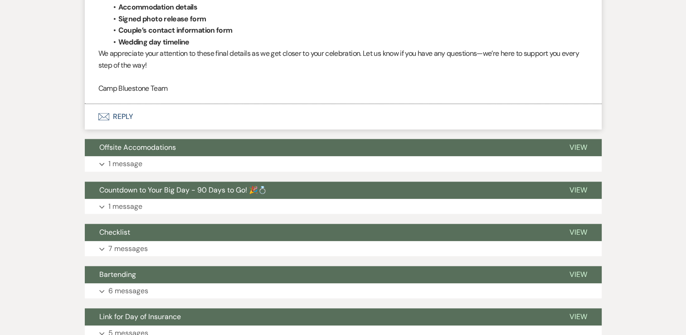
scroll to position [933, 0]
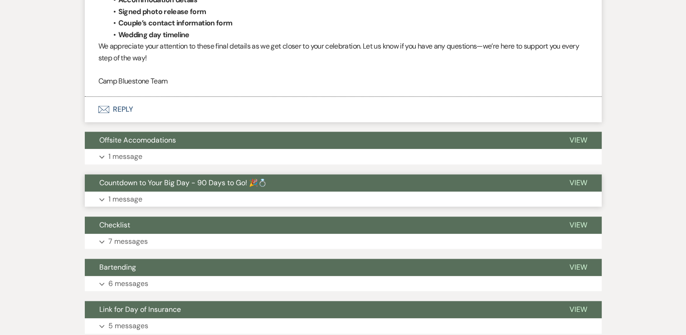
click at [134, 198] on p "1 message" at bounding box center [125, 199] width 34 height 12
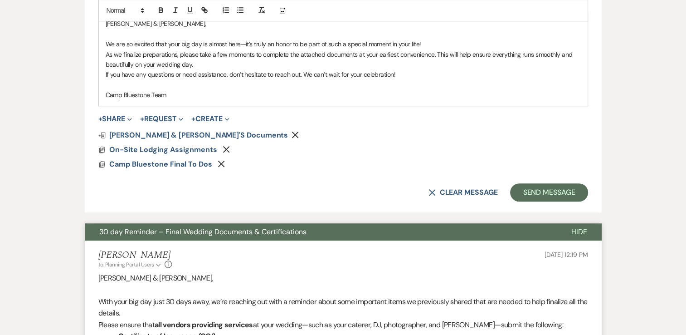
scroll to position [525, 0]
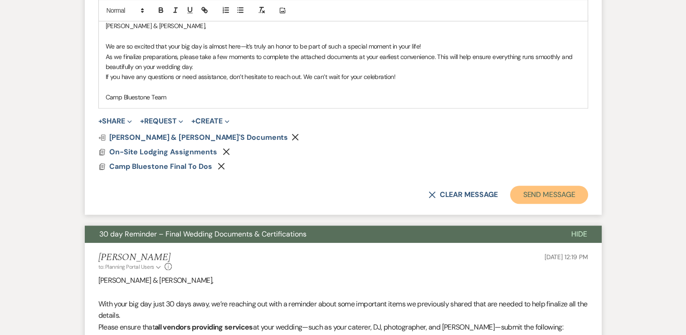
click at [532, 189] on button "Send Message" at bounding box center [549, 194] width 78 height 18
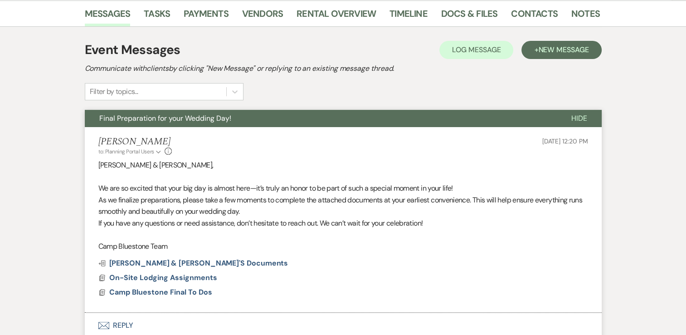
scroll to position [150, 0]
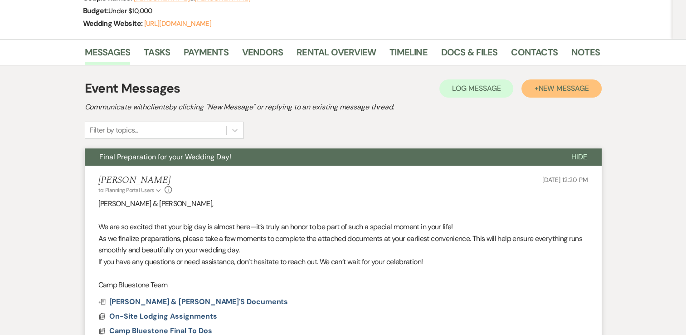
click at [551, 88] on span "New Message" at bounding box center [563, 88] width 50 height 10
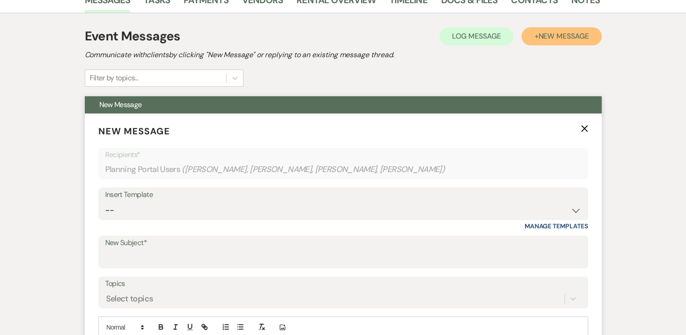
scroll to position [241, 0]
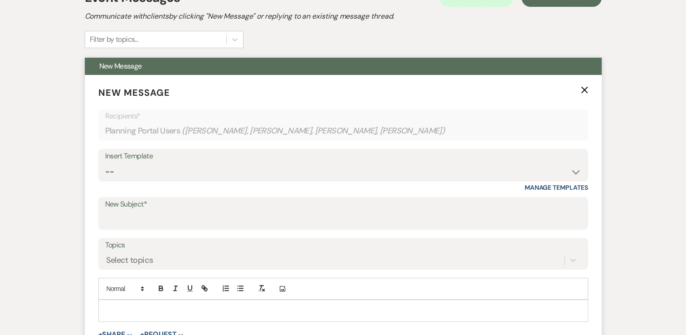
click at [407, 161] on div "Insert Template" at bounding box center [343, 156] width 476 height 13
click at [454, 161] on div "Insert Template" at bounding box center [343, 156] width 476 height 13
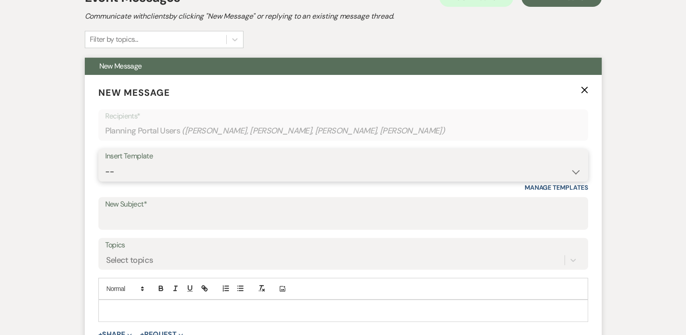
click at [559, 172] on select "-- Weven Planning Portal Introduction (Booked Events) Tour Request Response Con…" at bounding box center [343, 172] width 476 height 18
select select "2304"
click at [105, 163] on select "-- Weven Planning Portal Introduction (Booked Events) Tour Request Response Con…" at bounding box center [343, 172] width 476 height 18
type input "Timeline"
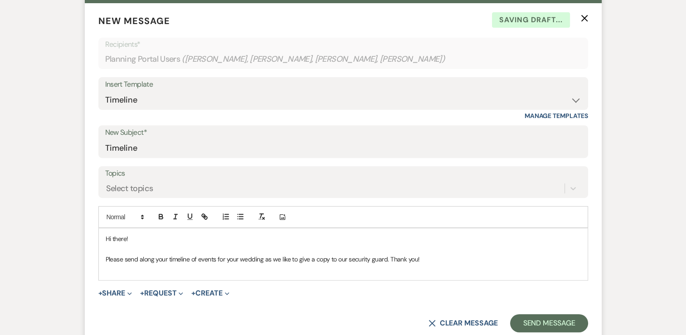
scroll to position [468, 0]
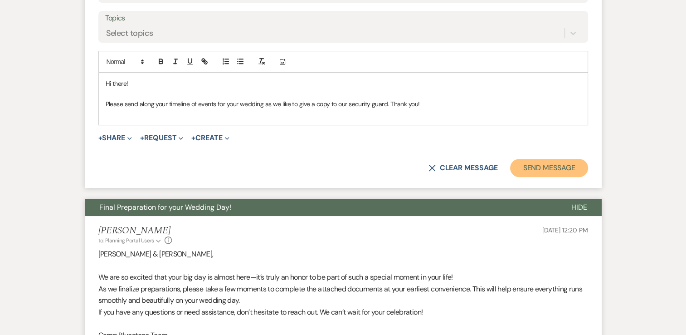
click at [530, 168] on button "Send Message" at bounding box center [549, 168] width 78 height 18
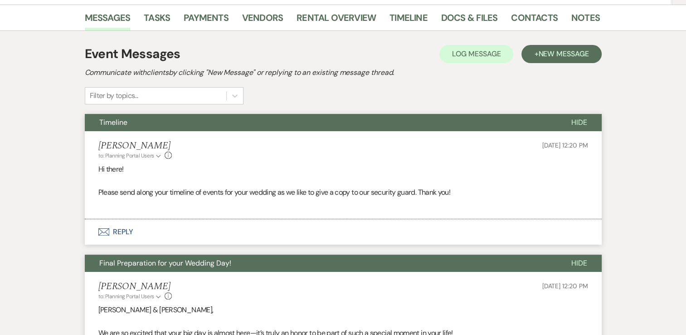
scroll to position [131, 0]
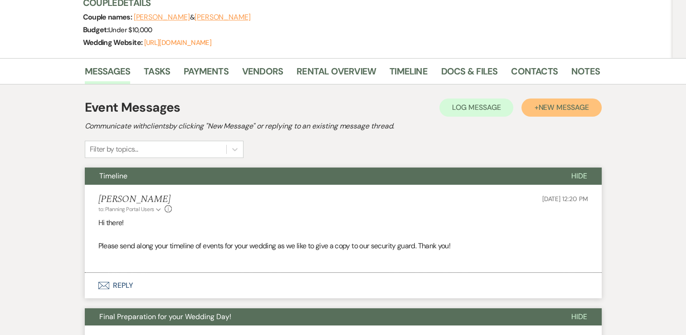
click at [558, 104] on span "New Message" at bounding box center [563, 107] width 50 height 10
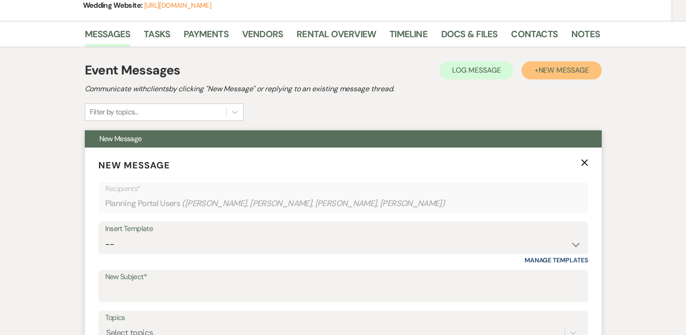
scroll to position [222, 0]
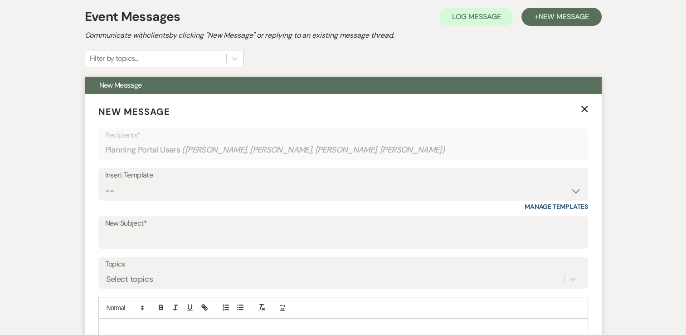
click at [557, 180] on div "Insert Template" at bounding box center [343, 175] width 476 height 13
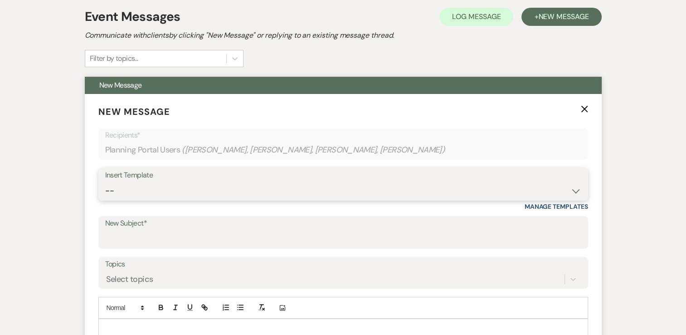
click at [570, 186] on select "-- Weven Planning Portal Introduction (Booked Events) Tour Request Response Con…" at bounding box center [343, 191] width 476 height 18
select select "2306"
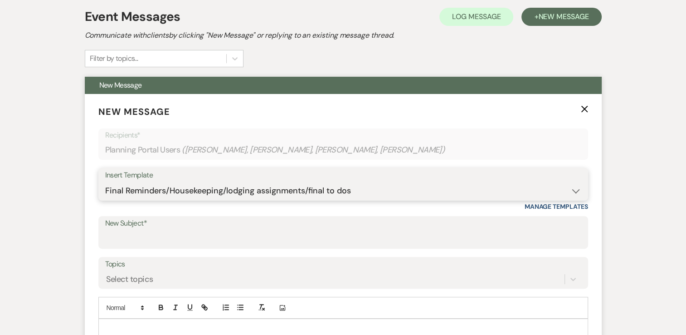
click at [105, 182] on select "-- Weven Planning Portal Introduction (Booked Events) Tour Request Response Con…" at bounding box center [343, 191] width 476 height 18
type input "Final Reminders/Housekeeping/lodging assignments/final to dos"
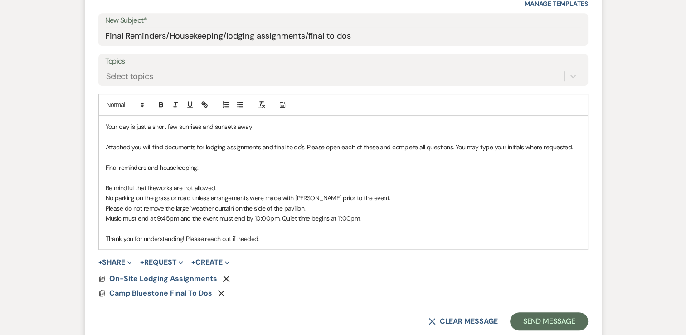
scroll to position [494, 0]
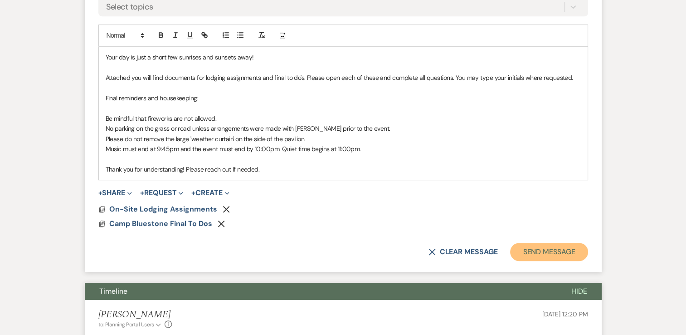
click at [527, 248] on button "Send Message" at bounding box center [549, 252] width 78 height 18
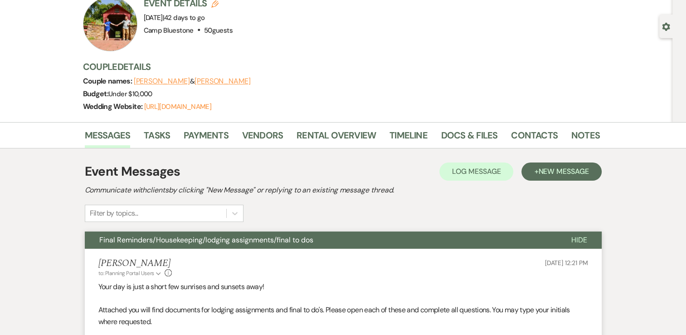
scroll to position [0, 0]
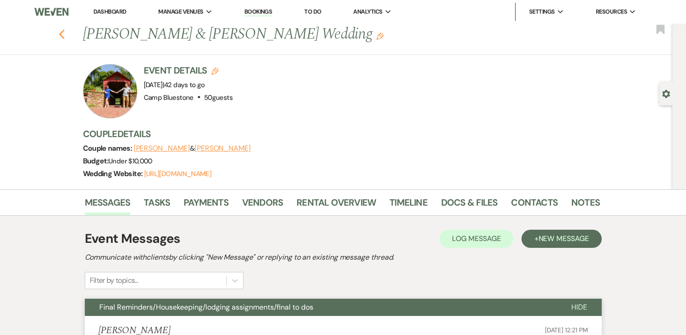
click at [63, 34] on use "button" at bounding box center [62, 34] width 6 height 10
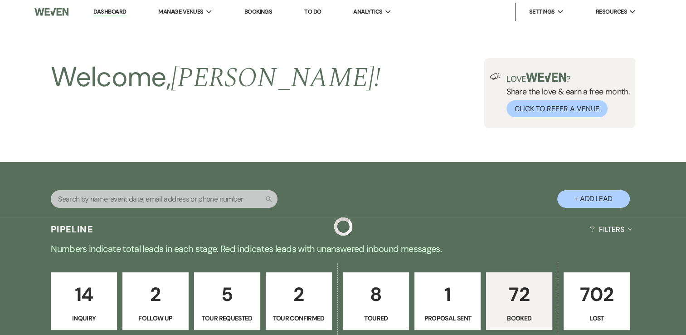
scroll to position [590, 0]
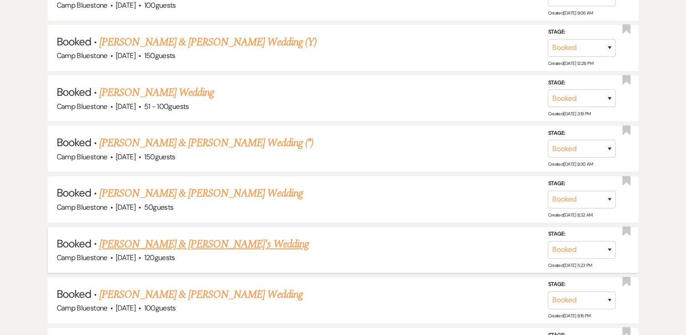
click at [164, 237] on link "[PERSON_NAME] & [PERSON_NAME]'s Wedding" at bounding box center [204, 244] width 210 height 16
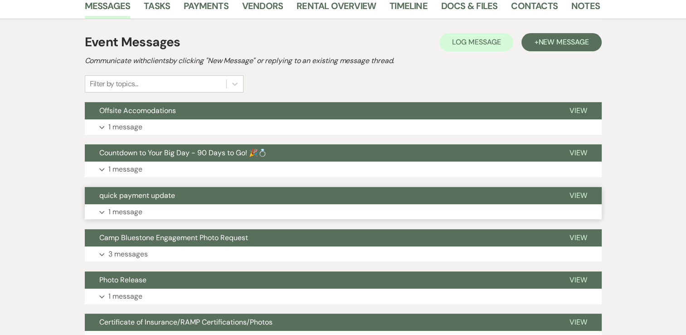
scroll to position [136, 0]
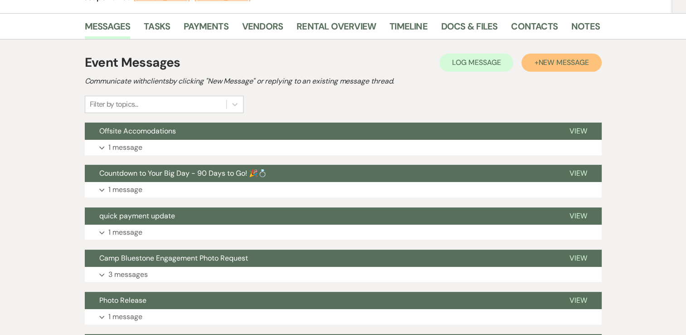
click at [562, 63] on span "New Message" at bounding box center [563, 63] width 50 height 10
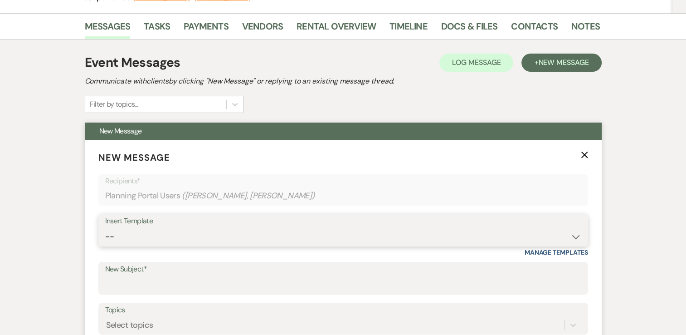
click at [509, 229] on select "-- Weven Planning Portal Introduction (Booked Events) Tour Request Response Con…" at bounding box center [343, 237] width 476 height 18
select select "2306"
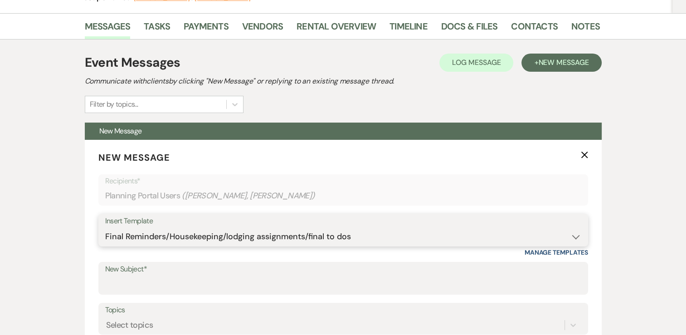
click at [105, 228] on select "-- Weven Planning Portal Introduction (Booked Events) Tour Request Response Con…" at bounding box center [343, 237] width 476 height 18
type input "Final Reminders/Housekeeping/lodging assignments/final to dos"
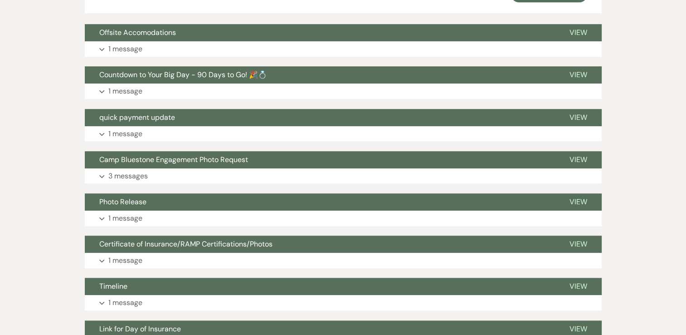
scroll to position [590, 0]
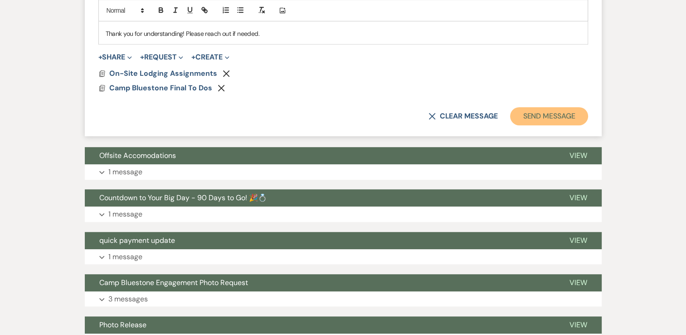
click at [535, 115] on button "Send Message" at bounding box center [549, 116] width 78 height 18
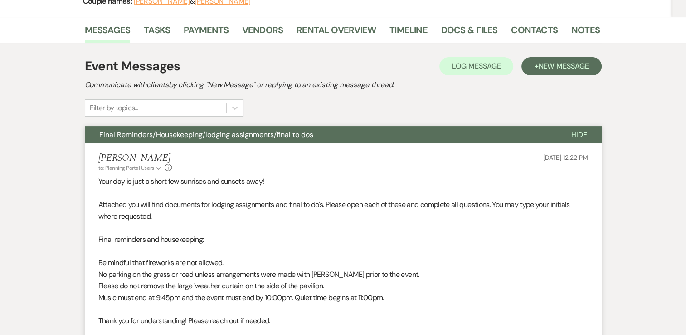
scroll to position [117, 0]
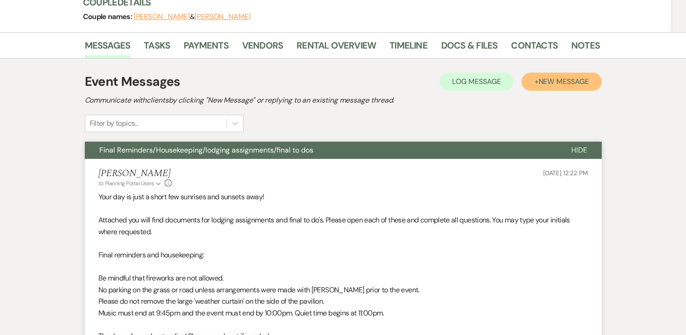
click at [527, 81] on button "+ New Message" at bounding box center [562, 82] width 80 height 18
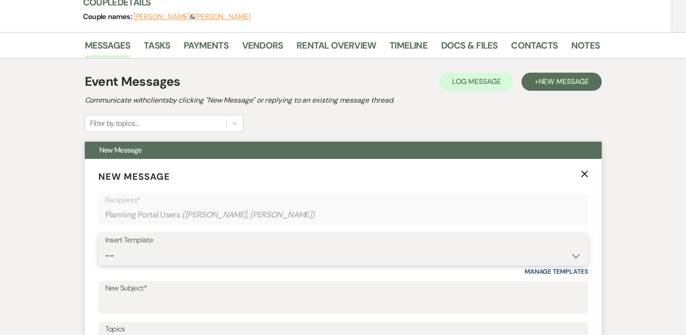
click at [371, 247] on select "-- Weven Planning Portal Introduction (Booked Events) Tour Request Response Con…" at bounding box center [343, 256] width 476 height 18
select select "6072"
click at [105, 247] on select "-- Weven Planning Portal Introduction (Booked Events) Tour Request Response Con…" at bounding box center [343, 256] width 476 height 18
type input "30 day Reminder – Final Wedding Documents & Certifications"
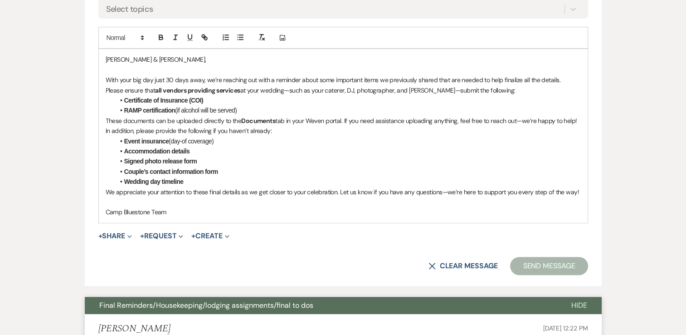
scroll to position [525, 0]
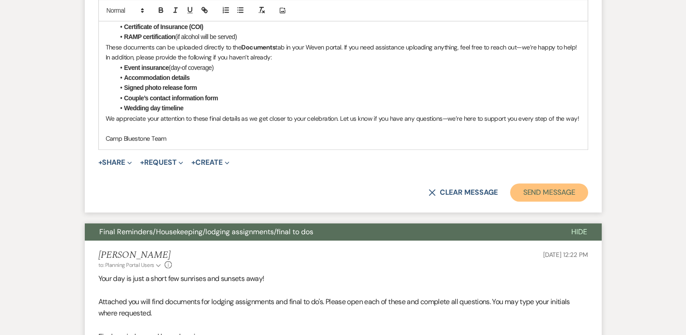
click at [551, 190] on button "Send Message" at bounding box center [549, 192] width 78 height 18
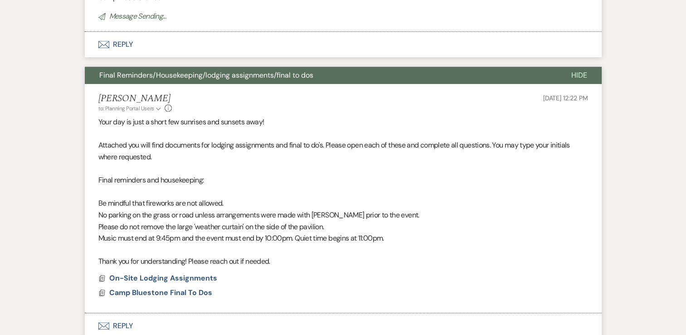
scroll to position [189, 0]
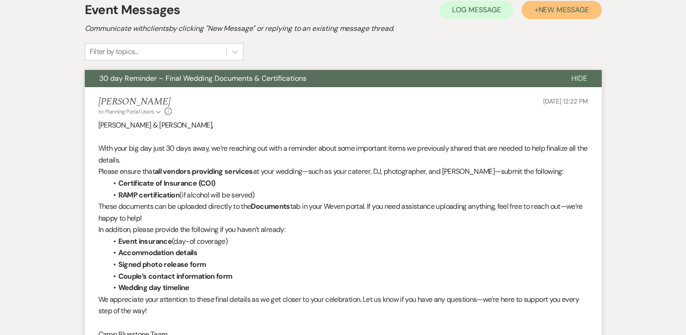
click at [553, 8] on span "New Message" at bounding box center [563, 10] width 50 height 10
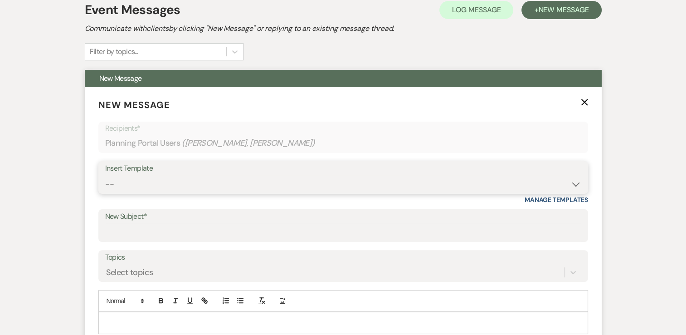
click at [310, 177] on select "-- Weven Planning Portal Introduction (Booked Events) Tour Request Response Con…" at bounding box center [343, 184] width 476 height 18
select select "6070"
click at [105, 175] on select "-- Weven Planning Portal Introduction (Booked Events) Tour Request Response Con…" at bounding box center [343, 184] width 476 height 18
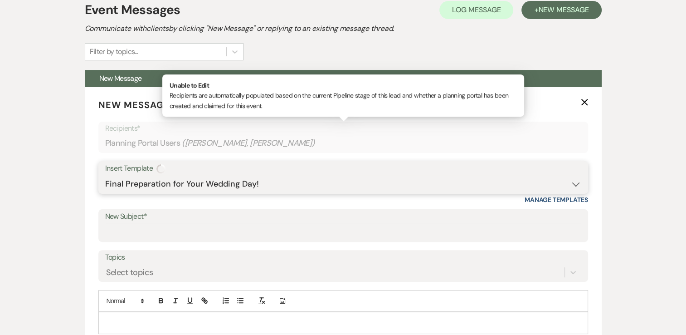
type input "Final Preparation for your Wedding Day!"
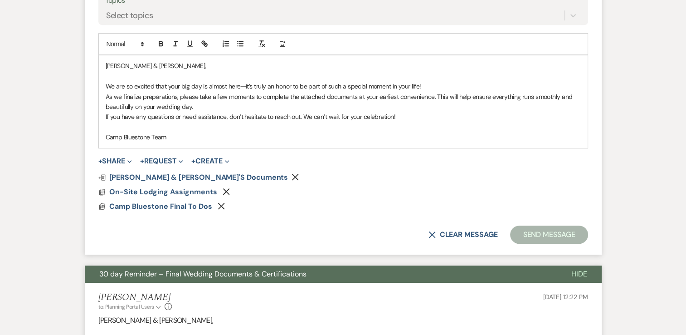
scroll to position [461, 0]
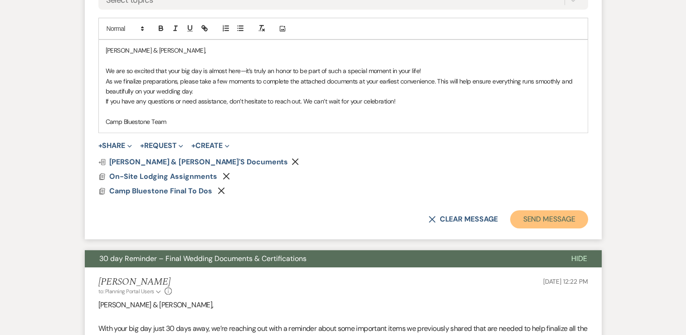
click at [532, 219] on button "Send Message" at bounding box center [549, 219] width 78 height 18
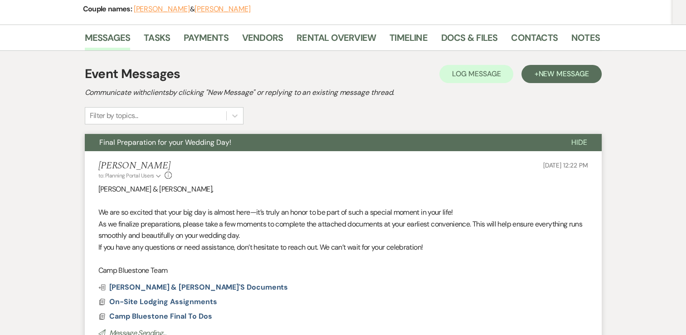
scroll to position [0, 0]
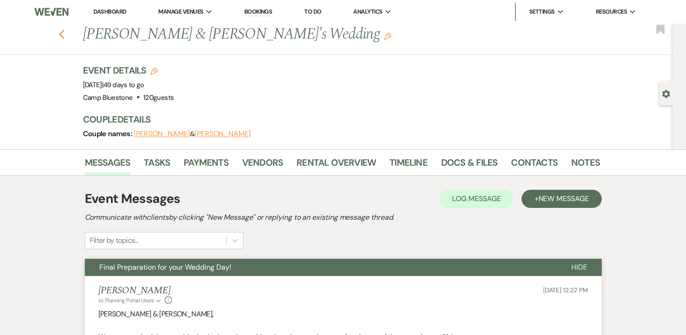
click at [65, 34] on icon "Previous" at bounding box center [62, 34] width 7 height 11
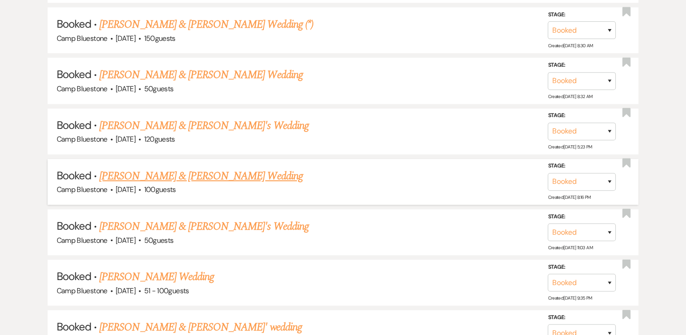
scroll to position [731, 0]
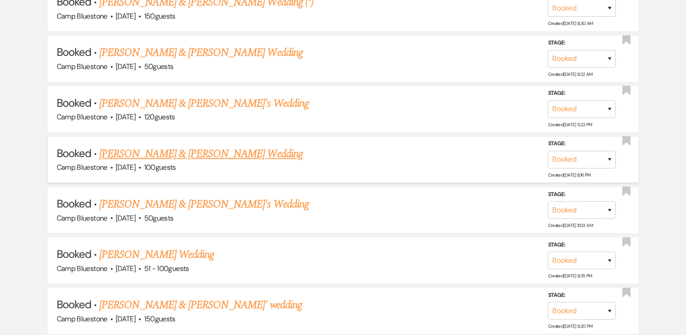
click at [256, 151] on link "[PERSON_NAME] & [PERSON_NAME] Wedding" at bounding box center [200, 154] width 203 height 16
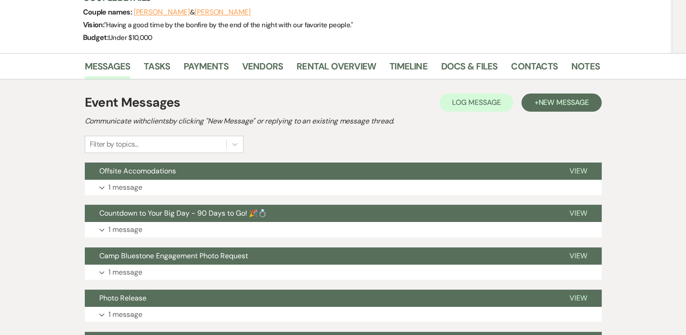
scroll to position [91, 0]
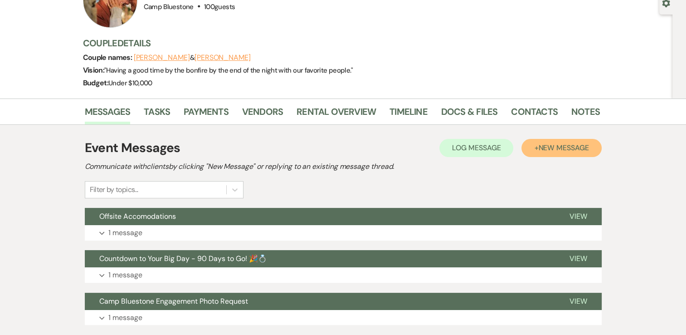
click at [555, 142] on button "+ New Message" at bounding box center [562, 148] width 80 height 18
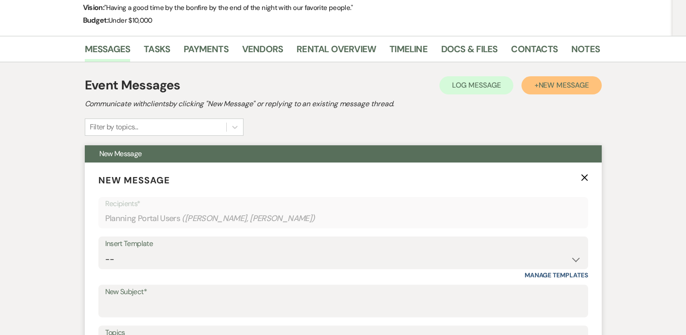
scroll to position [181, 0]
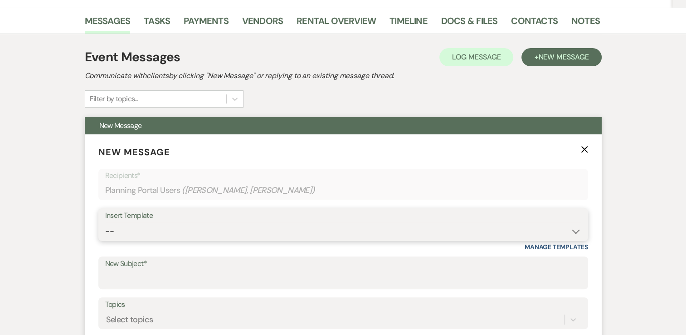
click at [562, 230] on select "-- Weven Planning Portal Introduction (Booked Events) Tour Request Response Con…" at bounding box center [343, 231] width 476 height 18
select select "2306"
click at [105, 222] on select "-- Weven Planning Portal Introduction (Booked Events) Tour Request Response Con…" at bounding box center [343, 231] width 476 height 18
type input "Final Reminders/Housekeeping/lodging assignments/final to dos"
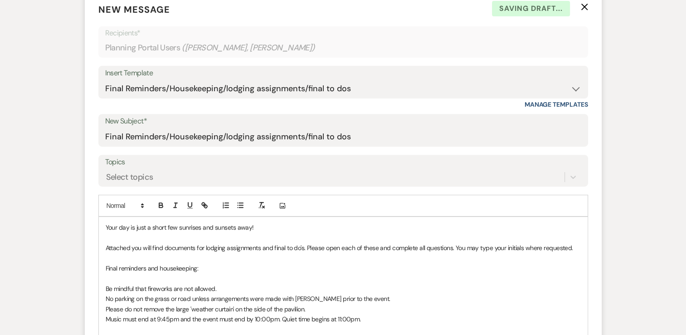
scroll to position [454, 0]
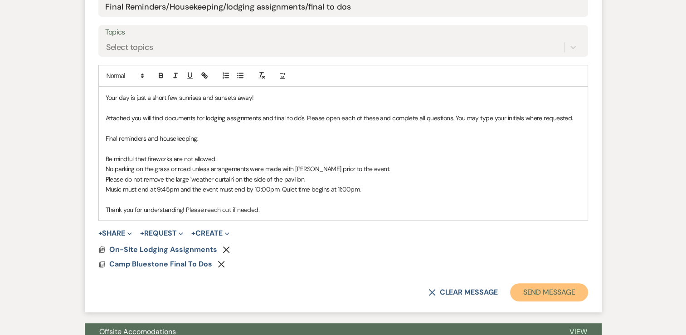
click at [557, 288] on button "Send Message" at bounding box center [549, 292] width 78 height 18
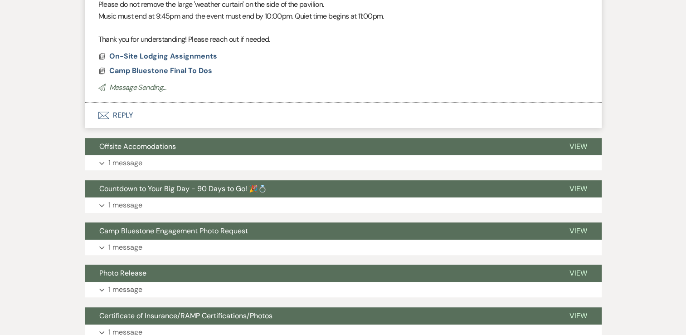
scroll to position [117, 0]
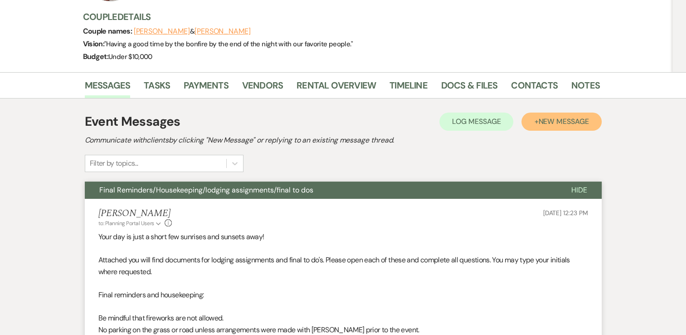
click at [557, 122] on span "New Message" at bounding box center [563, 122] width 50 height 10
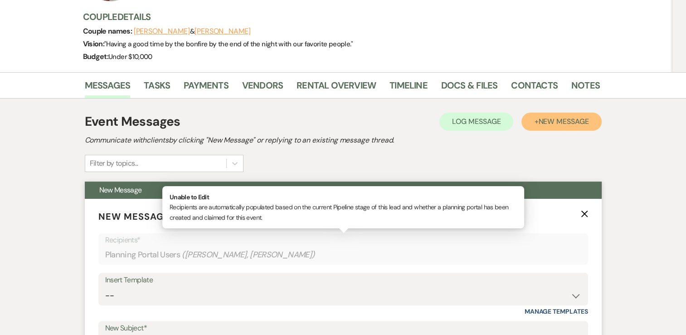
scroll to position [208, 0]
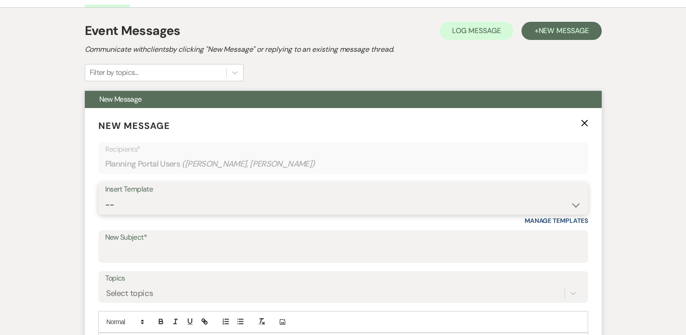
click at [472, 197] on select "-- Weven Planning Portal Introduction (Booked Events) Tour Request Response Con…" at bounding box center [343, 205] width 476 height 18
select select "6072"
click at [105, 196] on select "-- Weven Planning Portal Introduction (Booked Events) Tour Request Response Con…" at bounding box center [343, 205] width 476 height 18
type input "30 day Reminder – Final Wedding Documents & Certifications"
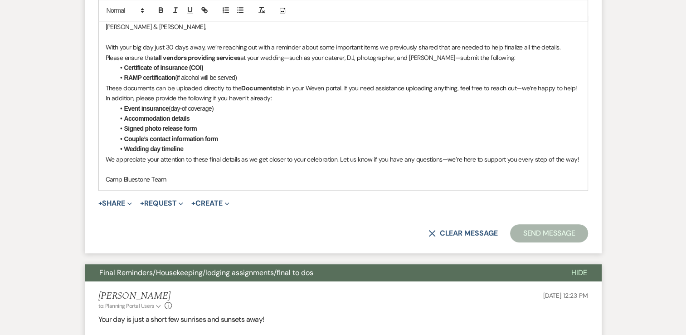
scroll to position [525, 0]
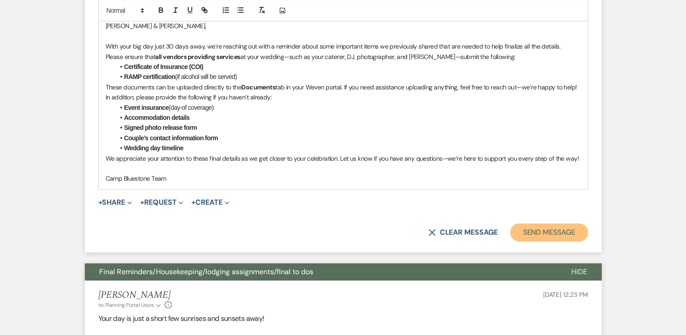
click at [542, 229] on button "Send Message" at bounding box center [549, 232] width 78 height 18
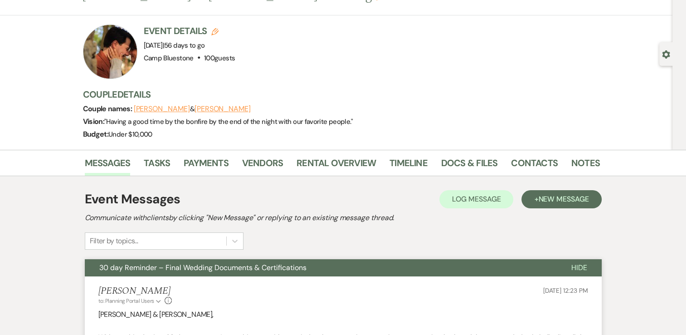
scroll to position [91, 0]
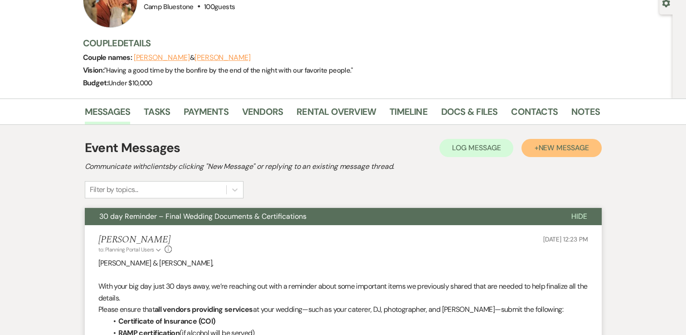
click at [551, 149] on span "New Message" at bounding box center [563, 148] width 50 height 10
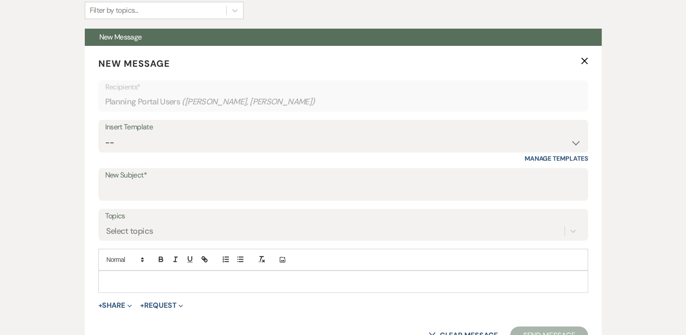
scroll to position [272, 0]
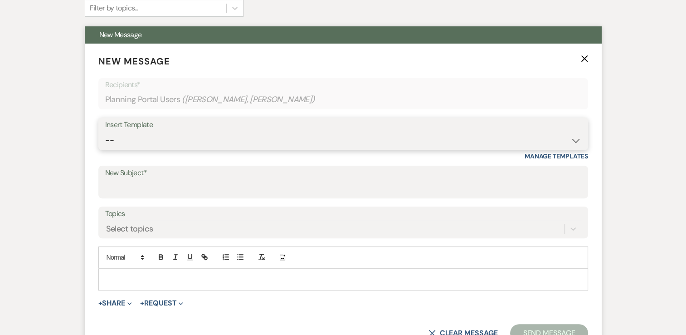
click at [501, 132] on select "-- Weven Planning Portal Introduction (Booked Events) Tour Request Response Con…" at bounding box center [343, 141] width 476 height 18
select select "6070"
click at [105, 132] on select "-- Weven Planning Portal Introduction (Booked Events) Tour Request Response Con…" at bounding box center [343, 141] width 476 height 18
type input "Final Preparation for your Wedding Day!"
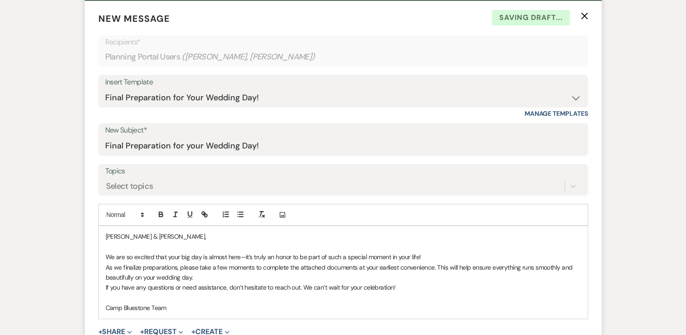
scroll to position [499, 0]
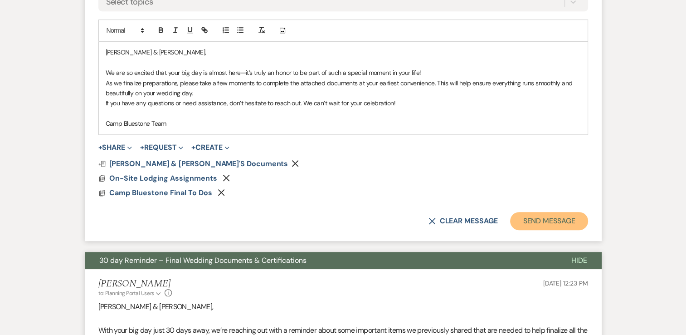
click at [560, 219] on button "Send Message" at bounding box center [549, 221] width 78 height 18
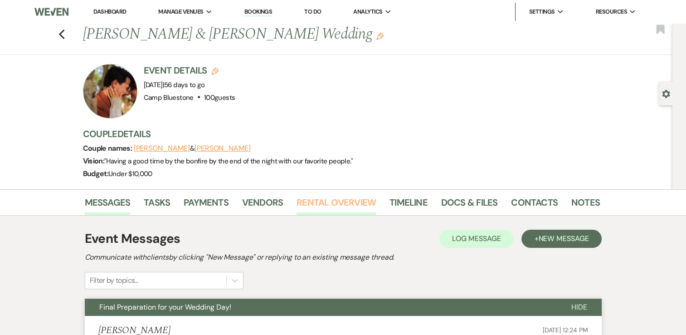
scroll to position [0, 0]
click at [64, 32] on use "button" at bounding box center [62, 34] width 6 height 10
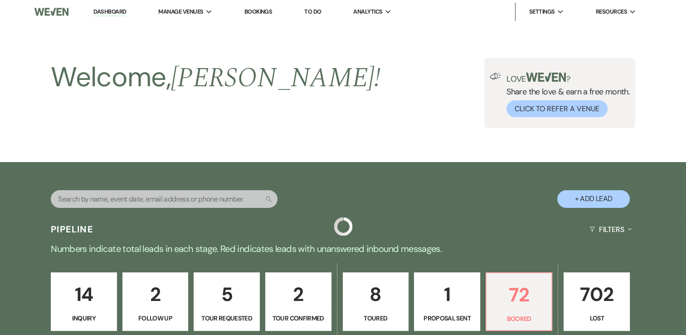
scroll to position [731, 0]
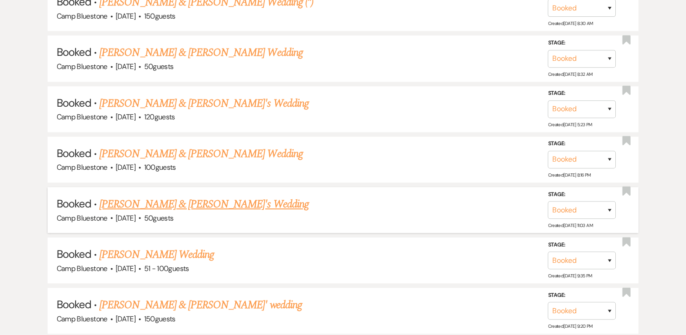
click at [209, 200] on link "[PERSON_NAME] & [PERSON_NAME]'s Wedding" at bounding box center [204, 204] width 210 height 16
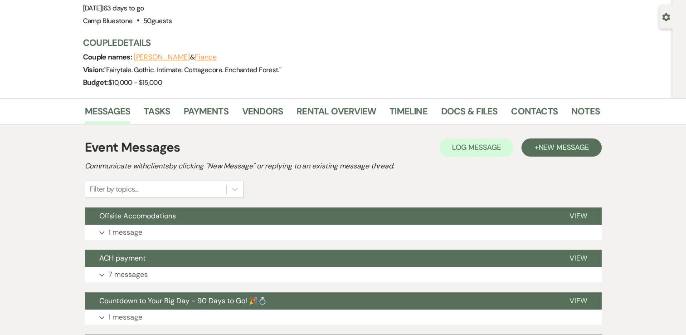
scroll to position [67, 0]
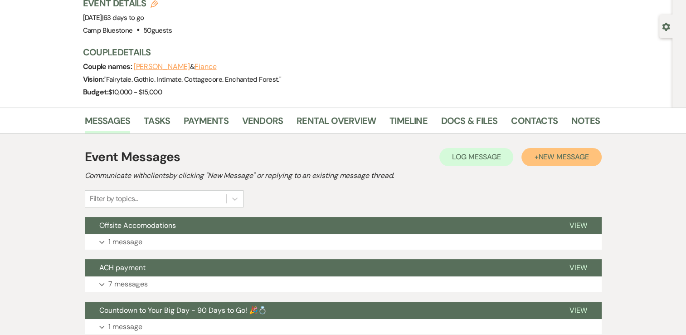
click at [562, 156] on span "New Message" at bounding box center [563, 157] width 50 height 10
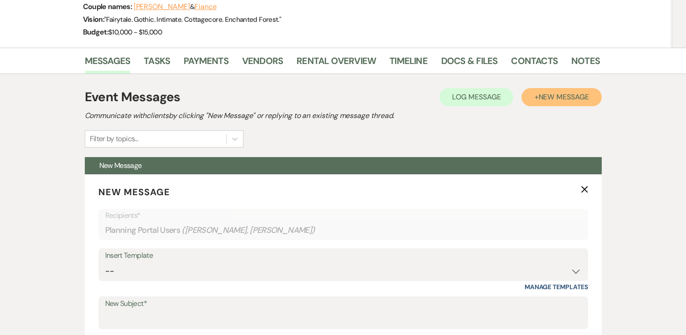
scroll to position [203, 0]
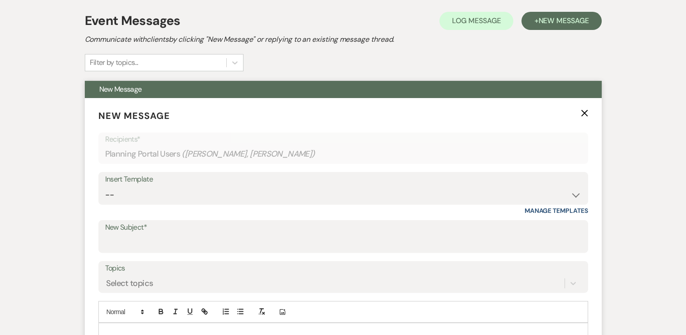
click at [546, 184] on div "Insert Template" at bounding box center [343, 179] width 476 height 13
click at [559, 186] on select "-- Weven Planning Portal Introduction (Booked Events) Tour Request Response Con…" at bounding box center [343, 195] width 476 height 18
select select "2304"
click at [105, 186] on select "-- Weven Planning Portal Introduction (Booked Events) Tour Request Response Con…" at bounding box center [343, 195] width 476 height 18
type input "Timeline"
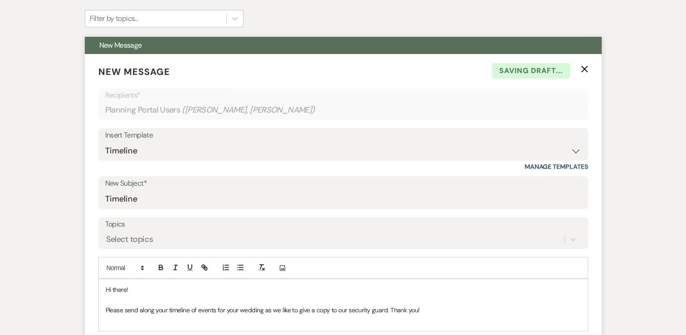
scroll to position [475, 0]
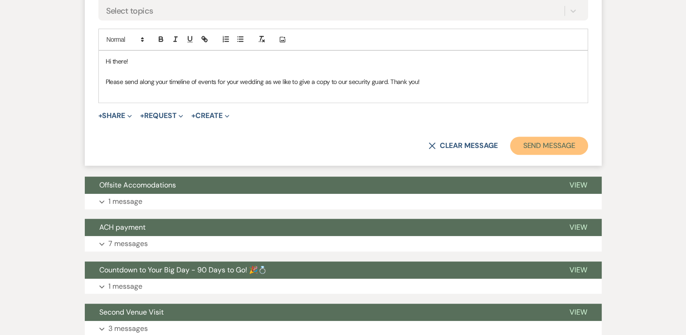
click at [534, 141] on button "Send Message" at bounding box center [549, 146] width 78 height 18
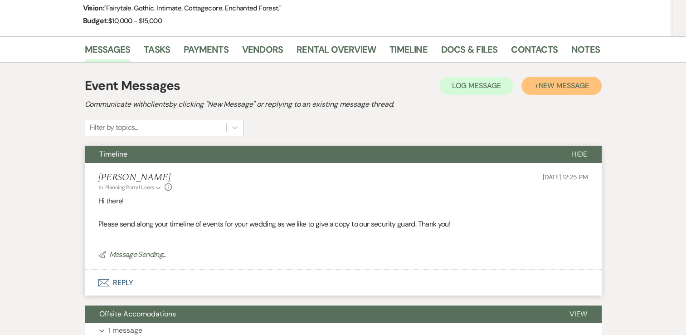
click at [579, 82] on span "New Message" at bounding box center [563, 86] width 50 height 10
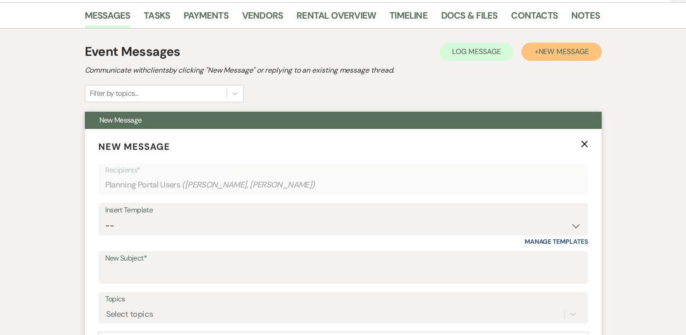
scroll to position [274, 0]
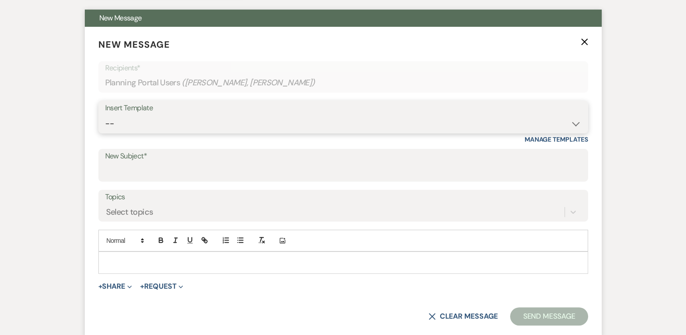
click at [546, 117] on select "-- Weven Planning Portal Introduction (Booked Events) Tour Request Response Con…" at bounding box center [343, 124] width 476 height 18
select select "2306"
click at [105, 115] on select "-- Weven Planning Portal Introduction (Booked Events) Tour Request Response Con…" at bounding box center [343, 124] width 476 height 18
type input "Final Reminders/Housekeeping/lodging assignments/final to dos"
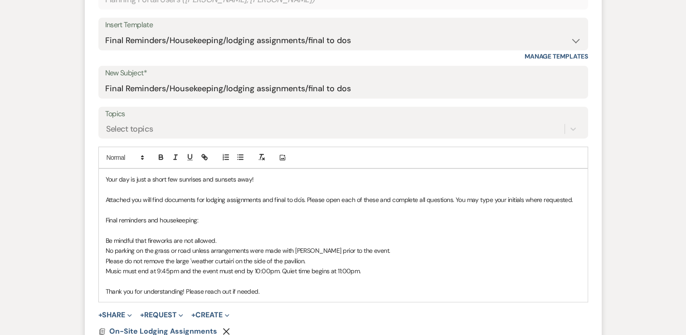
scroll to position [456, 0]
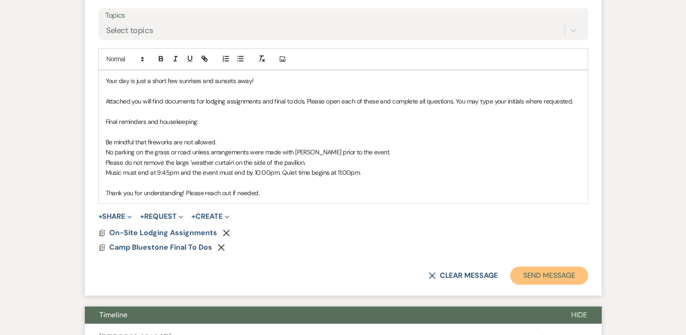
click at [559, 270] on button "Send Message" at bounding box center [549, 275] width 78 height 18
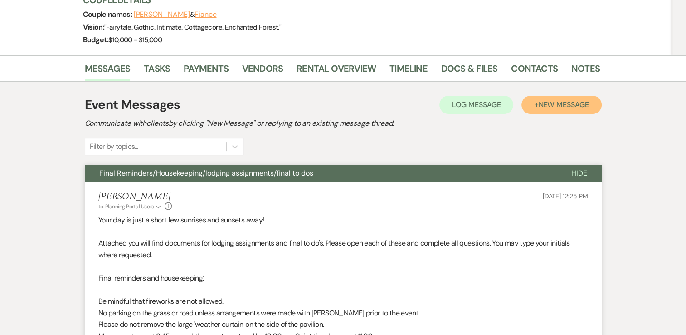
click at [570, 102] on span "New Message" at bounding box center [563, 105] width 50 height 10
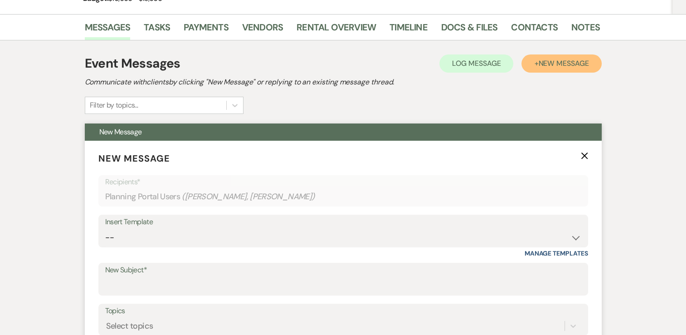
scroll to position [210, 0]
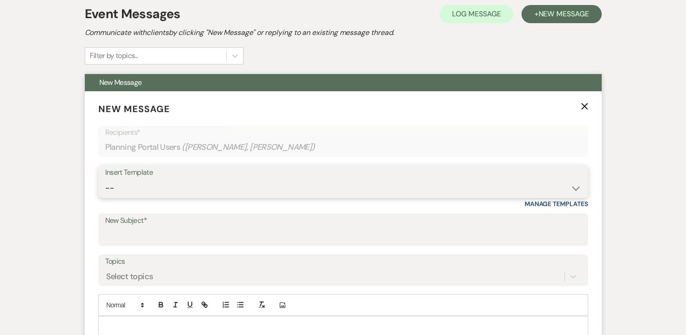
click at [443, 181] on select "-- Weven Planning Portal Introduction (Booked Events) Tour Request Response Con…" at bounding box center [343, 188] width 476 height 18
select select "6070"
click at [105, 179] on select "-- Weven Planning Portal Introduction (Booked Events) Tour Request Response Con…" at bounding box center [343, 188] width 476 height 18
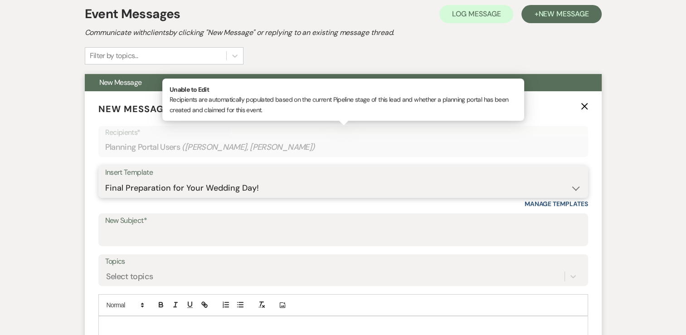
type input "Final Preparation for your Wedding Day!"
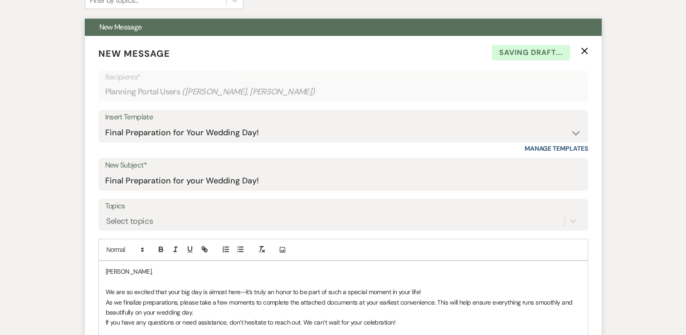
scroll to position [482, 0]
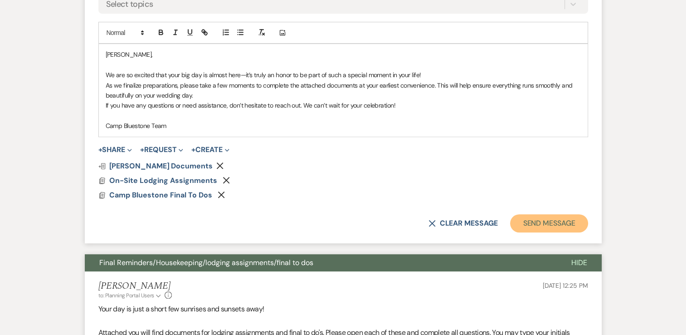
click at [541, 224] on button "Send Message" at bounding box center [549, 223] width 78 height 18
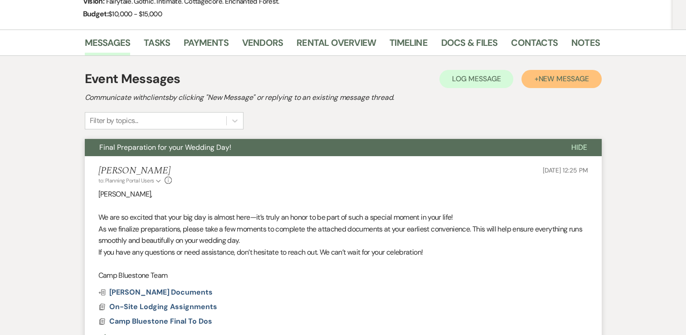
click at [561, 74] on span "New Message" at bounding box center [563, 79] width 50 height 10
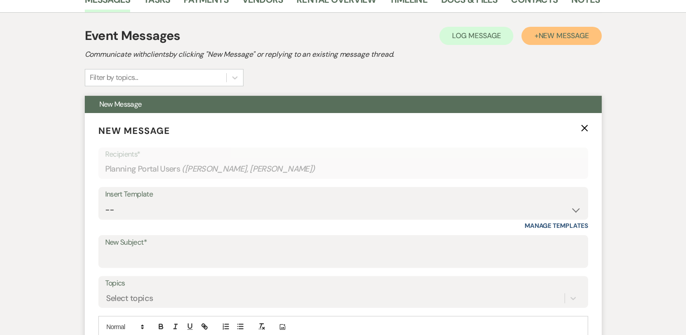
scroll to position [236, 0]
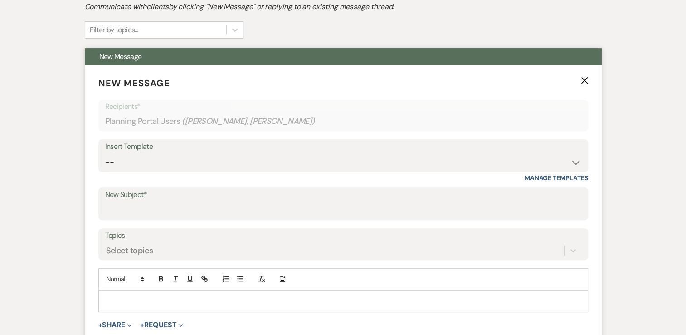
click at [440, 147] on div "Insert Template" at bounding box center [343, 146] width 476 height 13
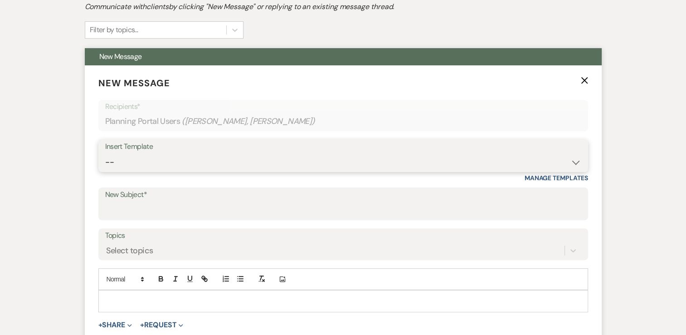
click at [481, 155] on select "-- Weven Planning Portal Introduction (Booked Events) Tour Request Response Con…" at bounding box center [343, 162] width 476 height 18
select select "6072"
click at [105, 153] on select "-- Weven Planning Portal Introduction (Booked Events) Tour Request Response Con…" at bounding box center [343, 162] width 476 height 18
type input "30 day Reminder – Final Wedding Documents & Certifications"
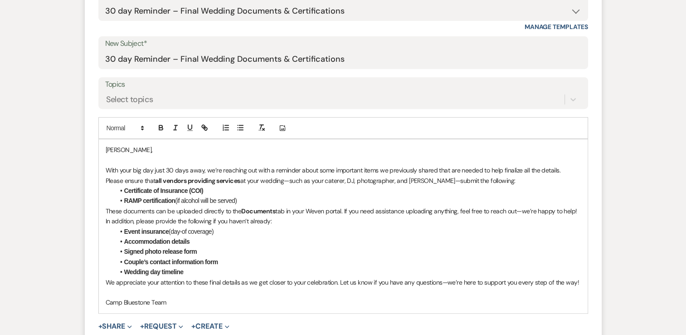
scroll to position [508, 0]
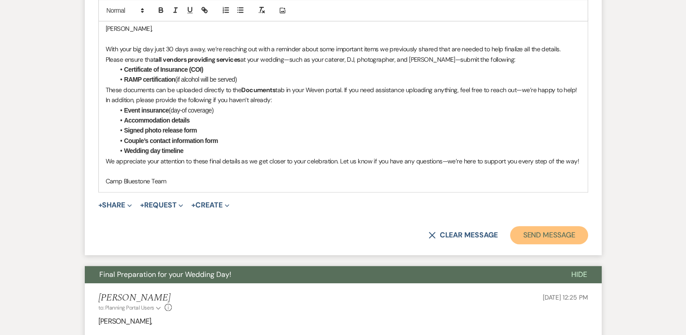
click at [540, 234] on button "Send Message" at bounding box center [549, 235] width 78 height 18
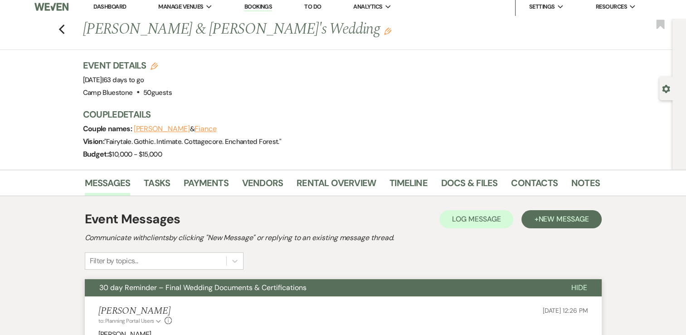
scroll to position [0, 0]
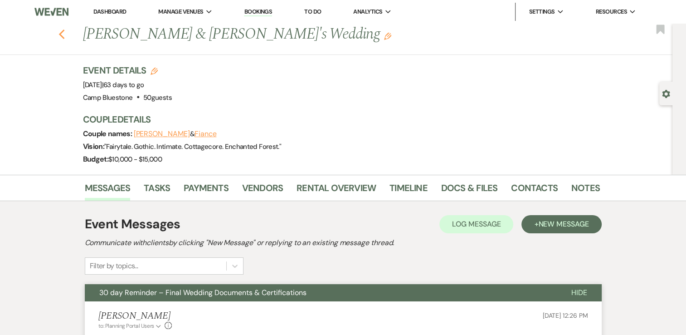
click at [65, 30] on icon "Previous" at bounding box center [62, 34] width 7 height 11
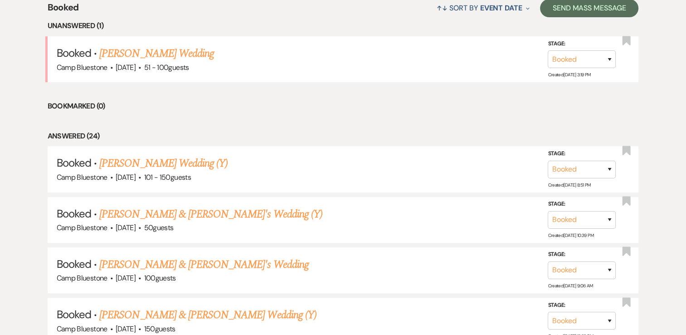
scroll to position [278, 0]
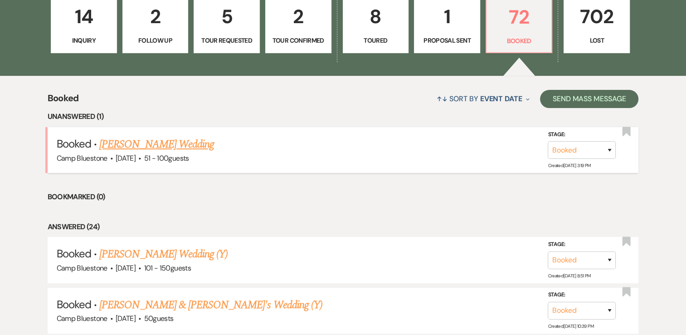
click at [207, 146] on link "[PERSON_NAME] Wedding" at bounding box center [156, 144] width 115 height 16
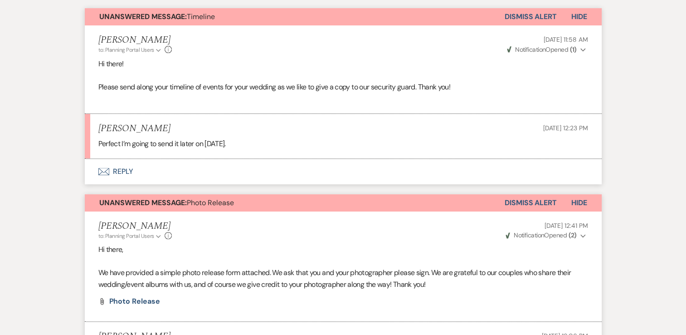
click at [124, 168] on button "Envelope Reply" at bounding box center [343, 171] width 517 height 25
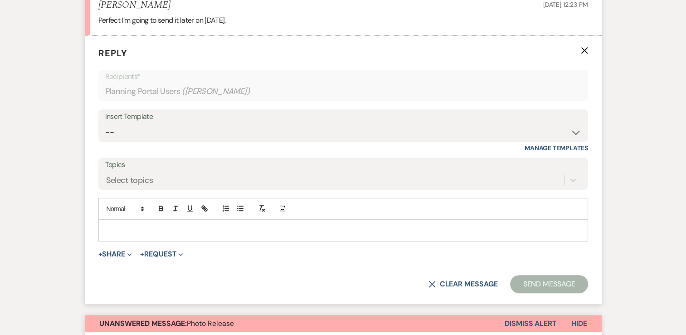
scroll to position [402, 0]
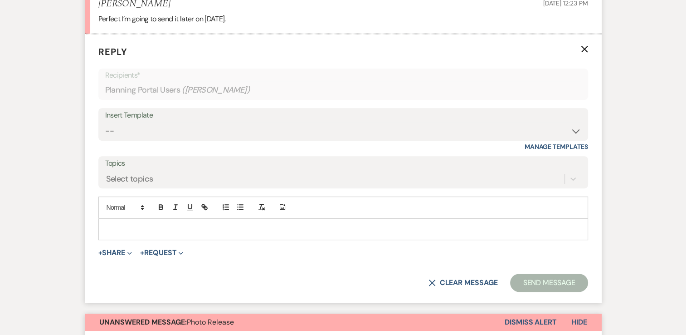
click at [154, 226] on p at bounding box center [343, 229] width 475 height 10
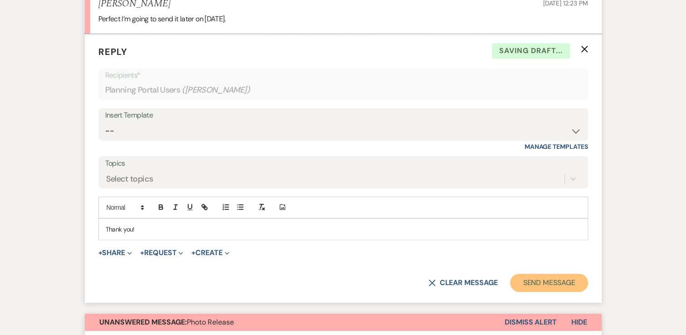
click at [551, 278] on button "Send Message" at bounding box center [549, 282] width 78 height 18
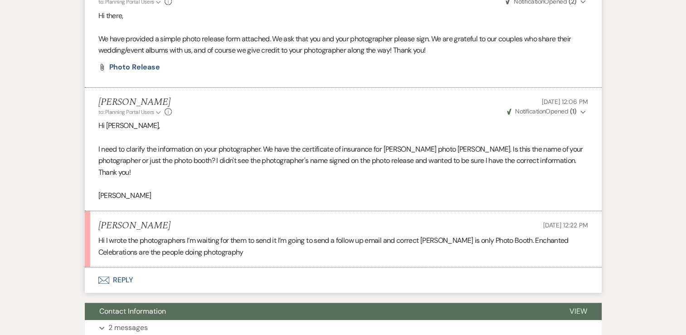
scroll to position [610, 0]
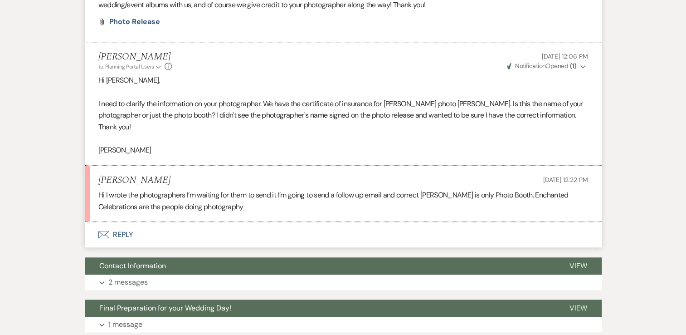
click at [123, 222] on button "Envelope Reply" at bounding box center [343, 234] width 517 height 25
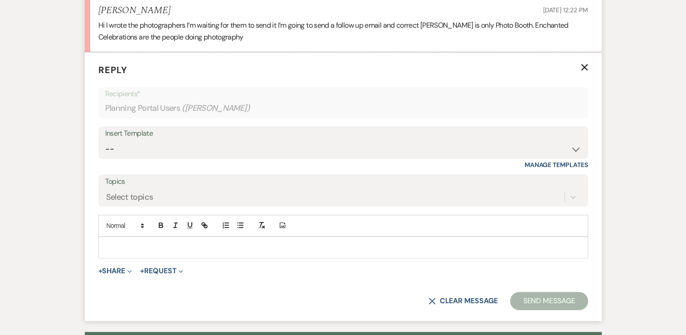
scroll to position [786, 0]
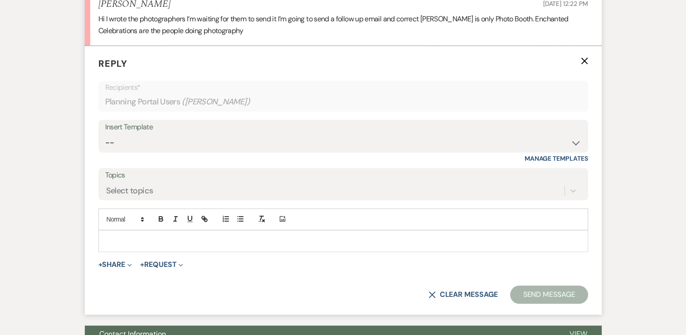
click at [145, 236] on p at bounding box center [343, 241] width 475 height 10
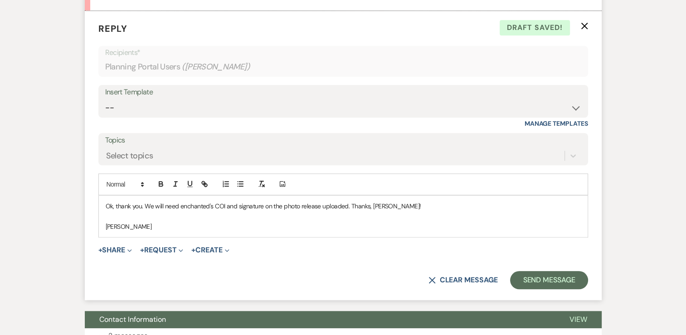
scroll to position [922, 0]
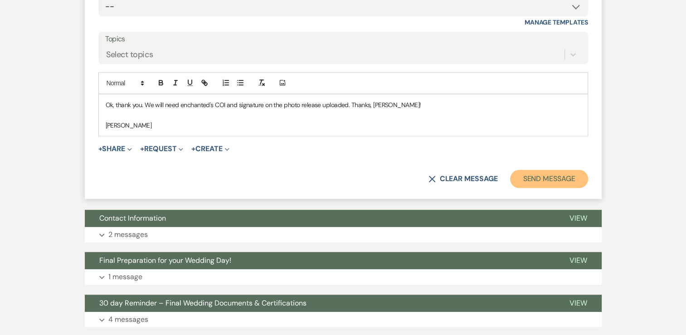
click at [537, 170] on button "Send Message" at bounding box center [549, 179] width 78 height 18
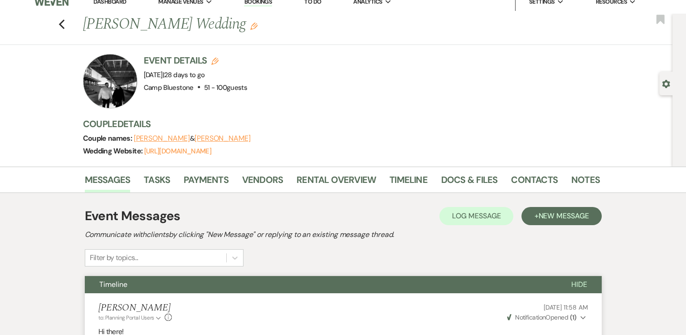
scroll to position [0, 0]
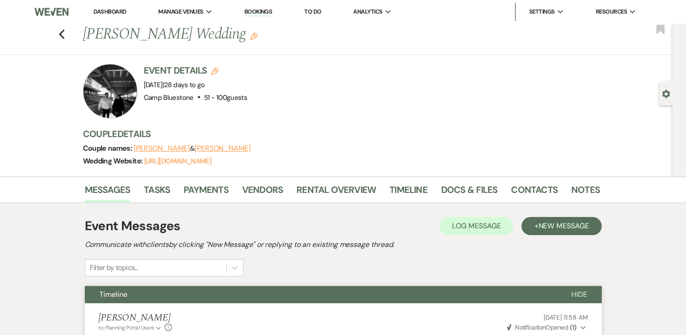
drag, startPoint x: 112, startPoint y: 12, endPoint x: 118, endPoint y: 16, distance: 7.2
click at [112, 12] on link "Dashboard" at bounding box center [109, 12] width 33 height 8
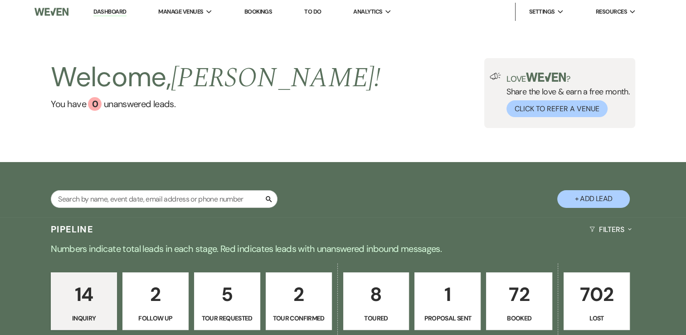
click at [369, 125] on div "Welcome, [PERSON_NAME] ! You have 0 unanswered lead s . Love ? Share the love &…" at bounding box center [343, 93] width 653 height 70
click at [450, 299] on p "1" at bounding box center [447, 294] width 54 height 30
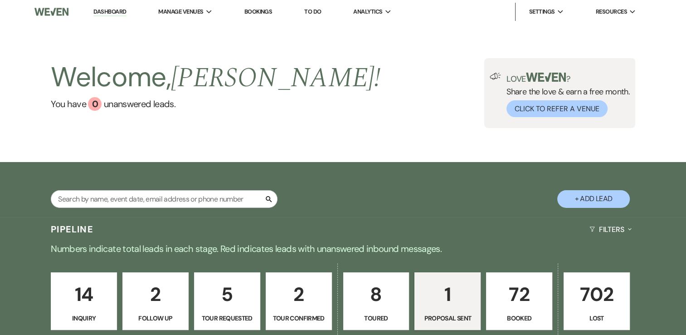
select select "6"
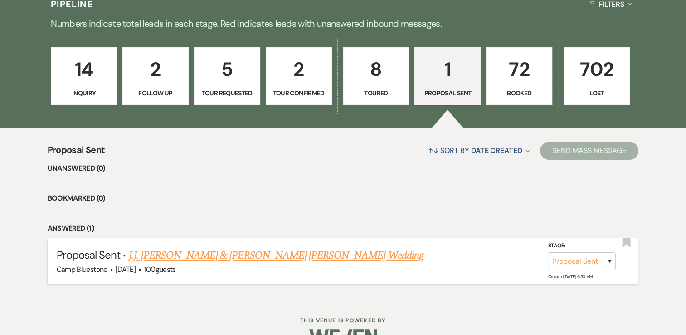
scroll to position [227, 0]
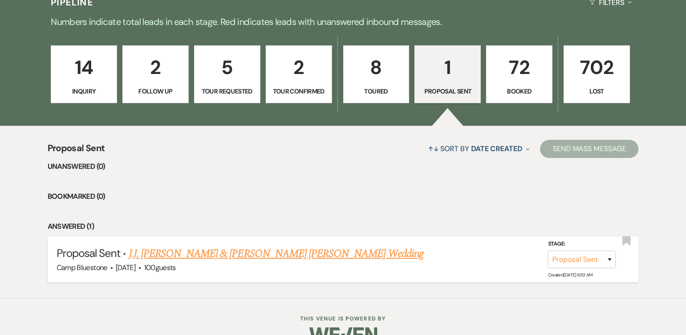
click at [305, 251] on link "J.J. [PERSON_NAME] & [PERSON_NAME] [PERSON_NAME] Wedding" at bounding box center [275, 253] width 295 height 16
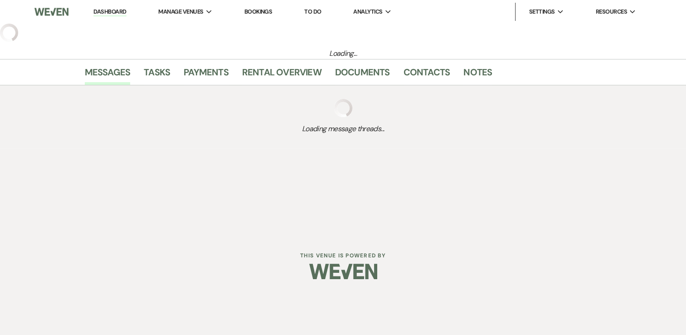
select select "6"
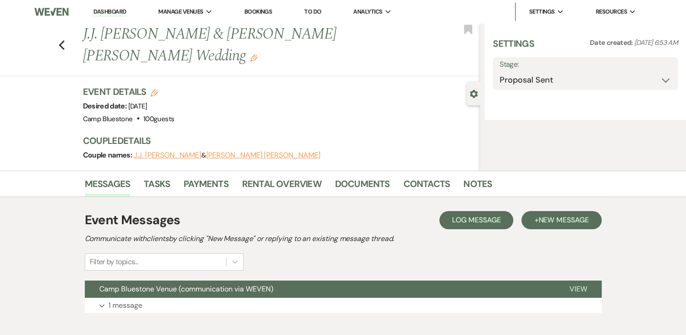
select select "1"
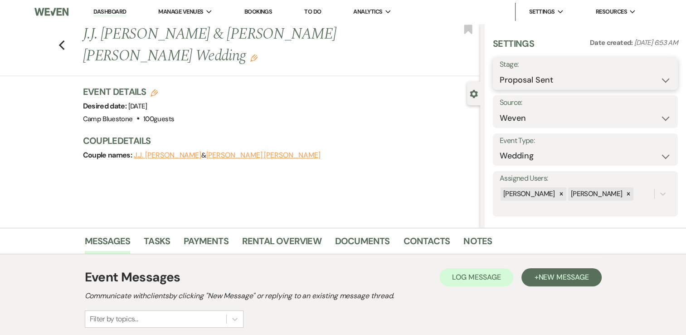
click at [569, 75] on select "Inquiry Follow Up Tour Requested Tour Confirmed Toured Proposal Sent Booked Lost" at bounding box center [585, 80] width 171 height 18
select select "7"
click at [500, 71] on select "Inquiry Follow Up Tour Requested Tour Confirmed Toured Proposal Sent Booked Lost" at bounding box center [585, 80] width 171 height 18
click at [651, 76] on button "Save" at bounding box center [659, 73] width 38 height 18
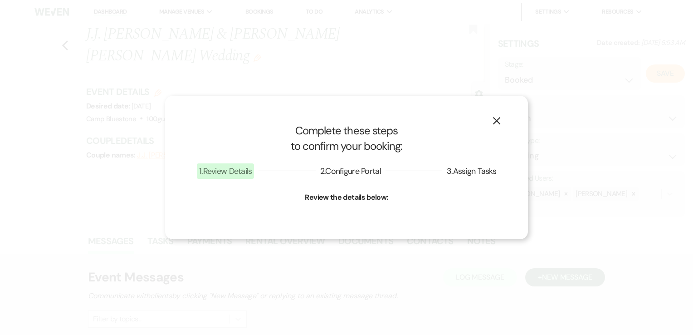
select select "1"
select select "548"
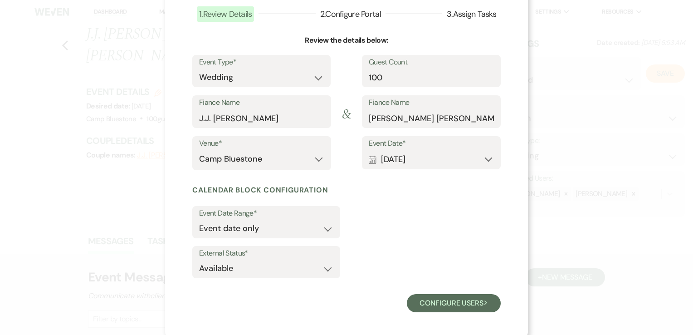
scroll to position [65, 0]
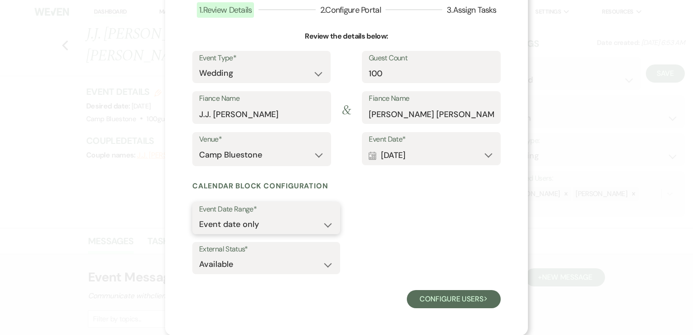
click at [319, 222] on select "Event date only Event date and" at bounding box center [266, 224] width 134 height 18
select select "eventDateAnd"
click at [199, 215] on select "Event date only Event date and" at bounding box center [266, 224] width 134 height 18
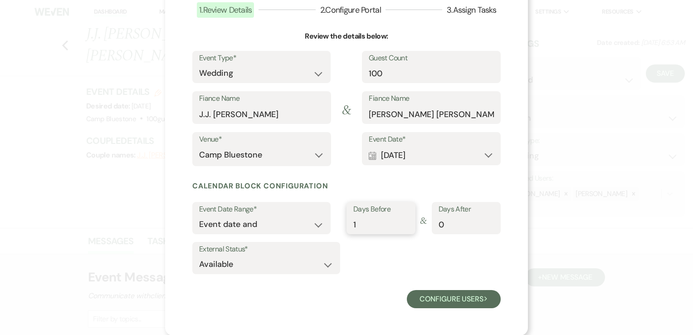
type input "1"
click at [402, 219] on input "1" at bounding box center [380, 224] width 55 height 18
type input "1"
click at [487, 222] on input "1" at bounding box center [466, 224] width 55 height 18
click at [321, 261] on select "Available Unavailable" at bounding box center [266, 264] width 134 height 18
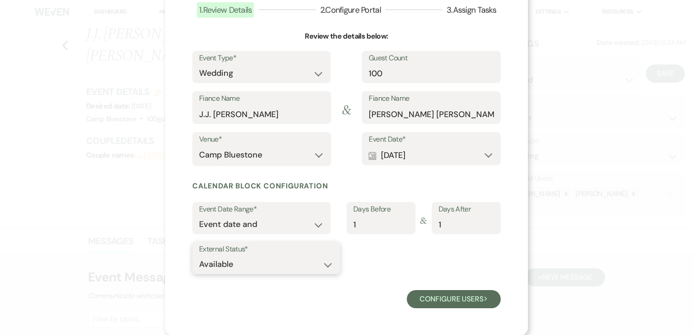
select select "false"
click at [199, 255] on select "Available Unavailable" at bounding box center [266, 264] width 134 height 18
click at [365, 262] on div "External Status* Available Unavailable" at bounding box center [346, 260] width 308 height 36
click at [417, 297] on button "Configure users Next" at bounding box center [454, 299] width 94 height 18
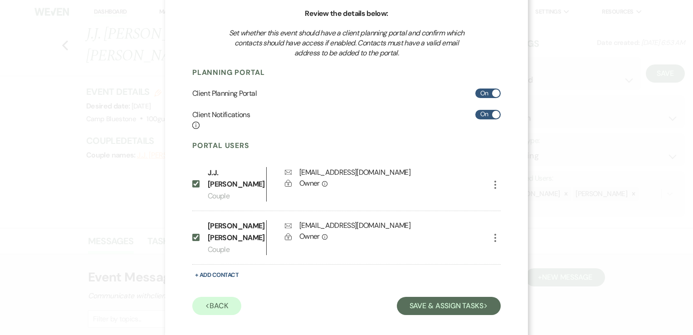
scroll to position [96, 0]
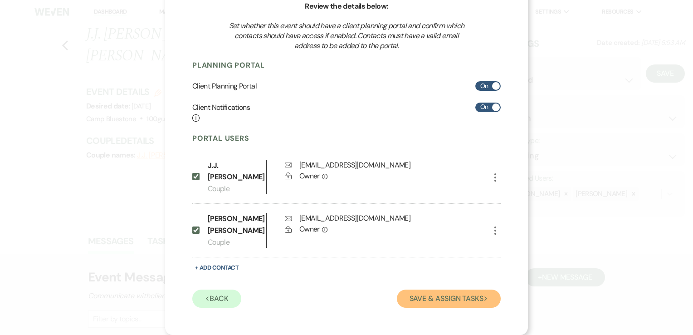
click at [423, 298] on button "Save & Assign Tasks Next" at bounding box center [449, 298] width 104 height 18
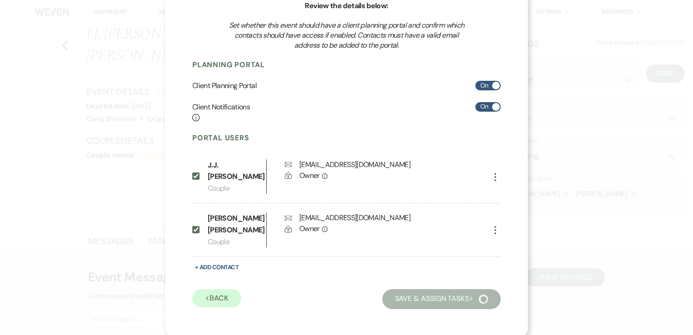
scroll to position [22, 0]
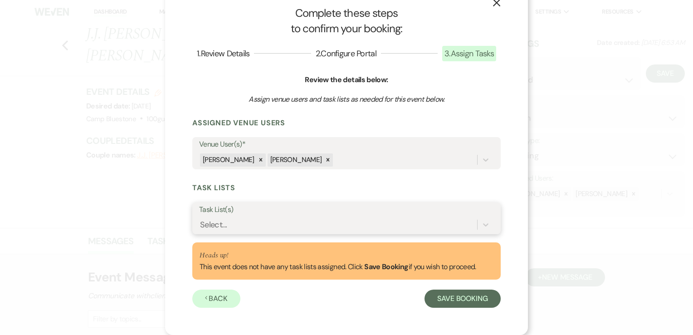
click at [455, 219] on div "Select..." at bounding box center [338, 225] width 278 height 16
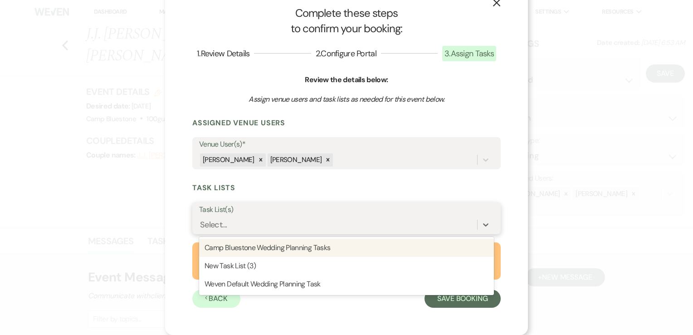
click at [369, 249] on div "Camp Bluestone Wedding Planning Tasks" at bounding box center [346, 248] width 295 height 18
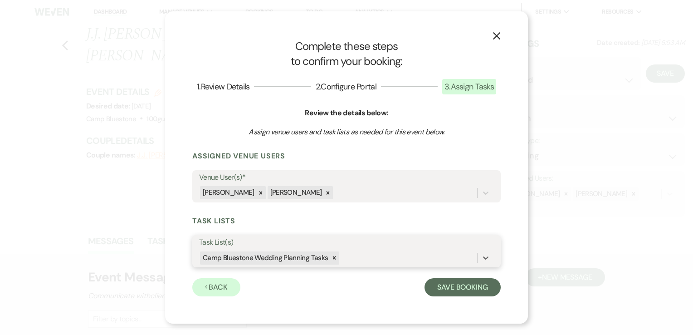
scroll to position [0, 0]
click at [463, 288] on button "Save Booking" at bounding box center [462, 287] width 76 height 18
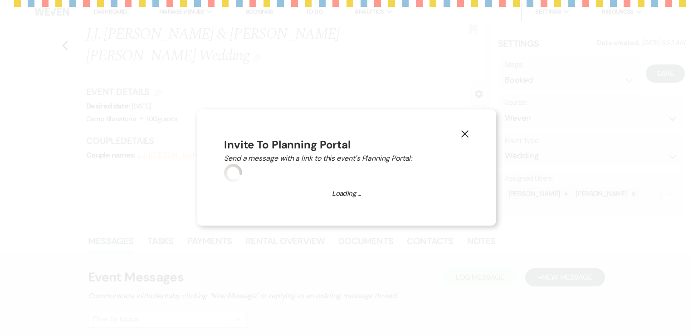
select select "14"
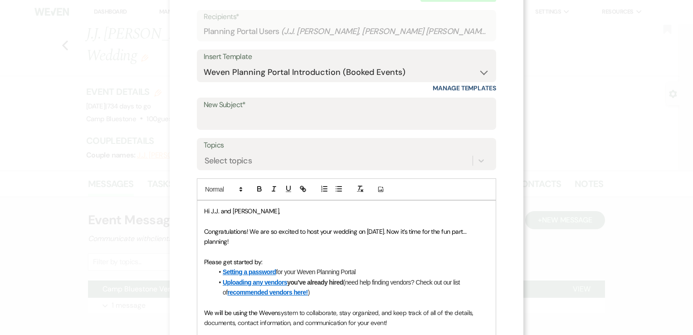
scroll to position [32, 0]
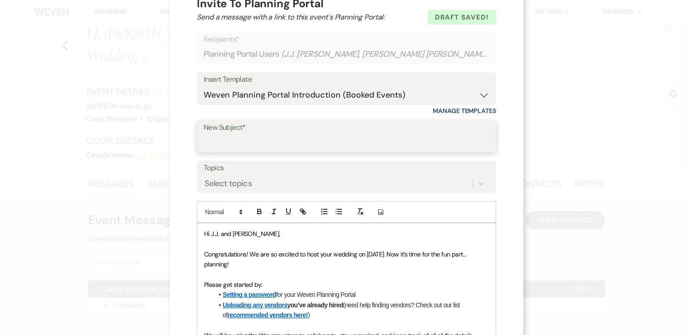
click at [332, 140] on input "New Subject*" at bounding box center [347, 143] width 286 height 18
type input "w"
type input "Camp Bluestone Weven Portal Introduction"
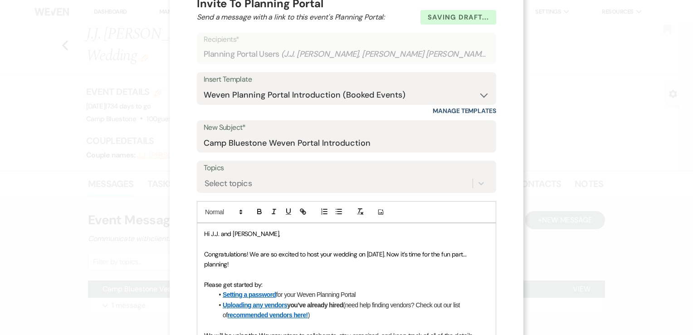
click at [509, 200] on div "X Invite To Planning Portal Send a message with a link to this event's Planning…" at bounding box center [347, 285] width 354 height 634
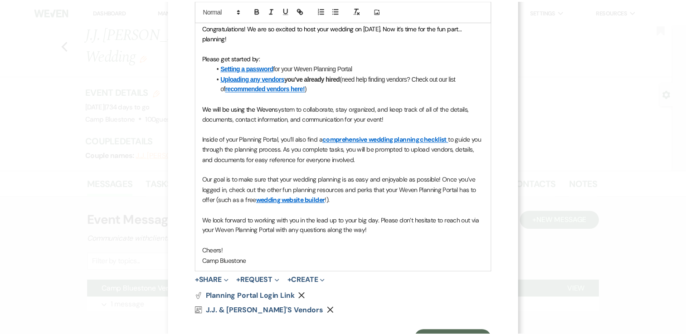
scroll to position [298, 0]
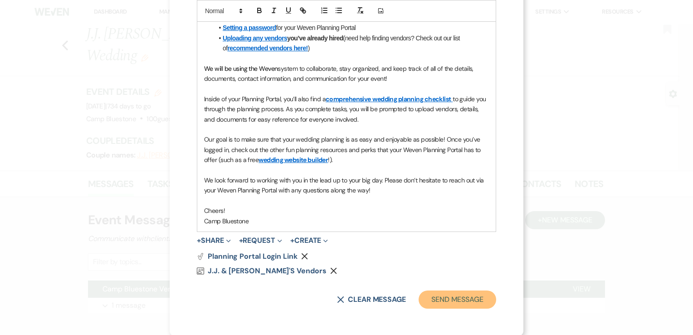
click at [447, 297] on button "Send Message" at bounding box center [458, 299] width 78 height 18
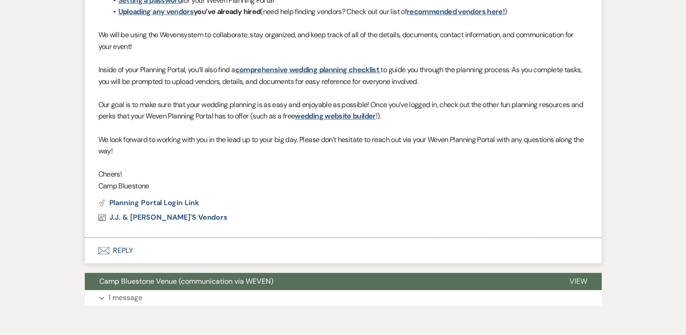
scroll to position [414, 0]
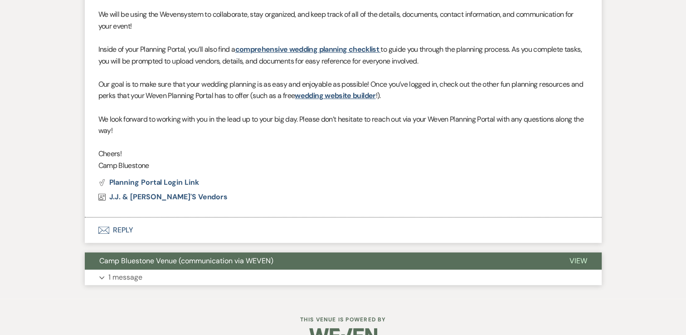
click at [123, 271] on p "1 message" at bounding box center [125, 277] width 34 height 12
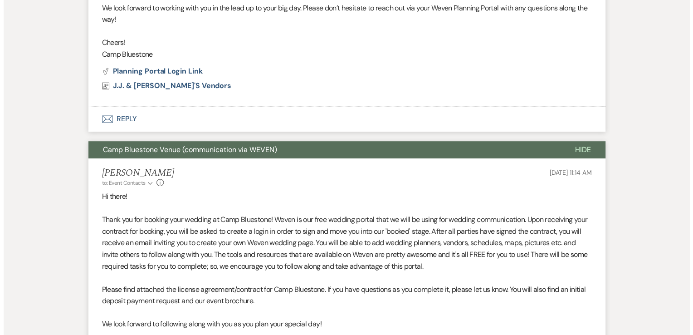
scroll to position [640, 0]
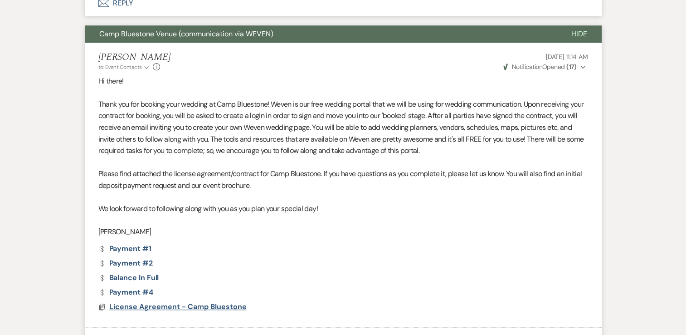
click at [181, 302] on span "License Agreement - Camp Bluestone" at bounding box center [177, 307] width 137 height 10
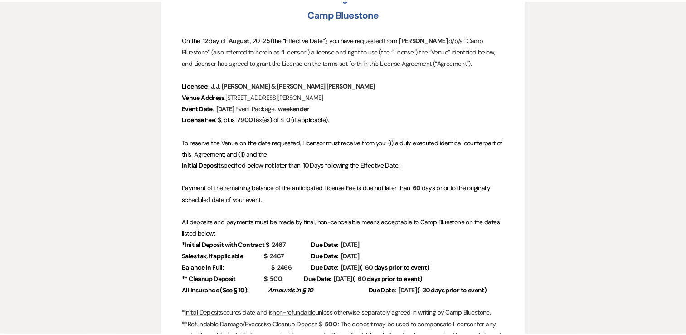
scroll to position [0, 0]
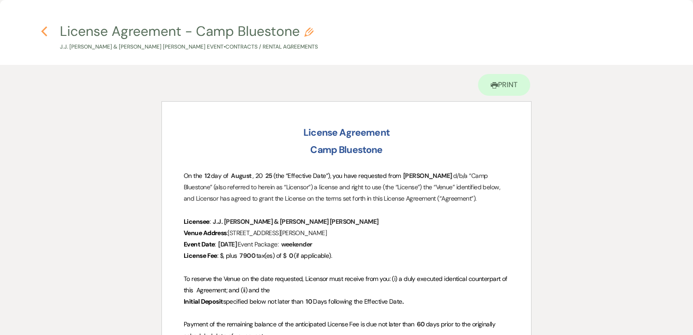
click at [43, 30] on use "button" at bounding box center [44, 31] width 6 height 10
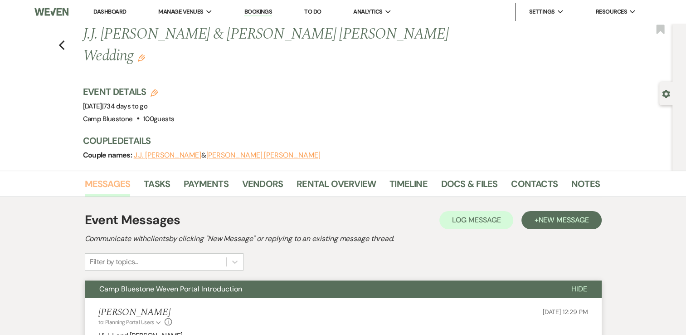
click at [96, 176] on link "Messages" at bounding box center [108, 186] width 46 height 20
click at [550, 215] on span "New Message" at bounding box center [563, 220] width 50 height 10
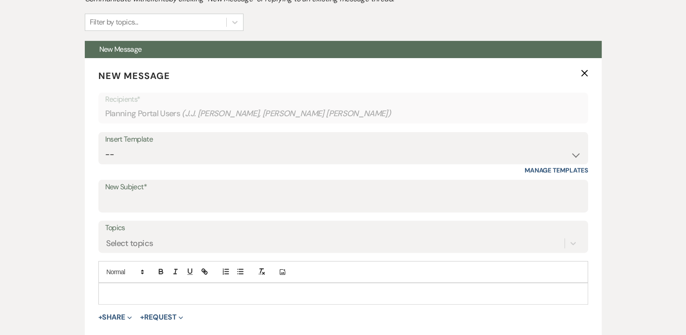
scroll to position [272, 0]
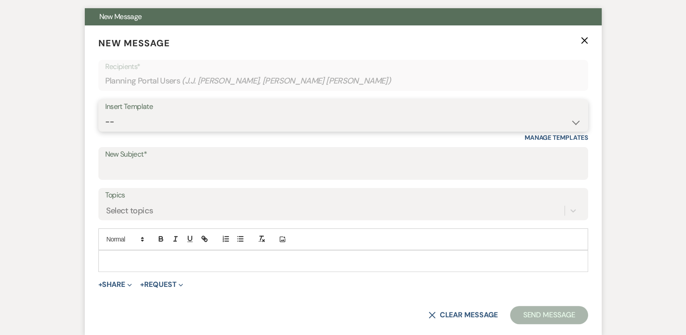
click at [485, 113] on select "-- Weven Planning Portal Introduction (Booked Events) Tour Request Response Con…" at bounding box center [343, 122] width 476 height 18
select select "359"
click at [105, 113] on select "-- Weven Planning Portal Introduction (Booked Events) Tour Request Response Con…" at bounding box center [343, 122] width 476 height 18
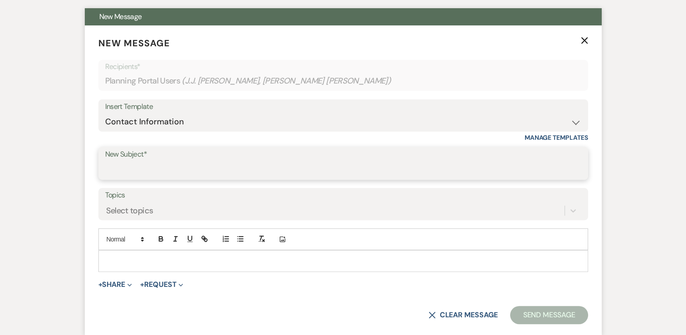
type input "Contact Information"
click at [169, 161] on input "Contact Information" at bounding box center [343, 170] width 476 height 18
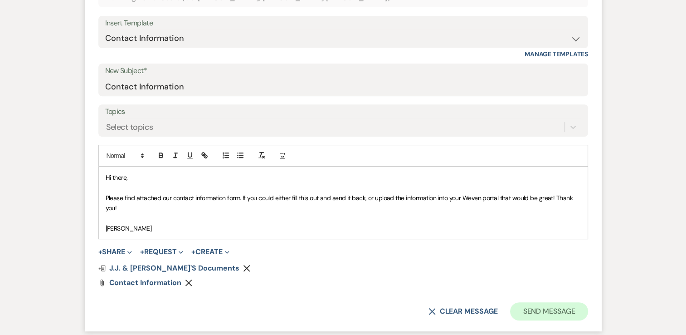
scroll to position [454, 0]
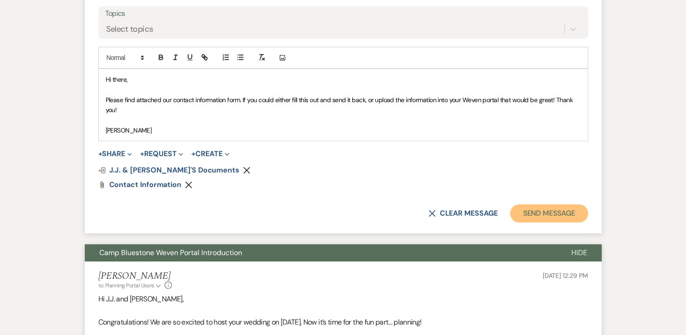
click at [544, 204] on button "Send Message" at bounding box center [549, 213] width 78 height 18
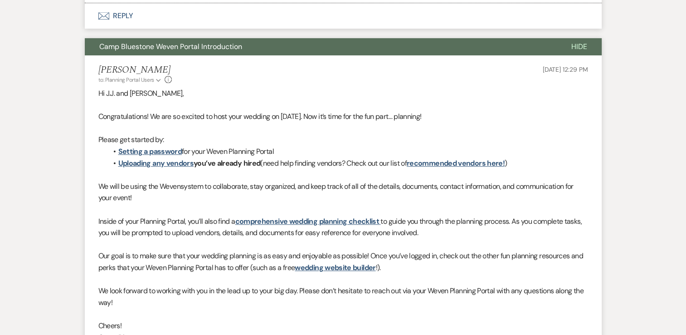
scroll to position [117, 0]
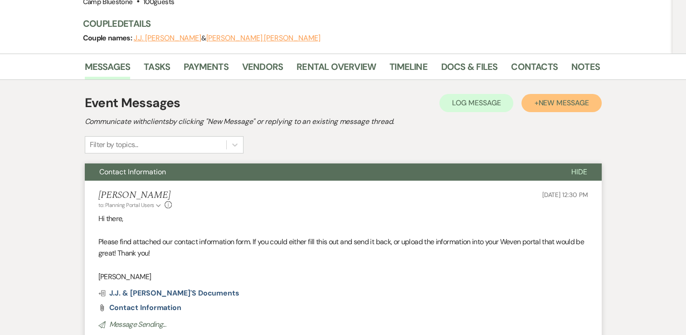
click at [544, 98] on span "New Message" at bounding box center [563, 103] width 50 height 10
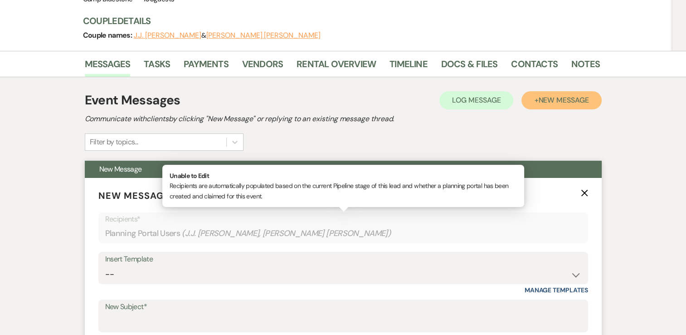
scroll to position [208, 0]
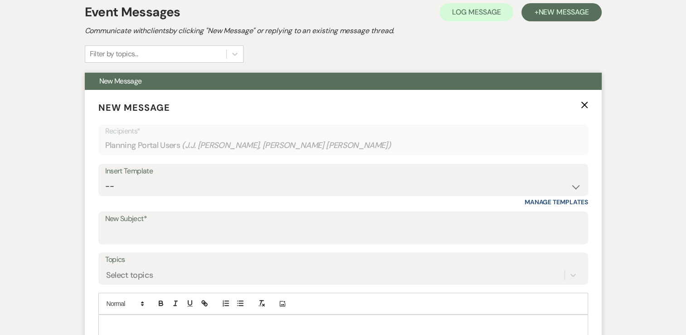
click at [517, 165] on div "Insert Template" at bounding box center [343, 171] width 476 height 13
click at [515, 165] on div "Insert Template" at bounding box center [343, 171] width 476 height 13
click at [431, 177] on select "-- Weven Planning Portal Introduction (Booked Events) Tour Request Response Con…" at bounding box center [343, 186] width 476 height 18
select select "429"
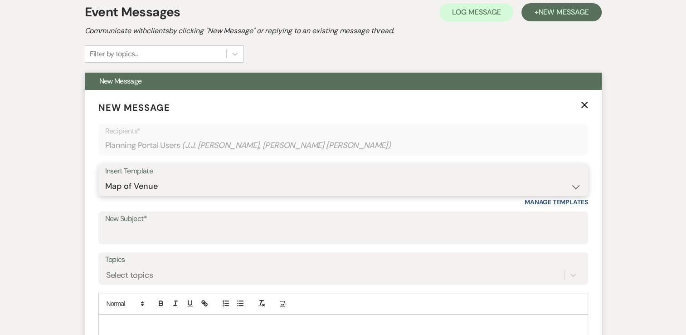
click at [105, 177] on select "-- Weven Planning Portal Introduction (Booked Events) Tour Request Response Con…" at bounding box center [343, 186] width 476 height 18
type input "Map of Venue"
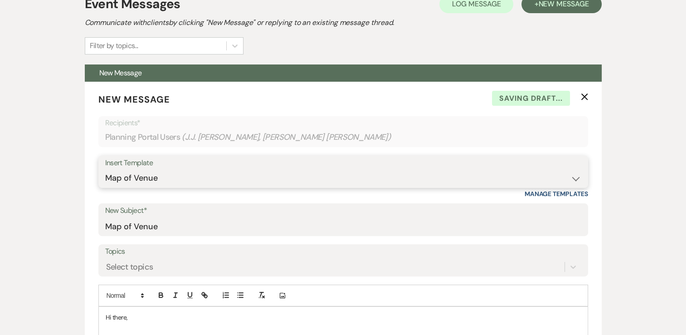
scroll to position [434, 0]
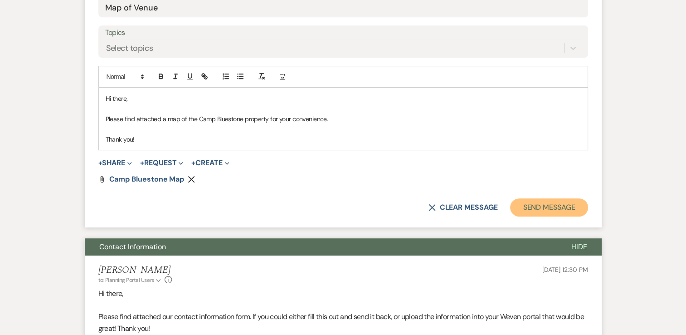
click at [556, 198] on button "Send Message" at bounding box center [549, 207] width 78 height 18
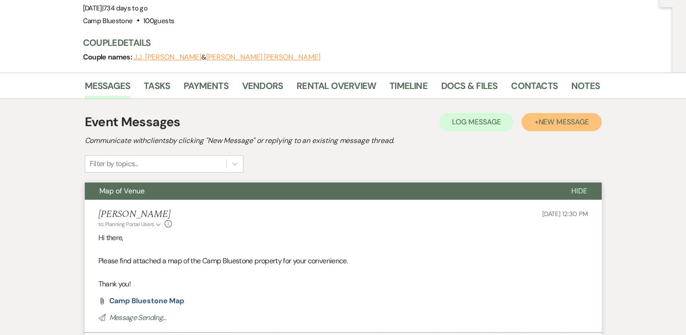
click at [556, 117] on span "New Message" at bounding box center [563, 122] width 50 height 10
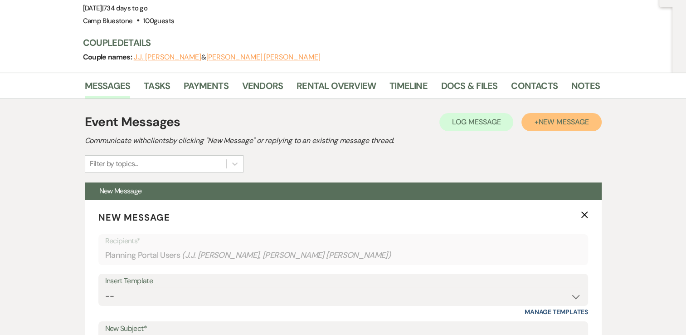
scroll to position [234, 0]
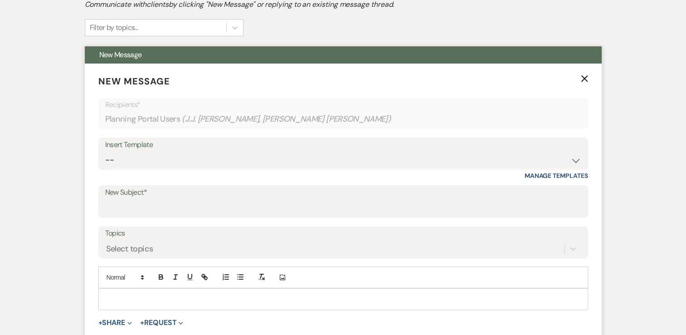
click at [527, 138] on div "Insert Template" at bounding box center [343, 144] width 476 height 13
click at [555, 151] on select "-- Weven Planning Portal Introduction (Booked Events) Tour Request Response Con…" at bounding box center [343, 160] width 476 height 18
select select "444"
click at [105, 151] on select "-- Weven Planning Portal Introduction (Booked Events) Tour Request Response Con…" at bounding box center [343, 160] width 476 height 18
type input "Preferred Vendor List"
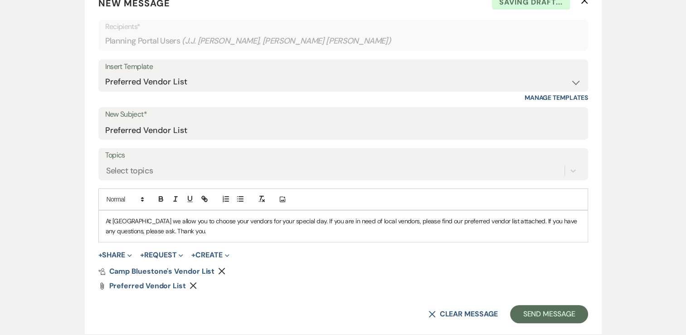
scroll to position [415, 0]
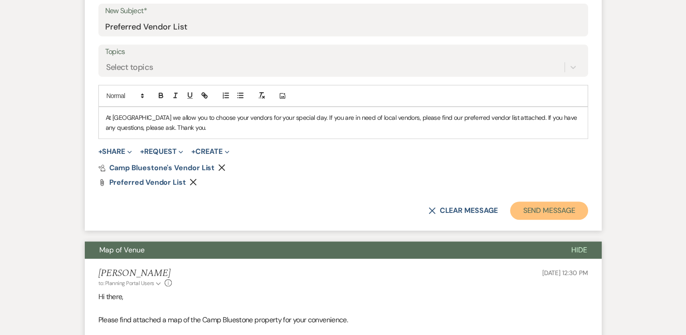
click at [555, 201] on button "Send Message" at bounding box center [549, 210] width 78 height 18
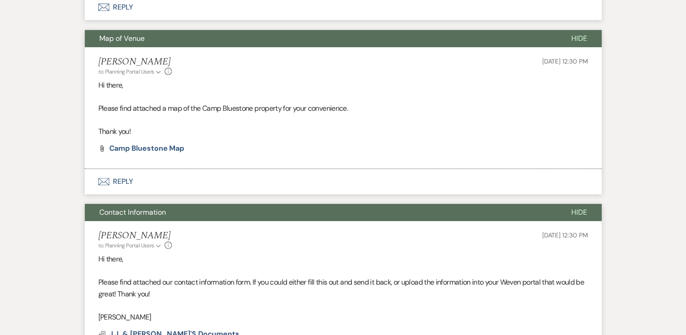
scroll to position [79, 0]
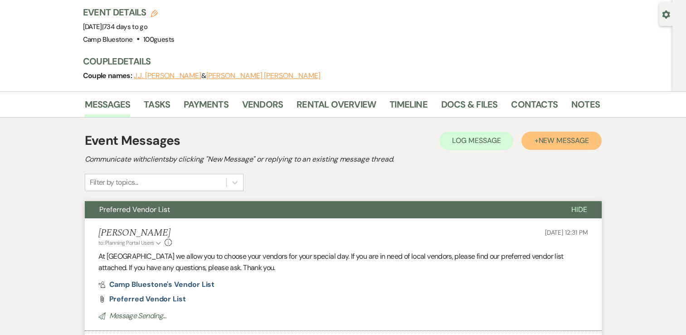
click at [551, 136] on span "New Message" at bounding box center [563, 141] width 50 height 10
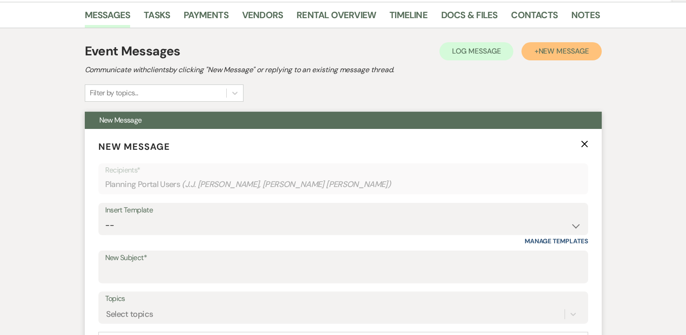
scroll to position [170, 0]
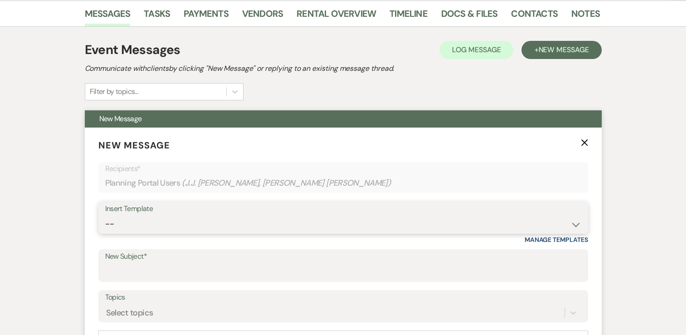
click at [464, 215] on select "-- Weven Planning Portal Introduction (Booked Events) Tour Request Response Con…" at bounding box center [343, 224] width 476 height 18
select select "572"
click at [105, 215] on select "-- Weven Planning Portal Introduction (Booked Events) Tour Request Response Con…" at bounding box center [343, 224] width 476 height 18
type input "Additional Lodging"
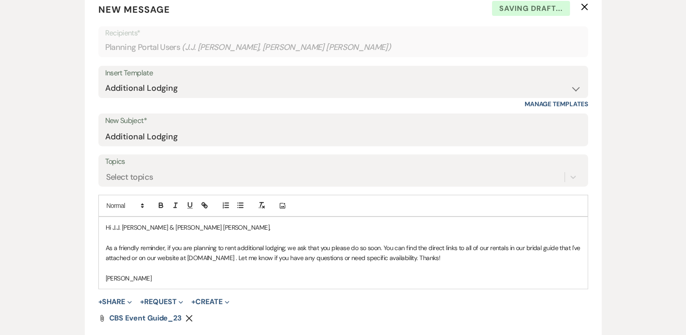
scroll to position [306, 0]
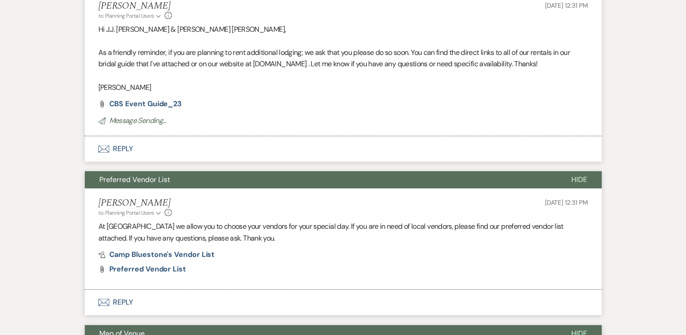
scroll to position [0, 0]
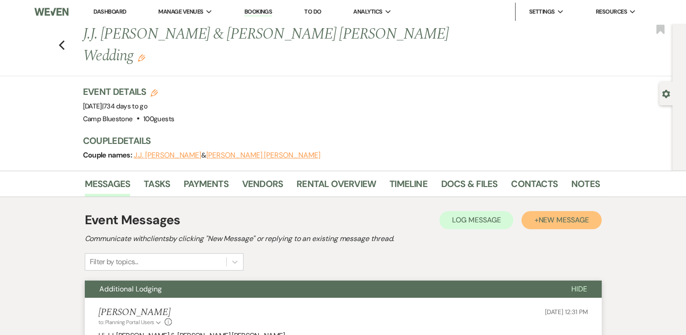
click at [554, 211] on button "+ New Message" at bounding box center [562, 220] width 80 height 18
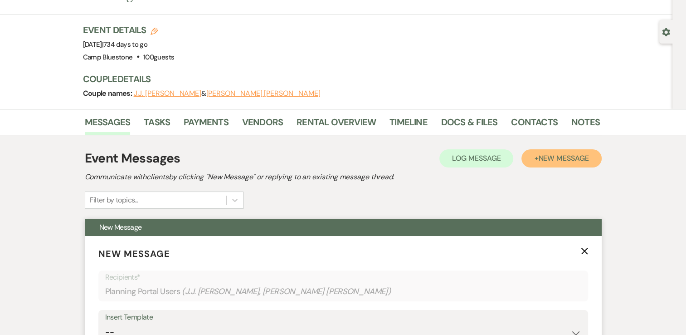
scroll to position [136, 0]
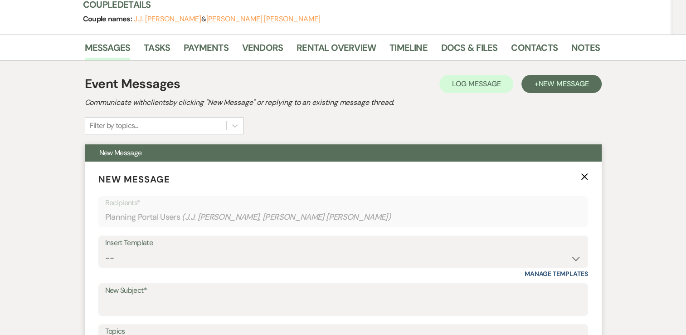
click at [565, 236] on div "Insert Template" at bounding box center [343, 242] width 476 height 13
click at [558, 249] on select "-- Weven Planning Portal Introduction (Booked Events) Tour Request Response Con…" at bounding box center [343, 258] width 476 height 18
select select "799"
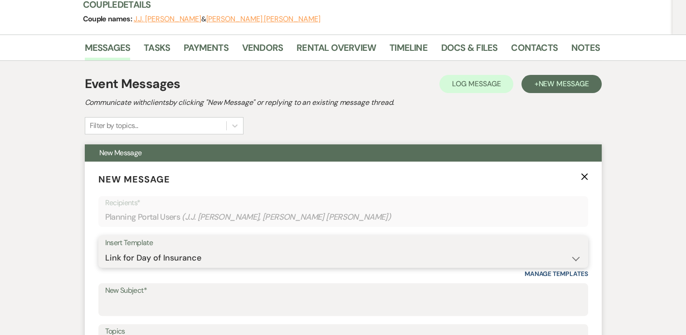
click at [105, 249] on select "-- Weven Planning Portal Introduction (Booked Events) Tour Request Response Con…" at bounding box center [343, 258] width 476 height 18
type input "Link for Day of Insurance"
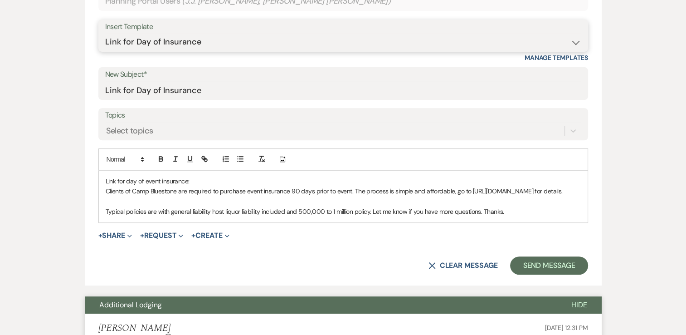
scroll to position [363, 0]
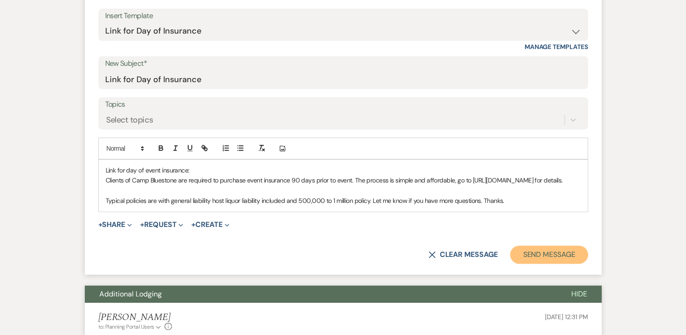
click at [554, 245] on button "Send Message" at bounding box center [549, 254] width 78 height 18
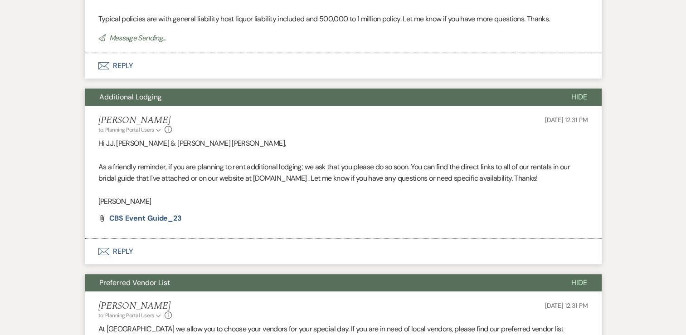
scroll to position [26, 0]
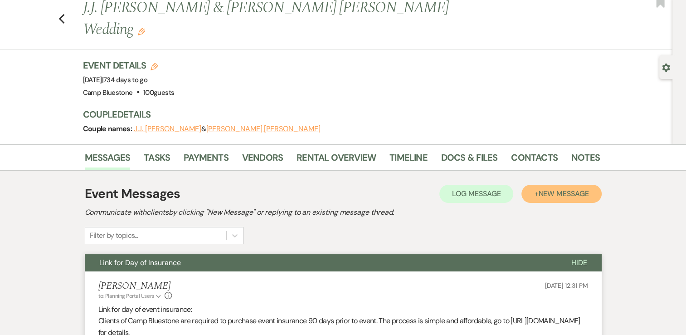
click at [563, 189] on span "New Message" at bounding box center [563, 194] width 50 height 10
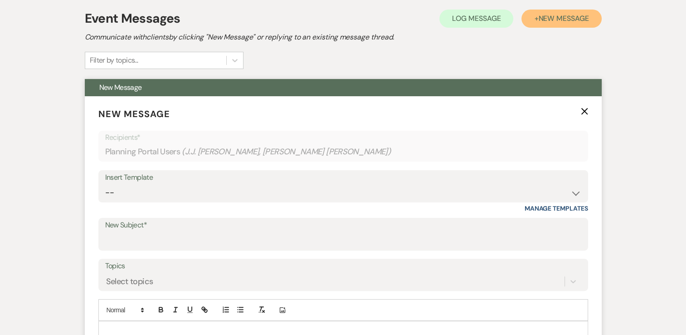
scroll to position [208, 0]
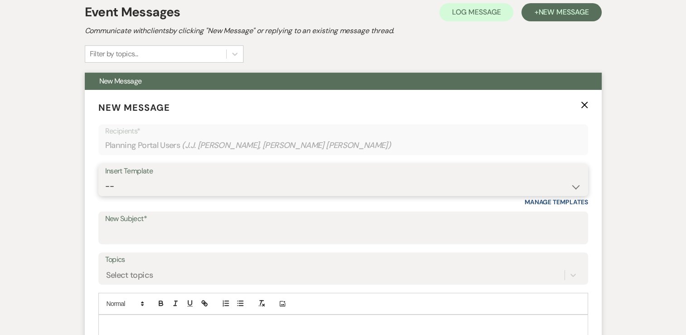
click at [465, 177] on select "-- Weven Planning Portal Introduction (Booked Events) Tour Request Response Con…" at bounding box center [343, 186] width 476 height 18
select select "2304"
click at [105, 177] on select "-- Weven Planning Portal Introduction (Booked Events) Tour Request Response Con…" at bounding box center [343, 186] width 476 height 18
type input "Timeline"
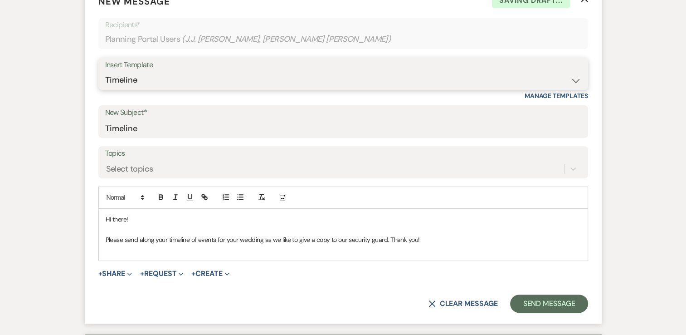
scroll to position [344, 0]
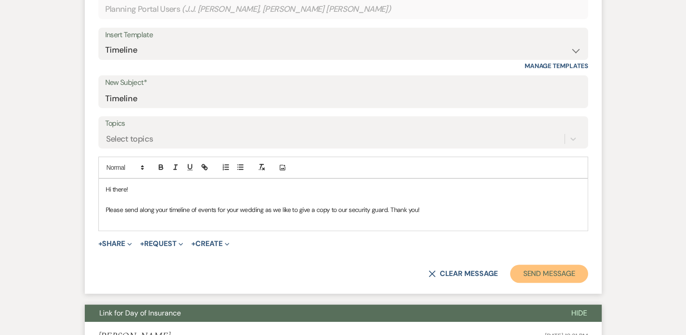
click at [526, 264] on button "Send Message" at bounding box center [549, 273] width 78 height 18
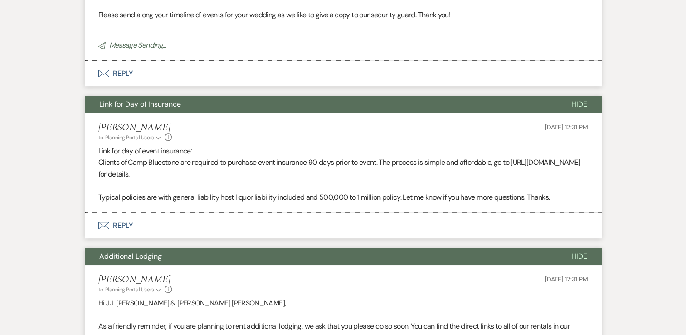
scroll to position [7, 0]
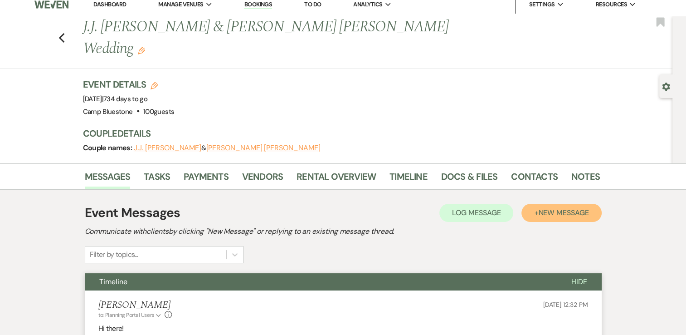
click at [536, 204] on button "+ New Message" at bounding box center [562, 213] width 80 height 18
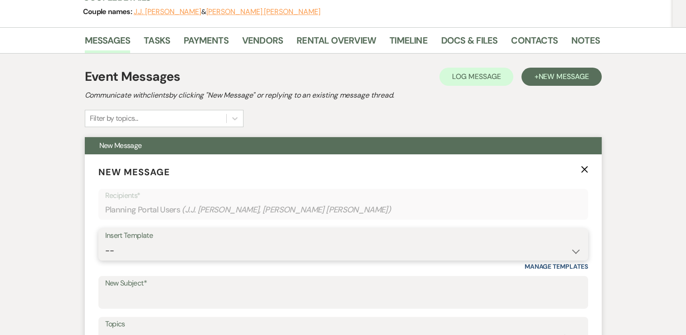
click at [547, 242] on select "-- Weven Planning Portal Introduction (Booked Events) Tour Request Response Con…" at bounding box center [343, 251] width 476 height 18
select select "2339"
click at [105, 242] on select "-- Weven Planning Portal Introduction (Booked Events) Tour Request Response Con…" at bounding box center [343, 251] width 476 height 18
type input "Certificate of Insurance/RAMP Certifications/Photos"
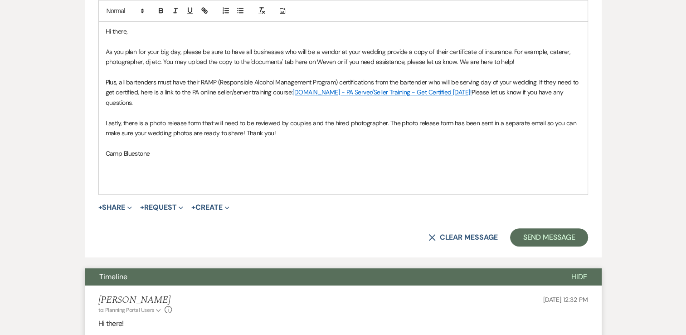
scroll to position [506, 0]
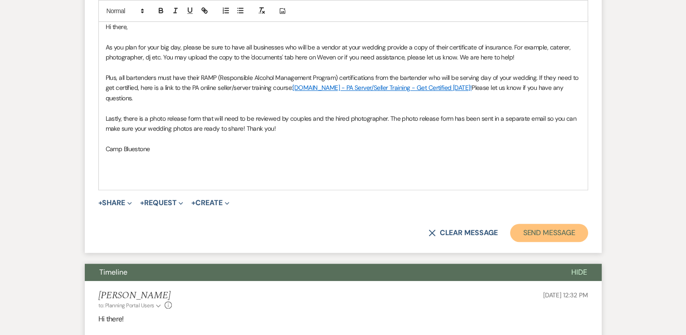
click at [563, 224] on button "Send Message" at bounding box center [549, 233] width 78 height 18
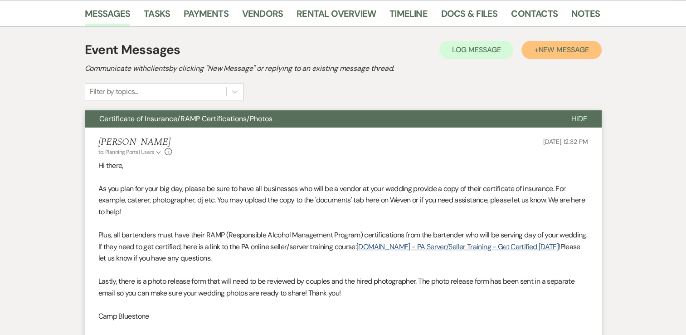
click at [541, 45] on span "New Message" at bounding box center [563, 50] width 50 height 10
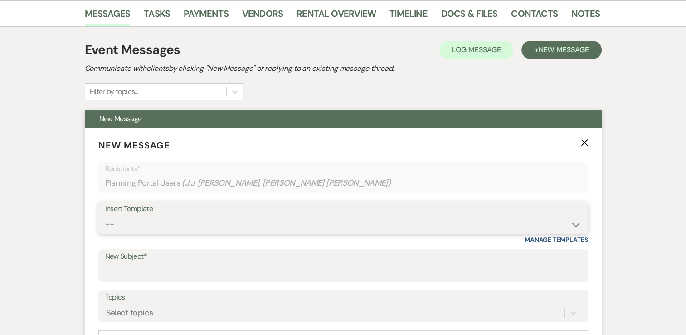
click at [548, 215] on select "-- Weven Planning Portal Introduction (Booked Events) Tour Request Response Con…" at bounding box center [343, 224] width 476 height 18
select select "2350"
click at [105, 215] on select "-- Weven Planning Portal Introduction (Booked Events) Tour Request Response Con…" at bounding box center [343, 224] width 476 height 18
type input "Photo Release"
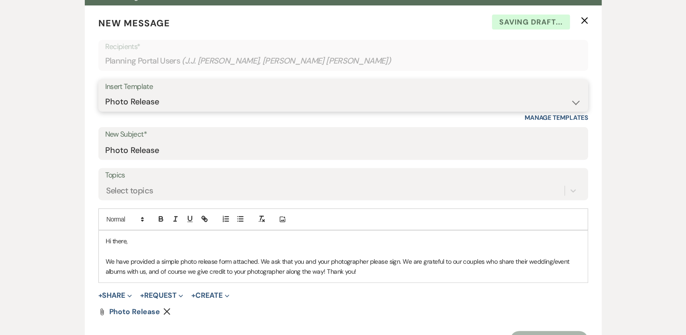
scroll to position [306, 0]
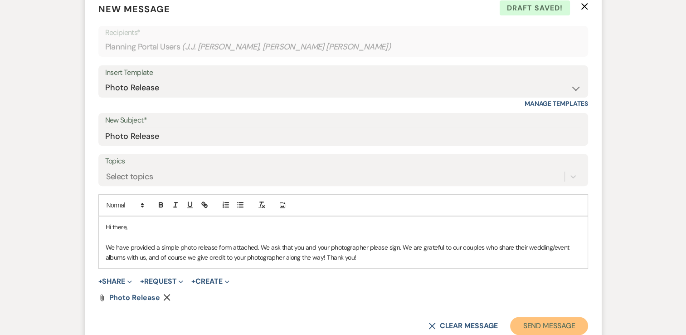
click at [538, 317] on button "Send Message" at bounding box center [549, 326] width 78 height 18
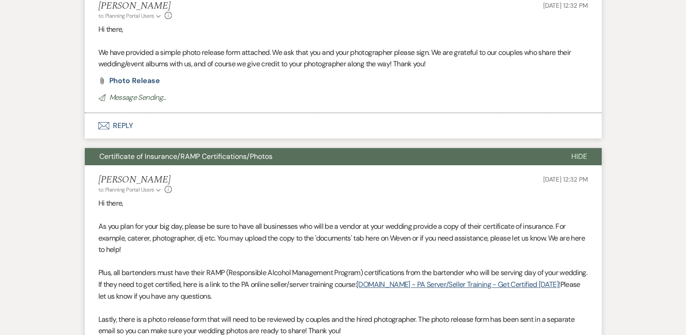
scroll to position [0, 0]
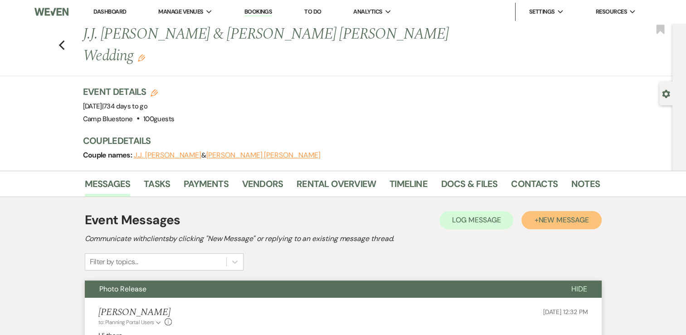
click at [579, 215] on span "New Message" at bounding box center [563, 220] width 50 height 10
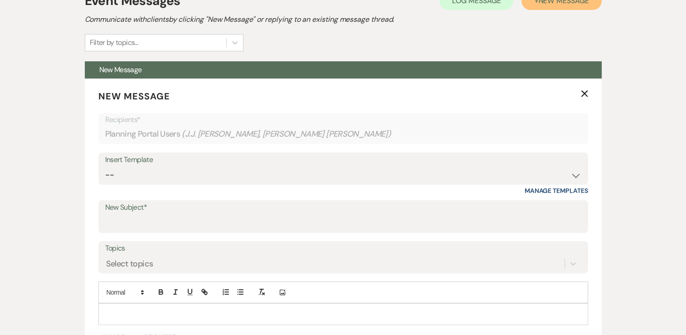
scroll to position [227, 0]
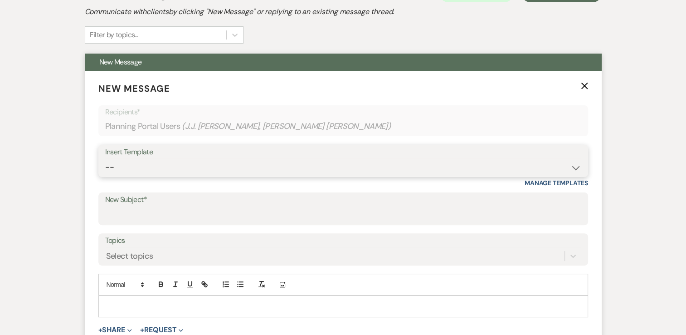
click at [553, 158] on select "-- Weven Planning Portal Introduction (Booked Events) Tour Request Response Con…" at bounding box center [343, 167] width 476 height 18
select select "4368"
click at [105, 158] on select "-- Weven Planning Portal Introduction (Booked Events) Tour Request Response Con…" at bounding box center [343, 167] width 476 height 18
type input "Exciting wedding planning resources!"
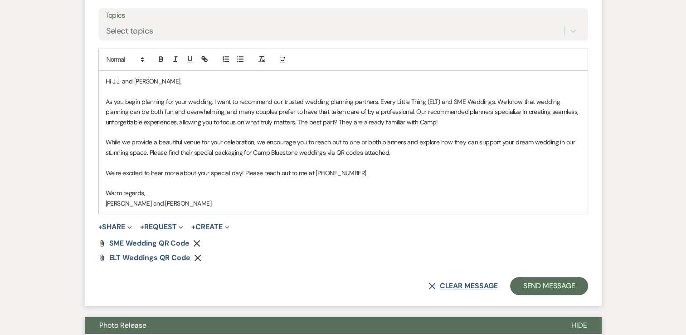
scroll to position [454, 0]
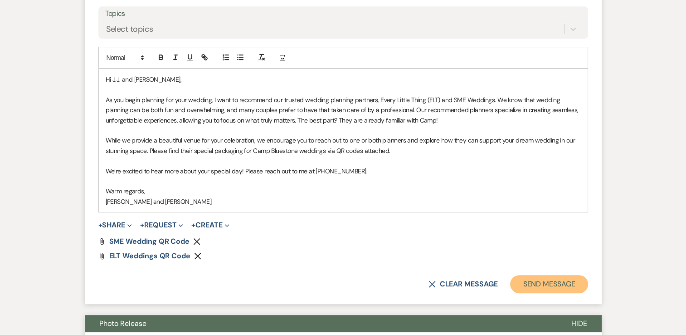
click at [534, 275] on button "Send Message" at bounding box center [549, 284] width 78 height 18
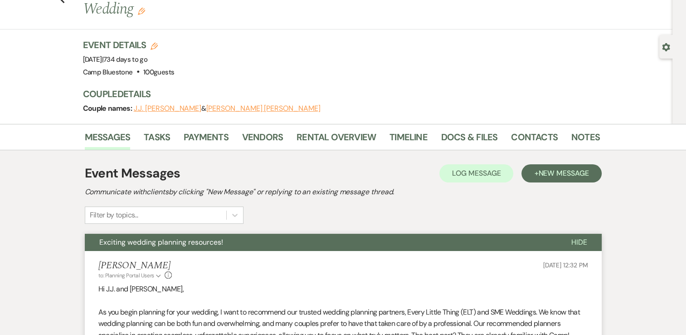
scroll to position [26, 0]
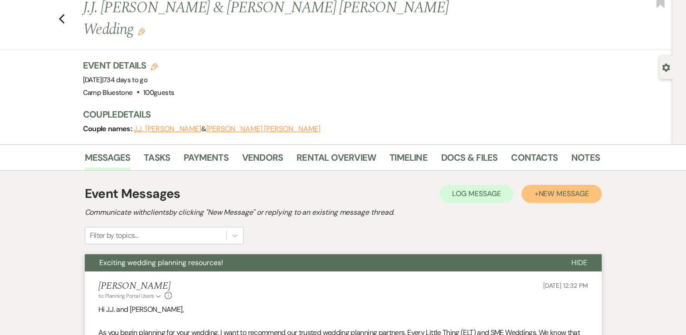
click at [551, 185] on button "+ New Message" at bounding box center [562, 194] width 80 height 18
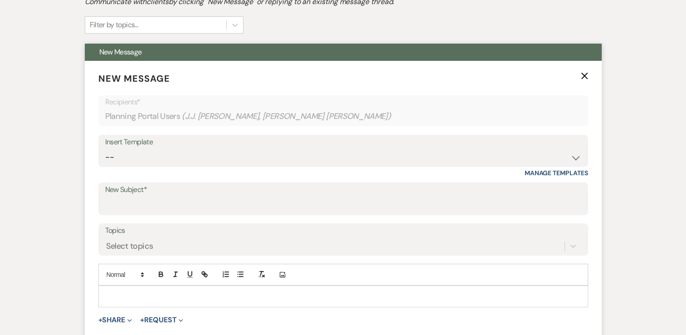
scroll to position [253, 0]
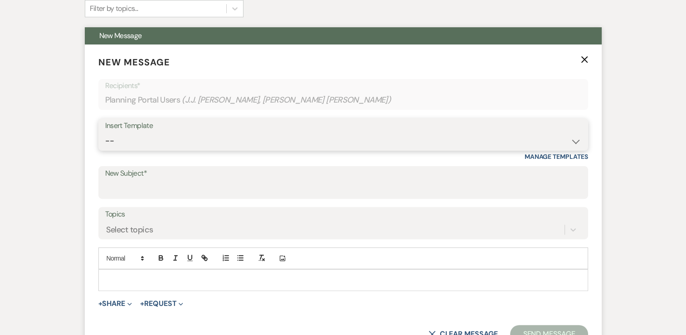
click at [499, 132] on select "-- Weven Planning Portal Introduction (Booked Events) Tour Request Response Con…" at bounding box center [343, 141] width 476 height 18
select select "4415"
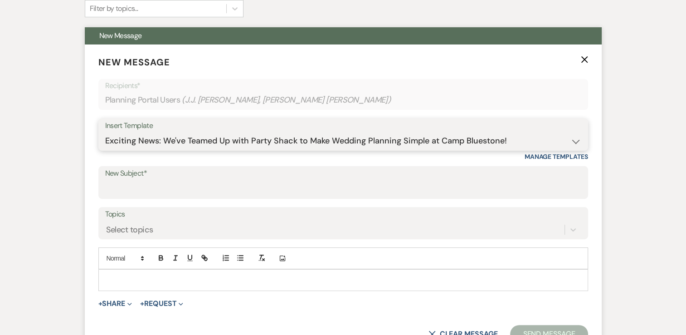
click at [105, 132] on select "-- Weven Planning Portal Introduction (Booked Events) Tour Request Response Con…" at bounding box center [343, 141] width 476 height 18
type input "Exciting News: We've Teamed Up with Party Shack to Make Wedding Planning Simple…"
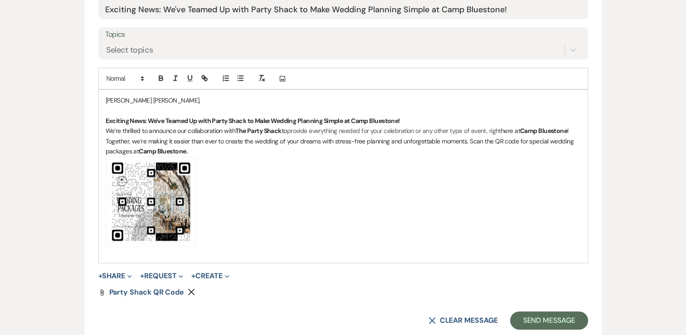
scroll to position [434, 0]
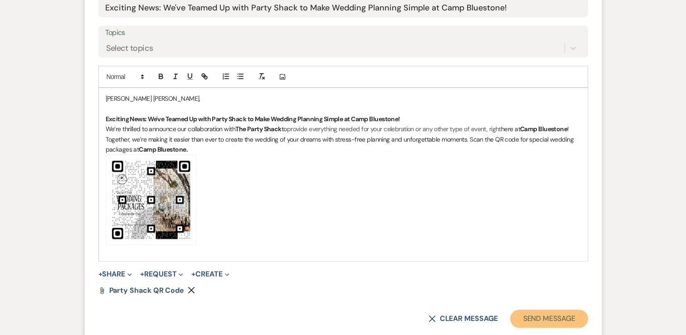
click at [533, 309] on button "Send Message" at bounding box center [549, 318] width 78 height 18
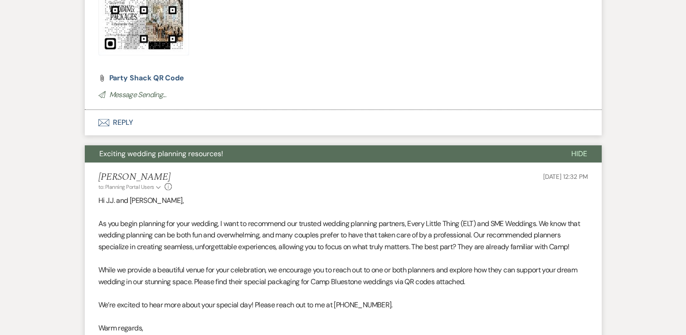
scroll to position [98, 0]
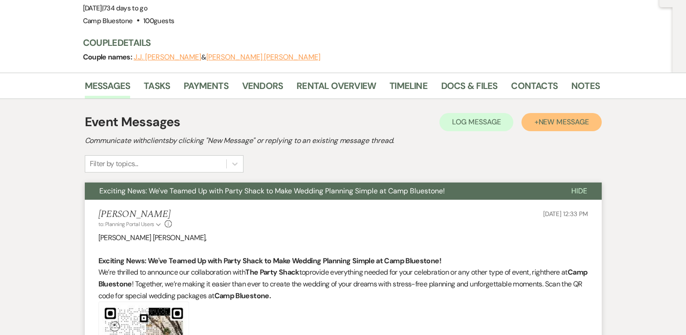
click at [550, 117] on span "New Message" at bounding box center [563, 122] width 50 height 10
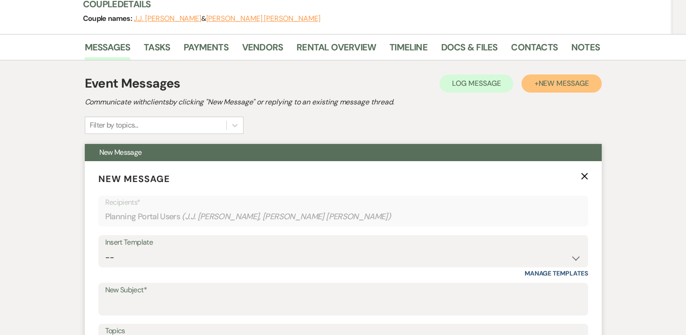
scroll to position [189, 0]
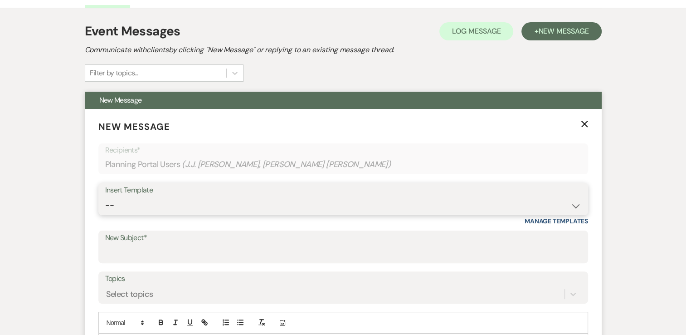
click at [490, 196] on select "-- Weven Planning Portal Introduction (Booked Events) Tour Request Response Con…" at bounding box center [343, 205] width 476 height 18
select select "3305"
click at [105, 196] on select "-- Weven Planning Portal Introduction (Booked Events) Tour Request Response Con…" at bounding box center [343, 205] width 476 height 18
type input "Lake House Lodging"
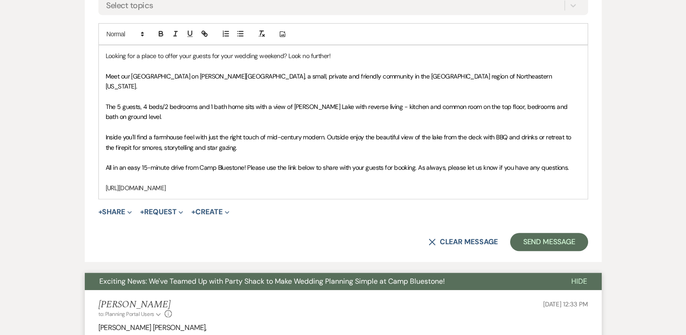
scroll to position [551, 0]
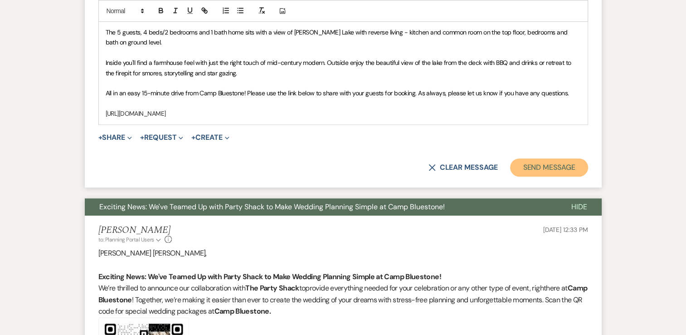
click at [533, 158] on button "Send Message" at bounding box center [549, 167] width 78 height 18
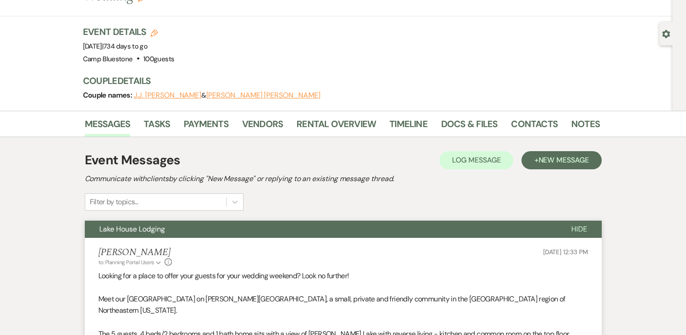
scroll to position [34, 0]
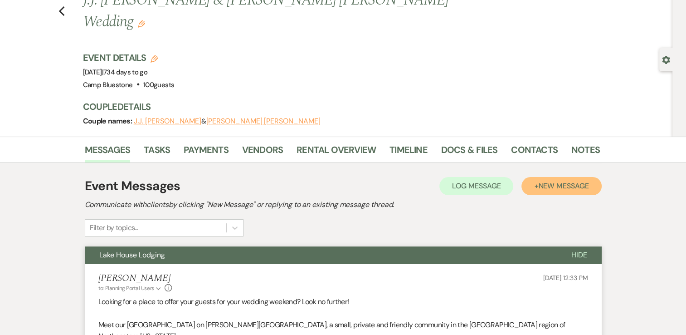
click at [580, 177] on button "+ New Message" at bounding box center [562, 186] width 80 height 18
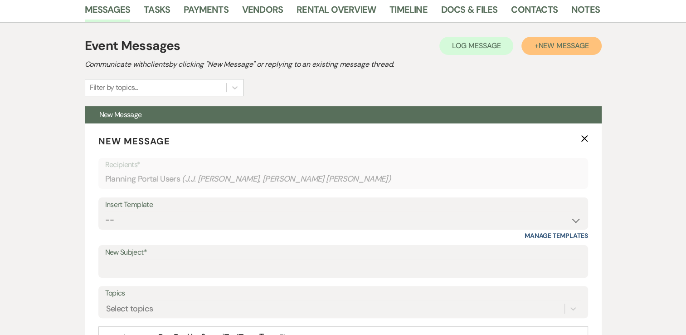
scroll to position [261, 0]
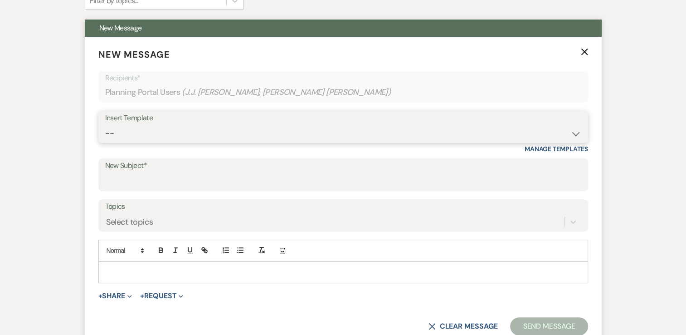
click at [507, 124] on select "-- Weven Planning Portal Introduction (Booked Events) Tour Request Response Con…" at bounding box center [343, 133] width 476 height 18
select select "6053"
click at [105, 124] on select "-- Weven Planning Portal Introduction (Booked Events) Tour Request Response Con…" at bounding box center [343, 133] width 476 height 18
type input "Offsite Accomodations"
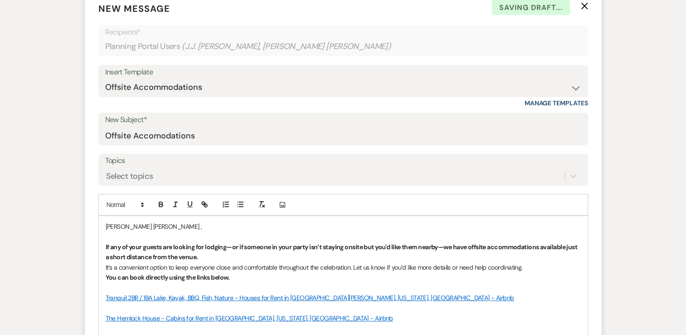
scroll to position [397, 0]
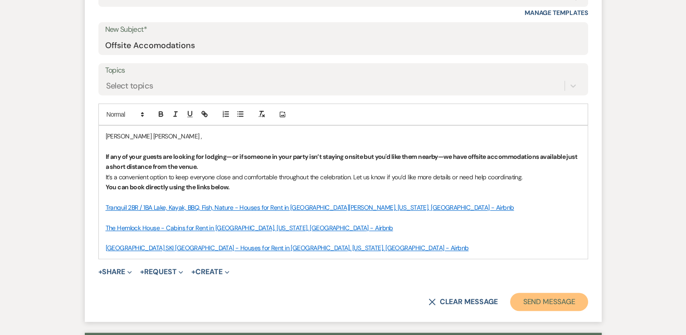
click at [536, 293] on button "Send Message" at bounding box center [549, 302] width 78 height 18
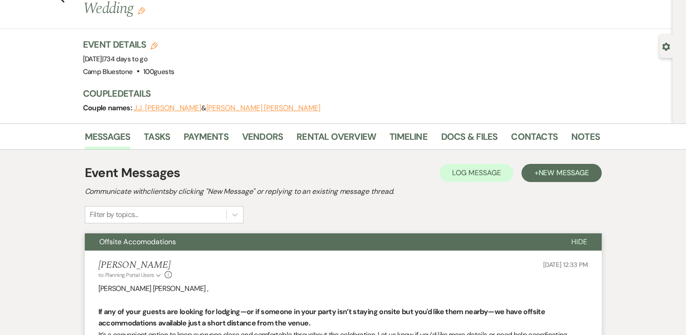
scroll to position [42, 0]
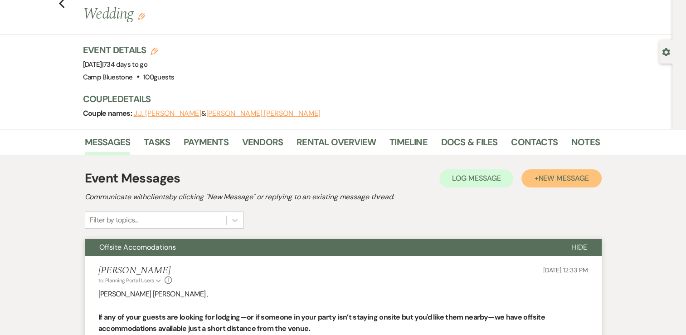
click at [582, 173] on span "New Message" at bounding box center [563, 178] width 50 height 10
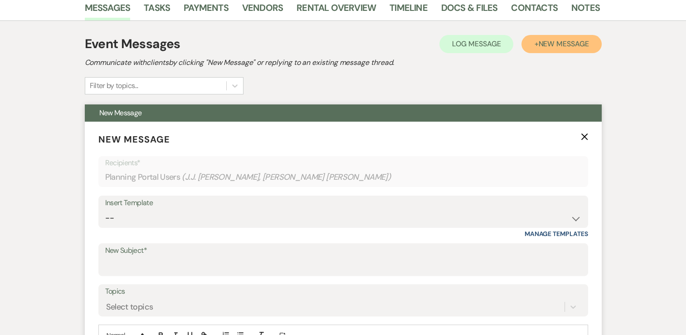
scroll to position [178, 0]
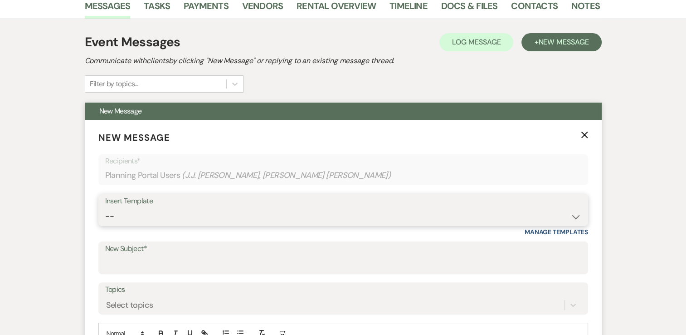
click at [543, 207] on select "-- Weven Planning Portal Introduction (Booked Events) Tour Request Response Con…" at bounding box center [343, 216] width 476 height 18
click at [583, 131] on icon "X" at bounding box center [584, 134] width 7 height 7
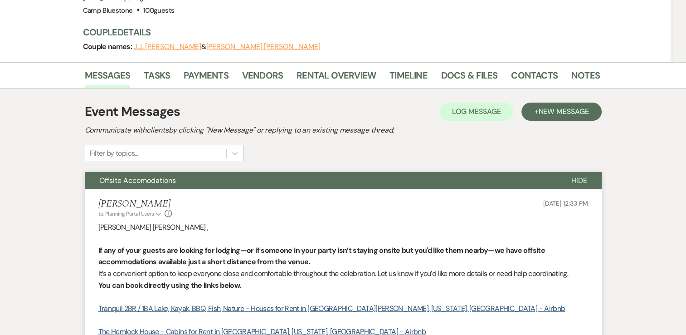
scroll to position [0, 0]
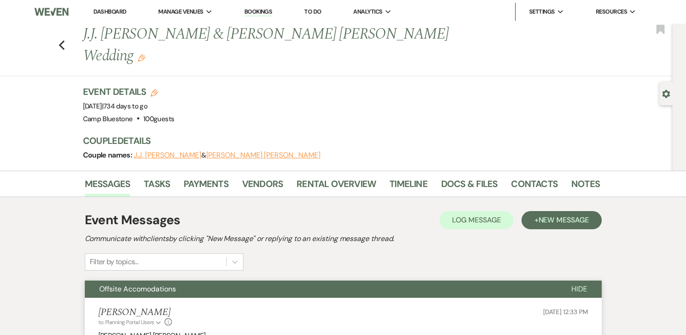
click at [116, 12] on link "Dashboard" at bounding box center [109, 12] width 33 height 8
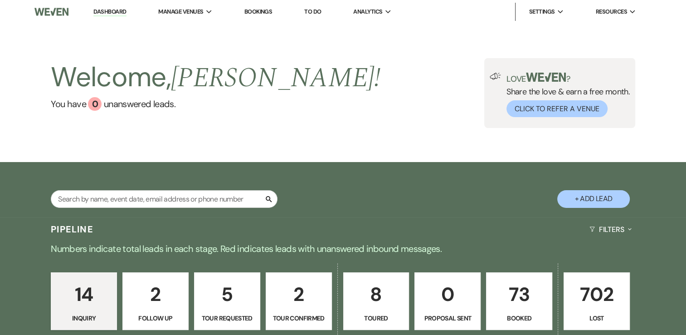
click at [383, 302] on p "8" at bounding box center [376, 294] width 54 height 30
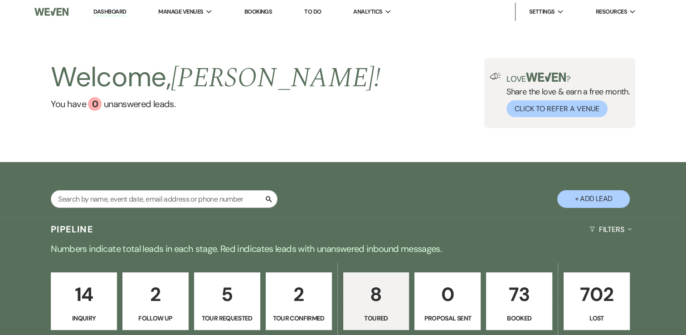
select select "5"
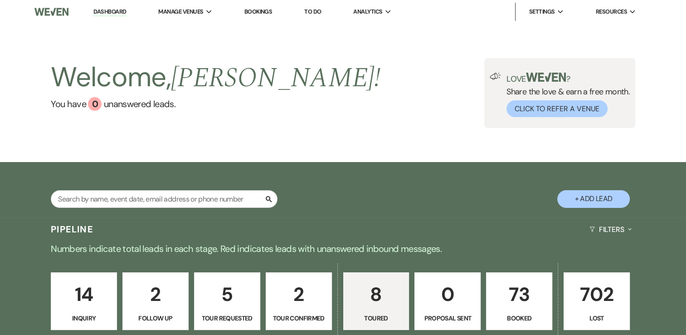
select select "5"
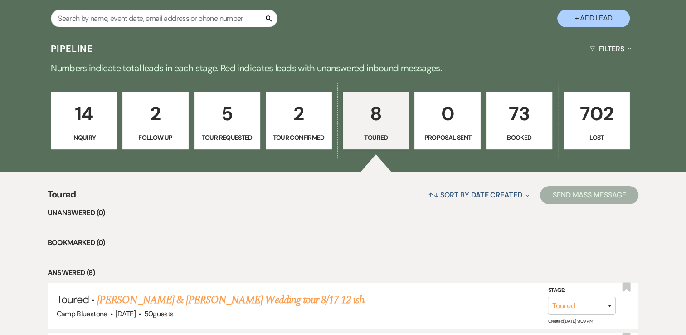
scroll to position [181, 0]
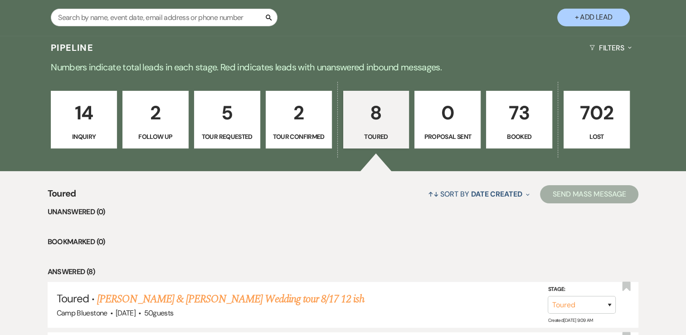
click at [91, 113] on p "14" at bounding box center [84, 113] width 54 height 30
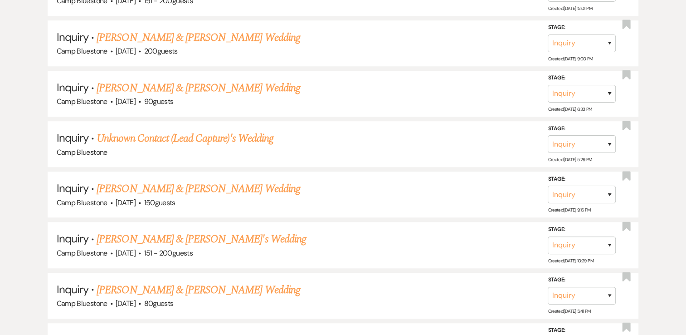
scroll to position [544, 0]
click at [221, 184] on link "[PERSON_NAME] & [PERSON_NAME] Wedding" at bounding box center [198, 188] width 203 height 16
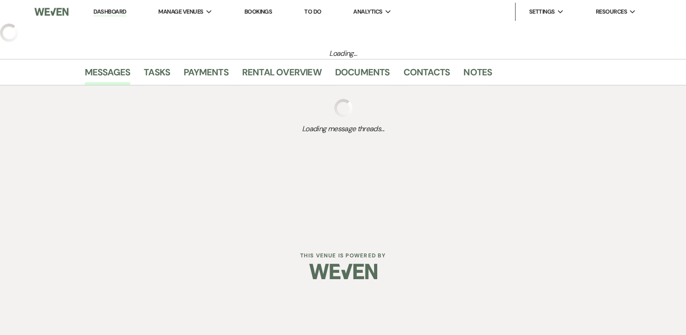
select select "1"
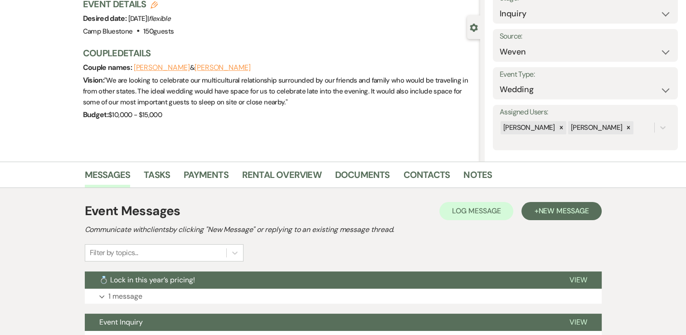
scroll to position [13, 0]
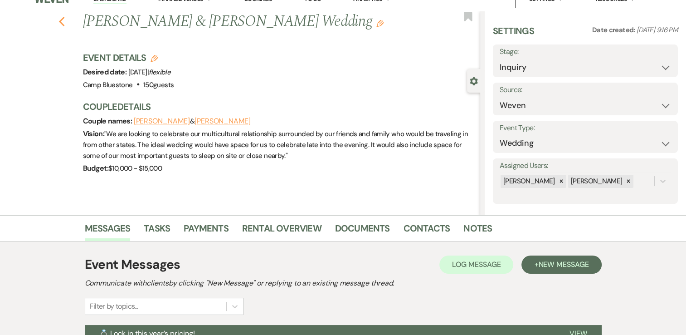
click at [65, 27] on icon "Previous" at bounding box center [62, 21] width 7 height 11
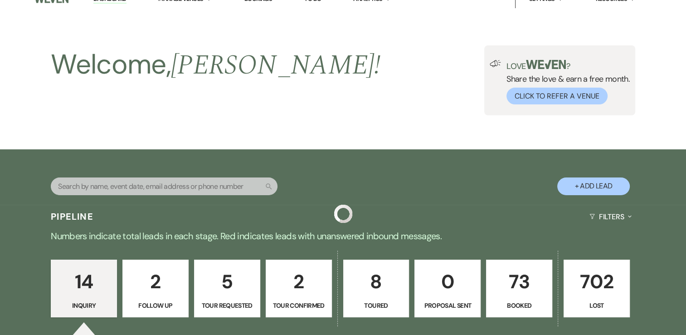
scroll to position [544, 0]
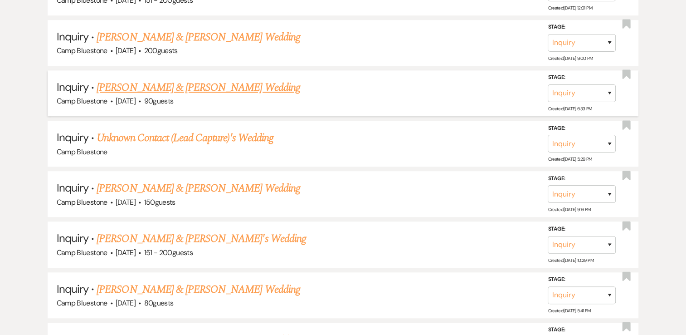
click at [161, 86] on link "[PERSON_NAME] & [PERSON_NAME] Wedding" at bounding box center [198, 87] width 203 height 16
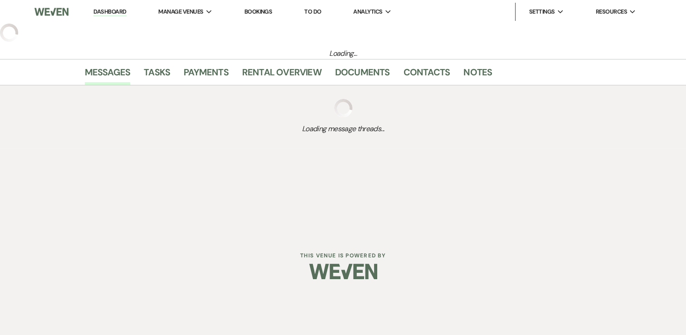
select select "1"
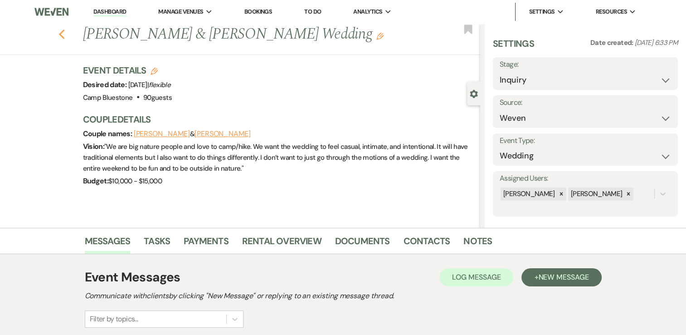
click at [64, 36] on use "button" at bounding box center [62, 34] width 6 height 10
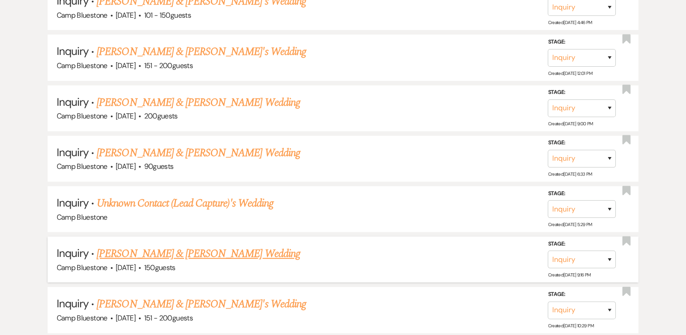
scroll to position [454, 0]
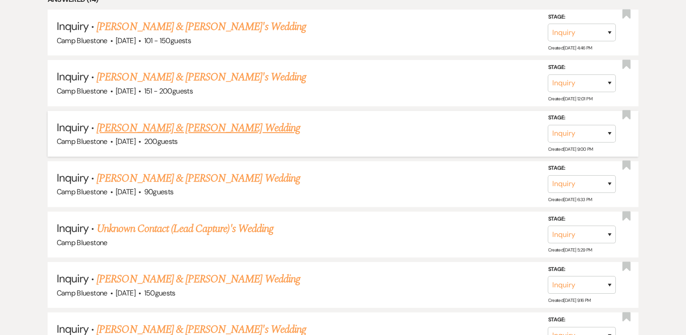
click at [180, 127] on link "[PERSON_NAME] & [PERSON_NAME] Wedding" at bounding box center [198, 128] width 203 height 16
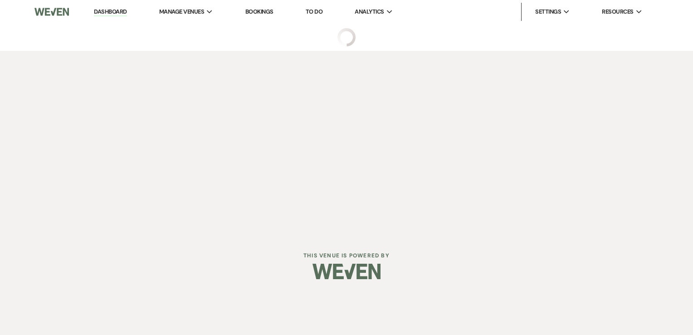
select select "1"
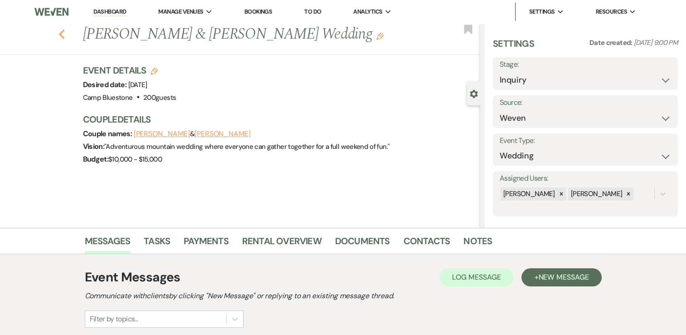
click at [63, 34] on use "button" at bounding box center [62, 34] width 6 height 10
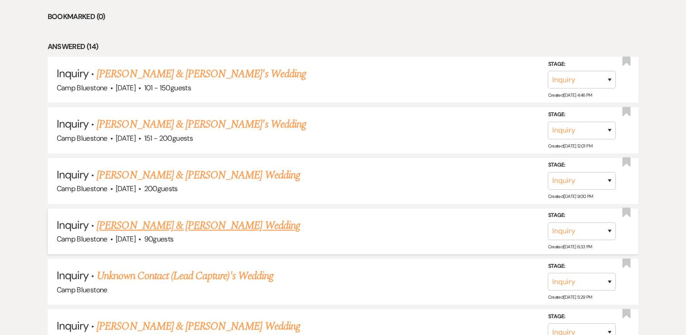
scroll to position [317, 0]
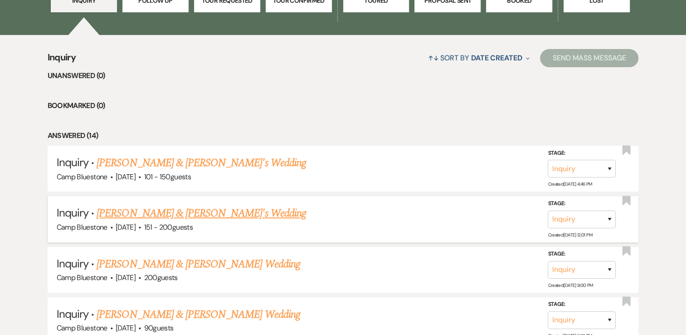
click at [123, 210] on link "[PERSON_NAME] & [PERSON_NAME]'s Wedding" at bounding box center [202, 213] width 210 height 16
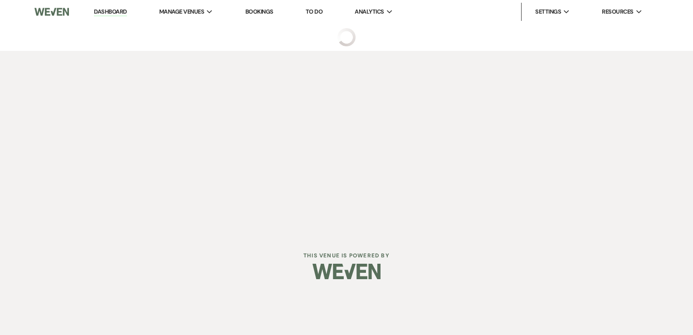
select select "2"
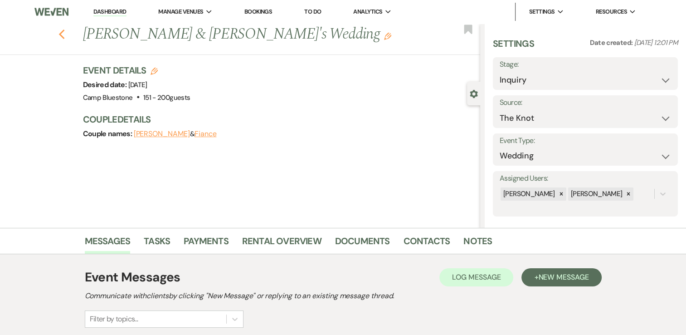
click at [64, 38] on use "button" at bounding box center [62, 34] width 6 height 10
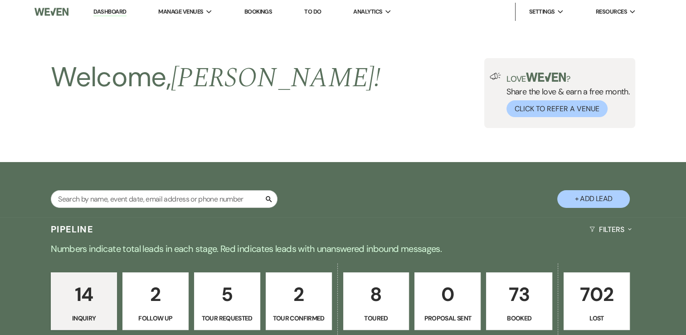
scroll to position [317, 0]
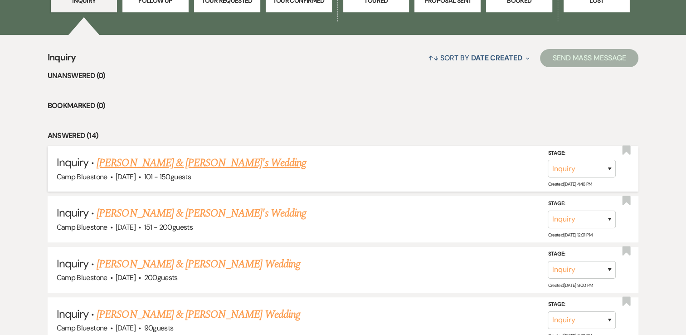
click at [131, 168] on link "[PERSON_NAME] & [PERSON_NAME]'s Wedding" at bounding box center [202, 163] width 210 height 16
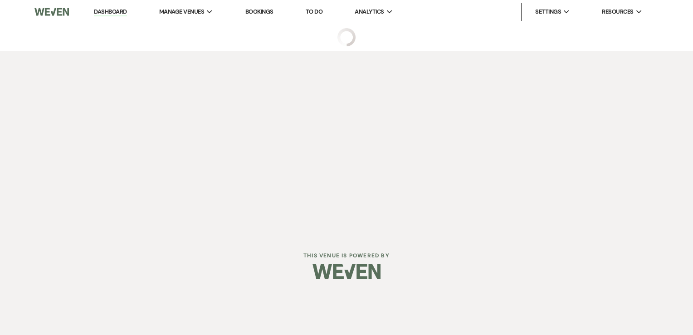
select select "2"
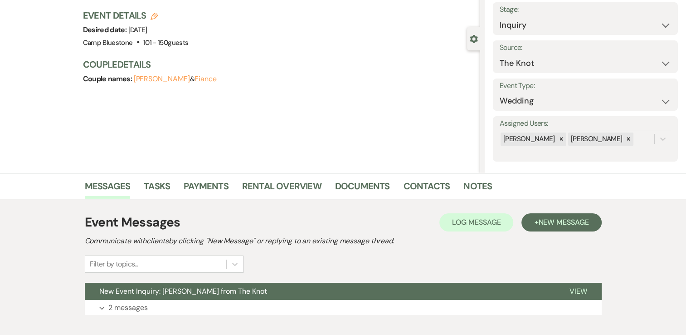
scroll to position [107, 0]
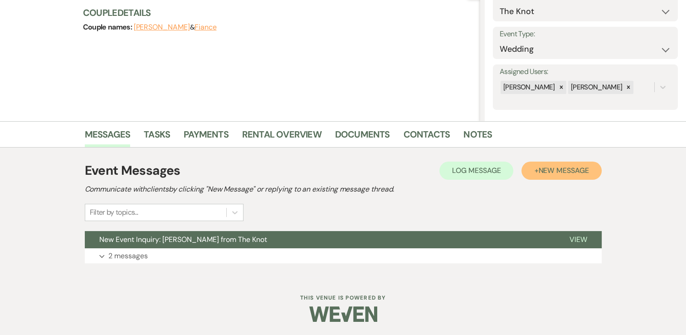
click at [549, 171] on span "New Message" at bounding box center [563, 171] width 50 height 10
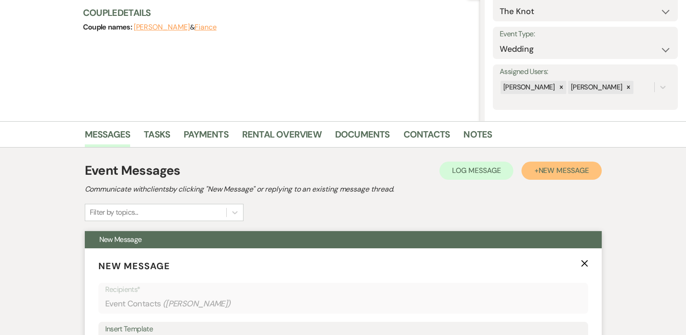
scroll to position [243, 0]
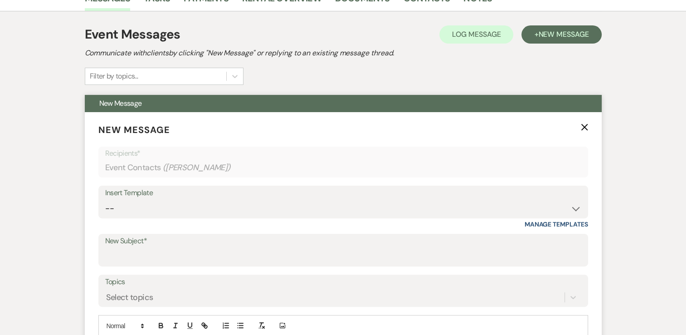
click at [515, 198] on div "Insert Template" at bounding box center [343, 192] width 476 height 13
click at [527, 200] on select "-- Weven Planning Portal Introduction (Booked Events) Tour Request Response Con…" at bounding box center [343, 209] width 476 height 18
select select "6097"
click at [105, 200] on select "-- Weven Planning Portal Introduction (Booked Events) Tour Request Response Con…" at bounding box center [343, 209] width 476 height 18
type input "💍 Lock in this year’s pricing!"
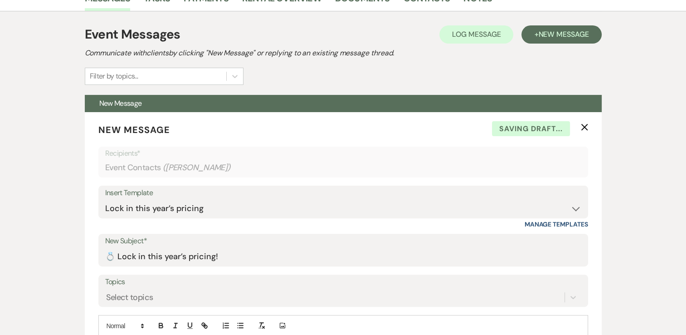
click at [48, 139] on div "Messages Tasks Payments Rental Overview Documents Contacts Notes Event Messages…" at bounding box center [343, 323] width 686 height 676
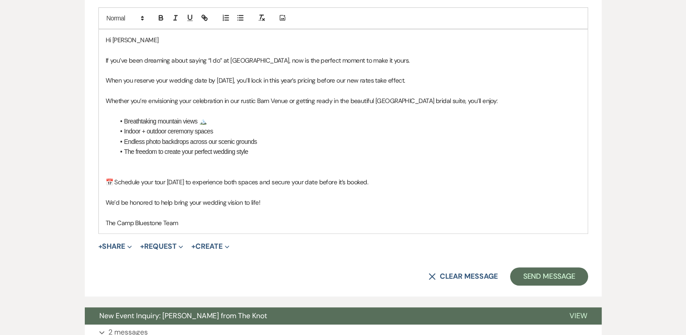
scroll to position [626, 0]
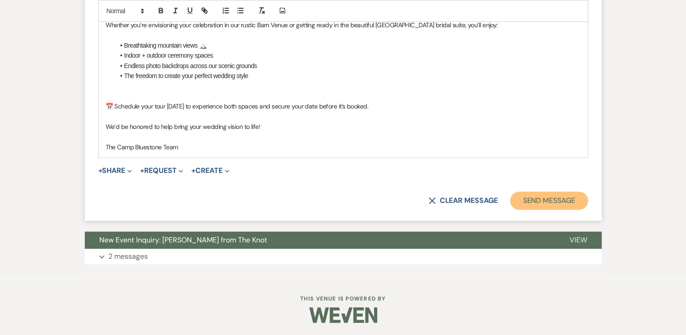
click at [535, 196] on button "Send Message" at bounding box center [549, 200] width 78 height 18
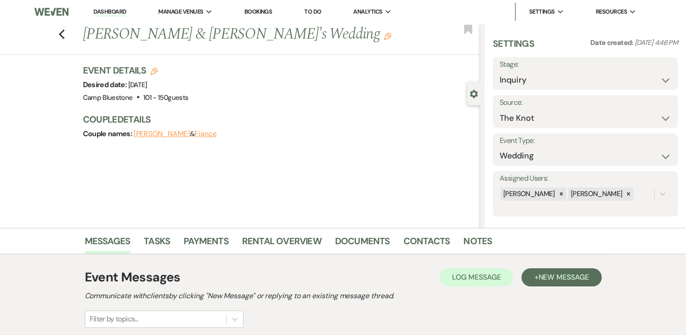
scroll to position [0, 0]
click at [63, 39] on icon "Previous" at bounding box center [62, 34] width 7 height 11
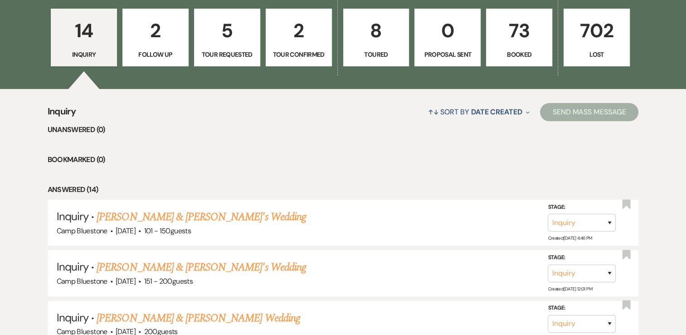
scroll to position [181, 0]
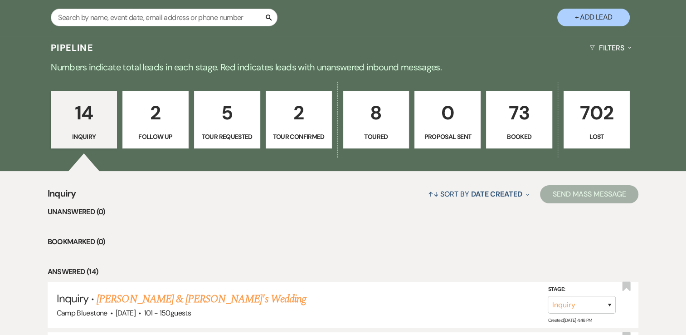
click at [158, 121] on p "2" at bounding box center [155, 113] width 54 height 30
select select "9"
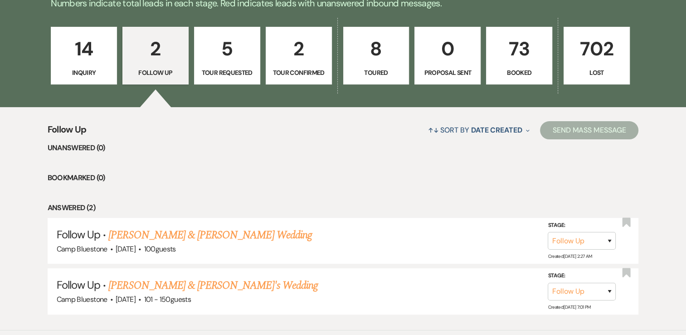
scroll to position [272, 0]
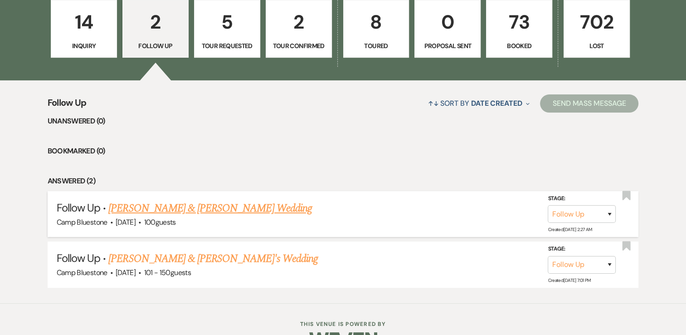
click at [222, 208] on link "[PERSON_NAME] & [PERSON_NAME] Wedding" at bounding box center [209, 208] width 203 height 16
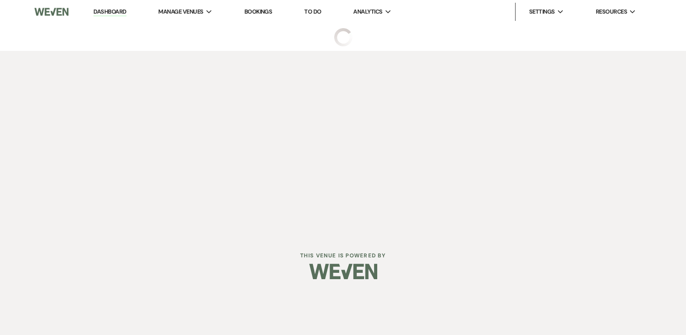
select select "9"
select select "1"
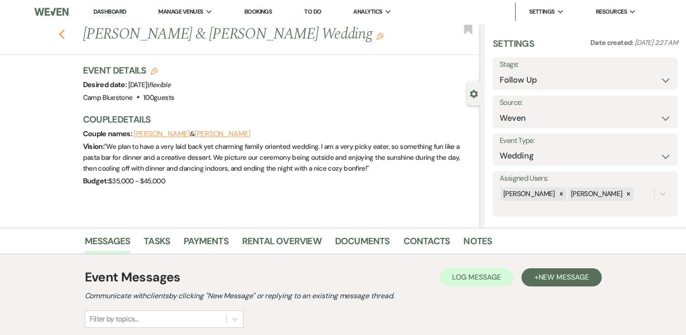
click at [65, 34] on icon "Previous" at bounding box center [62, 34] width 7 height 11
select select "9"
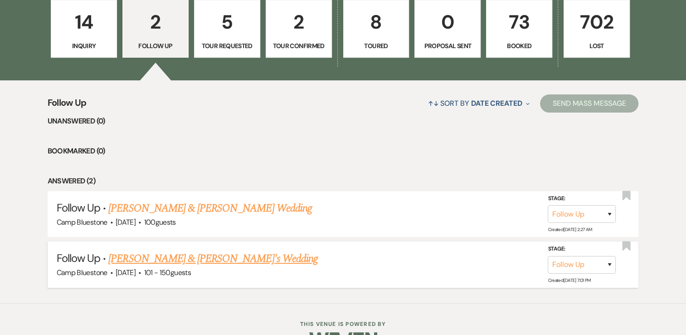
click at [151, 263] on link "[PERSON_NAME] & [PERSON_NAME]'s Wedding" at bounding box center [213, 258] width 210 height 16
select select "9"
select select "2"
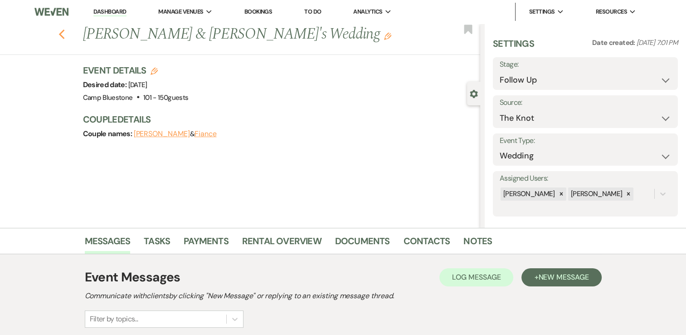
click at [63, 31] on icon "Previous" at bounding box center [62, 34] width 7 height 11
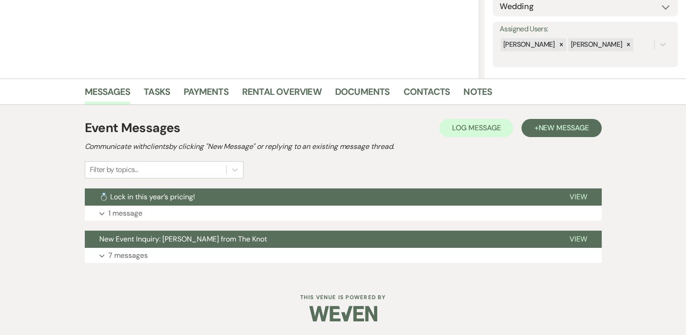
select select "9"
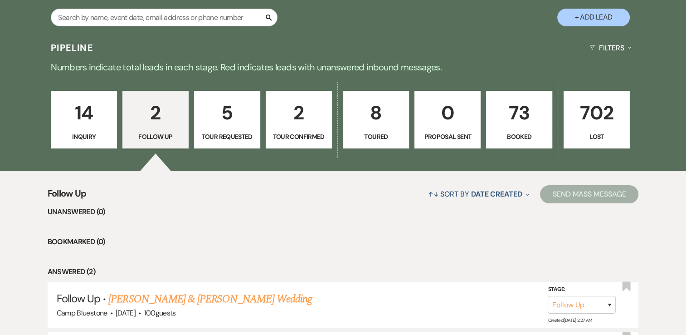
click at [229, 112] on p "5" at bounding box center [227, 113] width 54 height 30
select select "2"
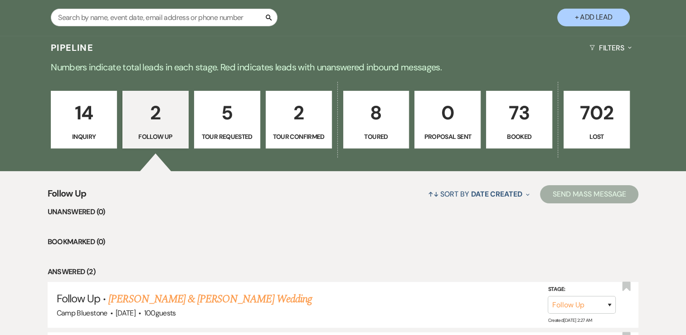
select select "2"
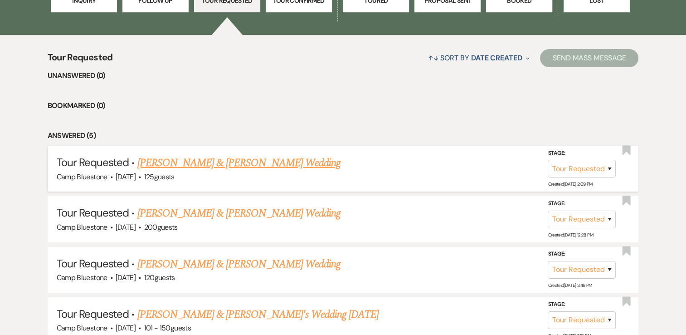
click at [224, 166] on link "[PERSON_NAME] & [PERSON_NAME] Wedding" at bounding box center [238, 163] width 203 height 16
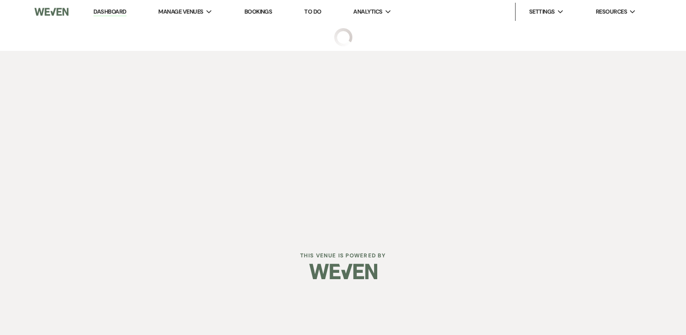
select select "2"
select select "1"
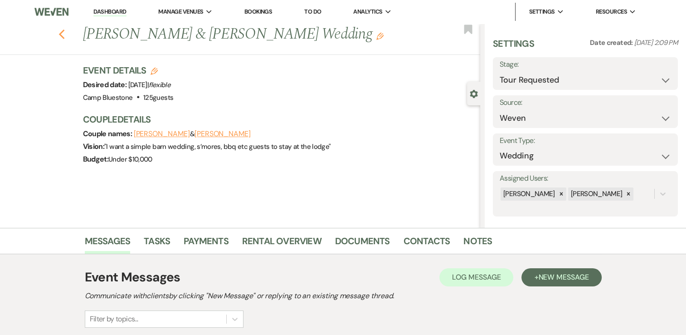
click at [65, 35] on icon "Previous" at bounding box center [62, 34] width 7 height 11
select select "2"
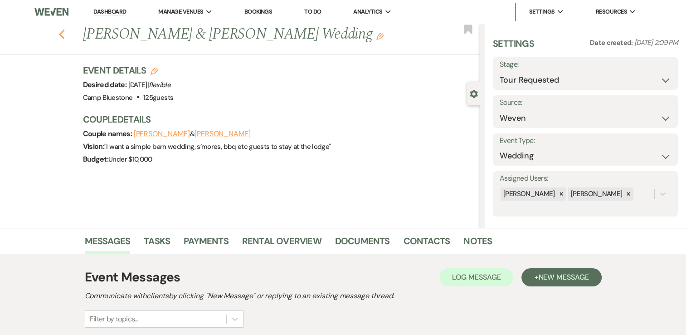
select select "2"
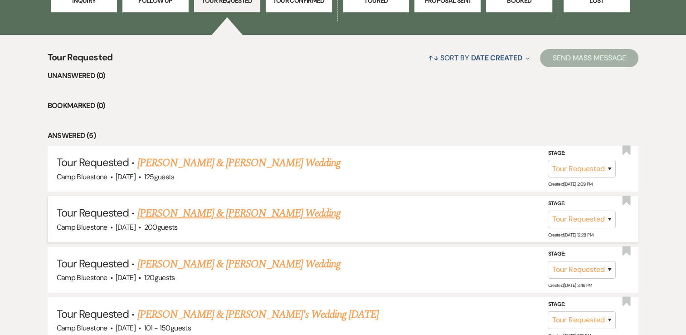
click at [235, 210] on link "[PERSON_NAME] & [PERSON_NAME] Wedding" at bounding box center [238, 213] width 203 height 16
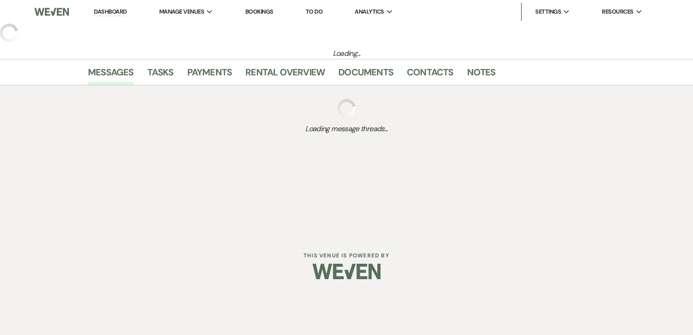
select select "2"
select select "1"
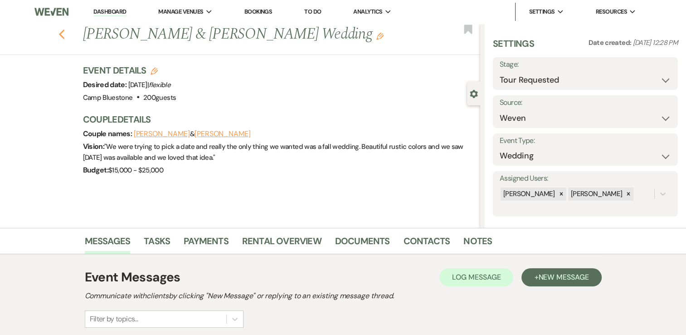
click at [65, 34] on icon "Previous" at bounding box center [62, 34] width 7 height 11
select select "2"
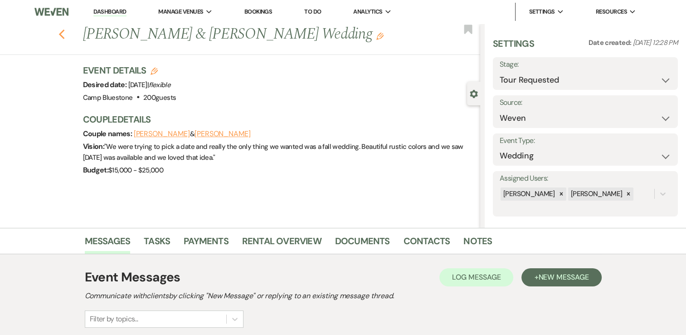
select select "2"
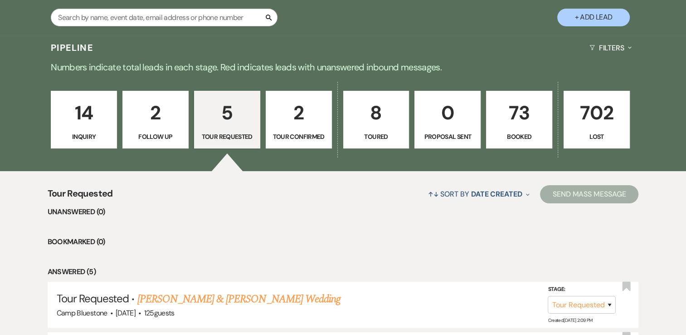
click at [303, 110] on p "2" at bounding box center [299, 113] width 54 height 30
select select "4"
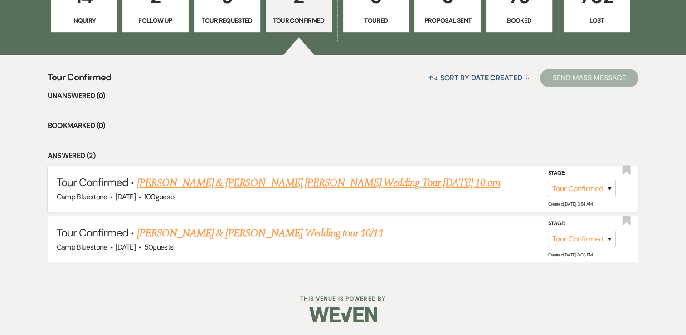
click at [256, 182] on link "[PERSON_NAME] & [PERSON_NAME] [PERSON_NAME] Wedding Tour [DATE] 10 am" at bounding box center [319, 183] width 364 height 16
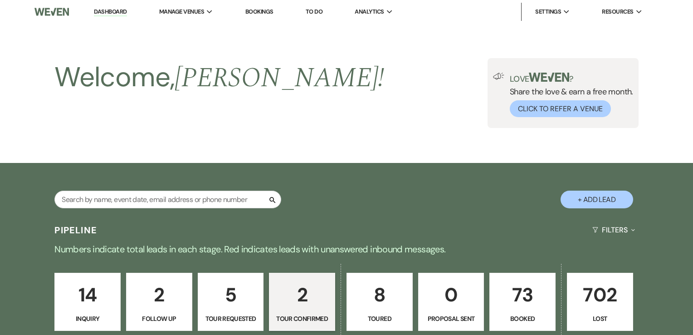
select select "4"
select select "1"
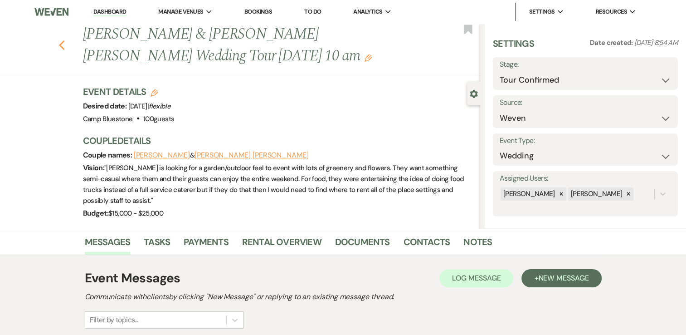
click at [65, 46] on icon "Previous" at bounding box center [62, 45] width 7 height 11
select select "4"
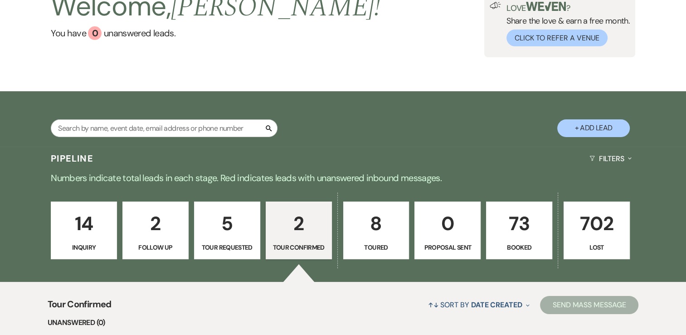
click at [380, 225] on p "8" at bounding box center [376, 223] width 54 height 30
select select "5"
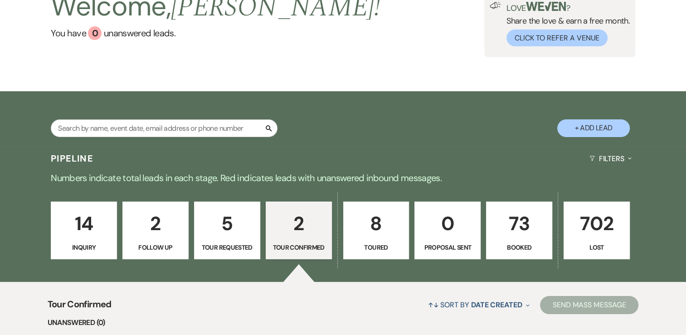
select select "5"
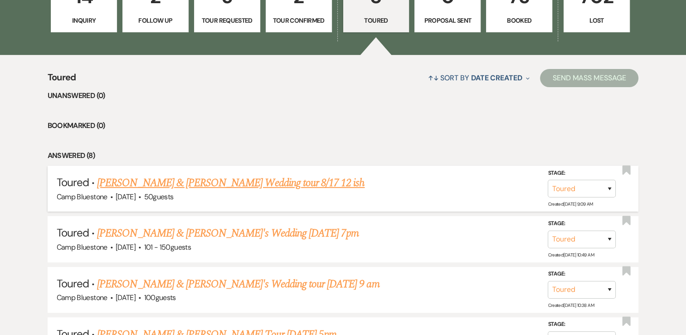
click at [305, 185] on link "[PERSON_NAME] & [PERSON_NAME] Wedding tour 8/17 12 ish" at bounding box center [231, 183] width 268 height 16
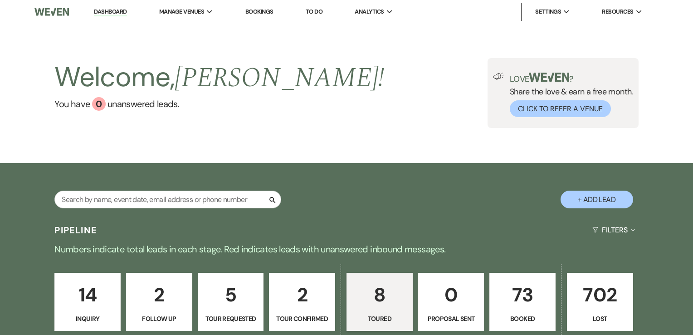
select select "5"
select select "1"
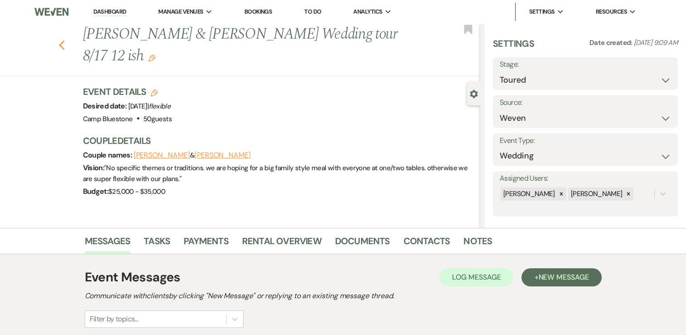
click at [63, 40] on icon "Previous" at bounding box center [62, 45] width 7 height 11
select select "5"
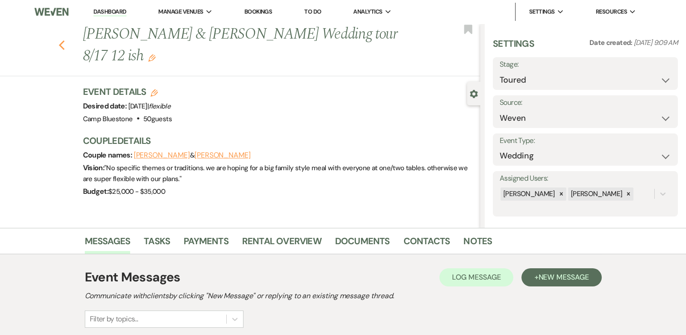
select select "5"
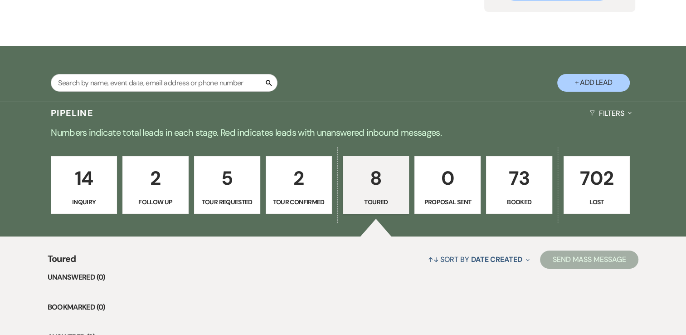
click at [510, 177] on p "73" at bounding box center [519, 178] width 54 height 30
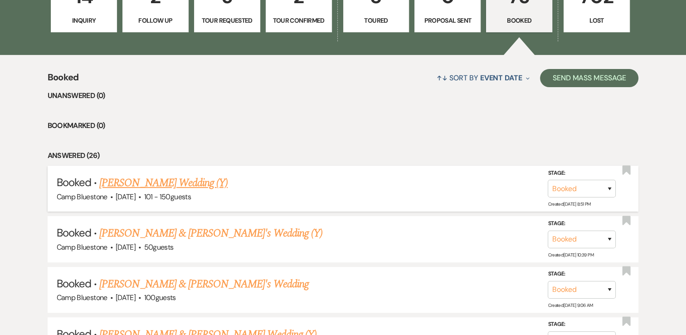
click at [186, 180] on link "[PERSON_NAME] Wedding (Y)" at bounding box center [163, 183] width 128 height 16
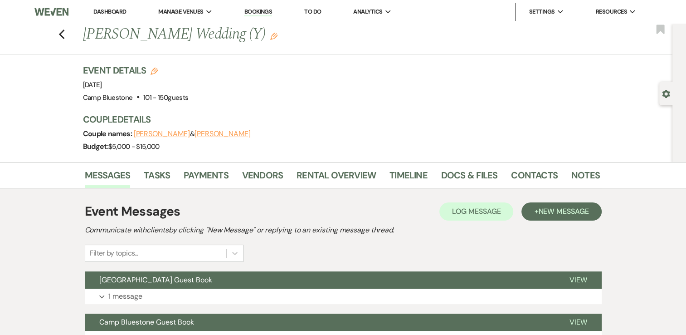
click at [368, 97] on div "Event Details Edit Event Date: [DATE] Venue: [GEOGRAPHIC_DATA] . 101 - 150 gues…" at bounding box center [337, 84] width 508 height 40
click at [65, 35] on icon "Previous" at bounding box center [62, 34] width 7 height 11
